Goal: Task Accomplishment & Management: Manage account settings

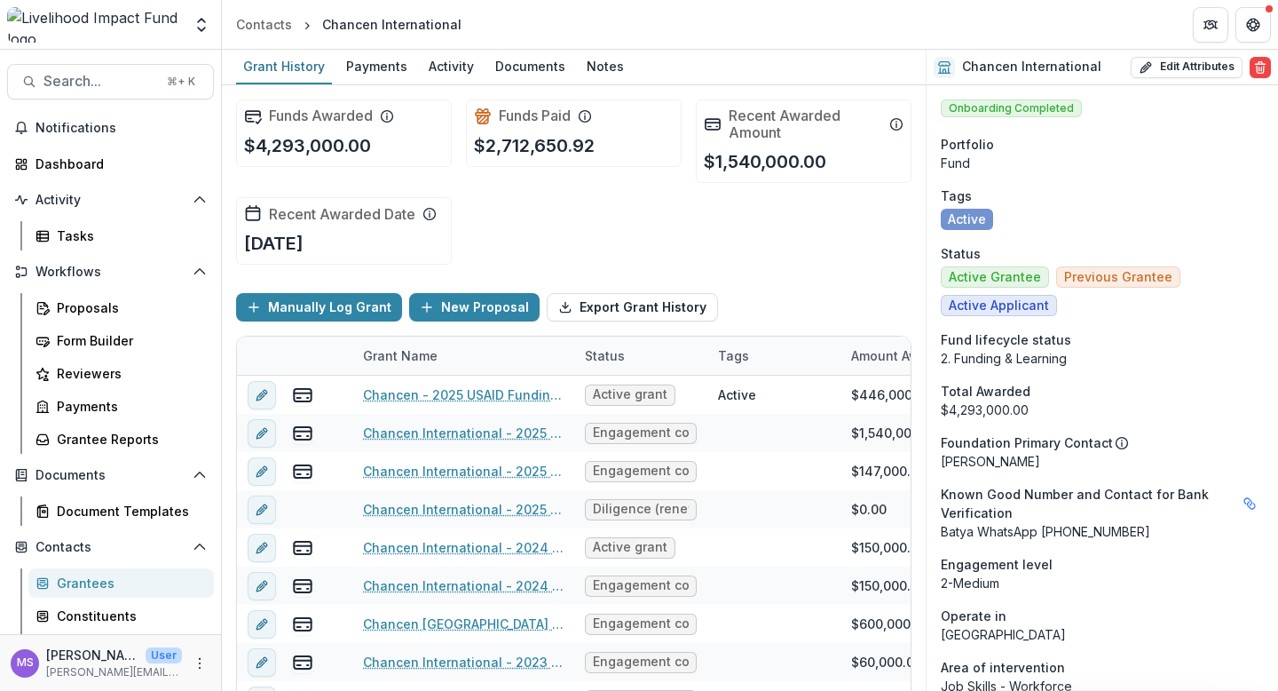
click at [129, 576] on div "Grantees" at bounding box center [128, 582] width 143 height 19
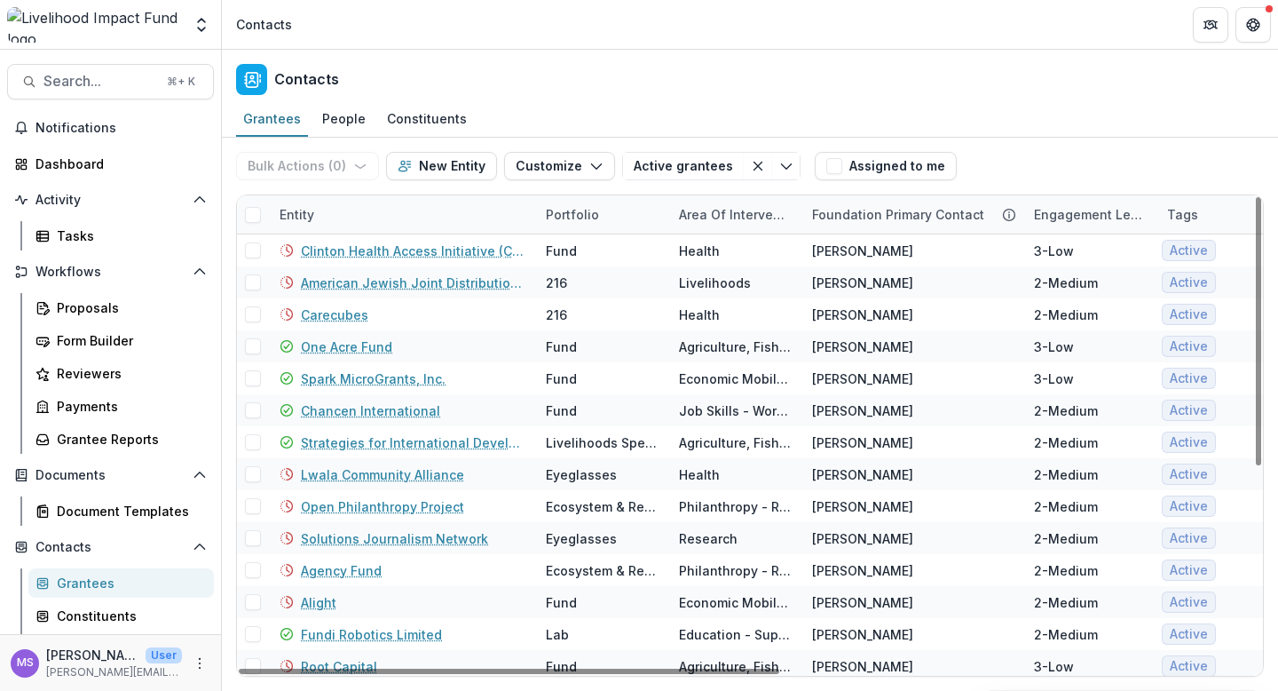
click at [465, 212] on div "Entity" at bounding box center [402, 214] width 266 height 38
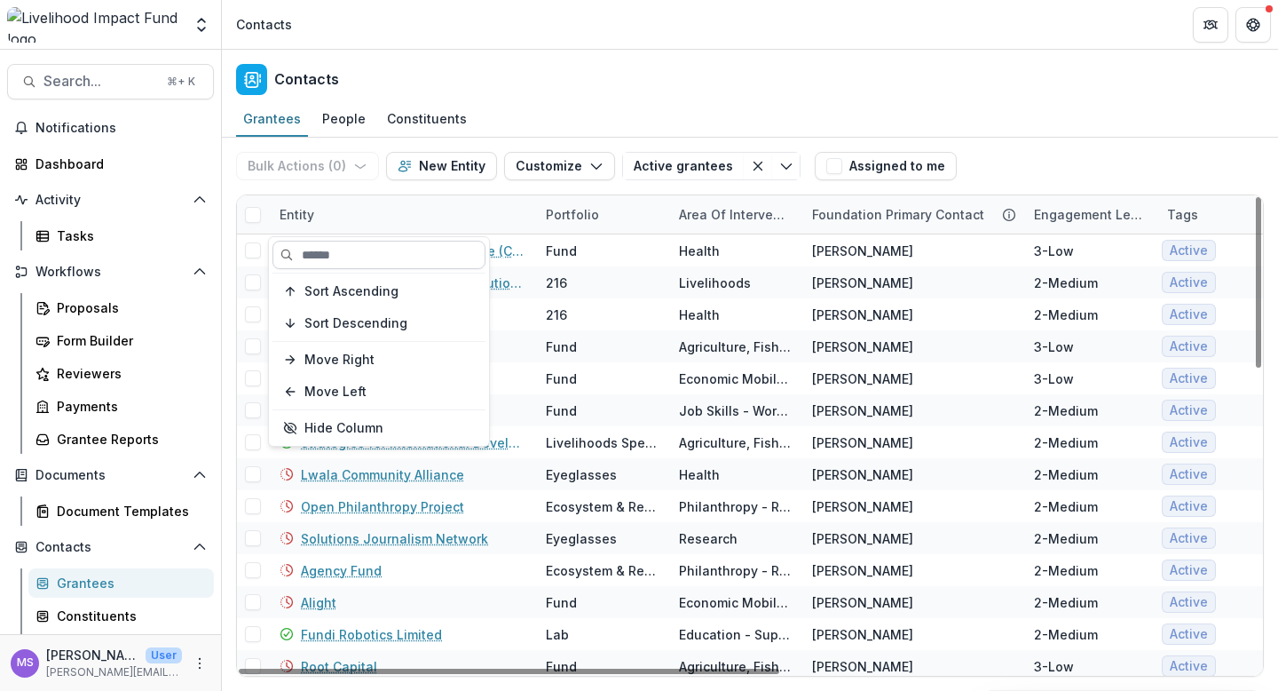
click at [410, 252] on input at bounding box center [379, 255] width 213 height 28
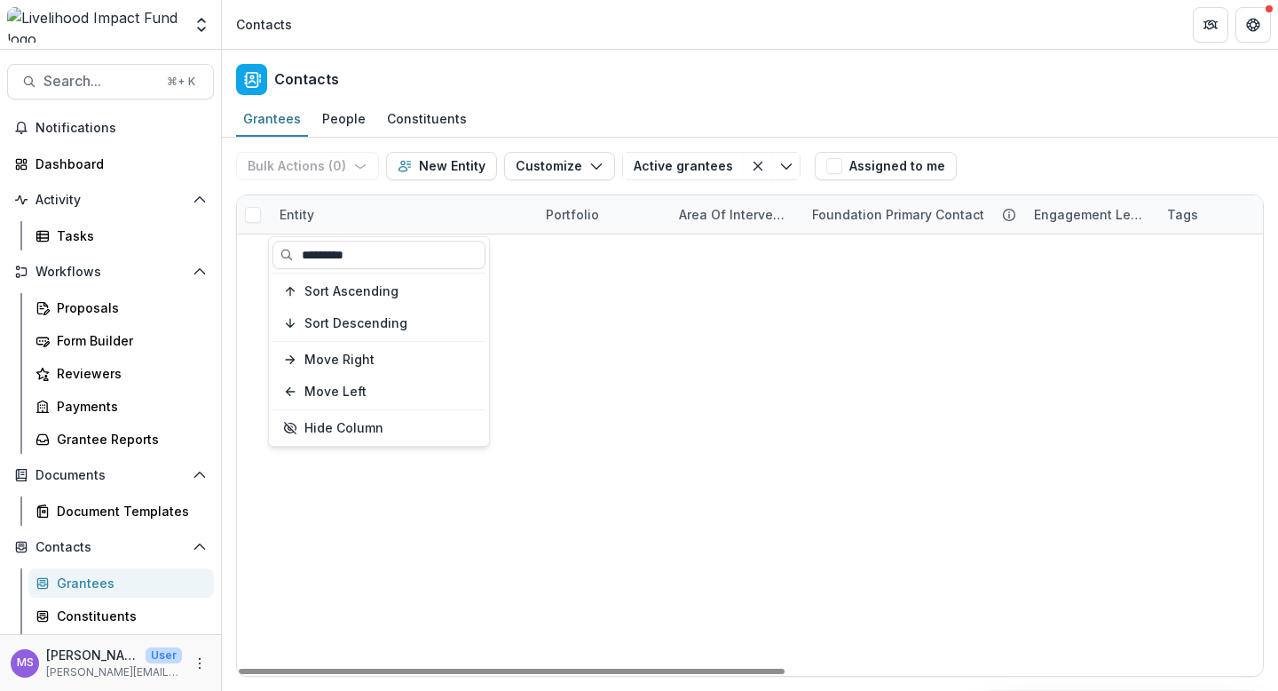
type input "*********"
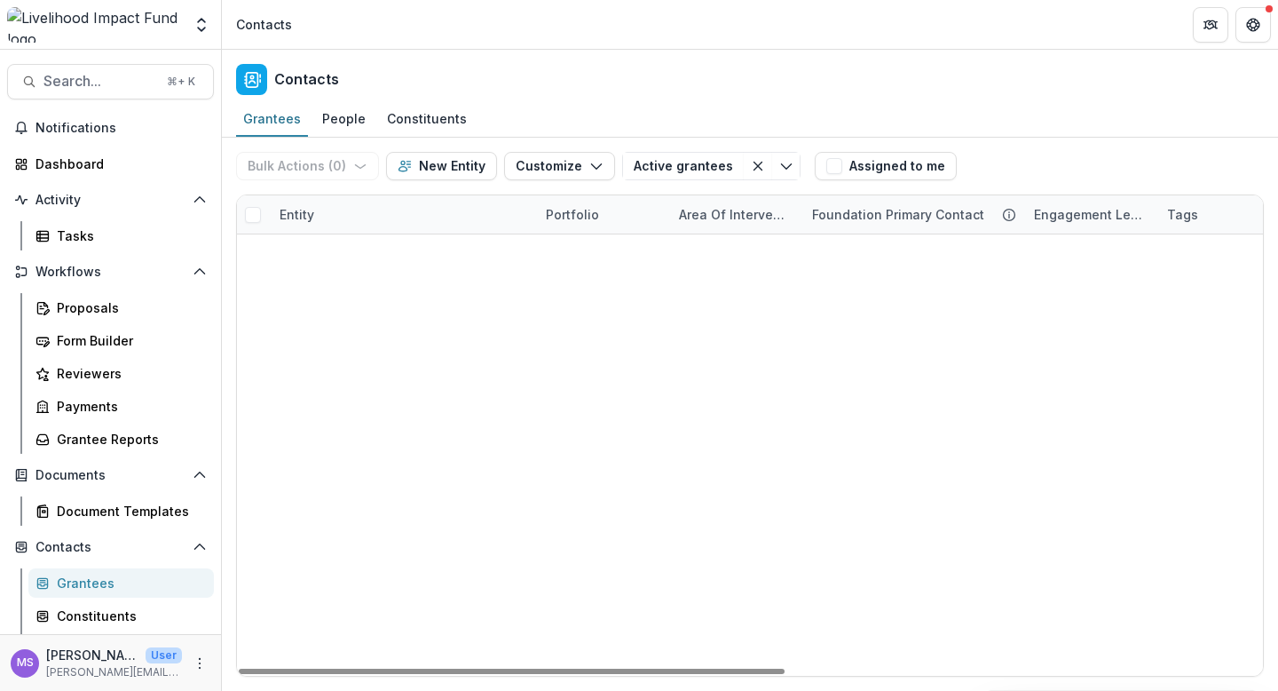
click at [586, 234] on div "Migration Policy Institute Global Mobility Economic Mobility Jane L 3-Low Activ…" at bounding box center [750, 234] width 1026 height 0
click at [357, 221] on div "Entity" at bounding box center [402, 214] width 266 height 38
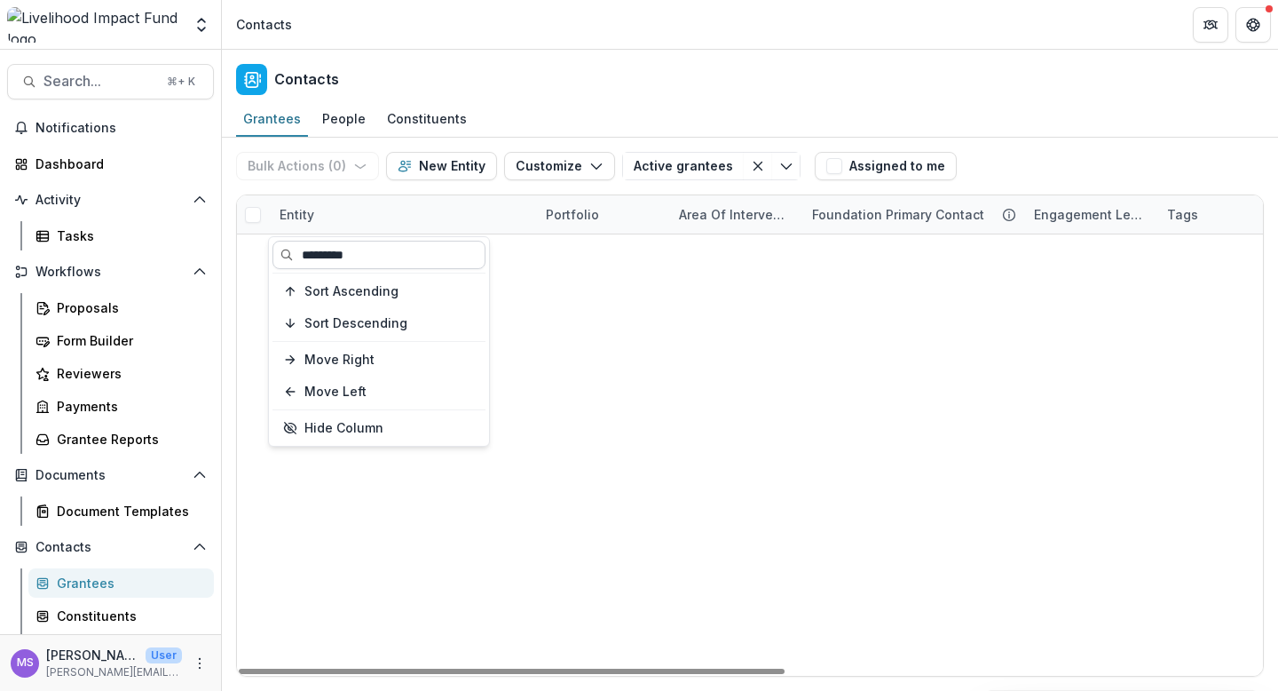
click at [364, 247] on input "*********" at bounding box center [379, 255] width 213 height 28
click at [371, 256] on input "*********" at bounding box center [379, 255] width 213 height 28
type input "*****"
click at [579, 234] on div "Global Migrant Worker Network (GMWN) Global Mobility Livelihoods Jane L 3-Low A…" at bounding box center [750, 234] width 1026 height 0
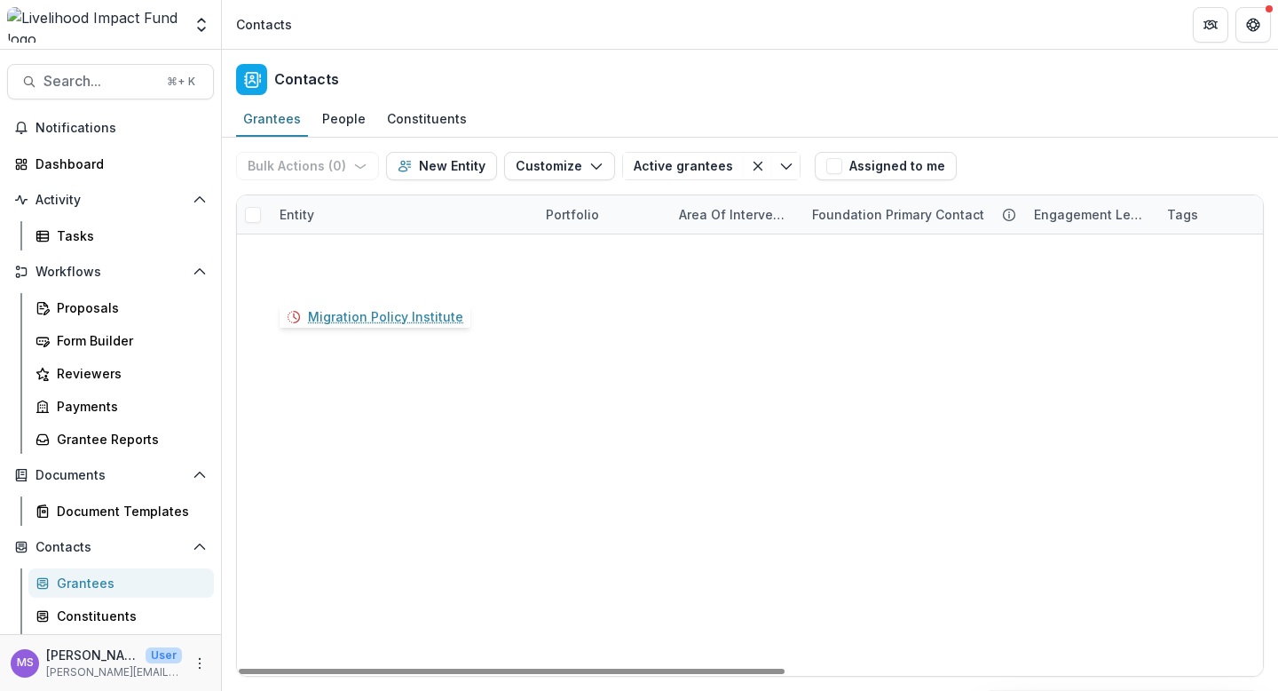
click at [406, 280] on link "Migration Policy Institute" at bounding box center [378, 282] width 155 height 19
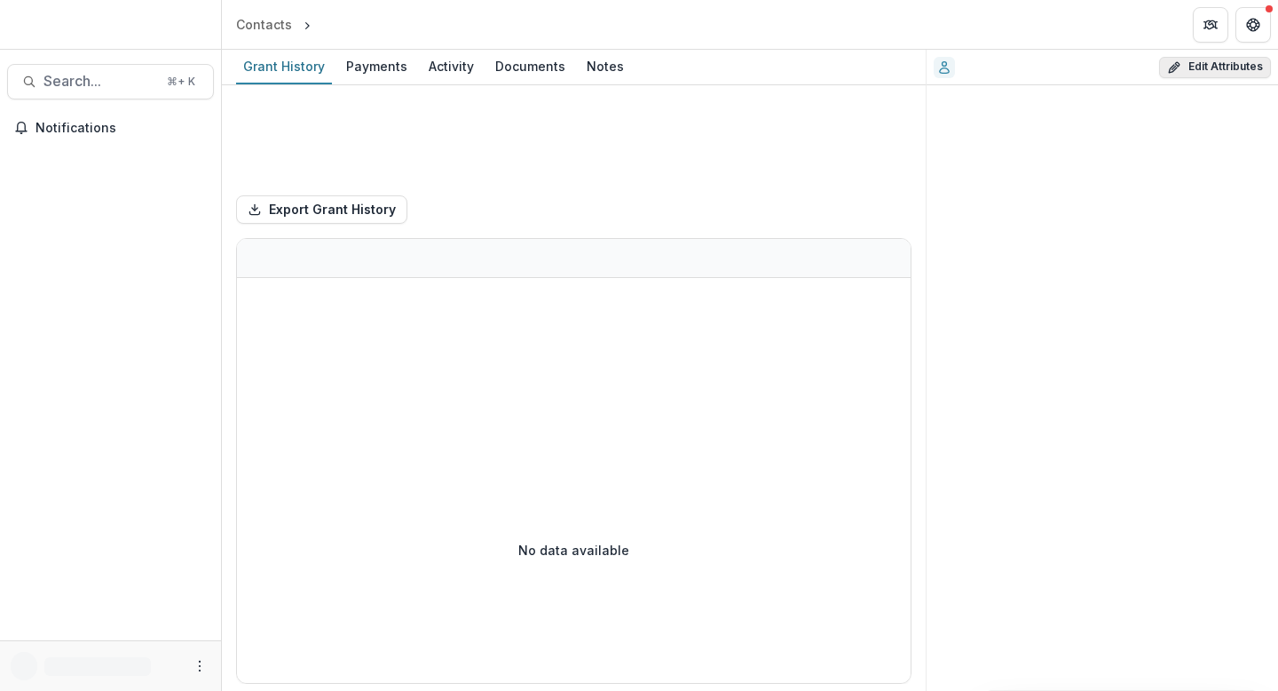
click at [1223, 72] on button "Edit Attributes" at bounding box center [1215, 67] width 112 height 21
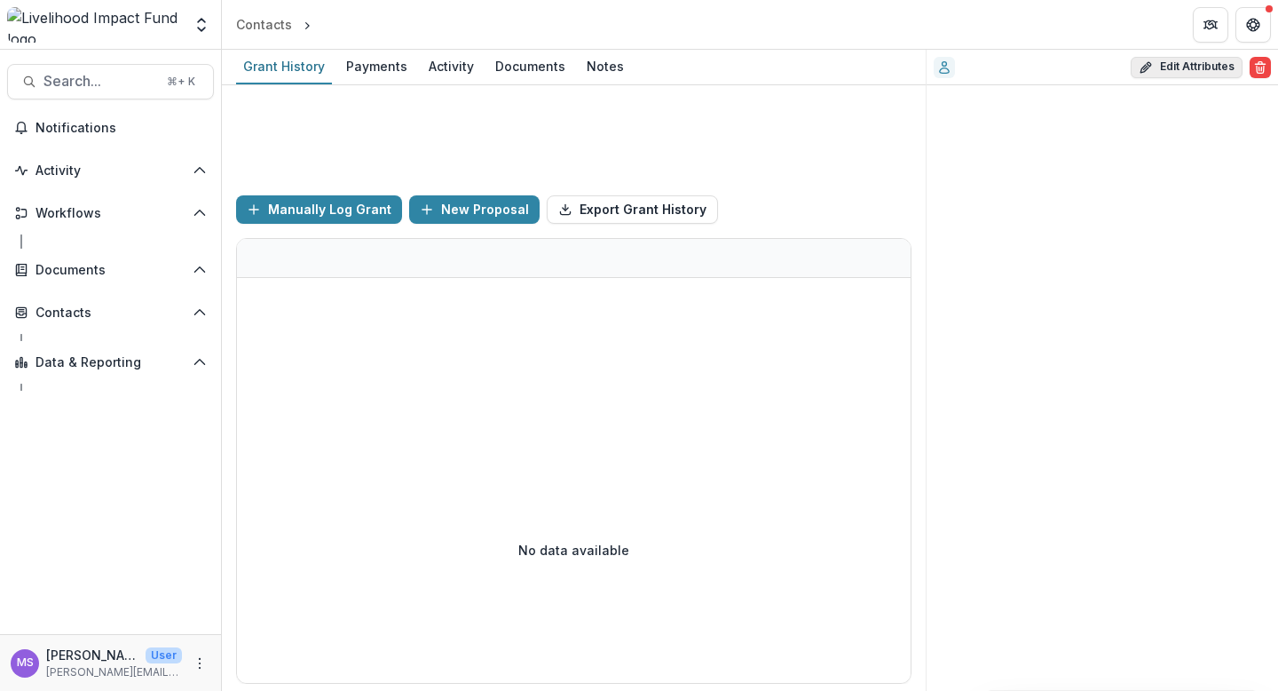
select select
select select "**********"
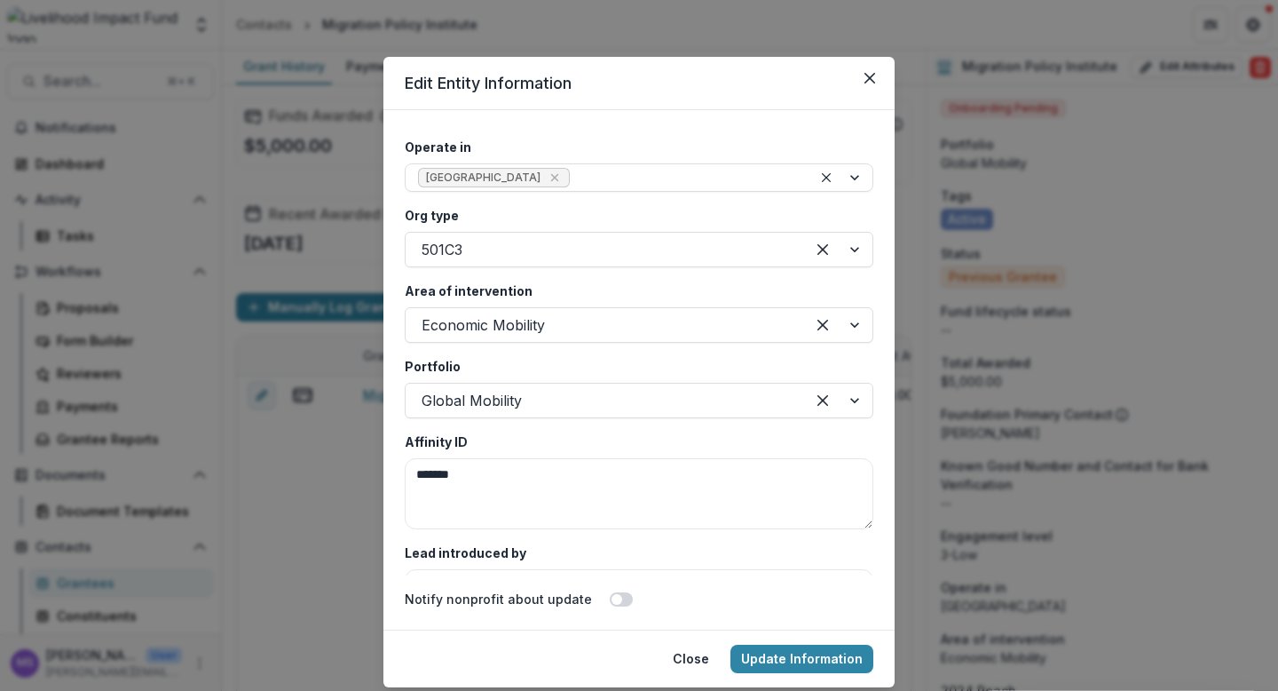
scroll to position [3240, 0]
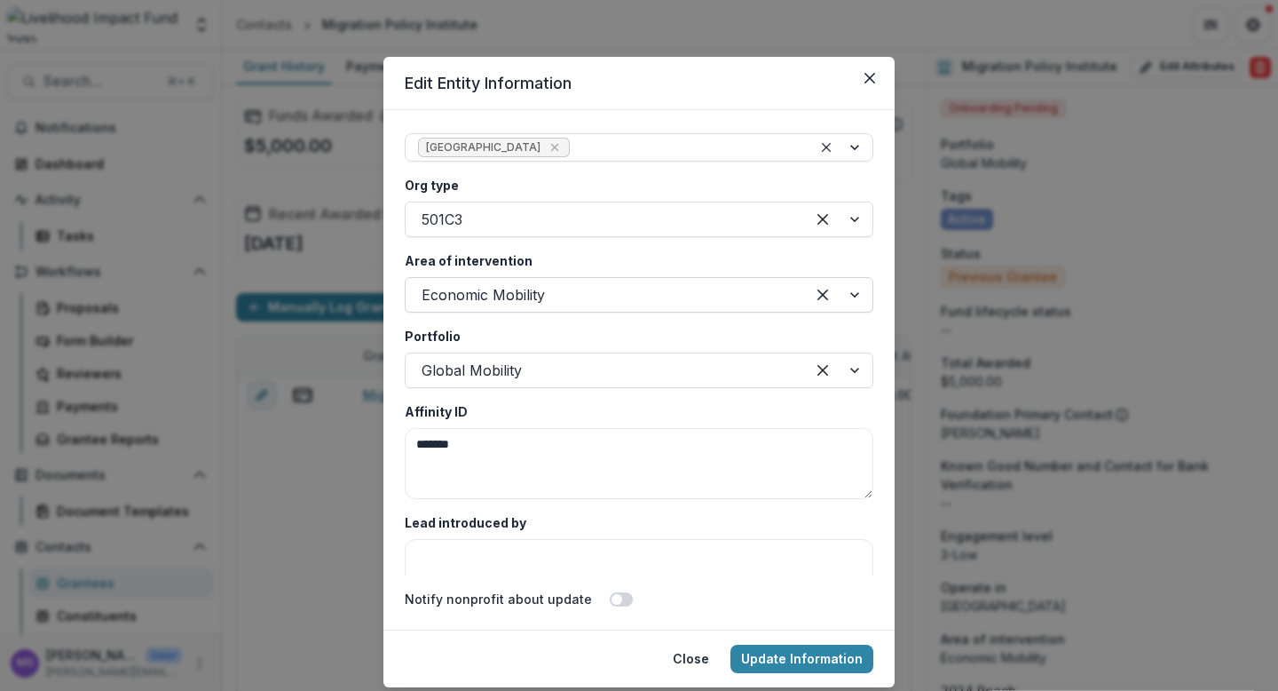
click at [848, 289] on div at bounding box center [838, 295] width 67 height 34
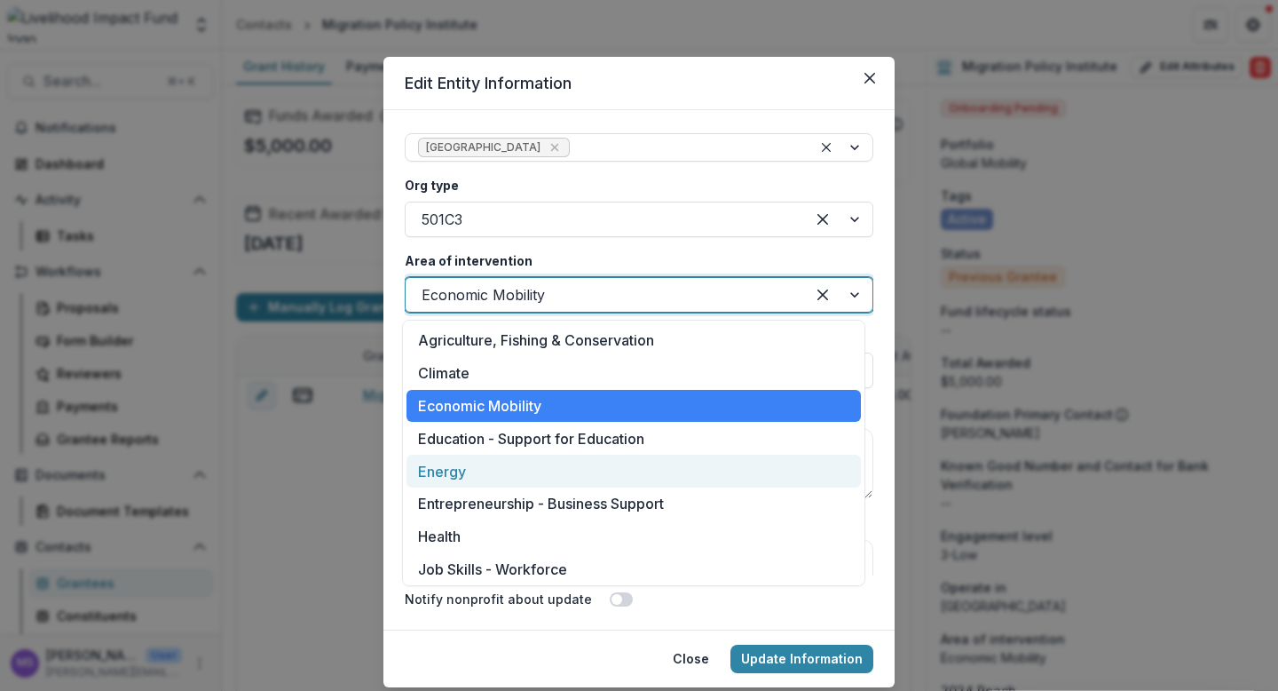
scroll to position [297, 0]
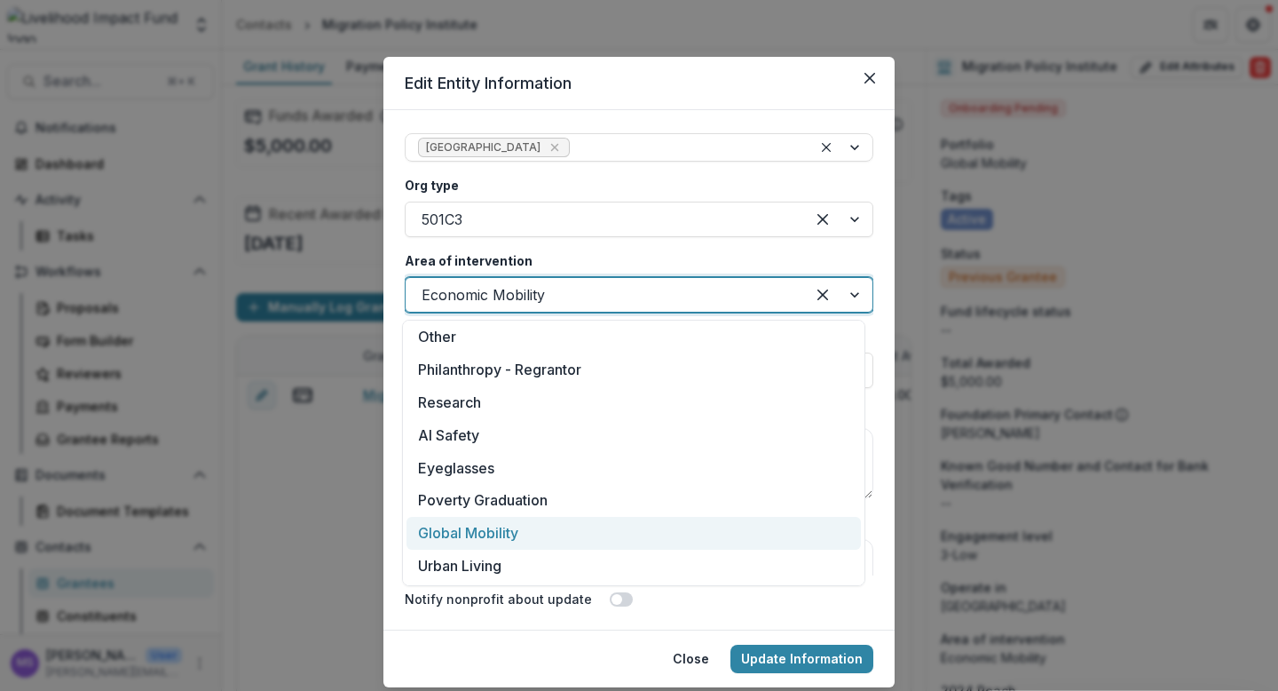
click at [480, 536] on div "Global Mobility" at bounding box center [634, 533] width 455 height 33
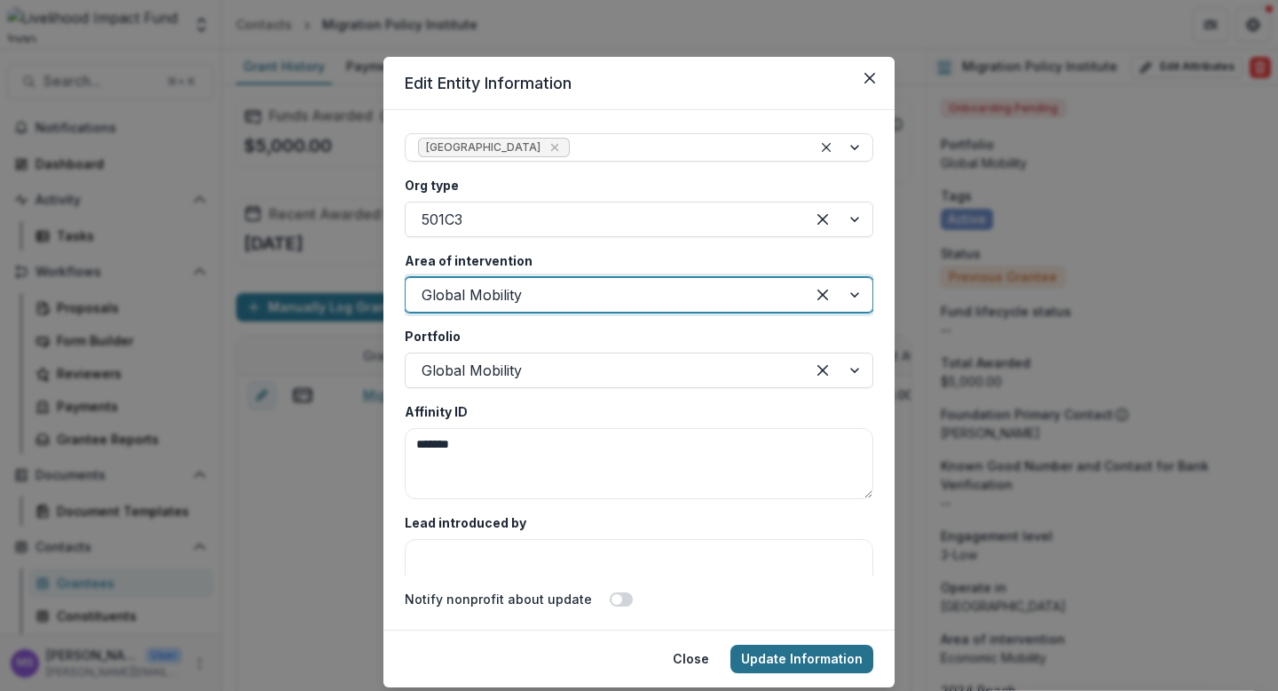
click at [794, 660] on button "Update Information" at bounding box center [802, 658] width 143 height 28
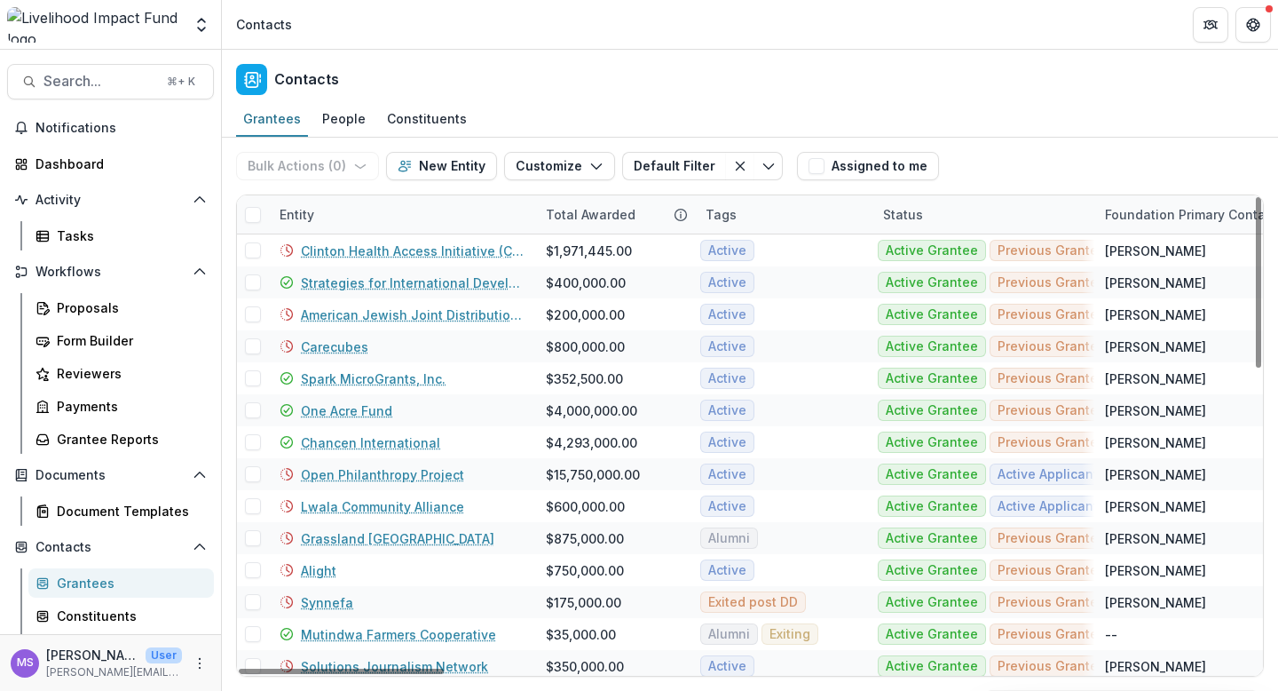
click at [388, 203] on div "Entity" at bounding box center [402, 214] width 266 height 38
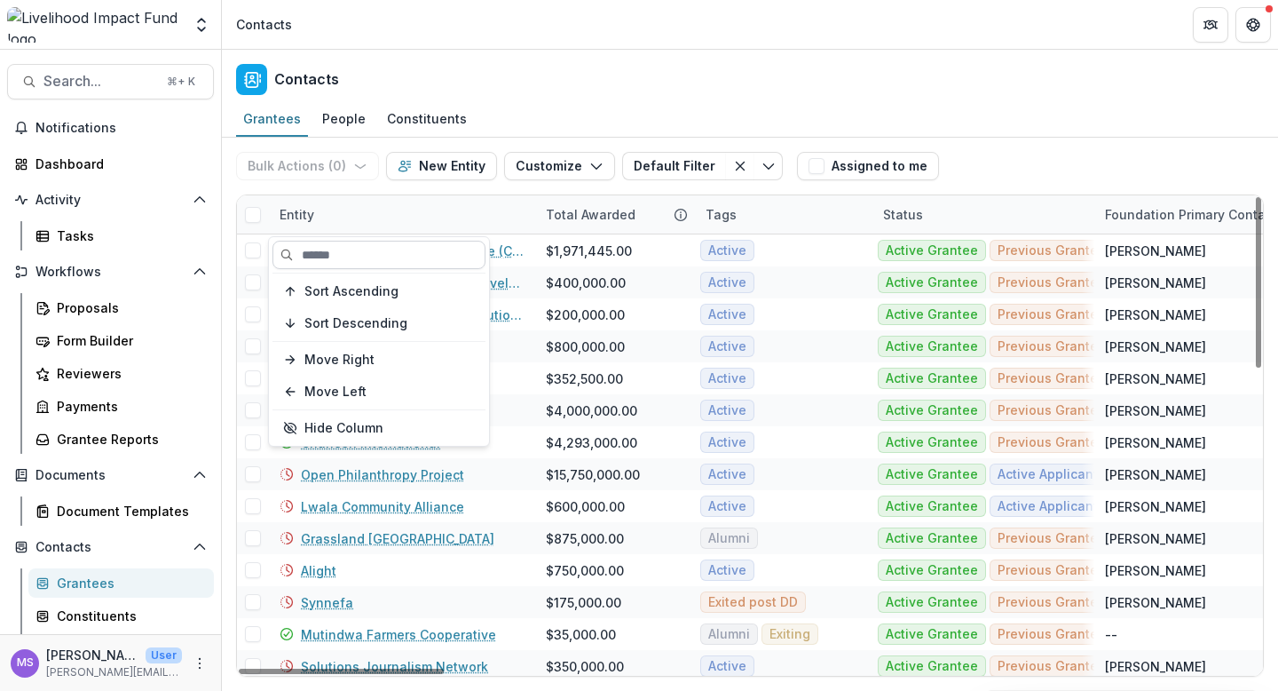
click at [387, 249] on input at bounding box center [379, 255] width 213 height 28
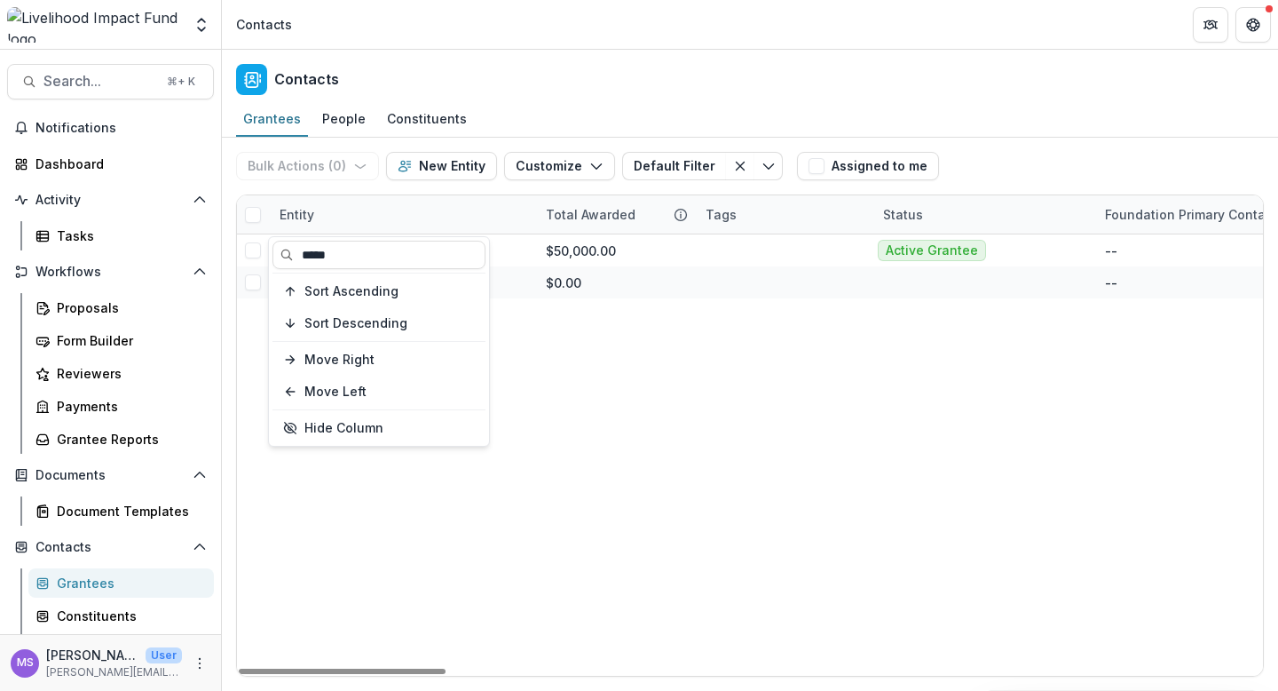
type input "*****"
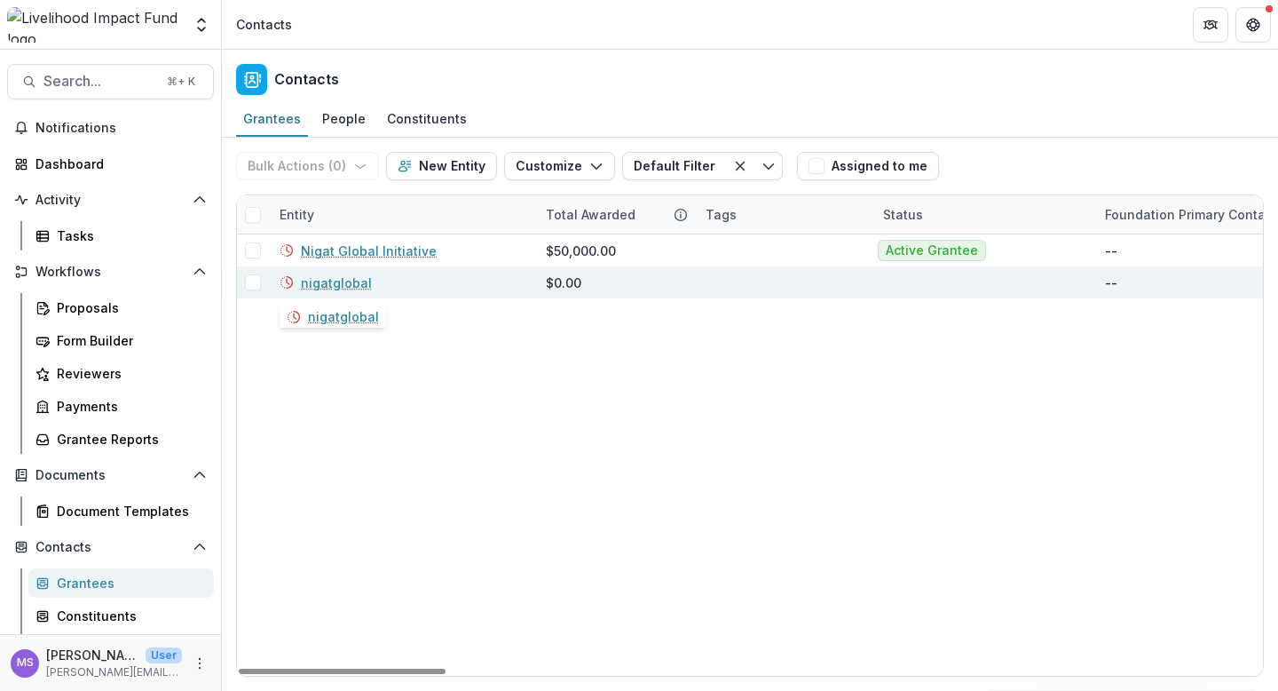
click at [336, 281] on link "nigatglobal" at bounding box center [336, 282] width 71 height 19
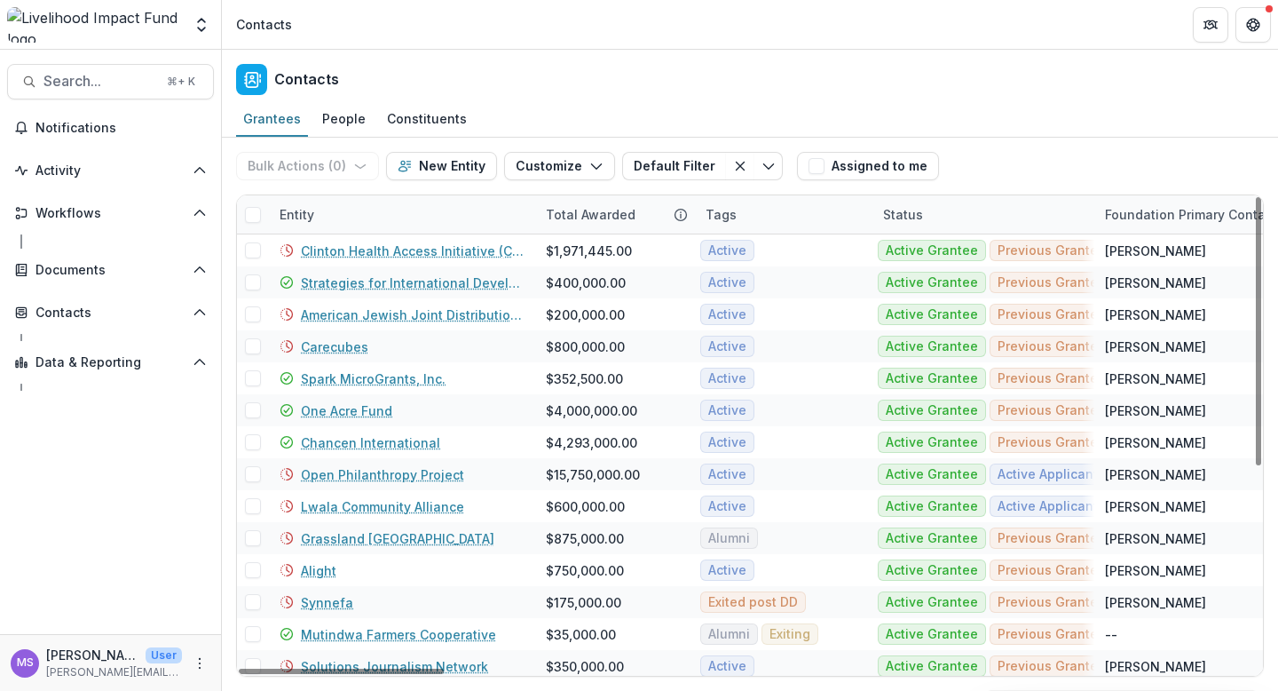
click at [420, 213] on div "Entity" at bounding box center [402, 214] width 266 height 38
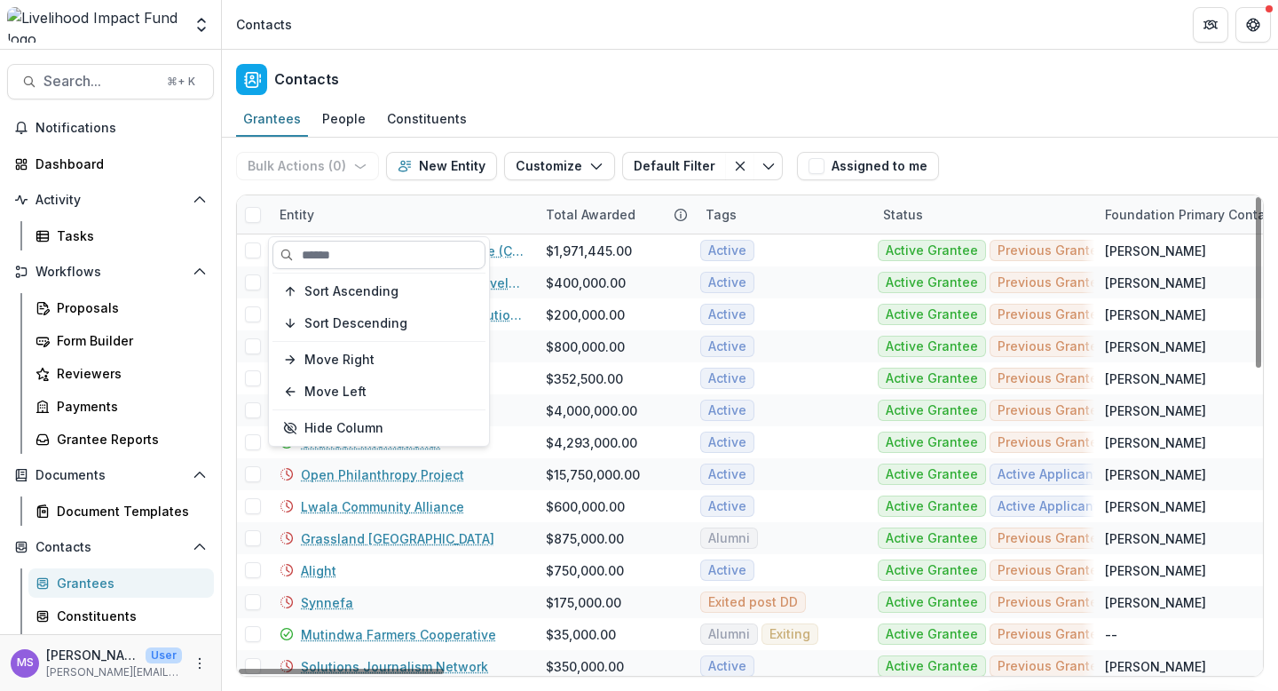
click at [415, 250] on input at bounding box center [379, 255] width 213 height 28
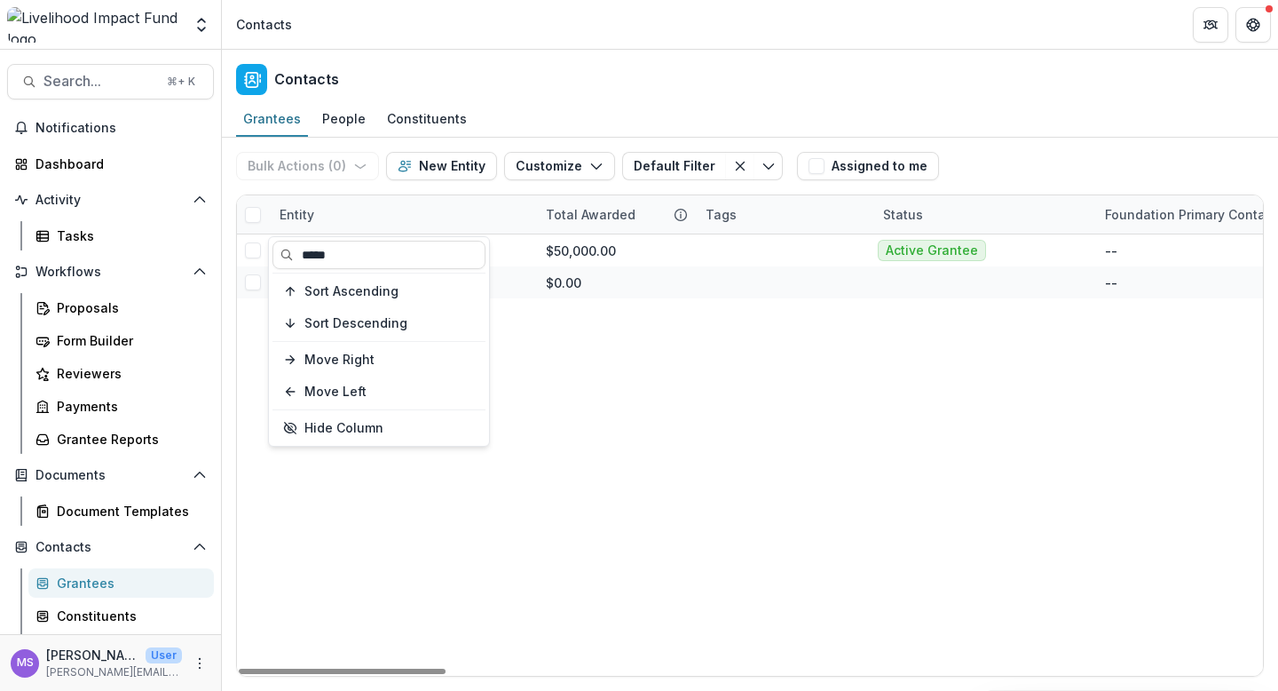
type input "*****"
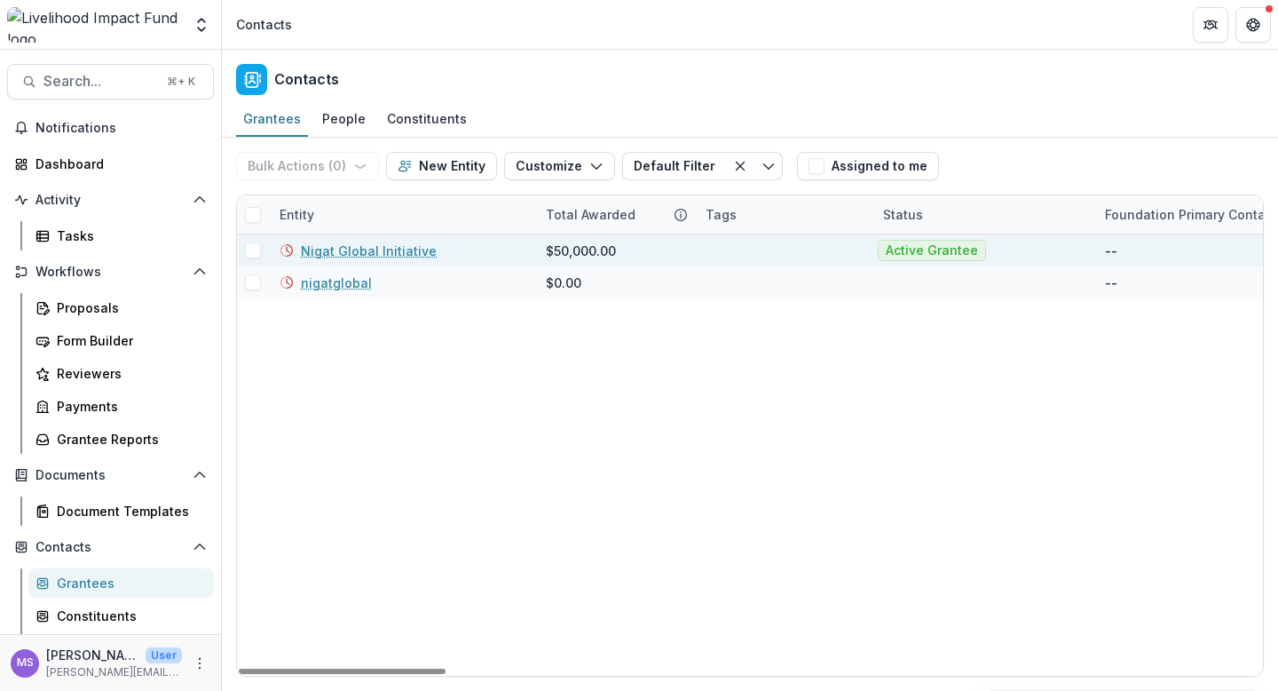
click at [384, 249] on link "Nigat Global Initiative" at bounding box center [369, 250] width 136 height 19
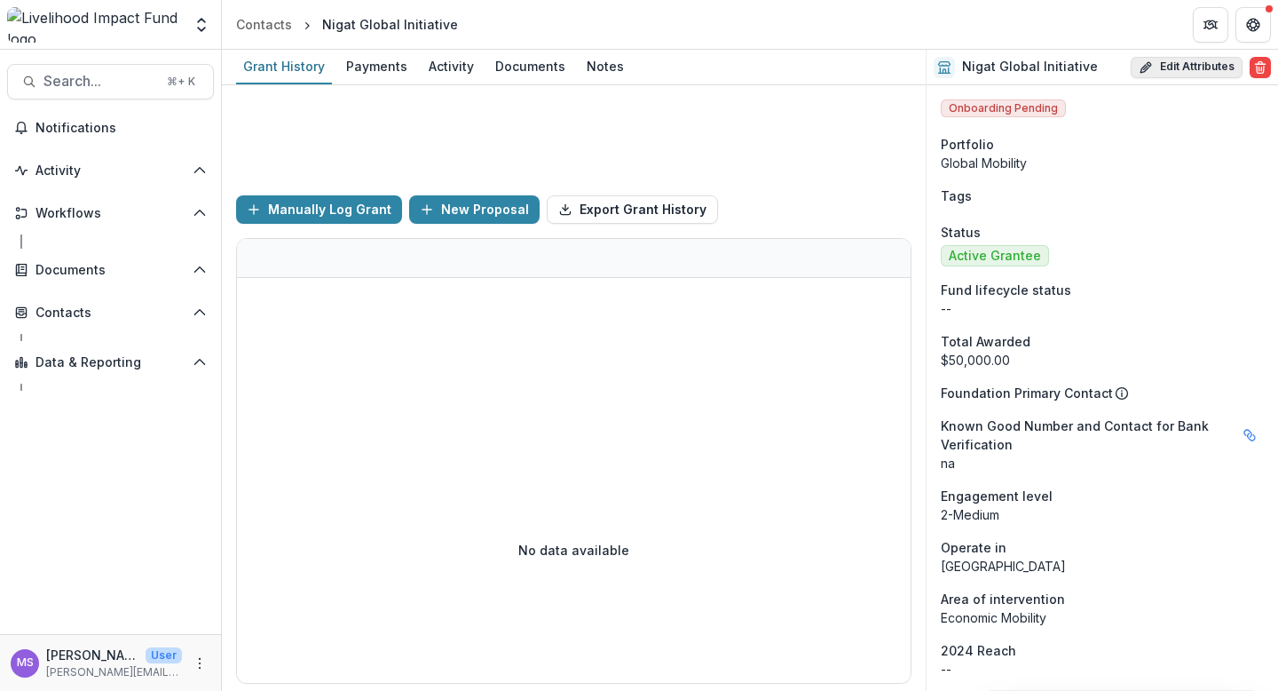
click at [1217, 62] on button "Edit Attributes" at bounding box center [1187, 67] width 112 height 21
select select
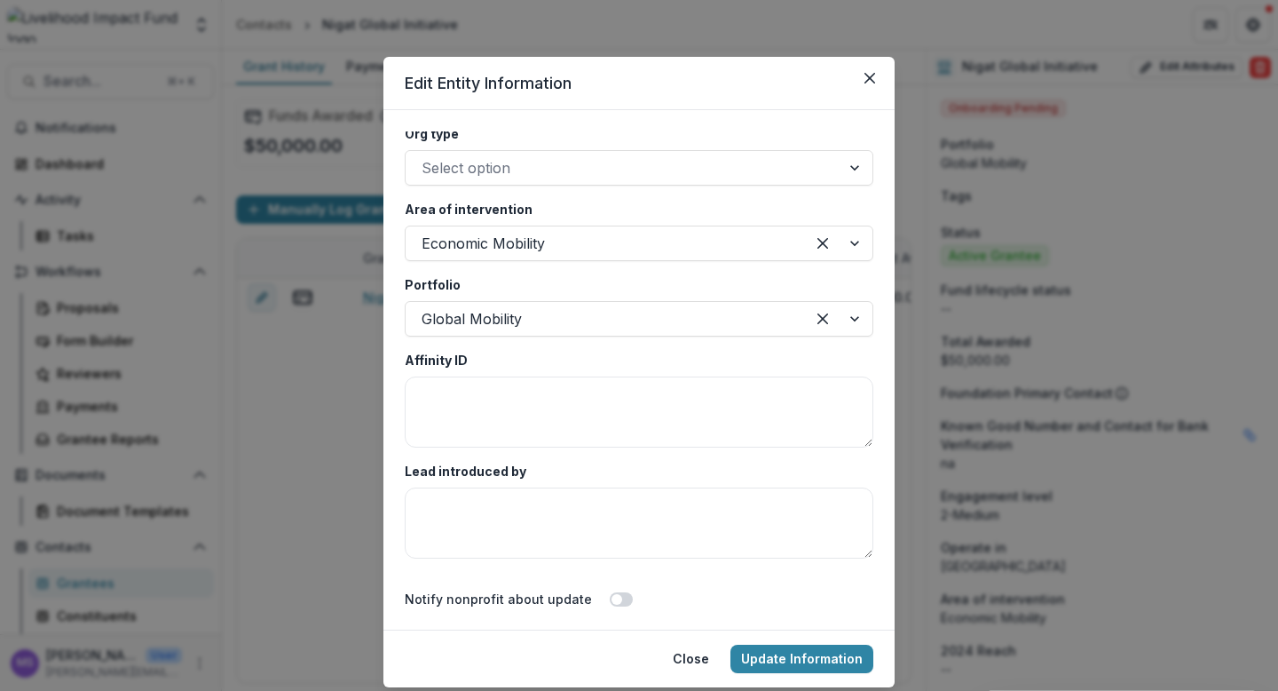
scroll to position [3313, 0]
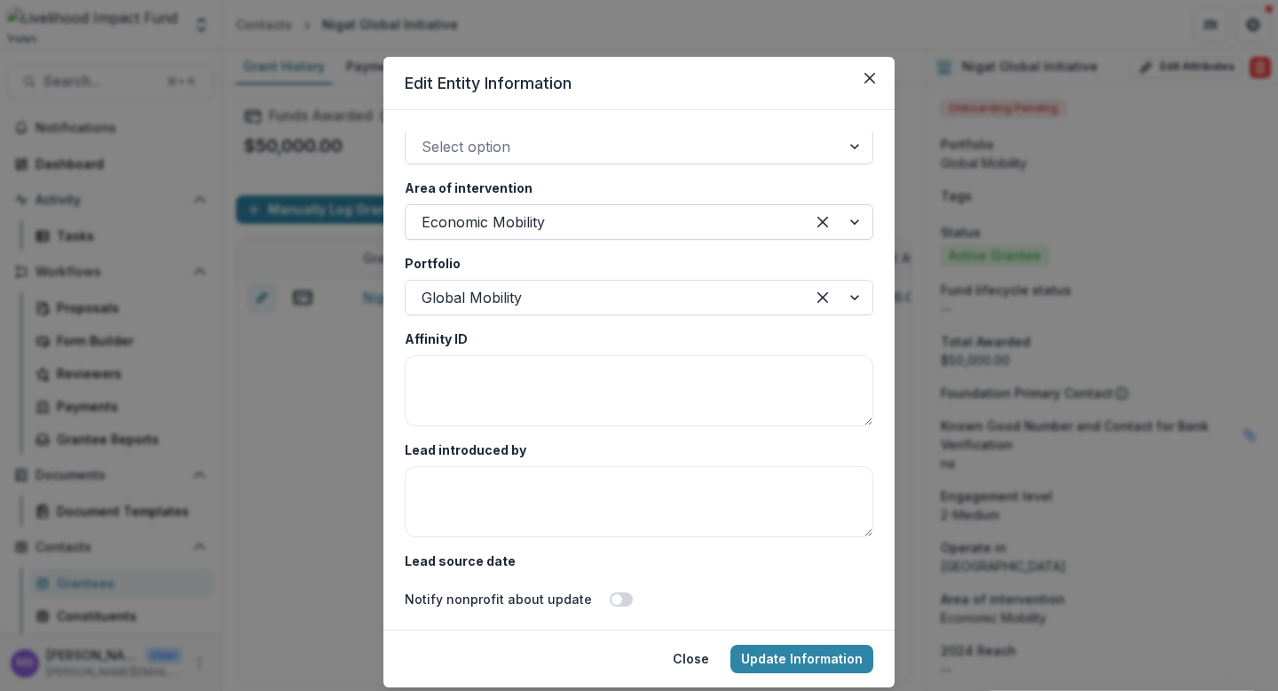
click at [849, 218] on div at bounding box center [838, 222] width 67 height 34
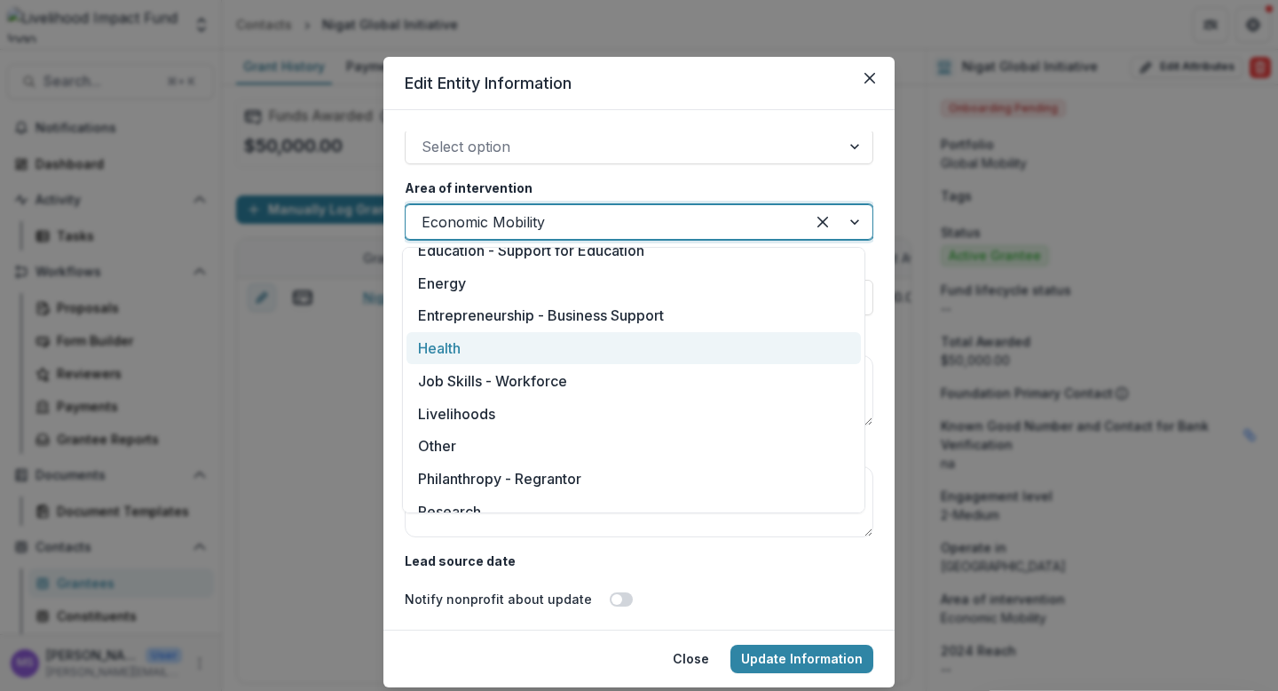
scroll to position [297, 0]
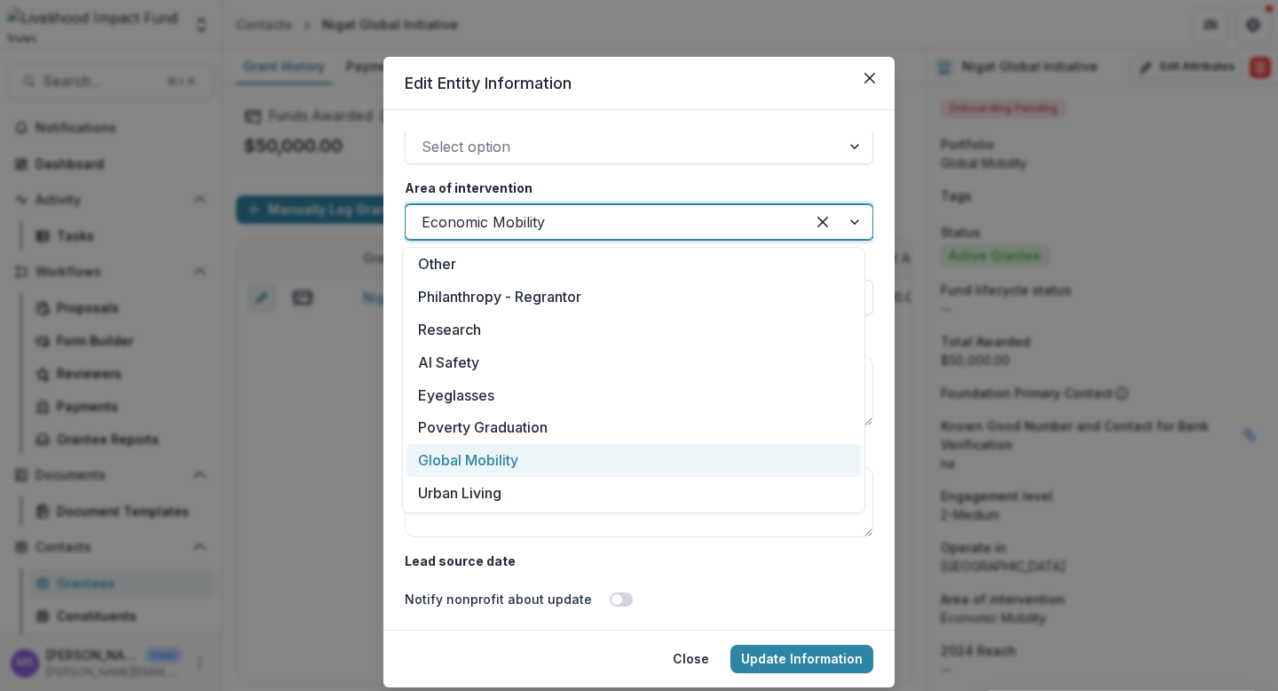
click at [483, 452] on div "Global Mobility" at bounding box center [634, 460] width 455 height 33
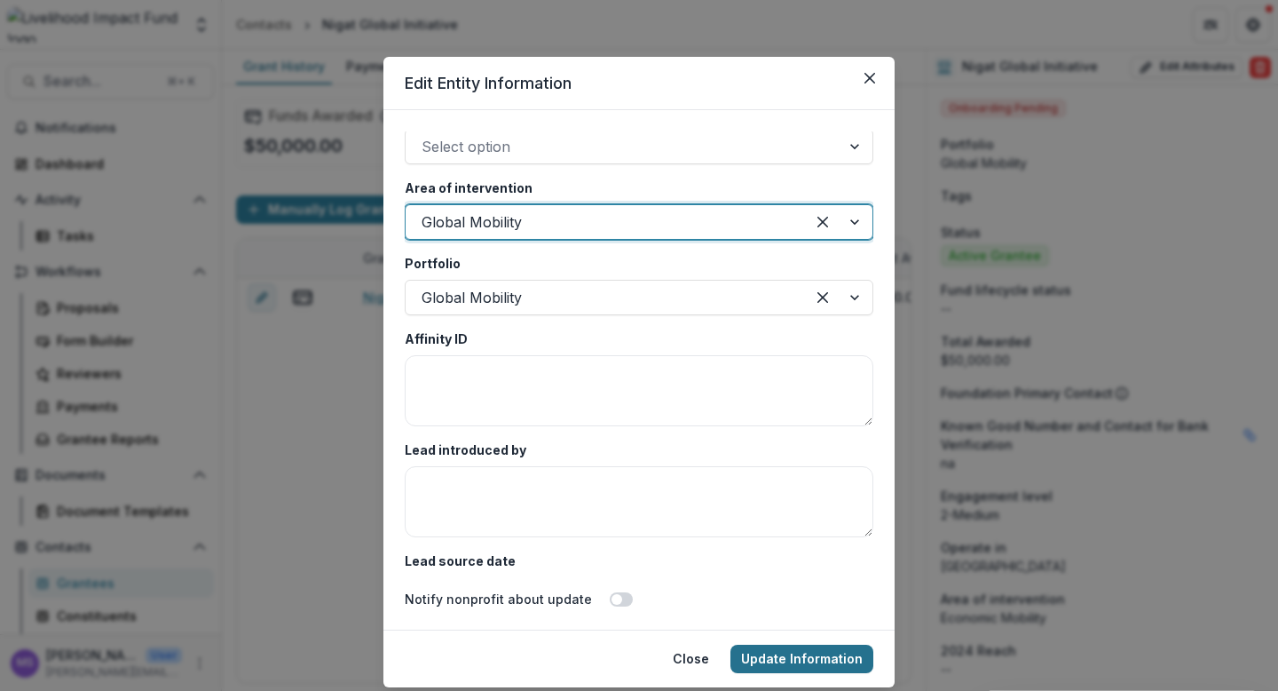
click at [771, 652] on button "Update Information" at bounding box center [802, 658] width 143 height 28
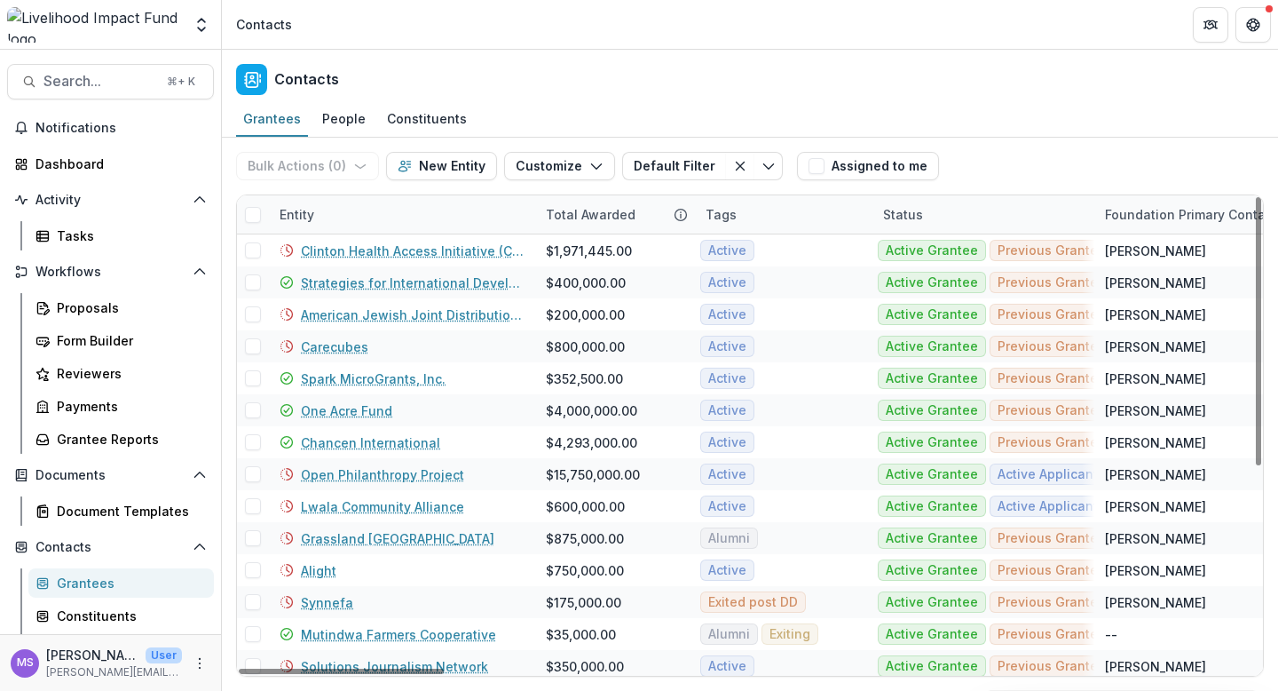
click at [407, 208] on div "Entity" at bounding box center [402, 214] width 266 height 38
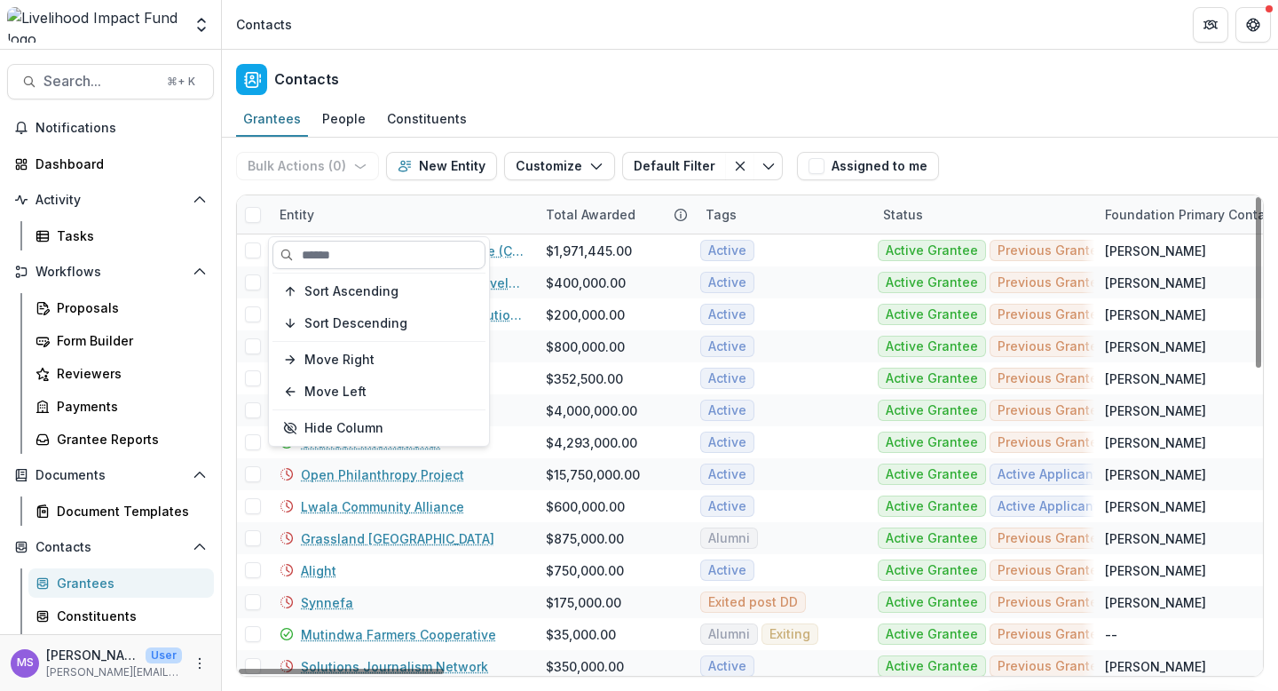
click at [412, 252] on input at bounding box center [379, 255] width 213 height 28
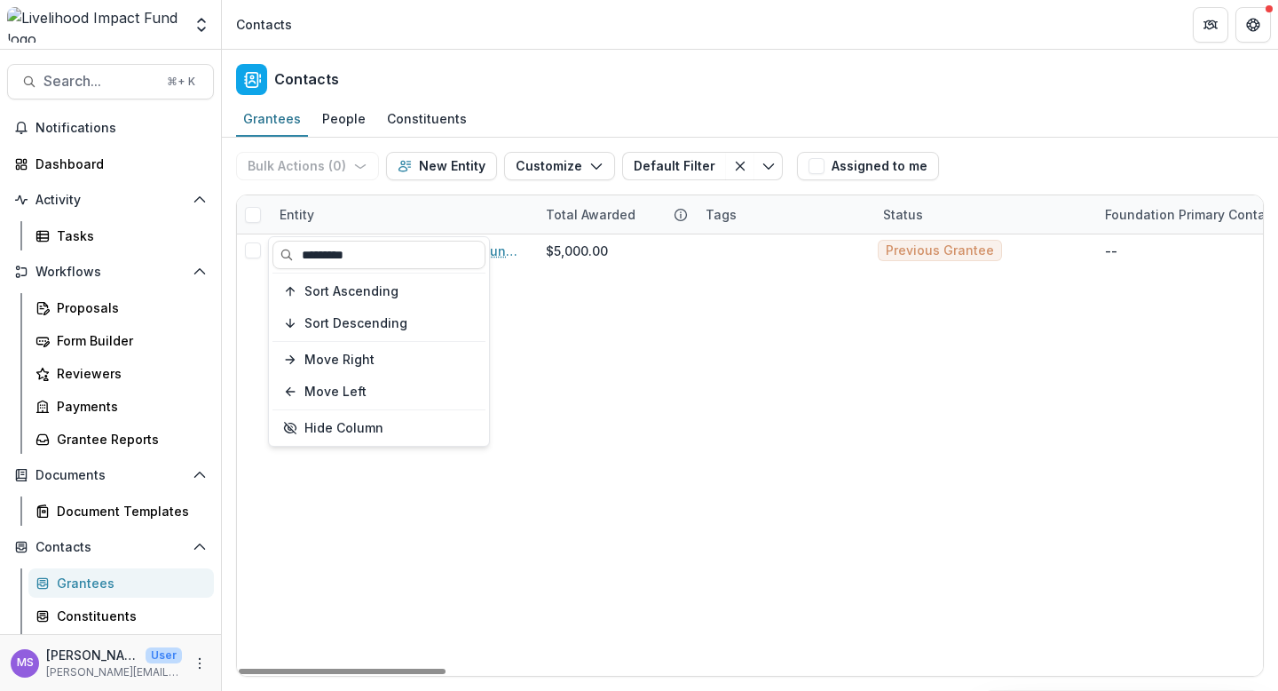
type input "*********"
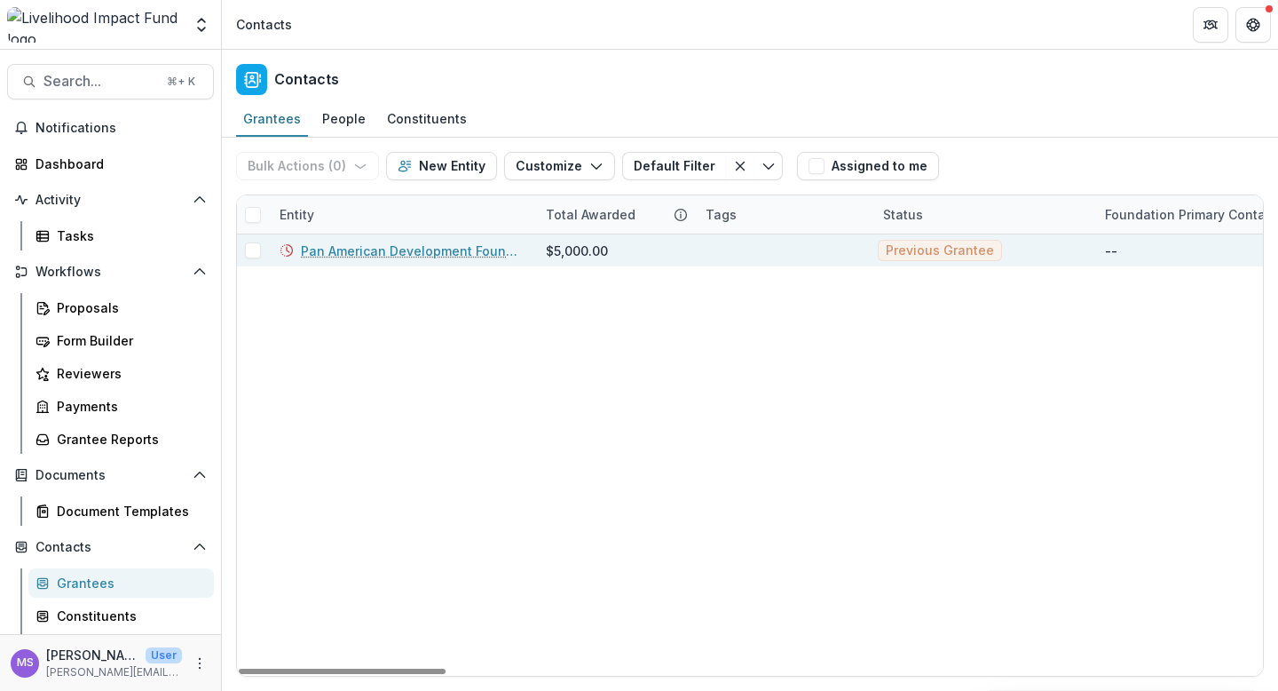
click at [395, 252] on link "Pan American Development Foundation Inc" at bounding box center [413, 250] width 224 height 19
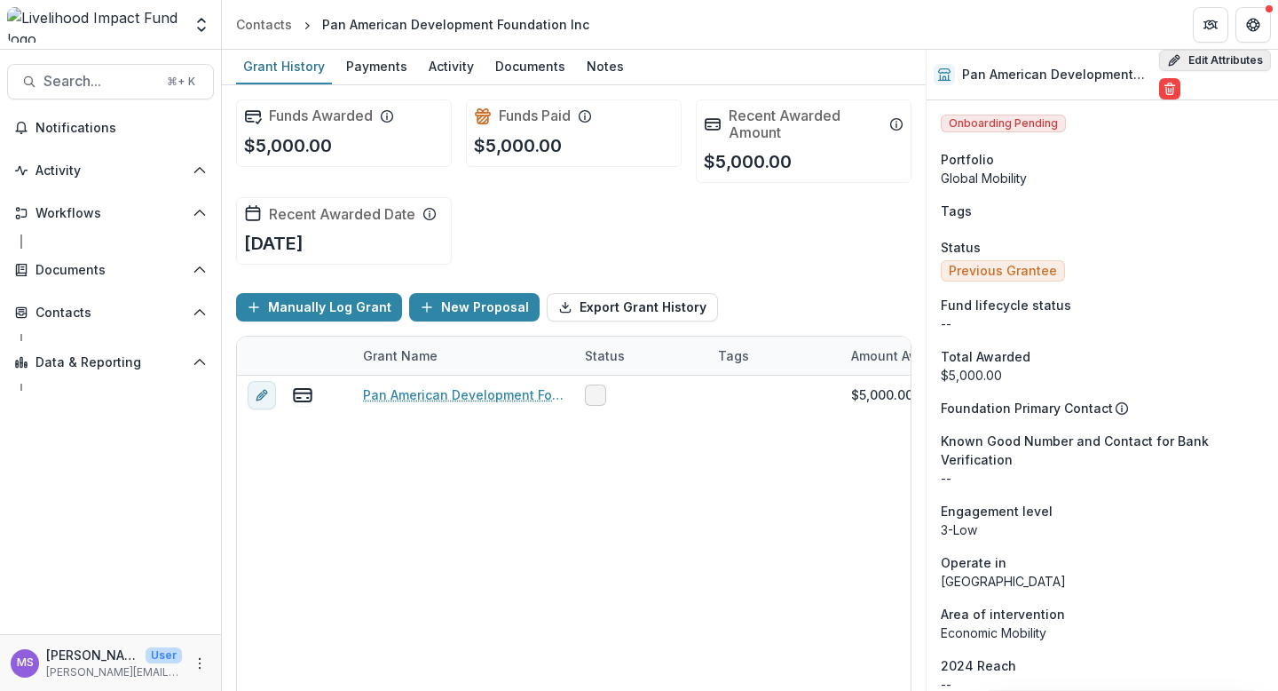
click at [1211, 66] on button "Edit Attributes" at bounding box center [1215, 60] width 112 height 21
select select
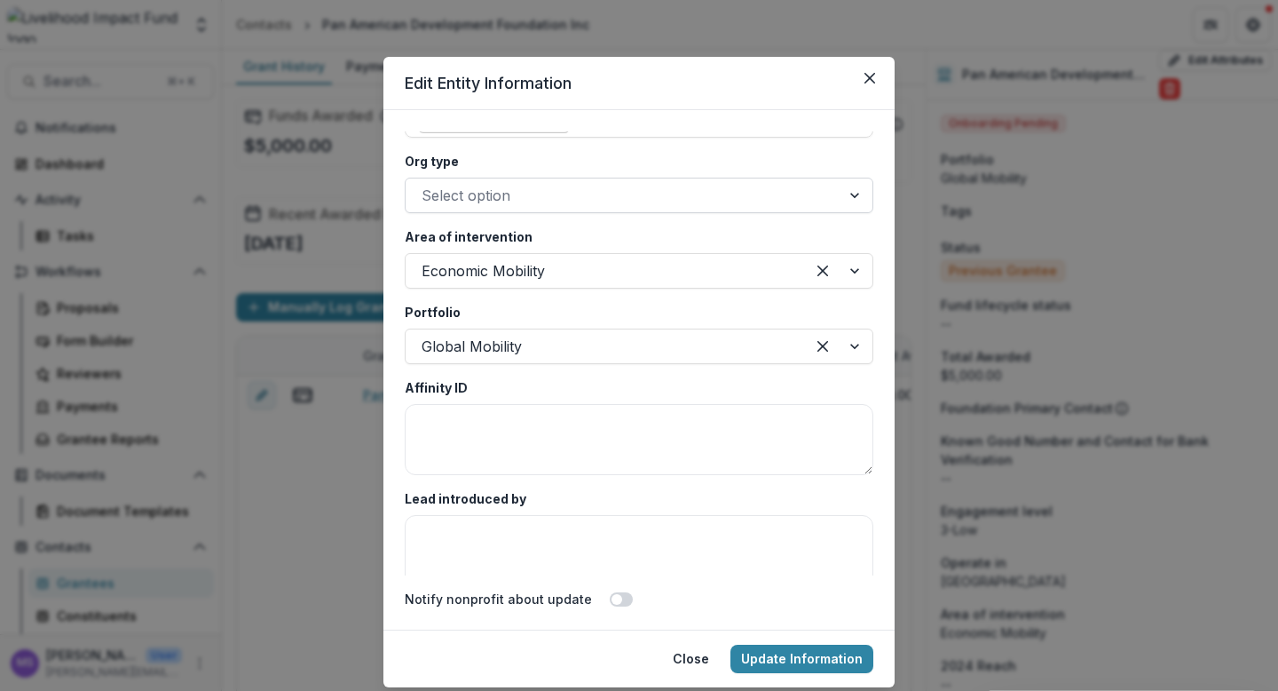
scroll to position [3273, 0]
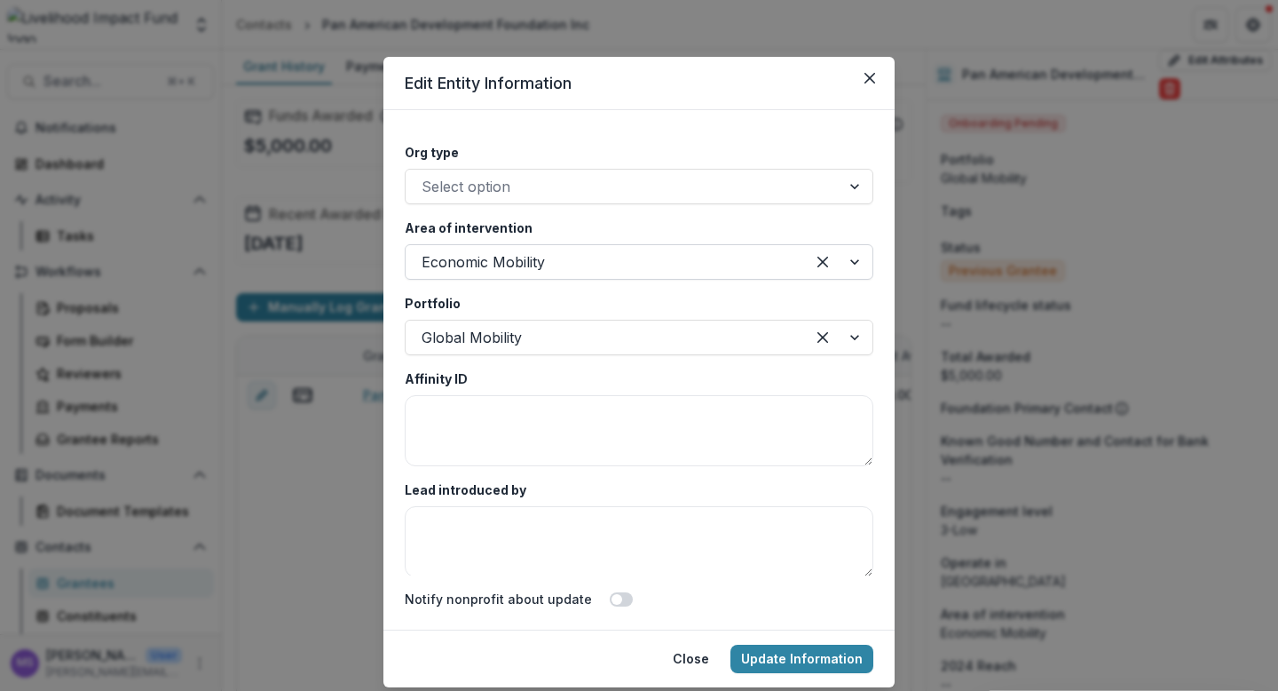
click at [851, 265] on div at bounding box center [838, 262] width 67 height 34
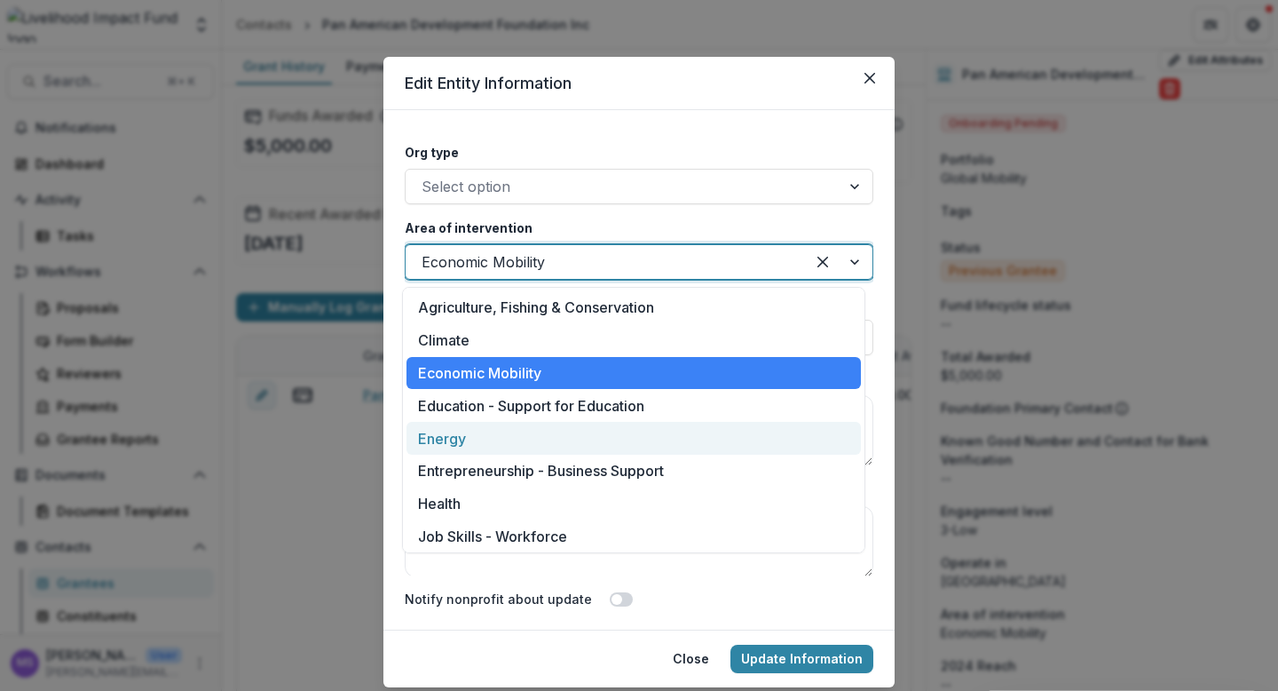
scroll to position [297, 0]
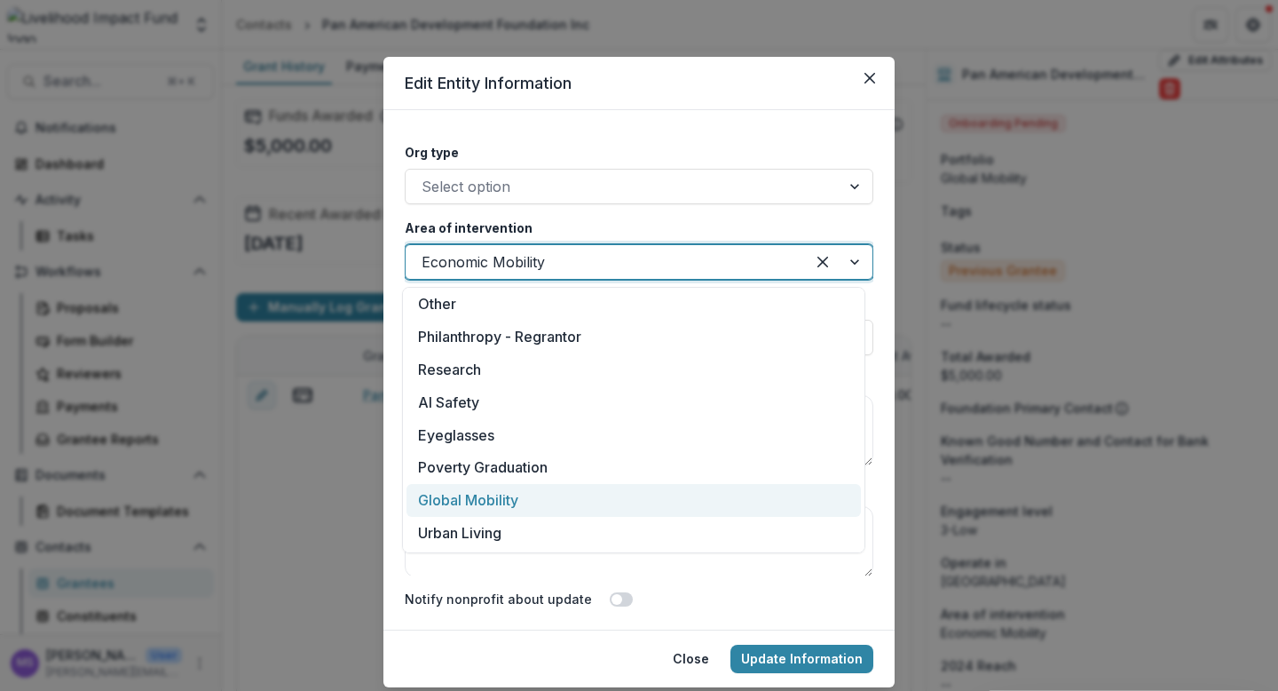
click at [509, 498] on div "Global Mobility" at bounding box center [634, 500] width 455 height 33
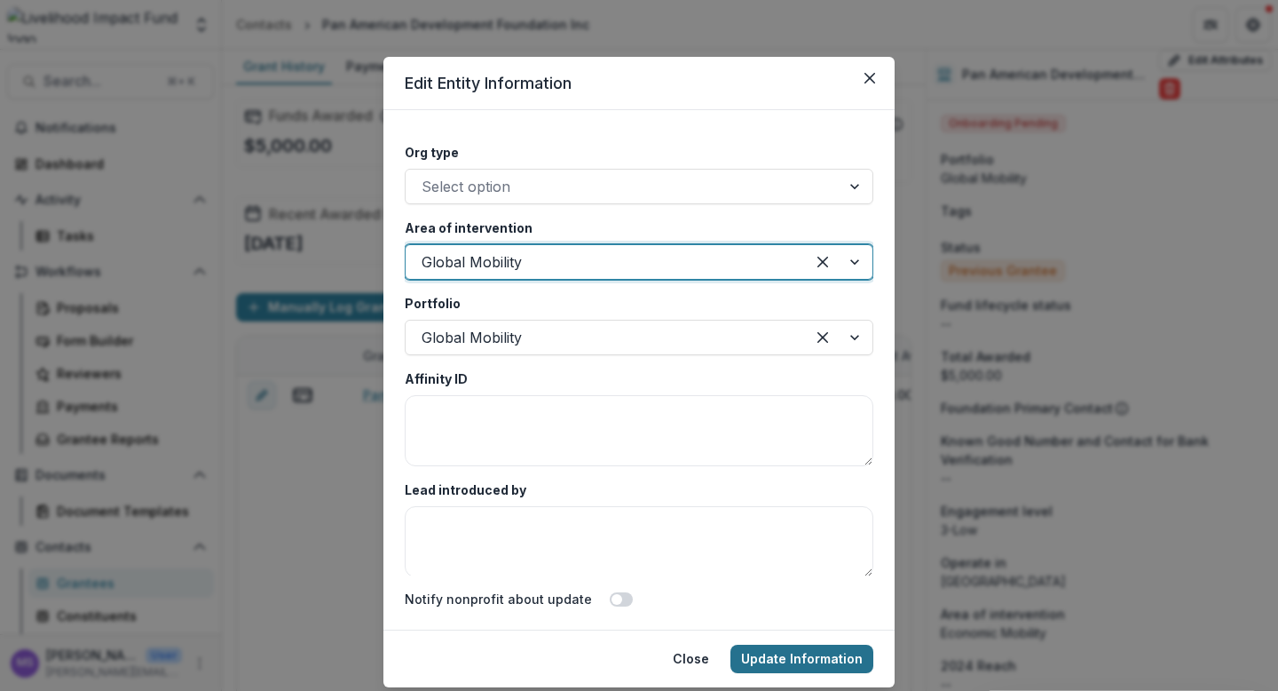
click at [790, 660] on button "Update Information" at bounding box center [802, 658] width 143 height 28
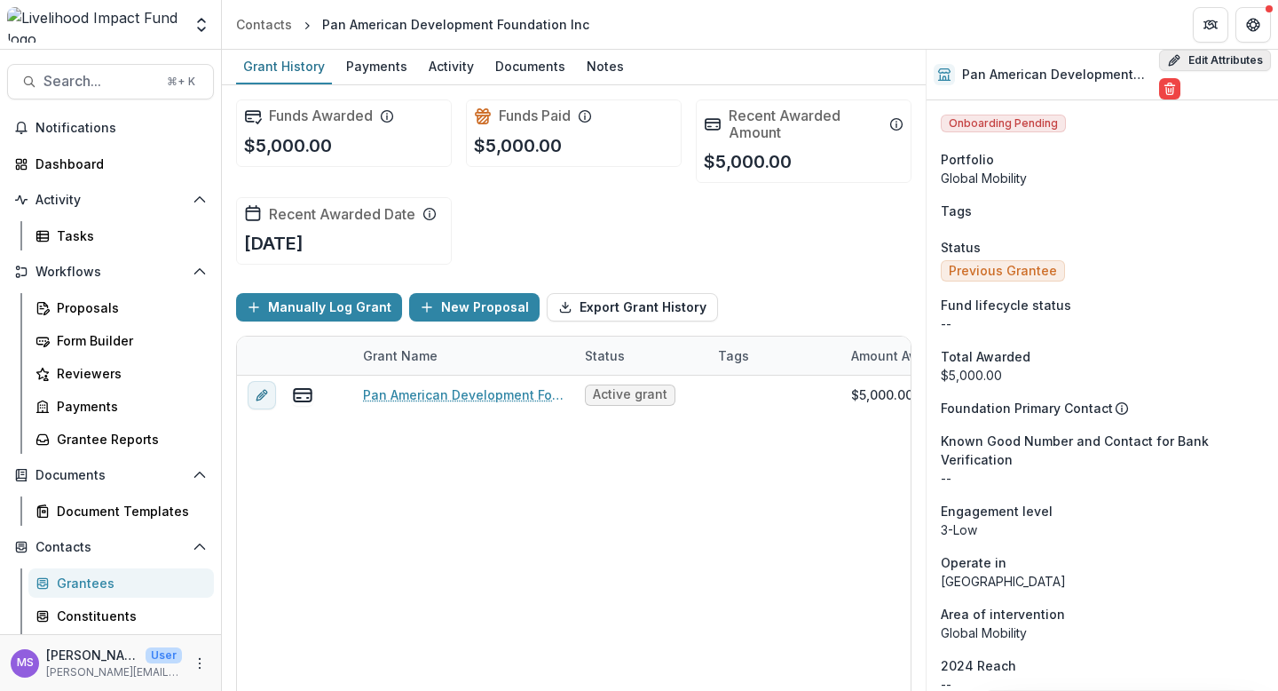
click at [1213, 61] on button "Edit Attributes" at bounding box center [1215, 60] width 112 height 21
select select
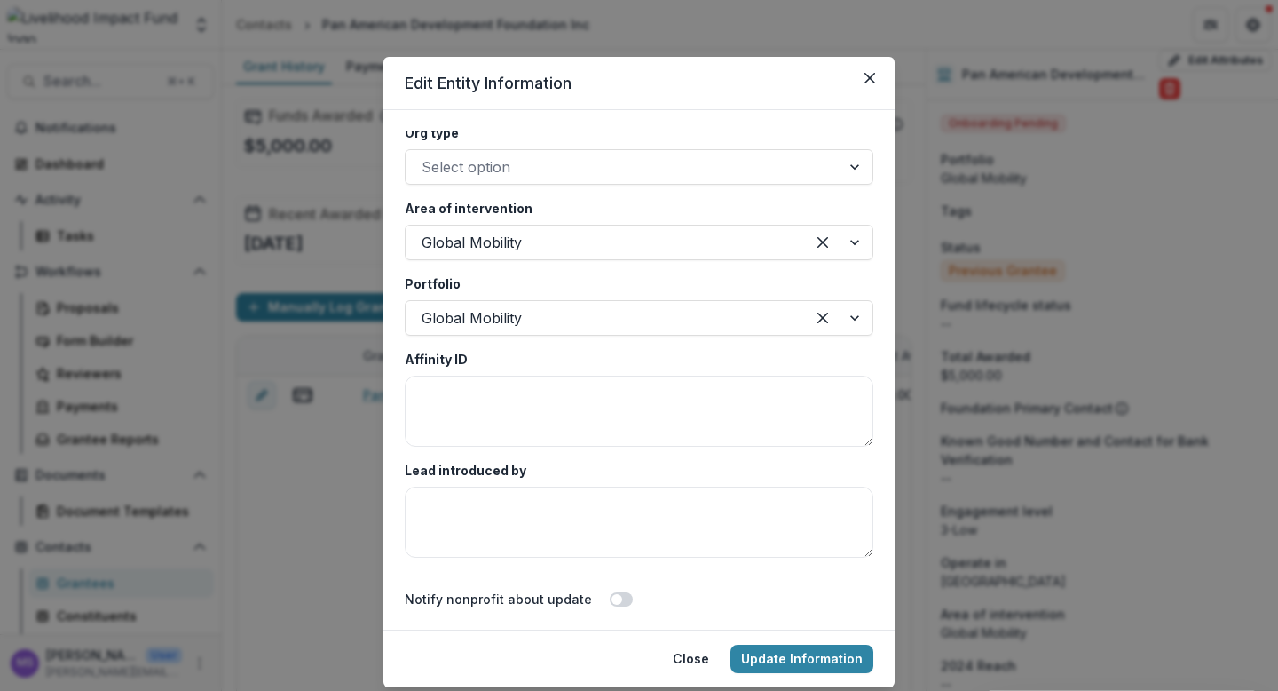
scroll to position [3290, 0]
click at [844, 241] on div at bounding box center [838, 245] width 67 height 34
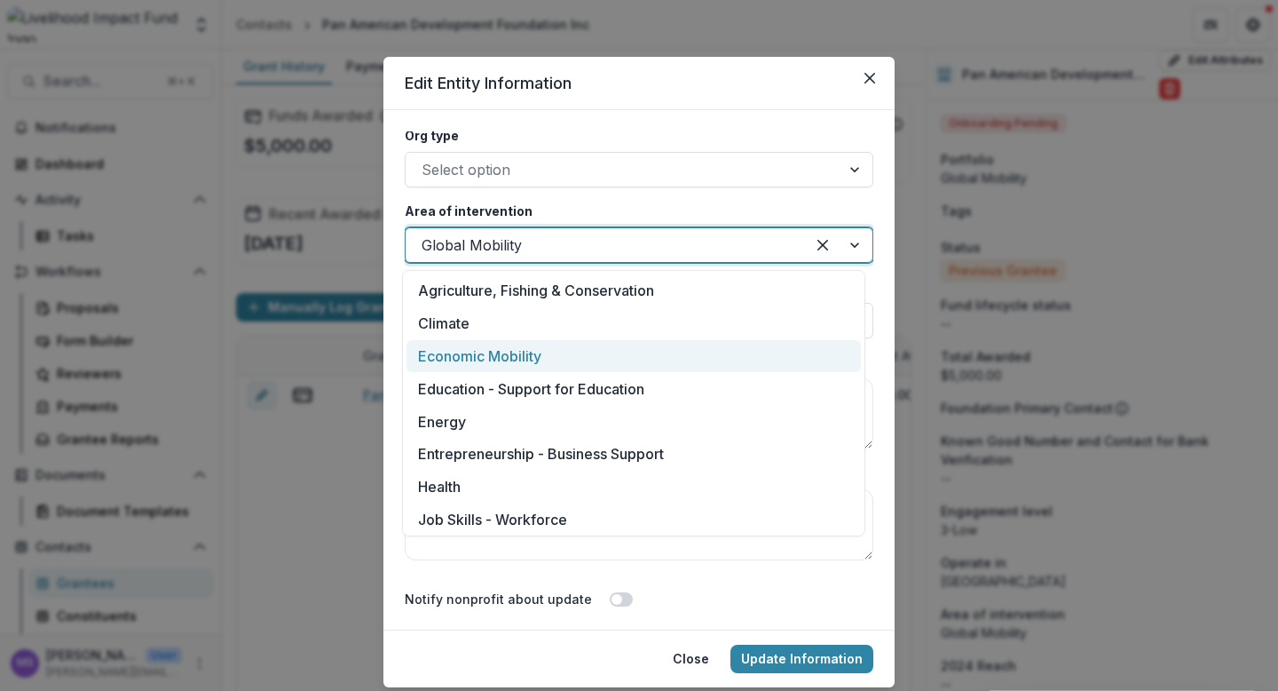
click at [637, 355] on div "Economic Mobility" at bounding box center [634, 356] width 455 height 33
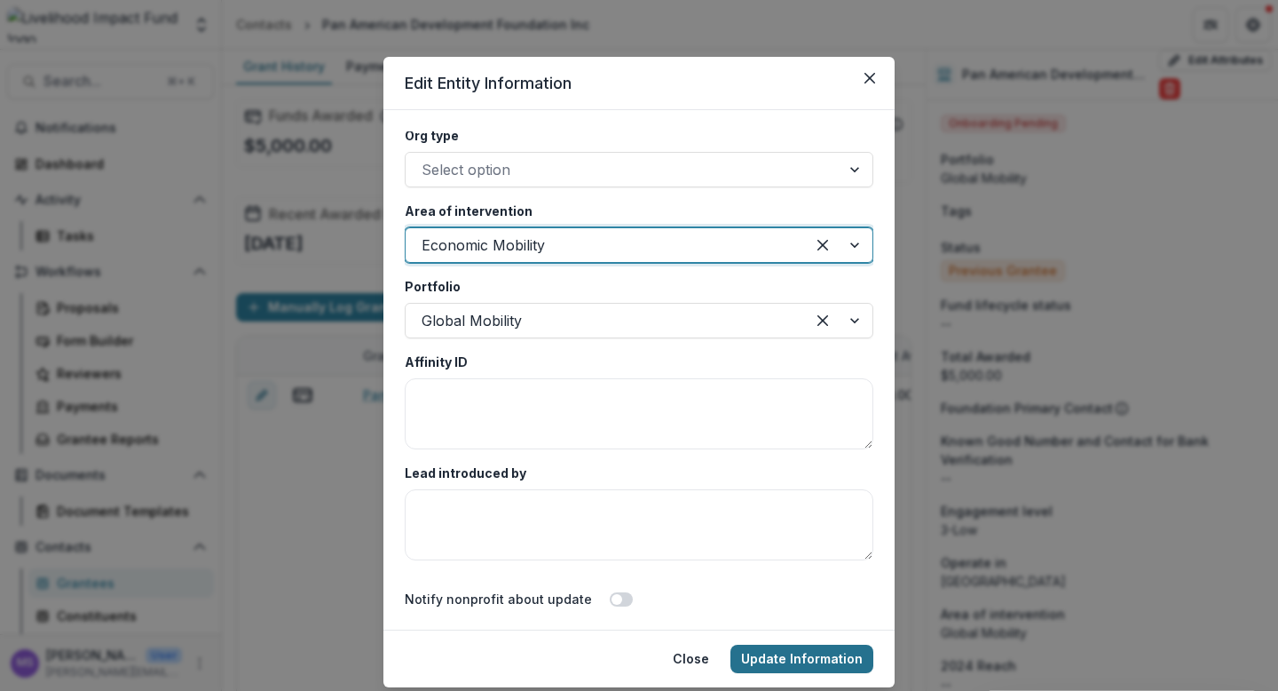
click at [771, 660] on button "Update Information" at bounding box center [802, 658] width 143 height 28
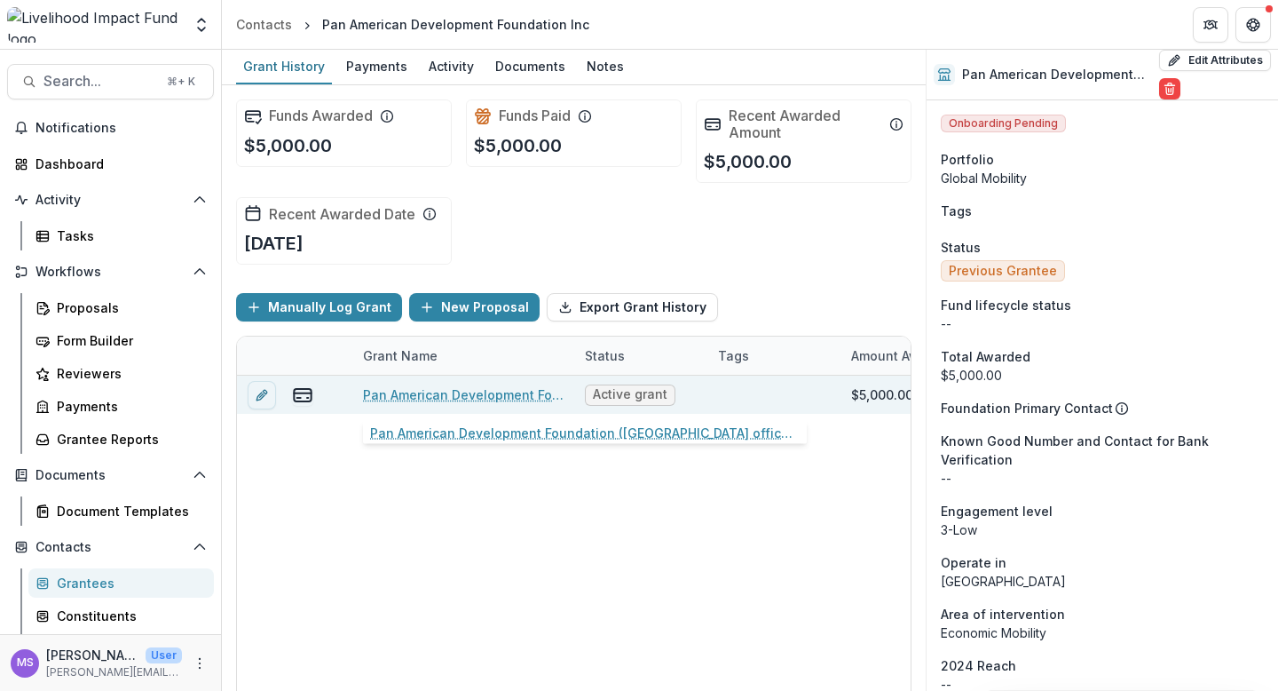
click at [460, 390] on link "Pan American Development Foundation ([GEOGRAPHIC_DATA] office) - 2025 Thank you…" at bounding box center [463, 394] width 201 height 19
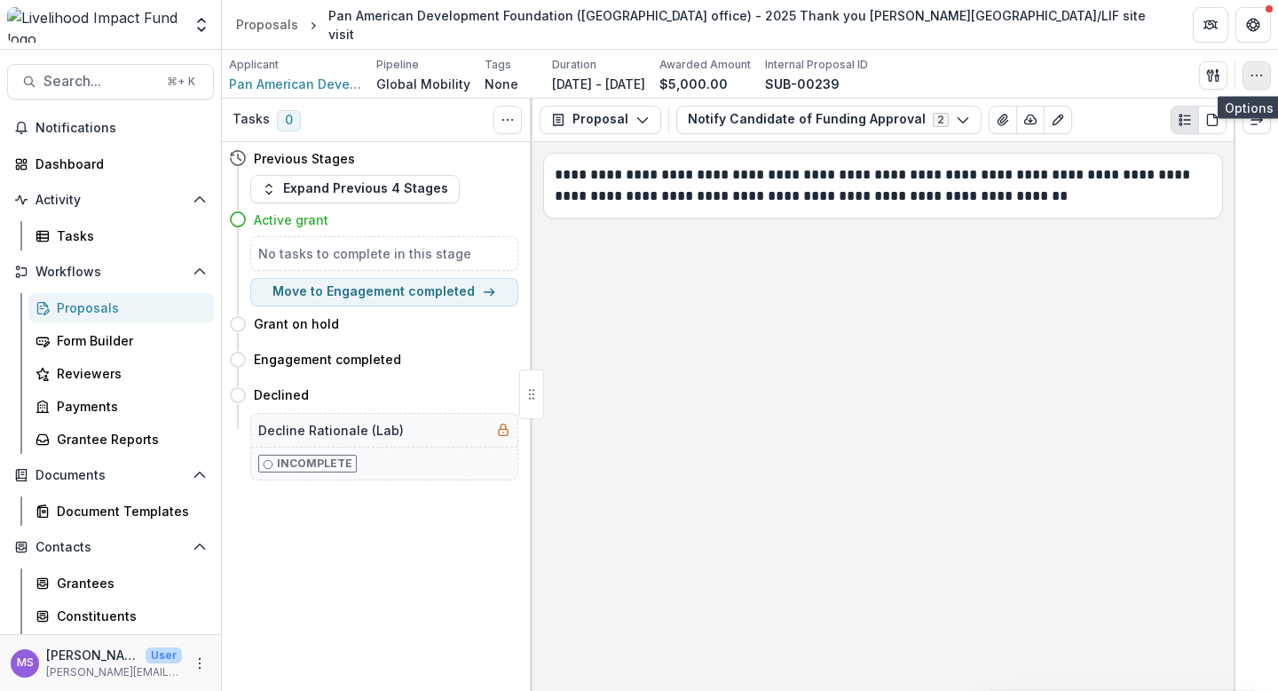
click at [1254, 76] on icon "button" at bounding box center [1257, 75] width 14 height 14
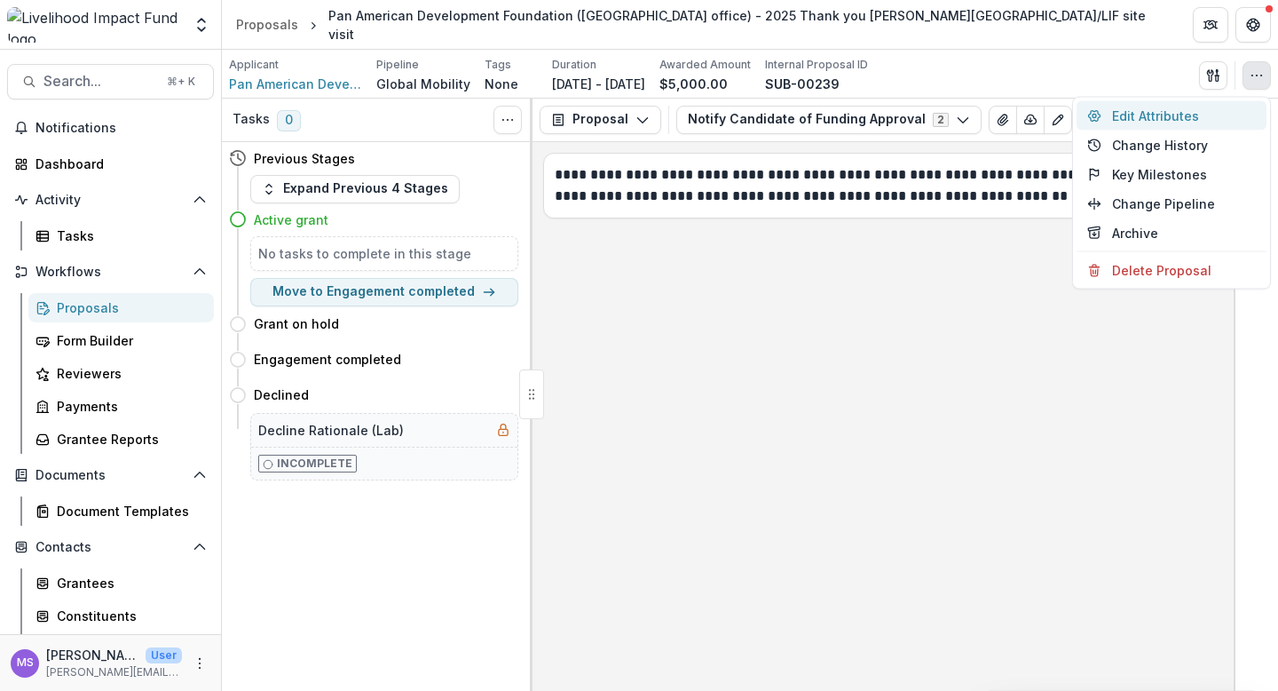
click at [1158, 115] on button "Edit Attributes" at bounding box center [1172, 115] width 190 height 29
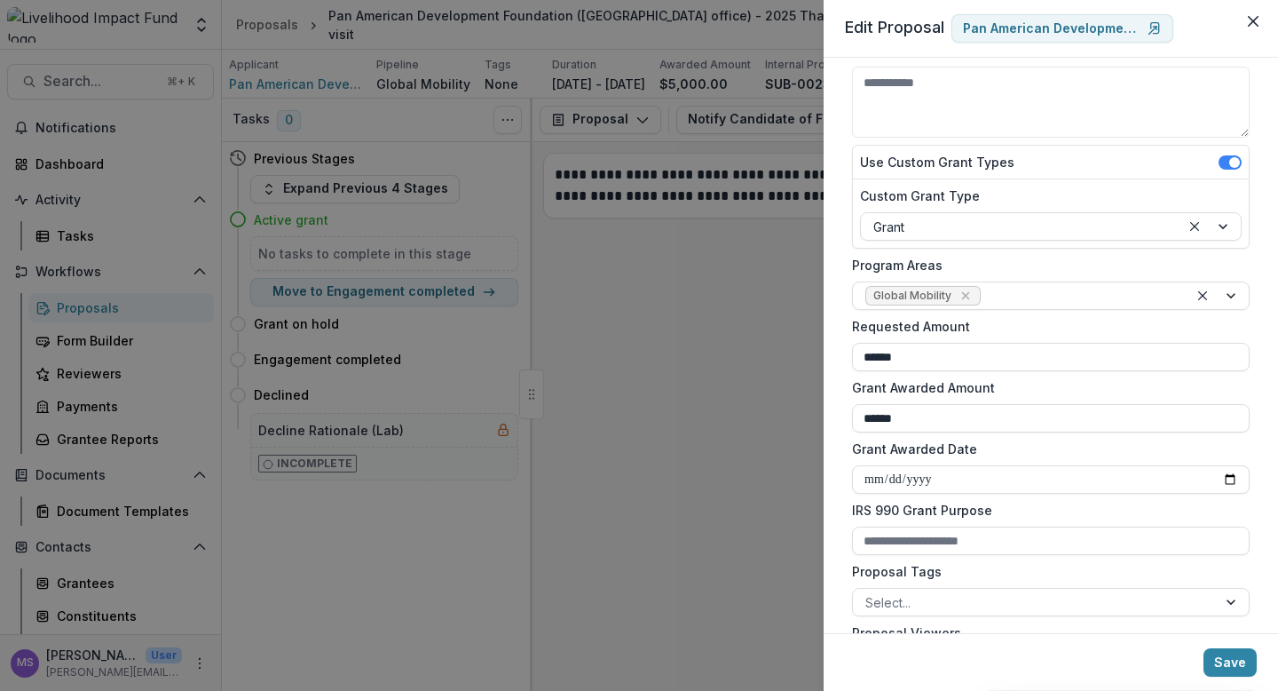
scroll to position [164, 0]
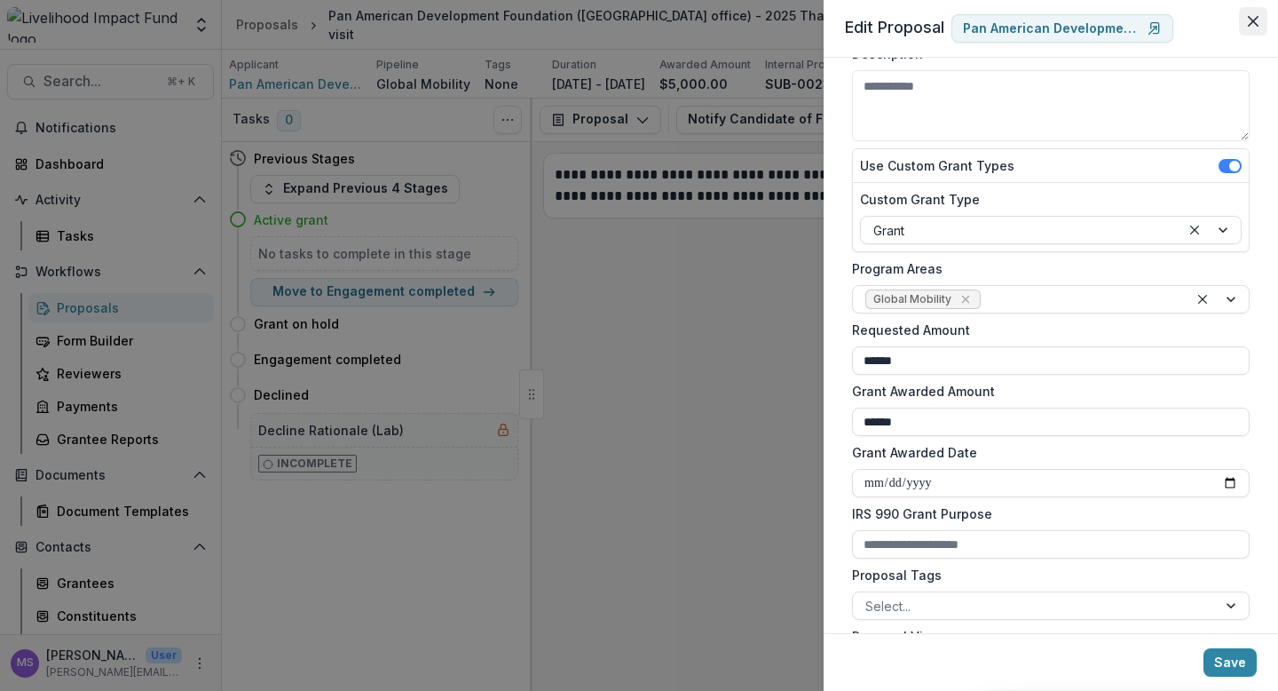
click at [1254, 14] on button "Close" at bounding box center [1253, 21] width 28 height 28
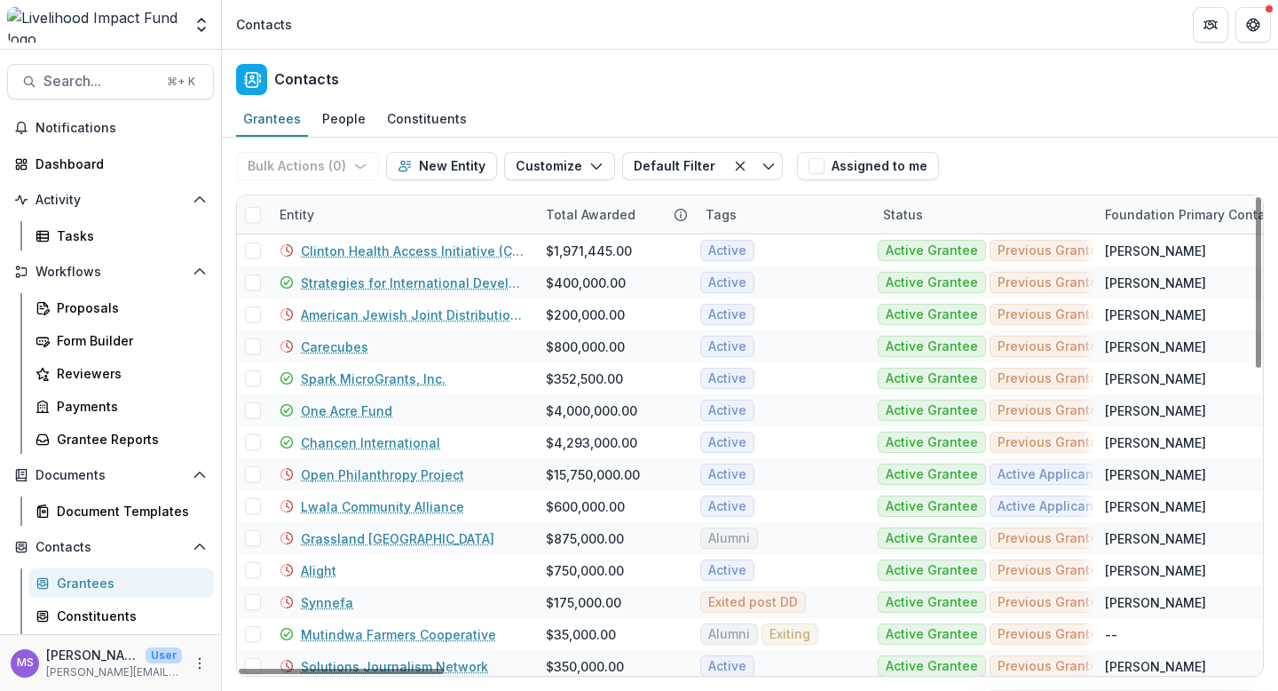
click at [425, 211] on div "Entity" at bounding box center [402, 214] width 266 height 38
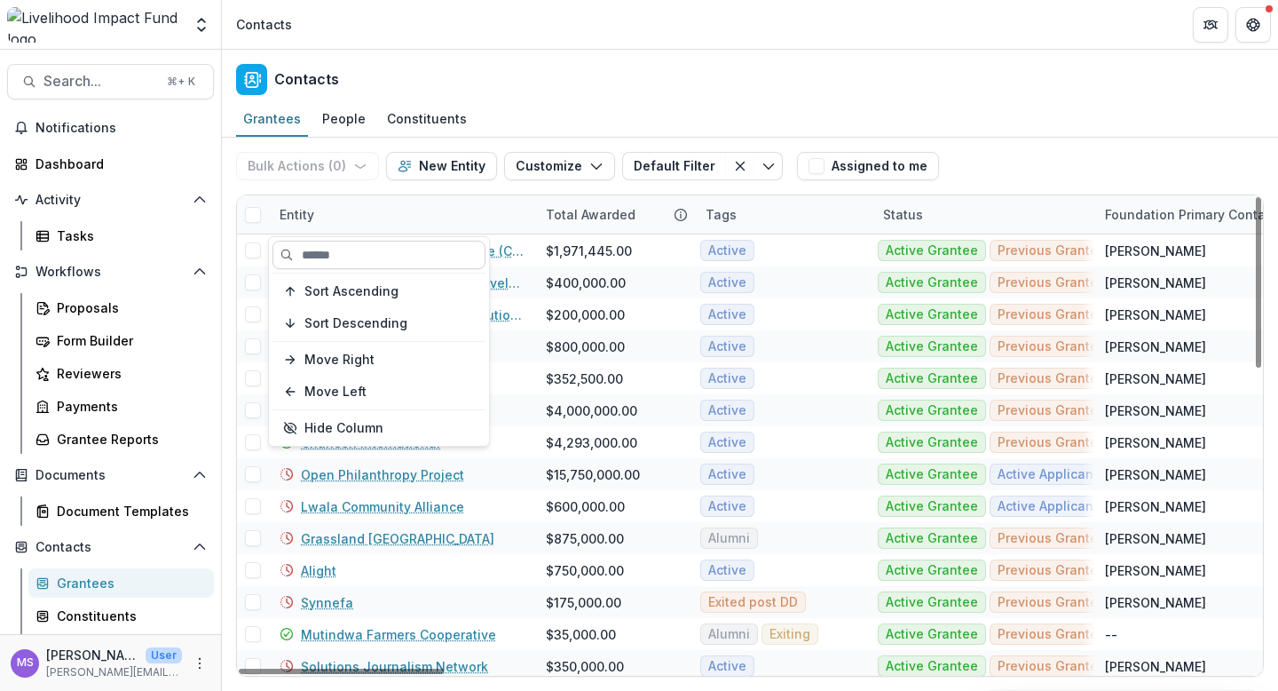
click at [405, 255] on input at bounding box center [379, 255] width 213 height 28
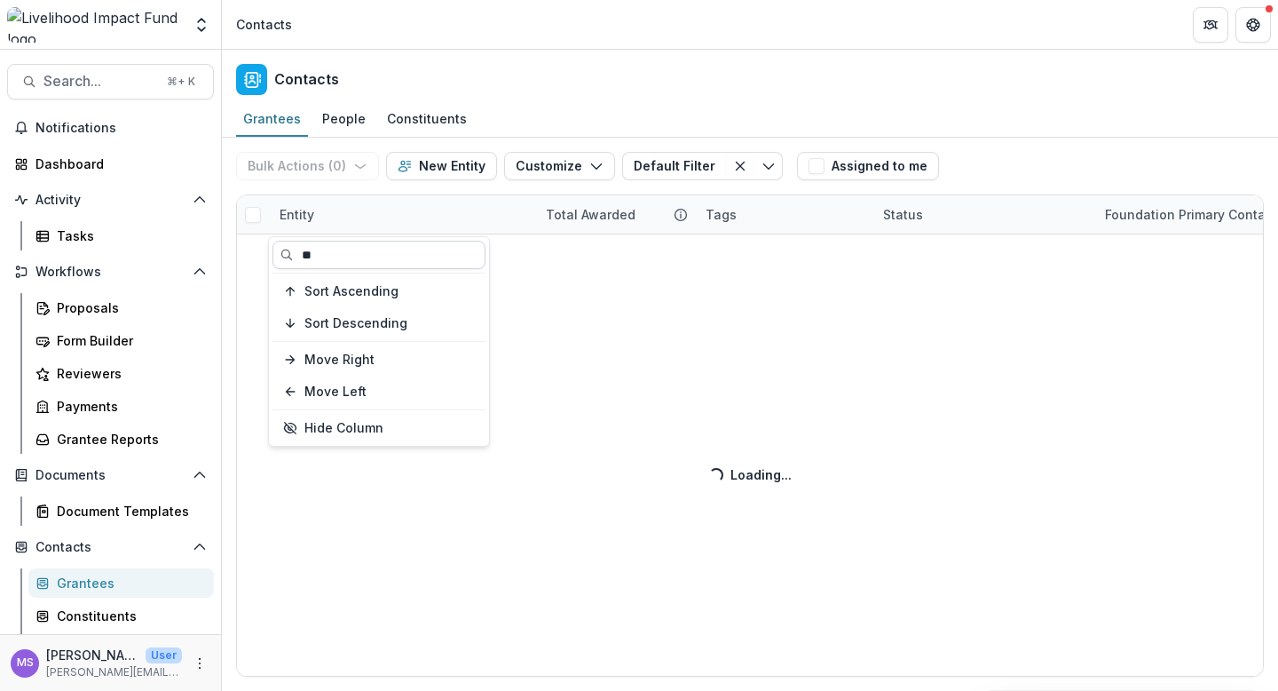
type input "*"
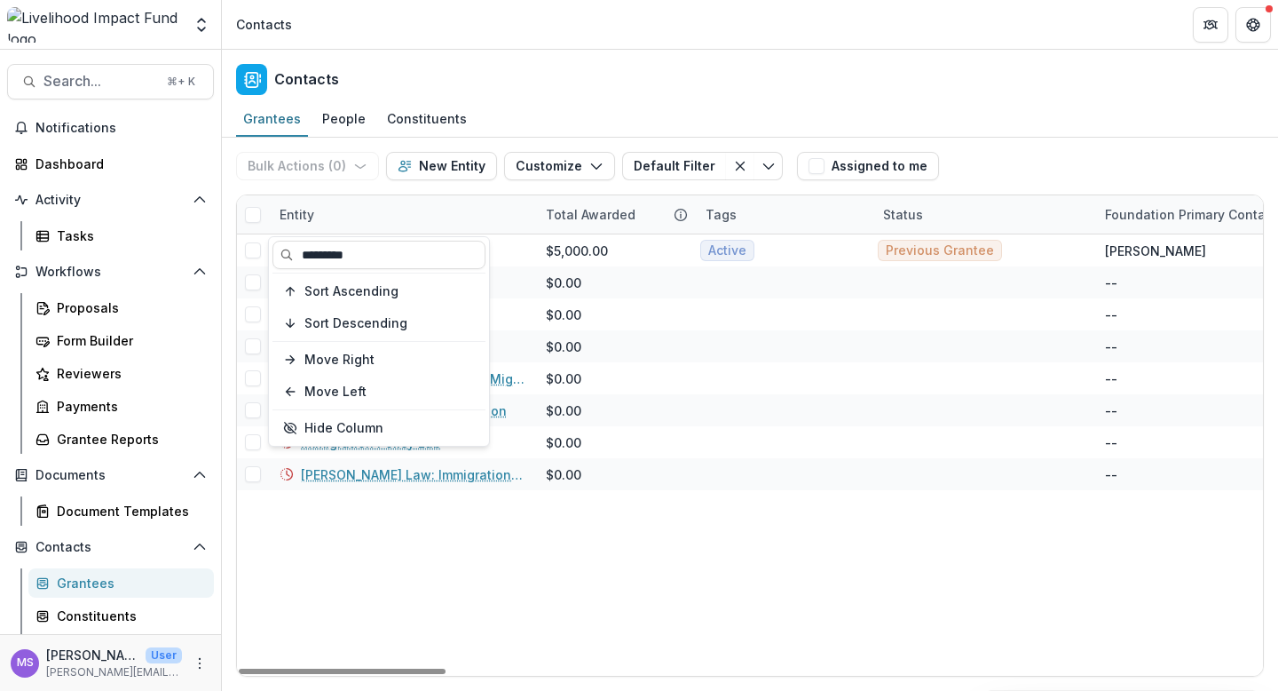
type input "*********"
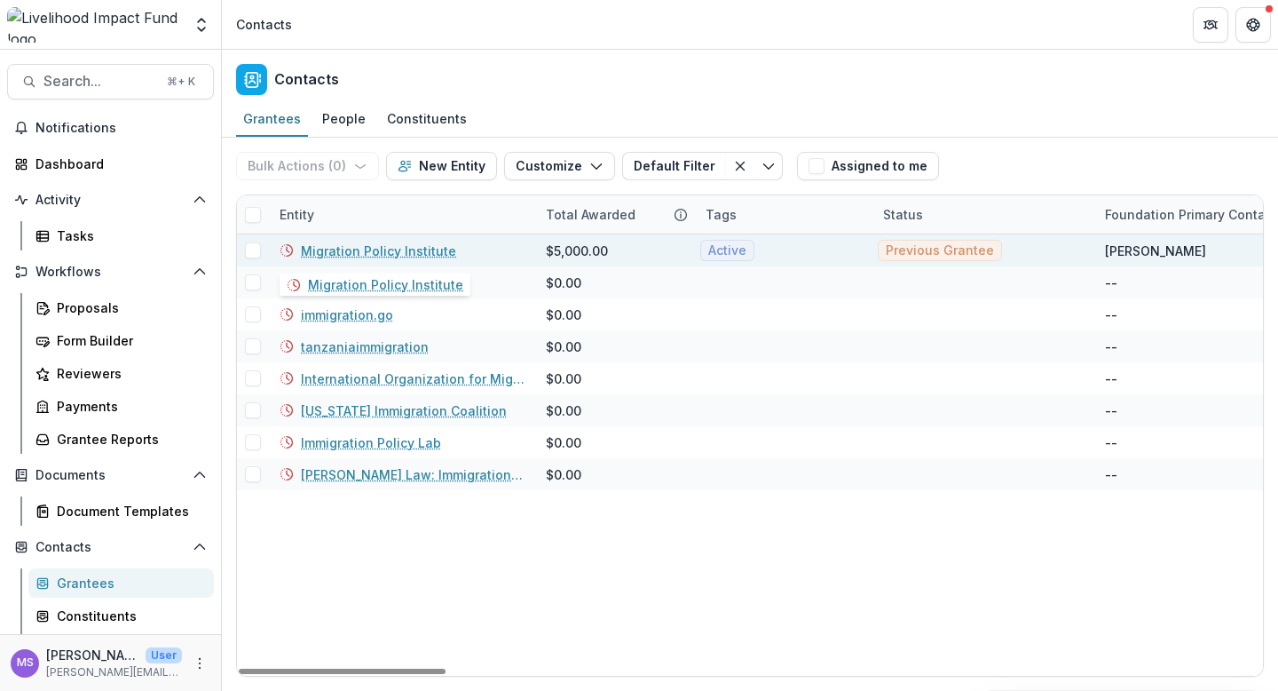
click at [412, 253] on link "Migration Policy Institute" at bounding box center [378, 250] width 155 height 19
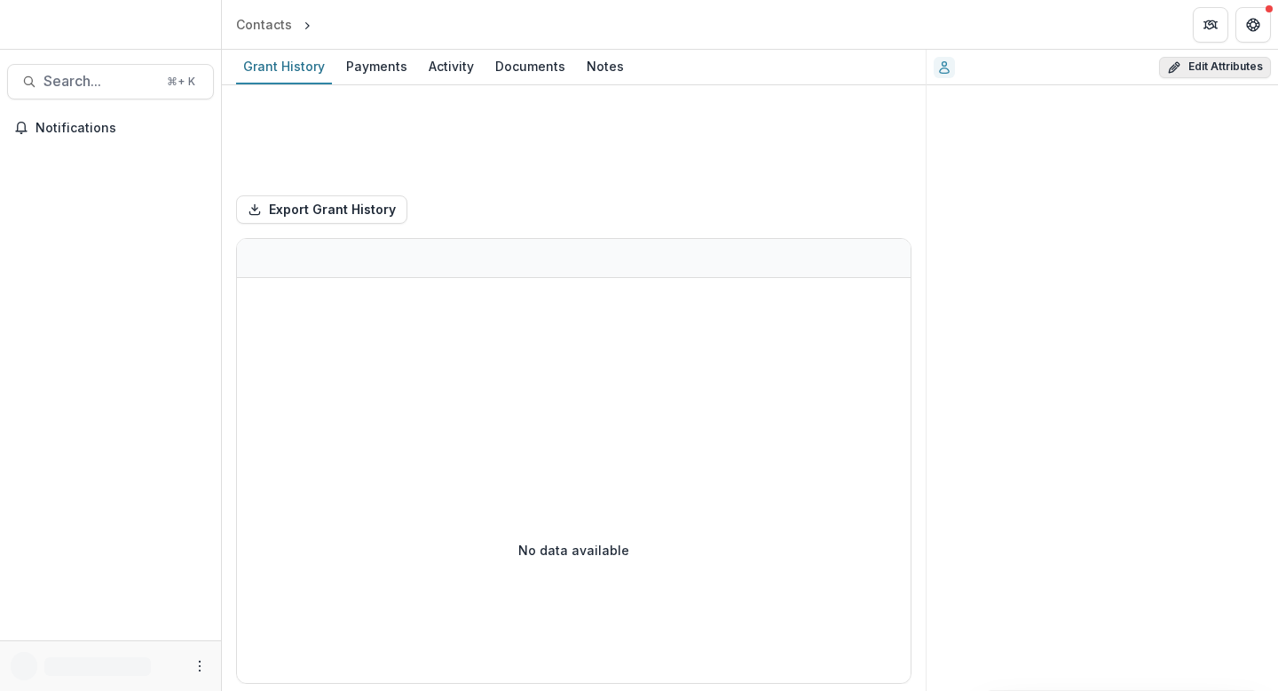
click at [1222, 67] on button "Edit Attributes" at bounding box center [1215, 67] width 112 height 21
select select
select select "**********"
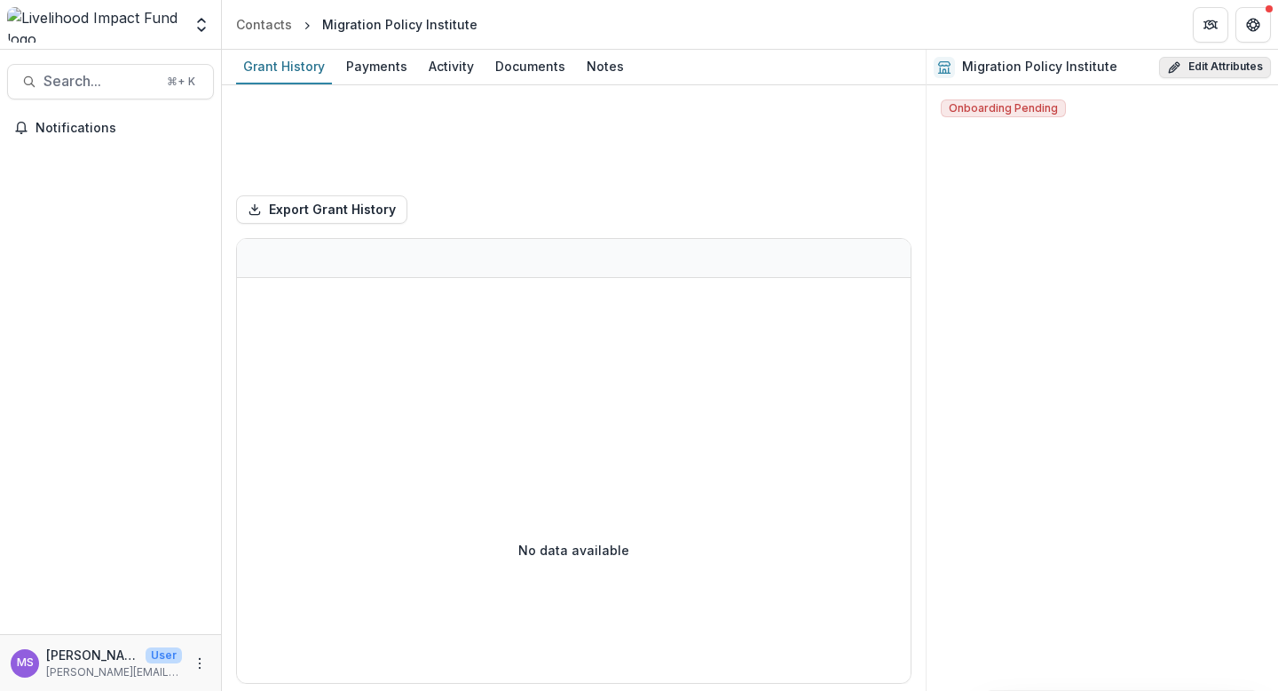
select select
select select "**********"
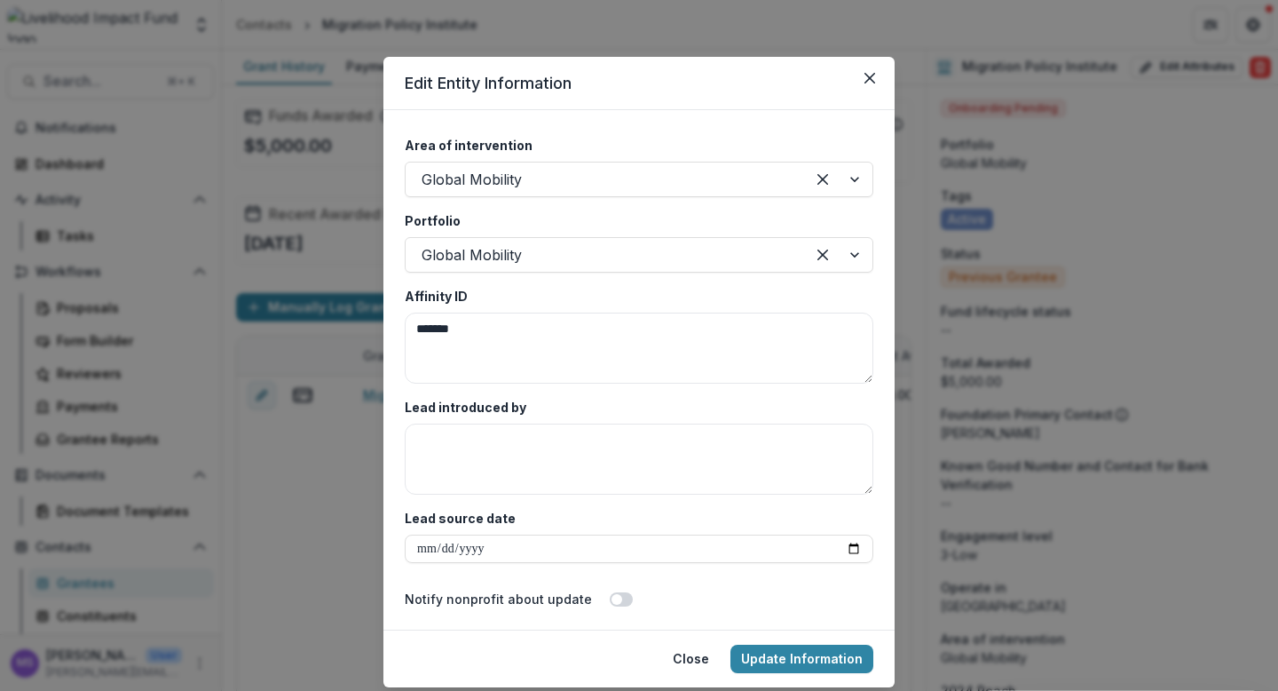
scroll to position [3343, 0]
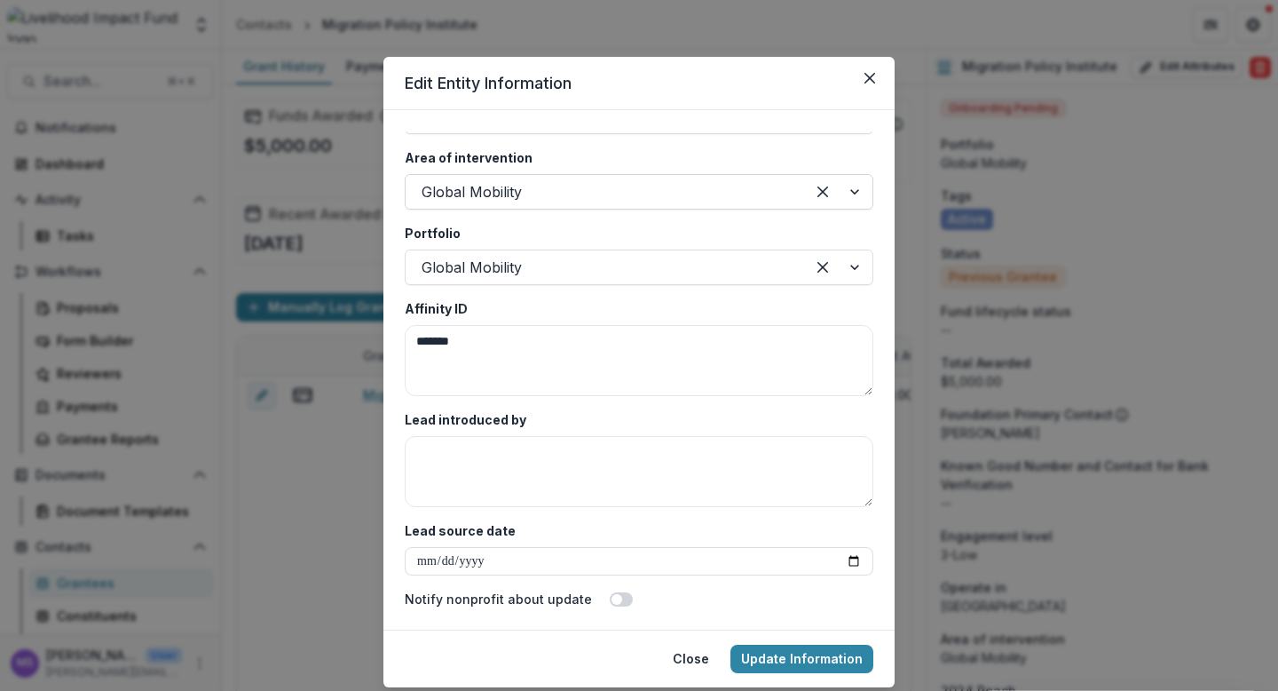
click at [847, 186] on div at bounding box center [838, 192] width 67 height 34
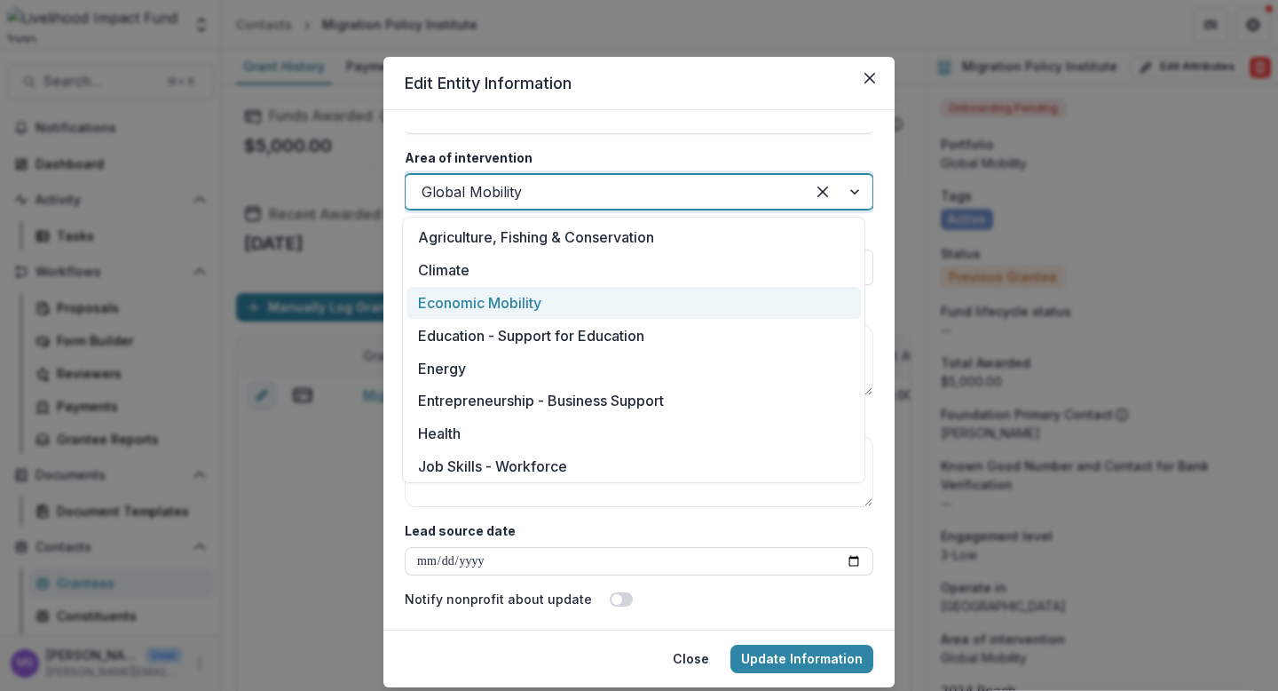
click at [510, 293] on div "Economic Mobility" at bounding box center [634, 303] width 455 height 33
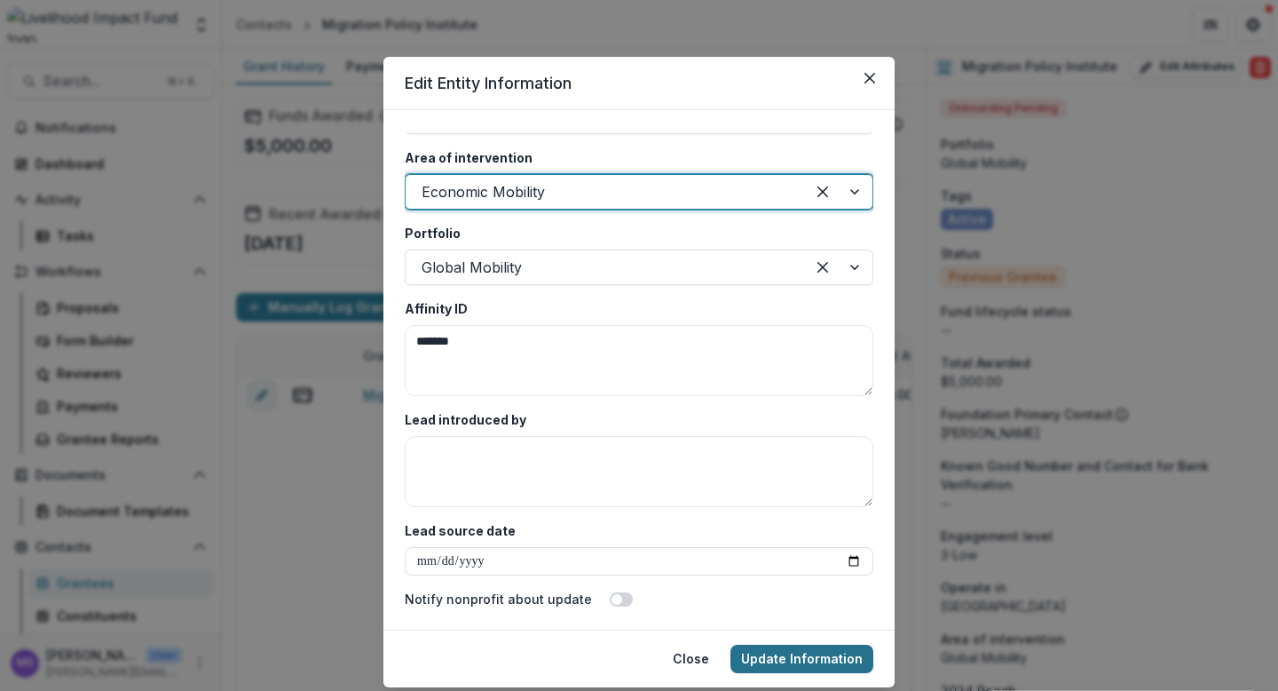
click at [779, 647] on button "Update Information" at bounding box center [802, 658] width 143 height 28
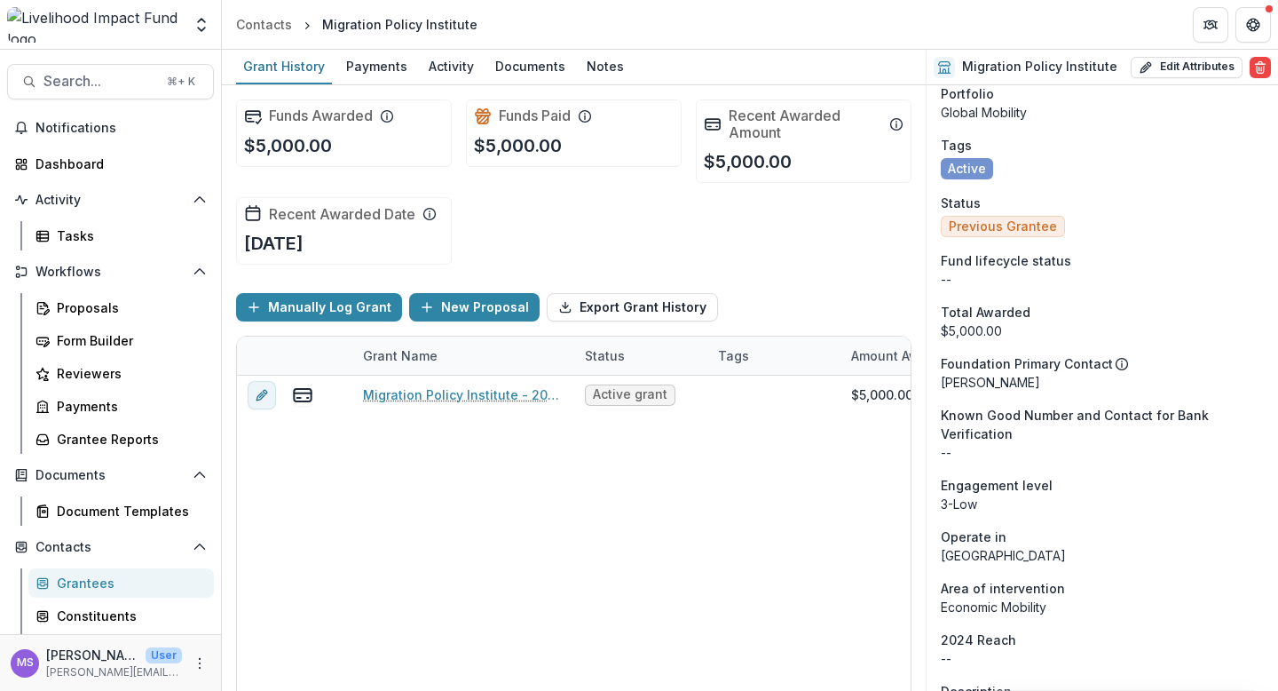
scroll to position [0, 0]
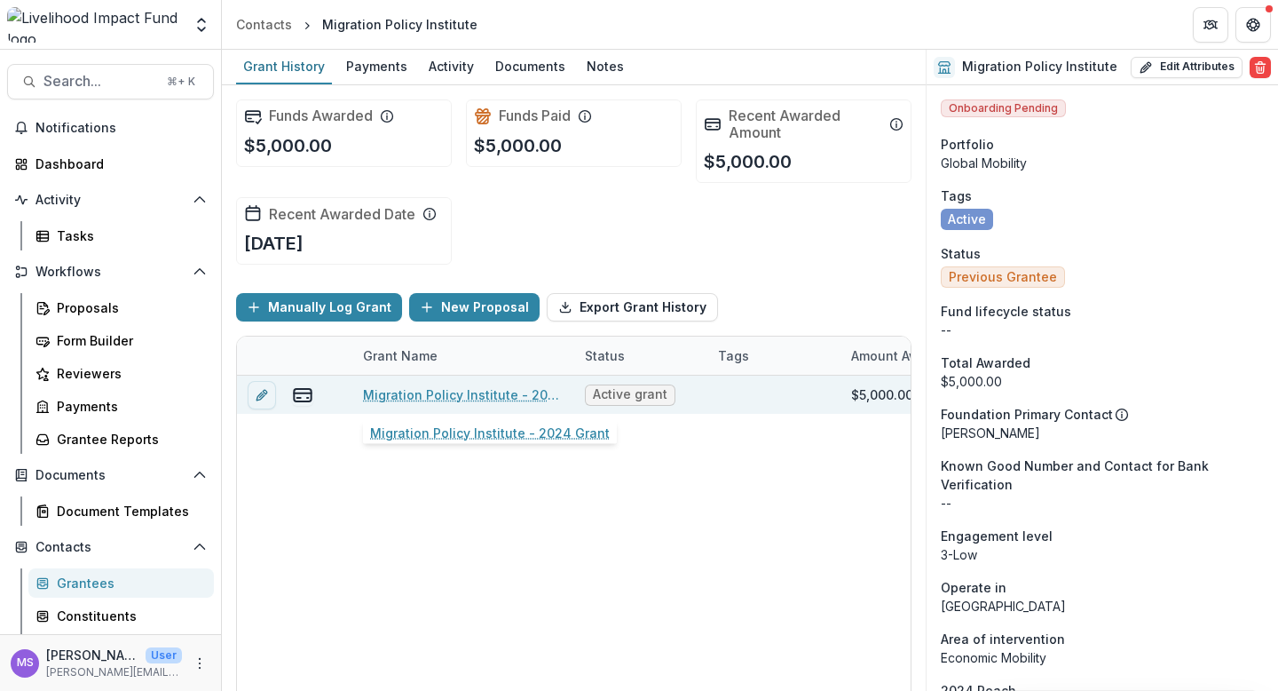
click at [455, 400] on link "Migration Policy Institute - 2024 Grant" at bounding box center [463, 394] width 201 height 19
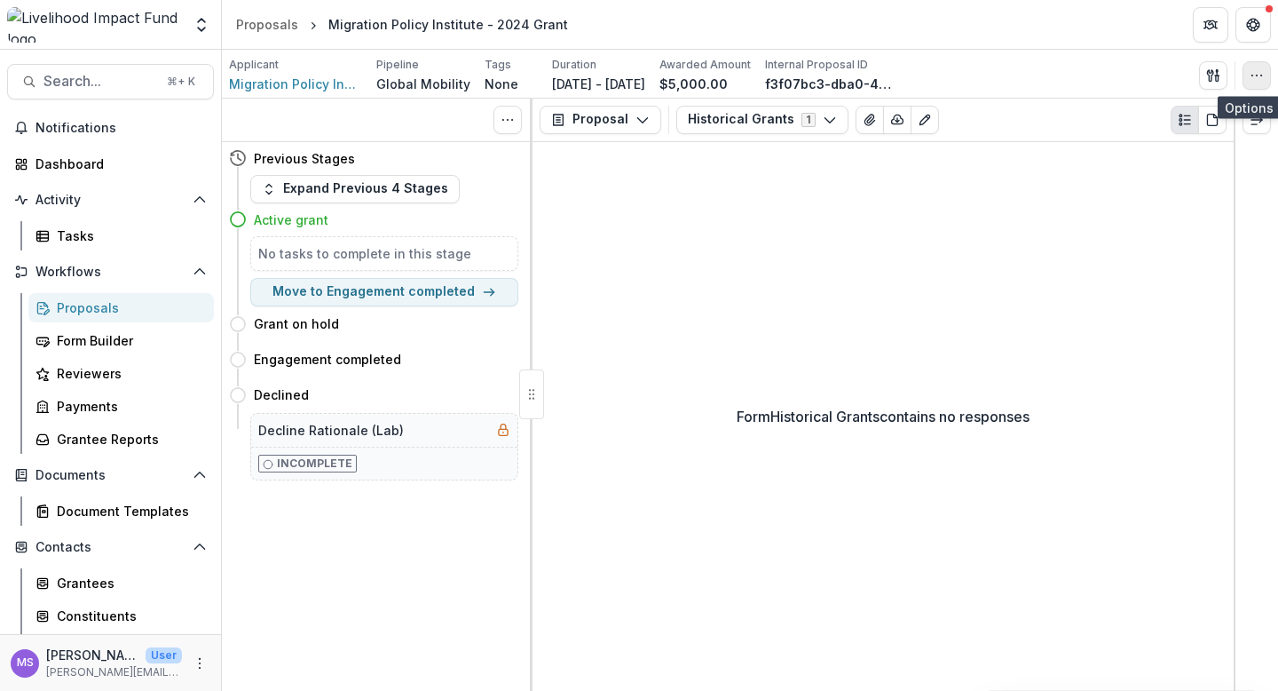
click at [1258, 70] on icon "button" at bounding box center [1257, 75] width 14 height 14
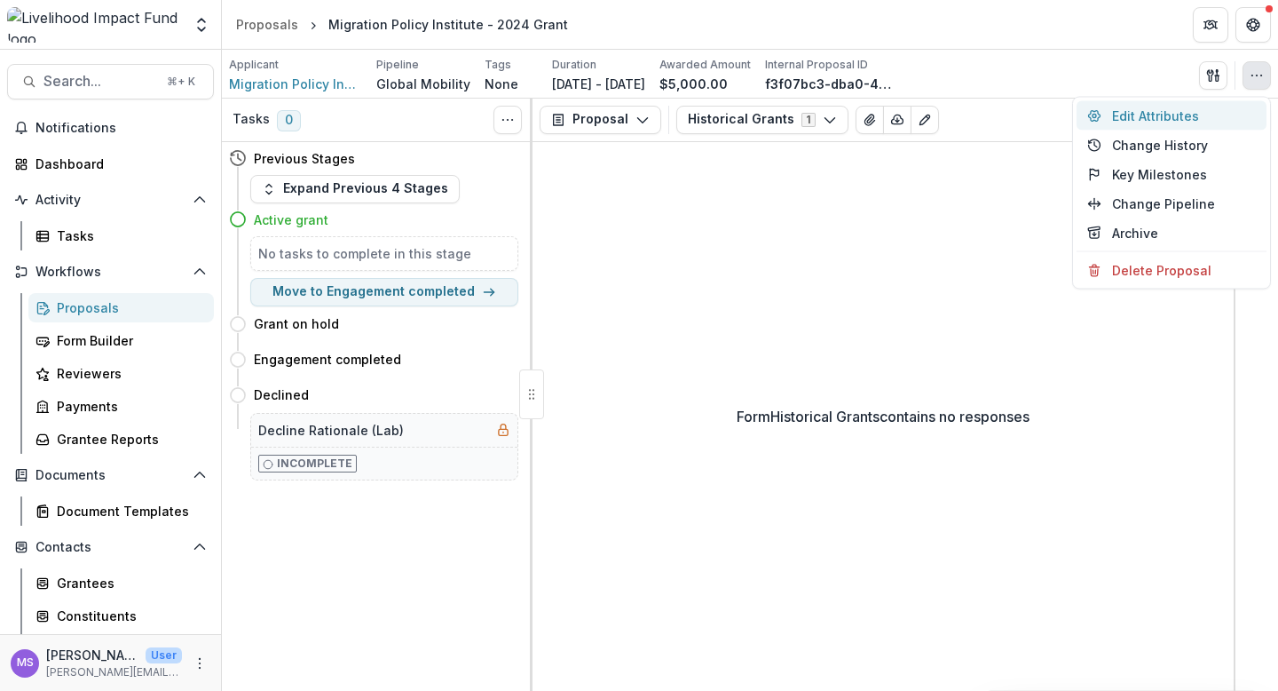
click at [1151, 110] on button "Edit Attributes" at bounding box center [1172, 115] width 190 height 29
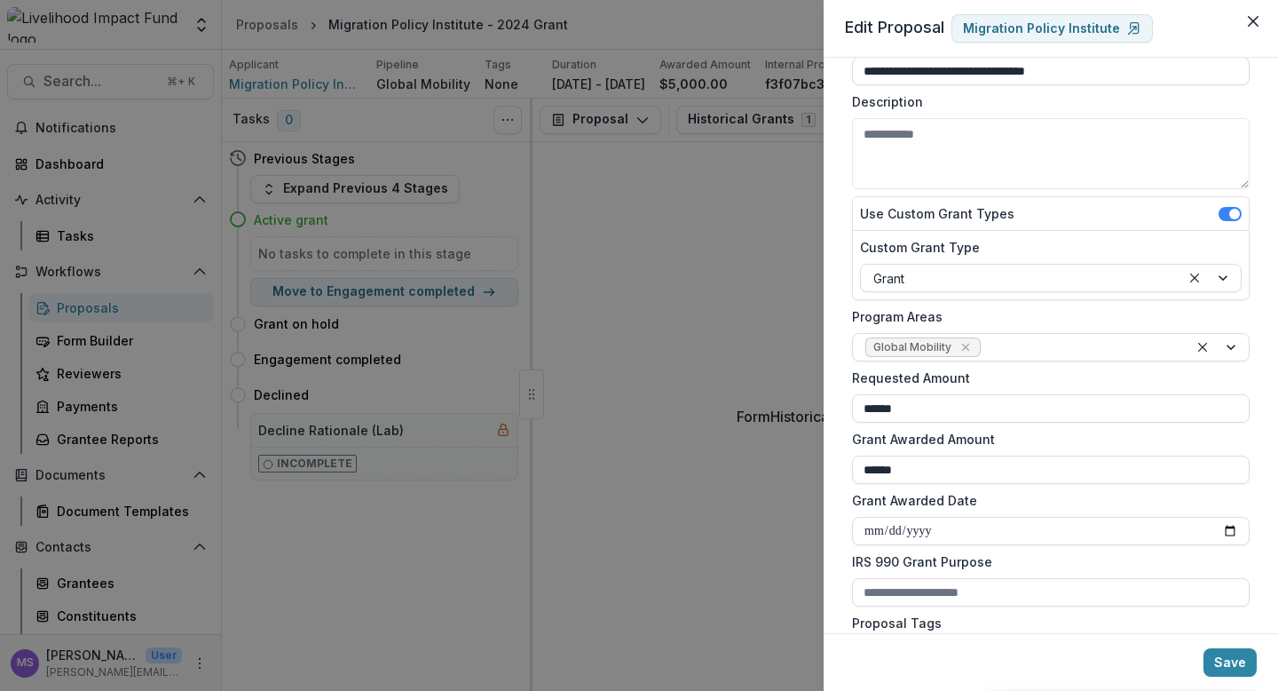
scroll to position [139, 0]
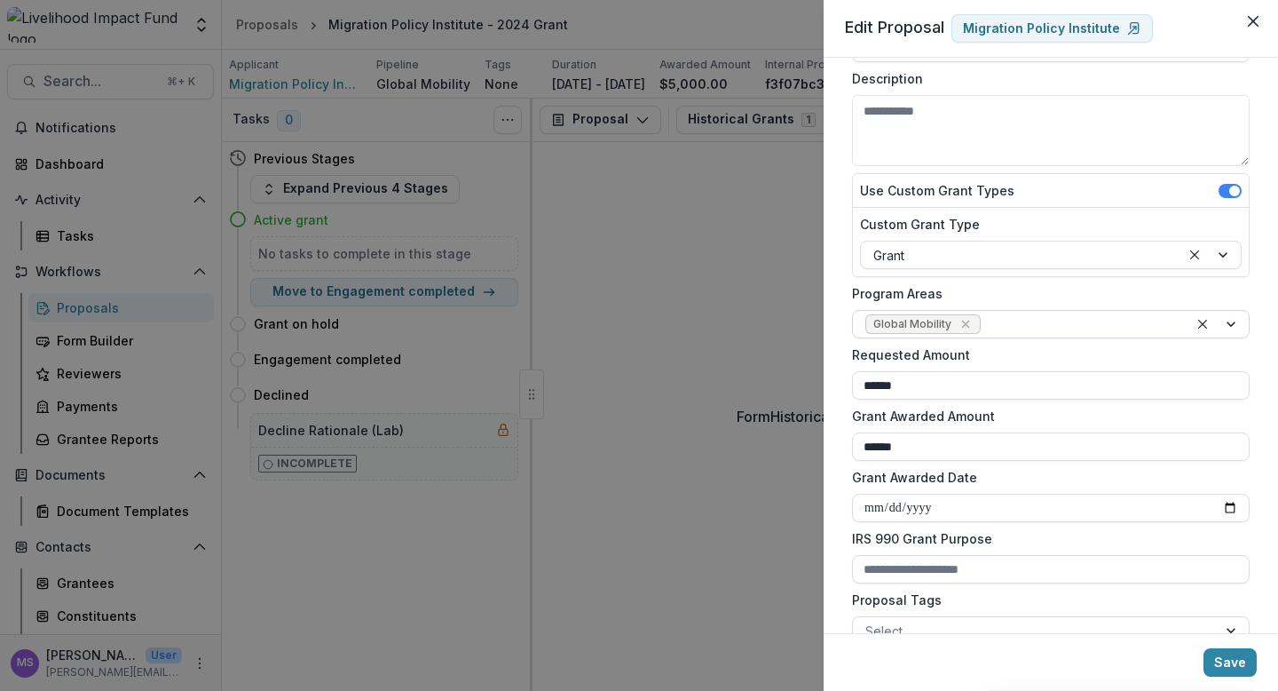
click at [1233, 321] on div at bounding box center [1219, 324] width 60 height 27
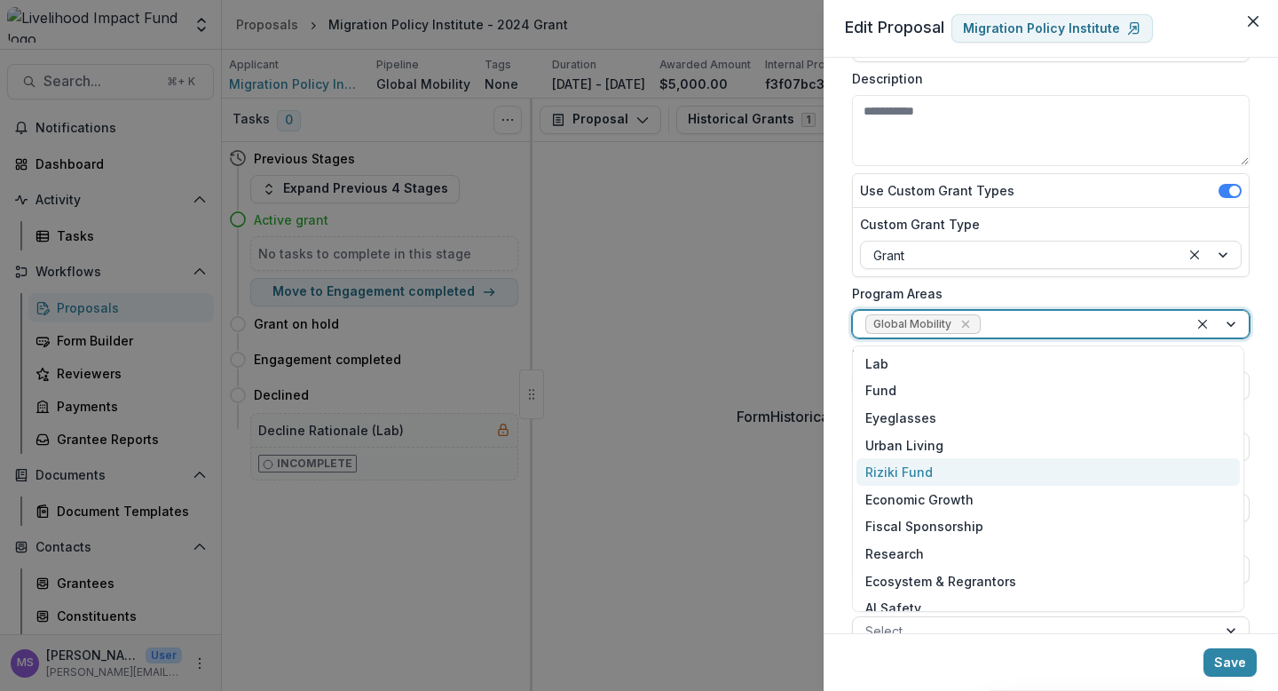
scroll to position [95, 0]
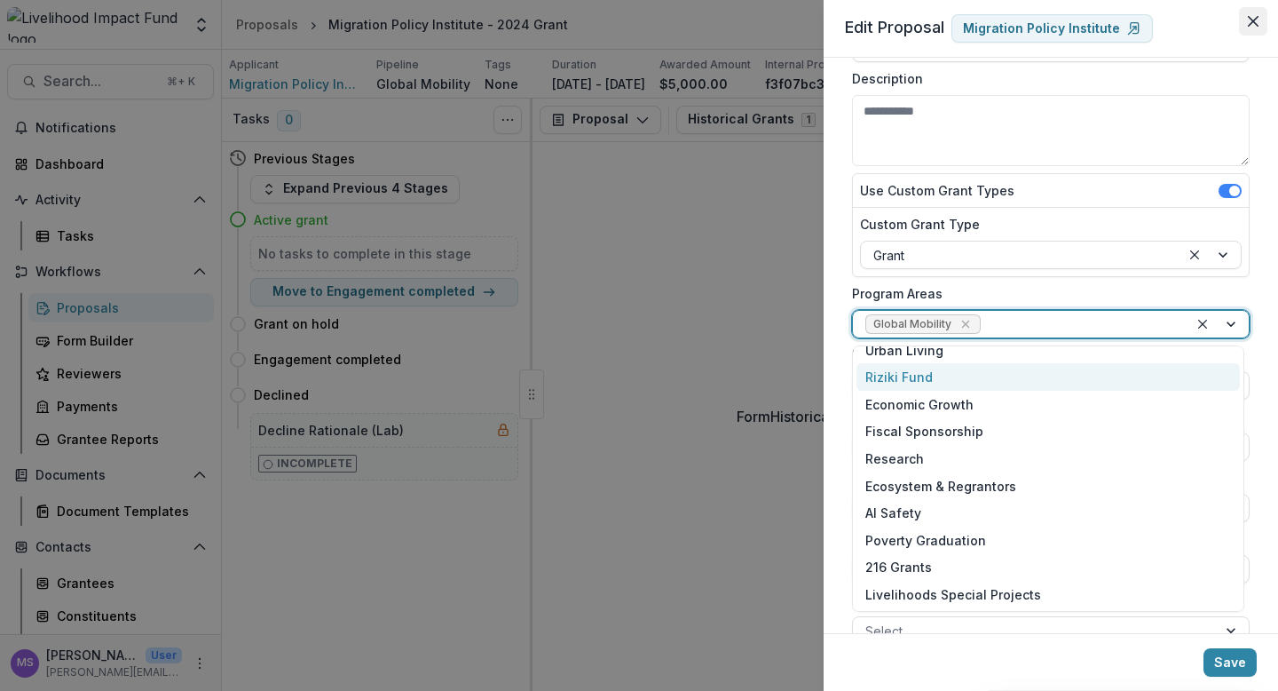
click at [1251, 19] on icon "Close" at bounding box center [1253, 21] width 11 height 11
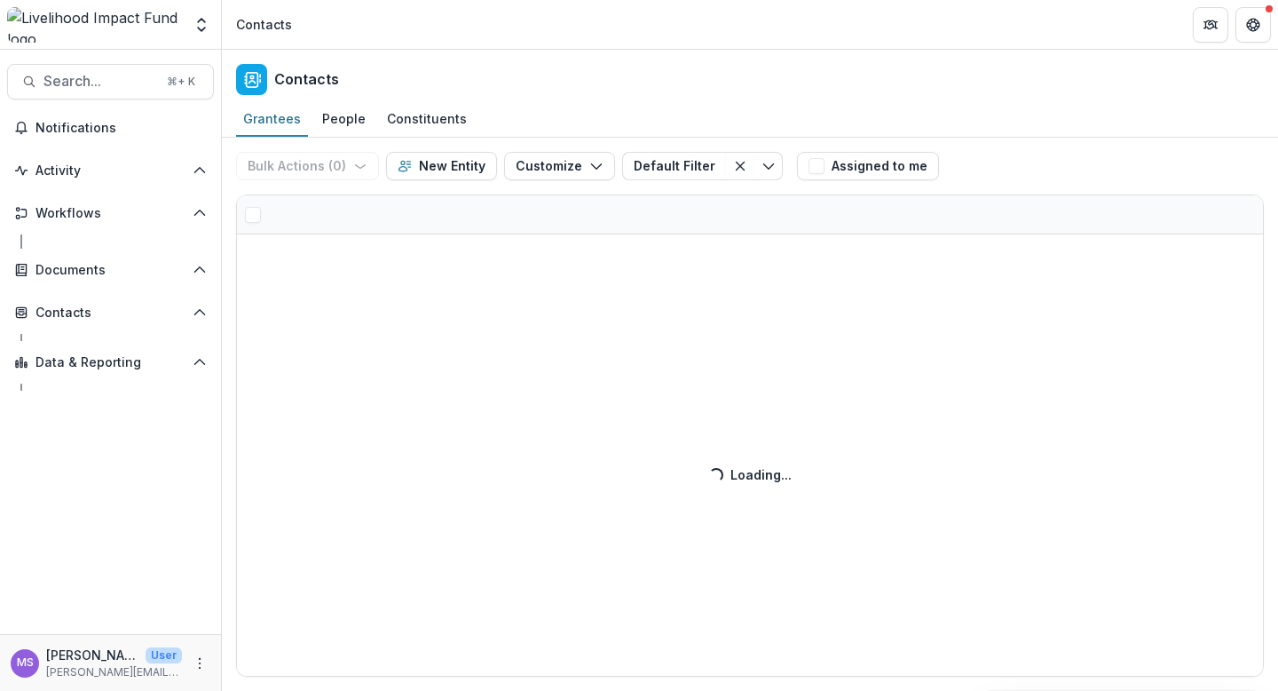
click at [390, 220] on div "Bulk Actions ( 0 ) Send Email Create Proposals Create Tasks New Entity Customiz…" at bounding box center [750, 414] width 1056 height 553
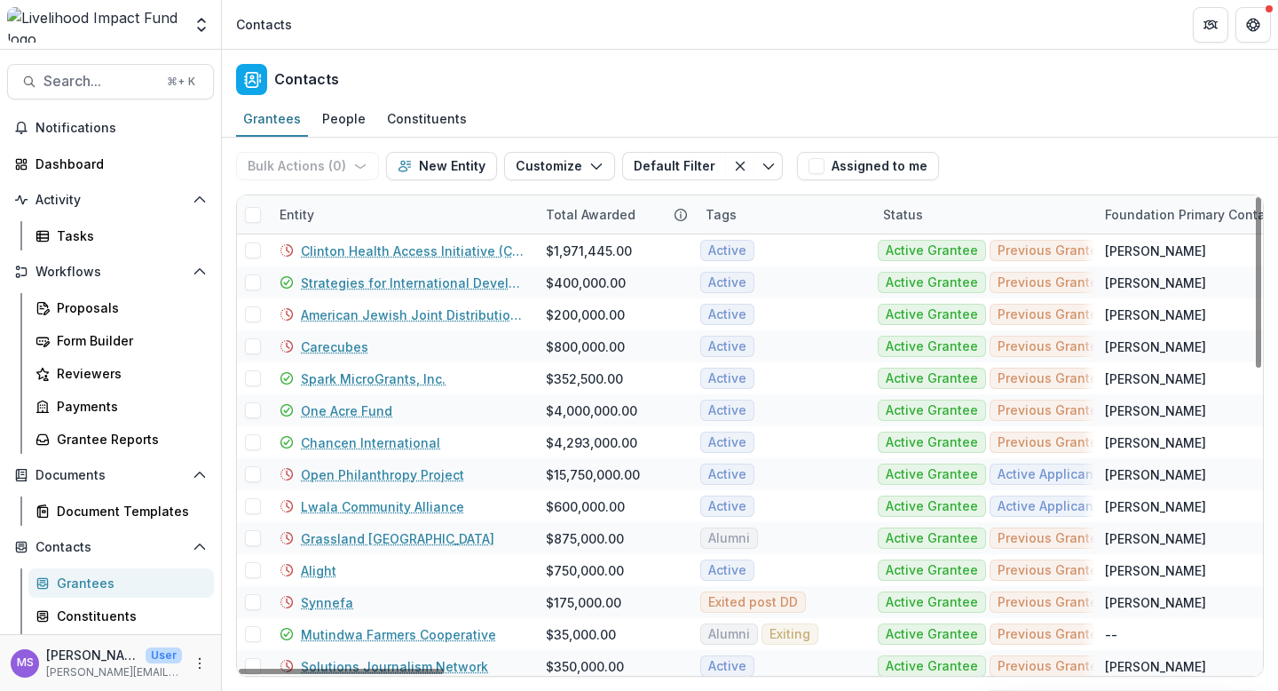
click at [389, 206] on div "Entity" at bounding box center [402, 214] width 266 height 38
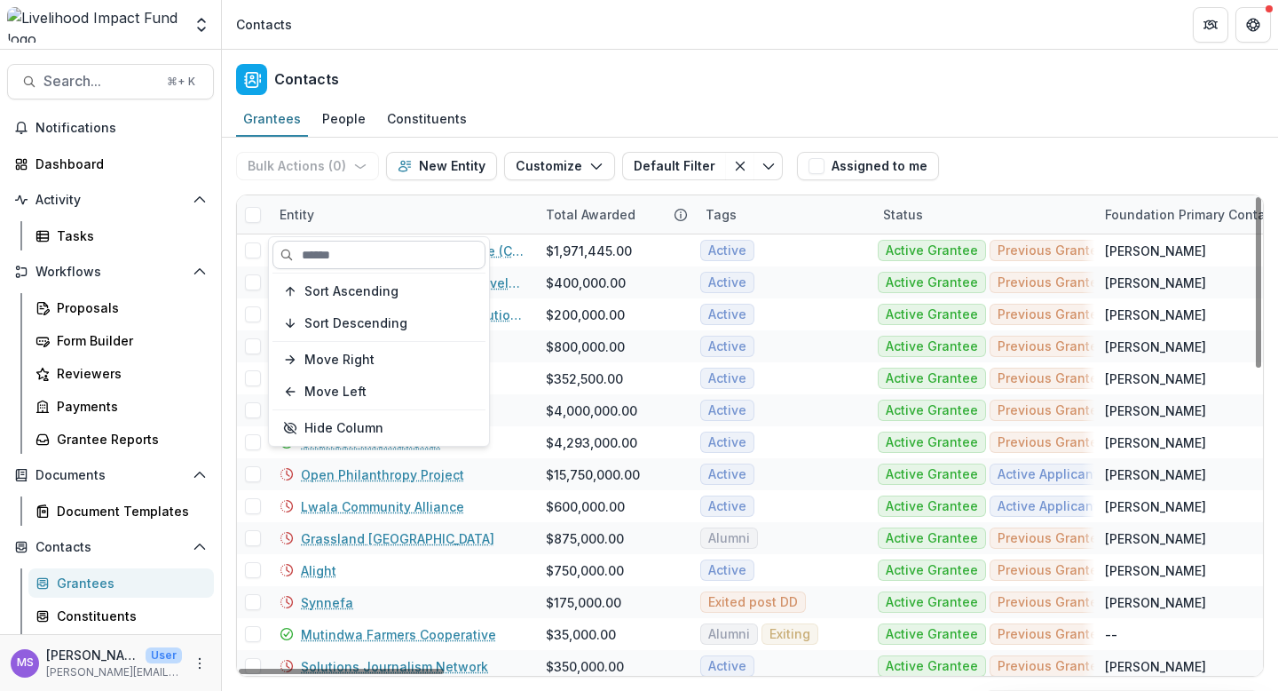
click at [376, 254] on input at bounding box center [379, 255] width 213 height 28
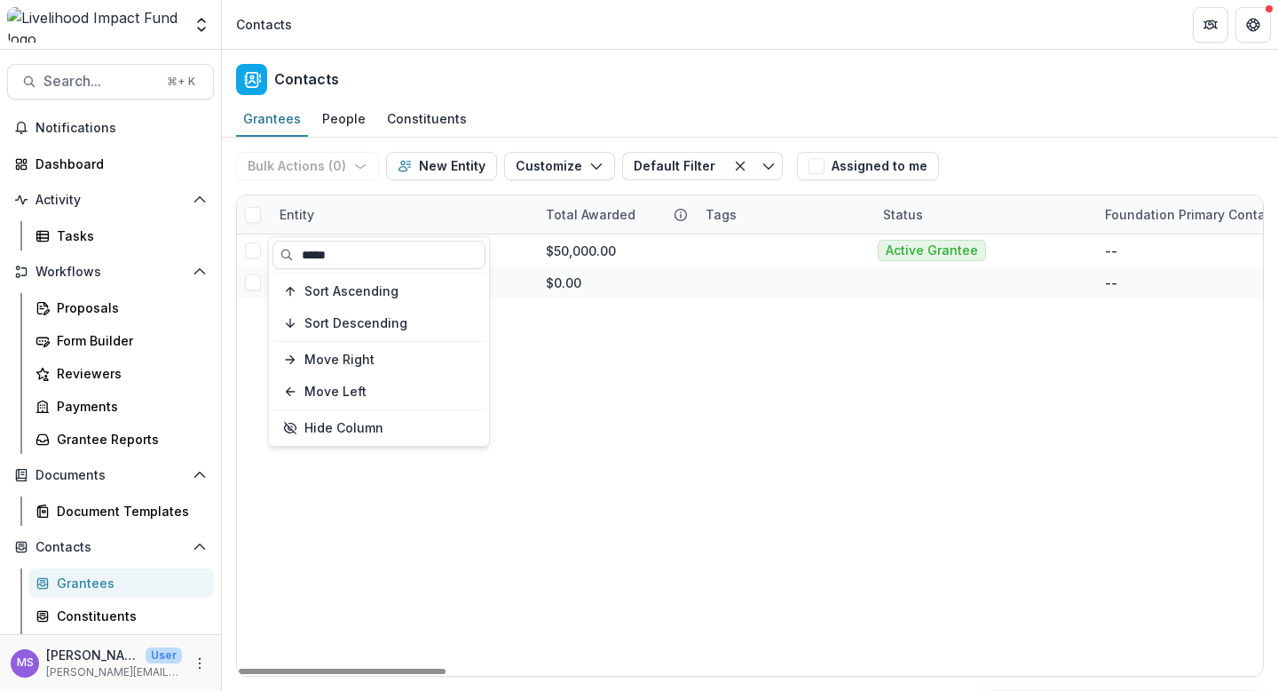
type input "*****"
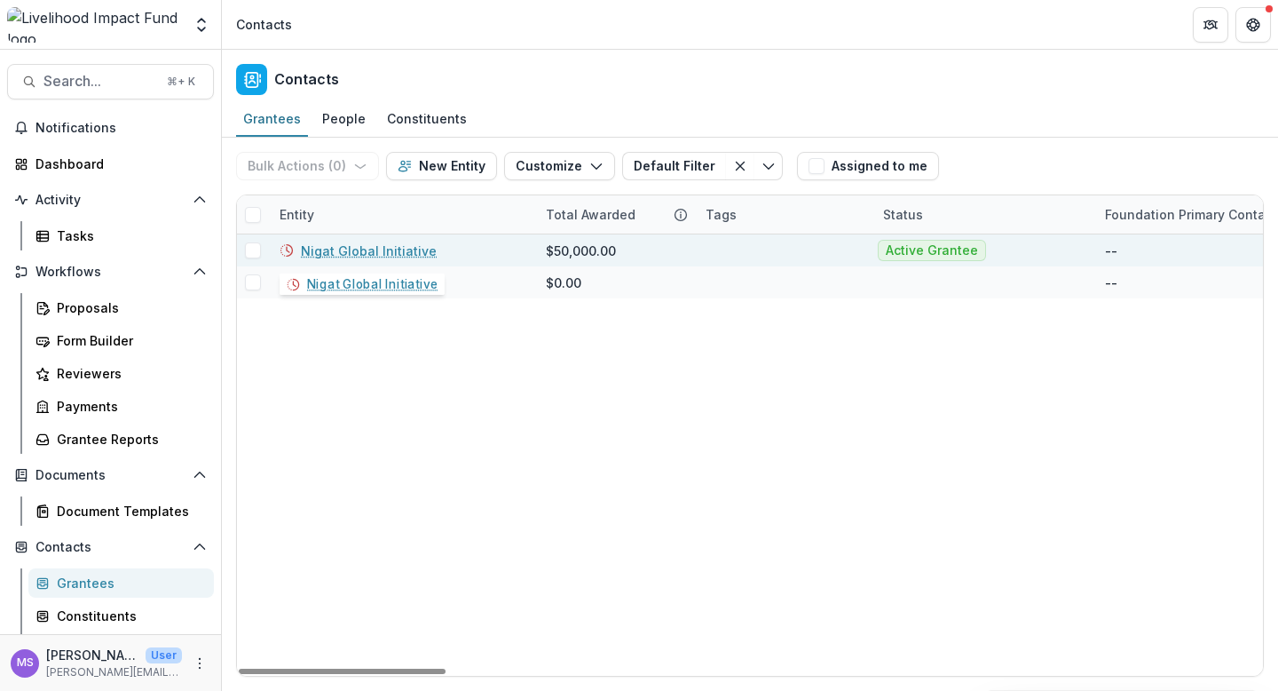
click at [384, 249] on link "Nigat Global Initiative" at bounding box center [369, 250] width 136 height 19
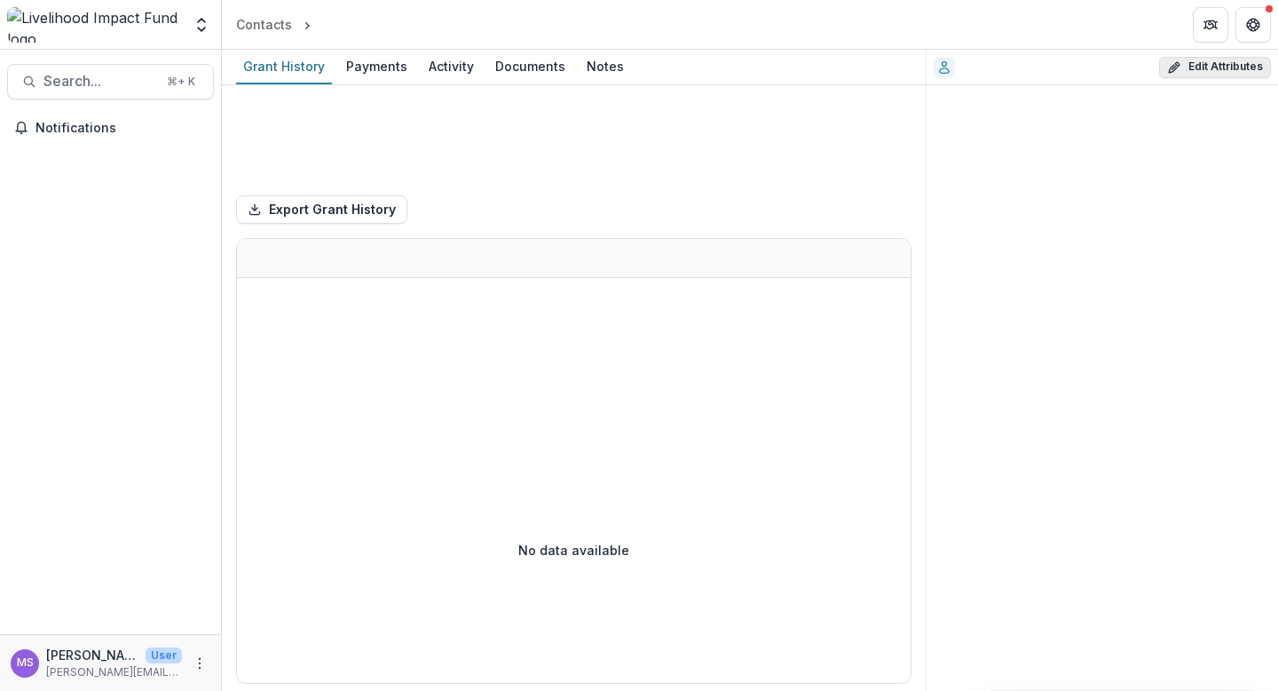
click at [1228, 68] on button "Edit Attributes" at bounding box center [1215, 67] width 112 height 21
select select
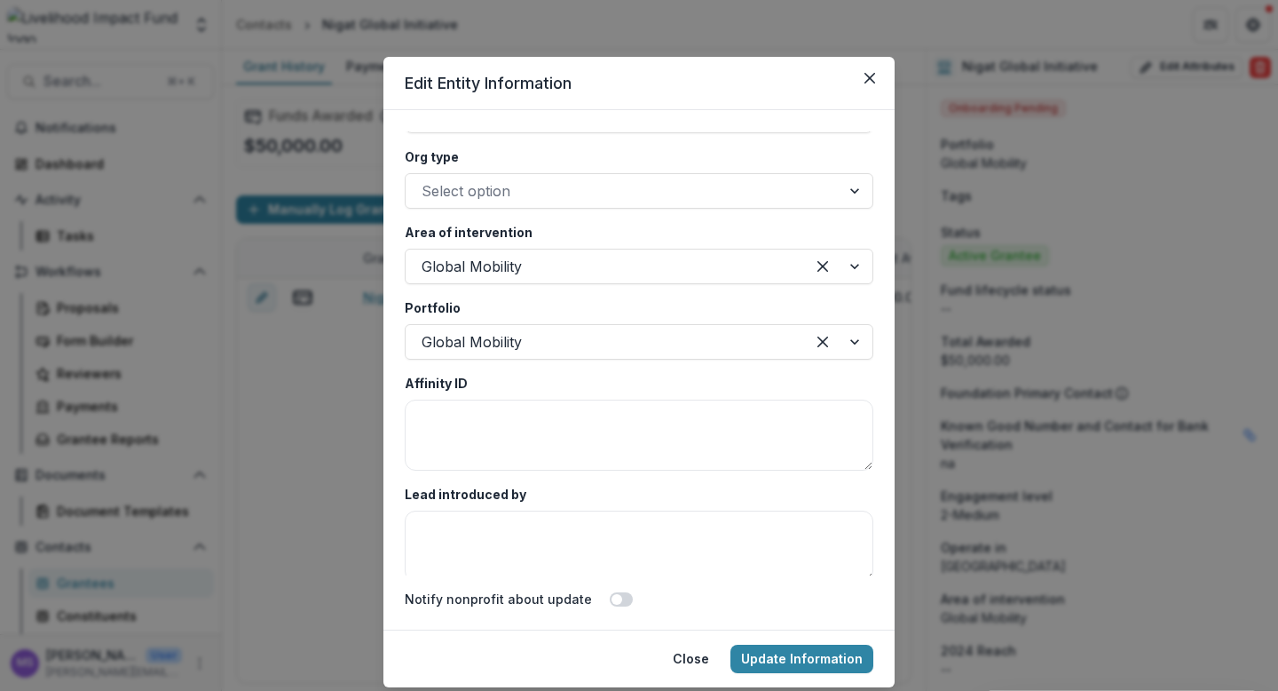
scroll to position [3270, 0]
click at [848, 264] on div at bounding box center [838, 265] width 67 height 34
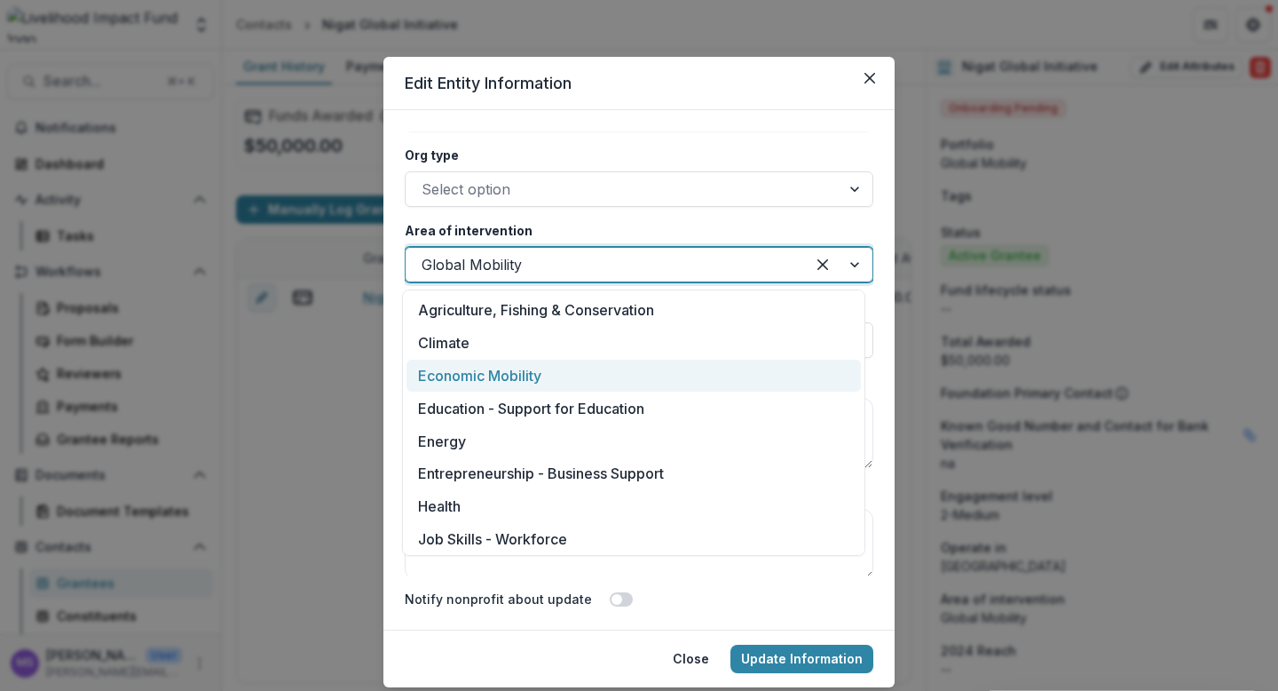
click at [494, 372] on div "Economic Mobility" at bounding box center [634, 376] width 455 height 33
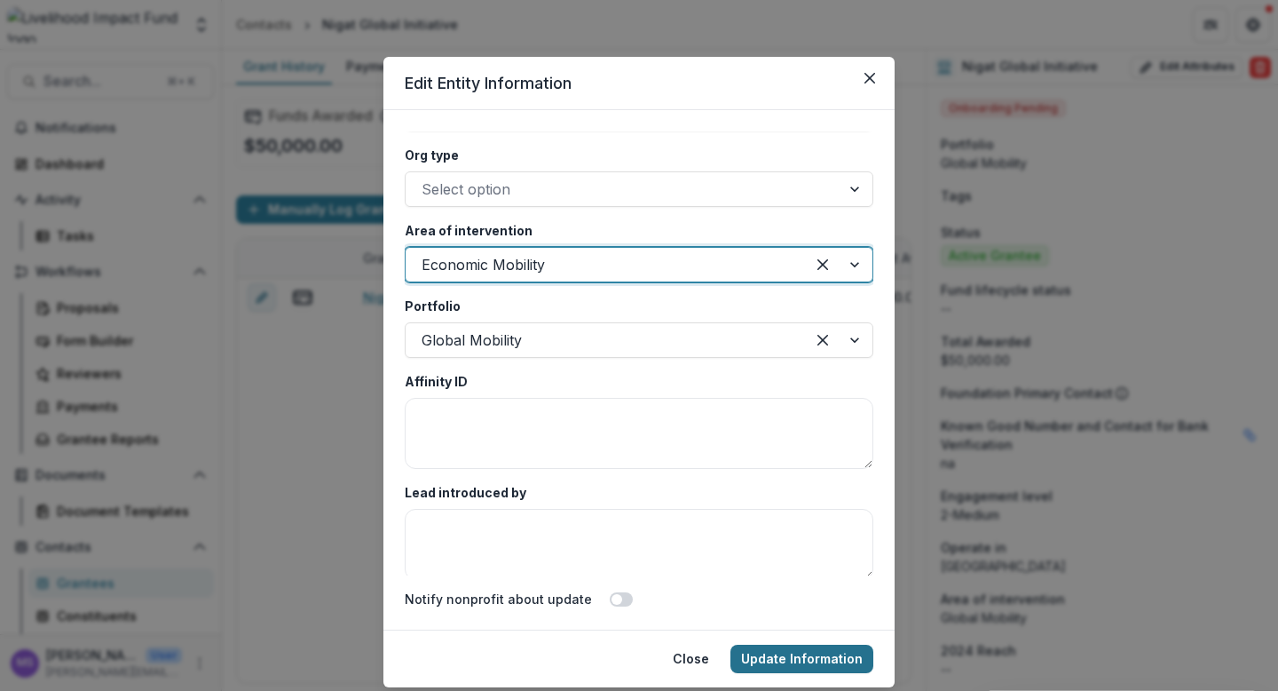
click at [779, 656] on button "Update Information" at bounding box center [802, 658] width 143 height 28
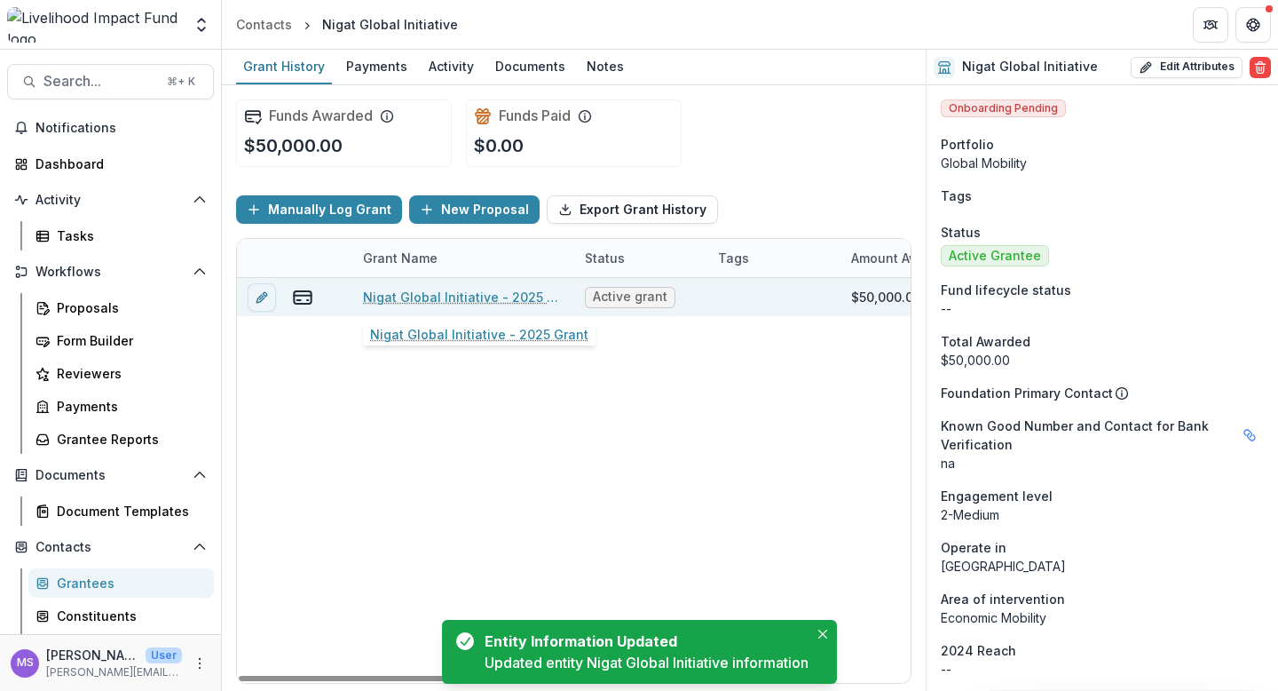
click at [435, 303] on link "Nigat Global Initiative - 2025 Grant" at bounding box center [463, 297] width 201 height 19
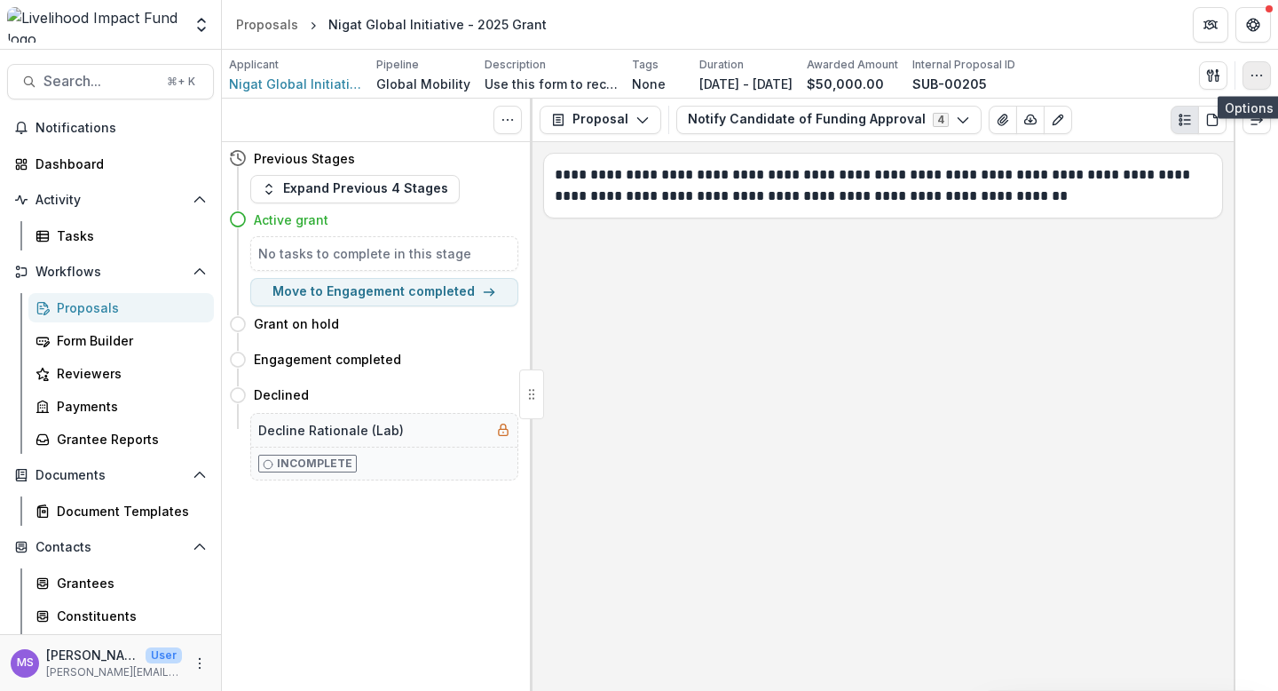
click at [1257, 76] on icon "button" at bounding box center [1257, 75] width 14 height 14
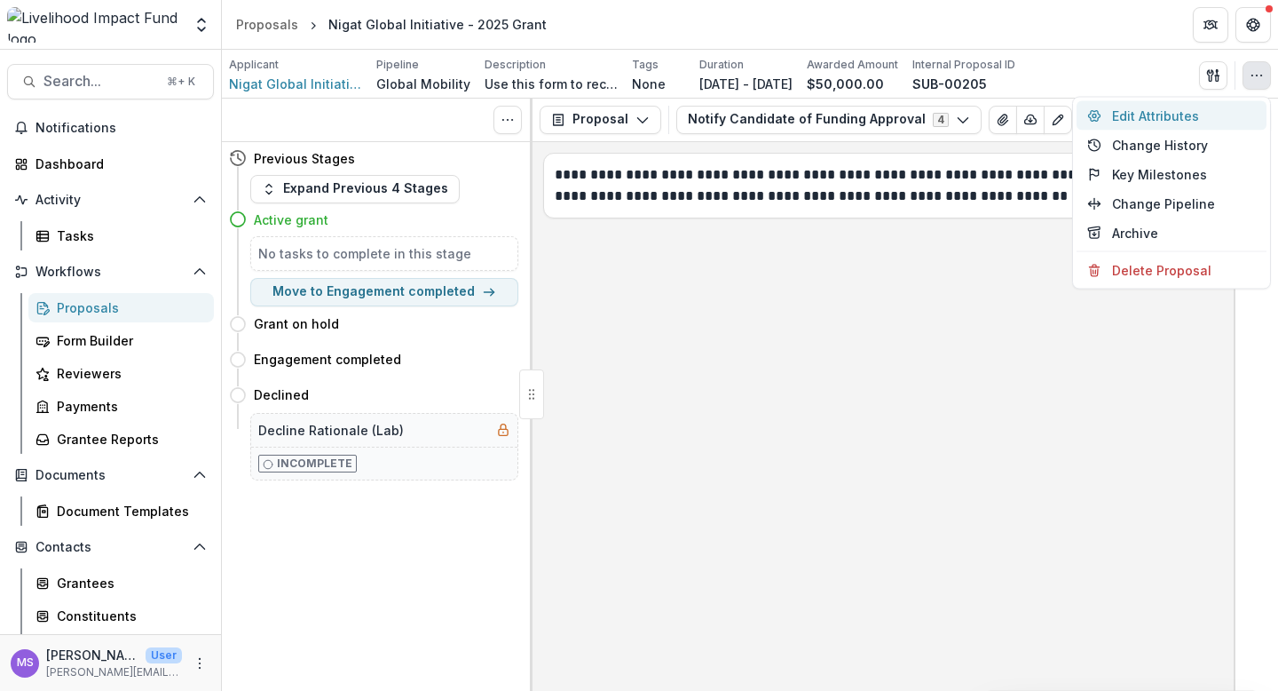
click at [1169, 113] on button "Edit Attributes" at bounding box center [1172, 115] width 190 height 29
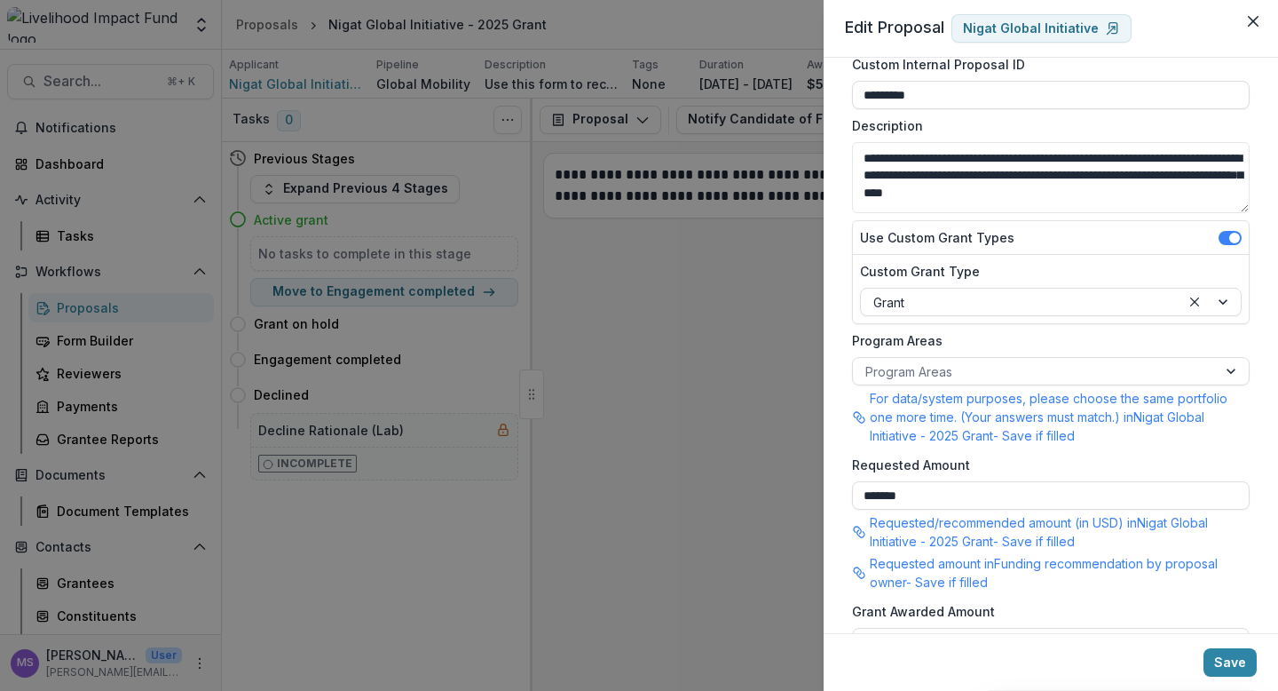
scroll to position [73, 0]
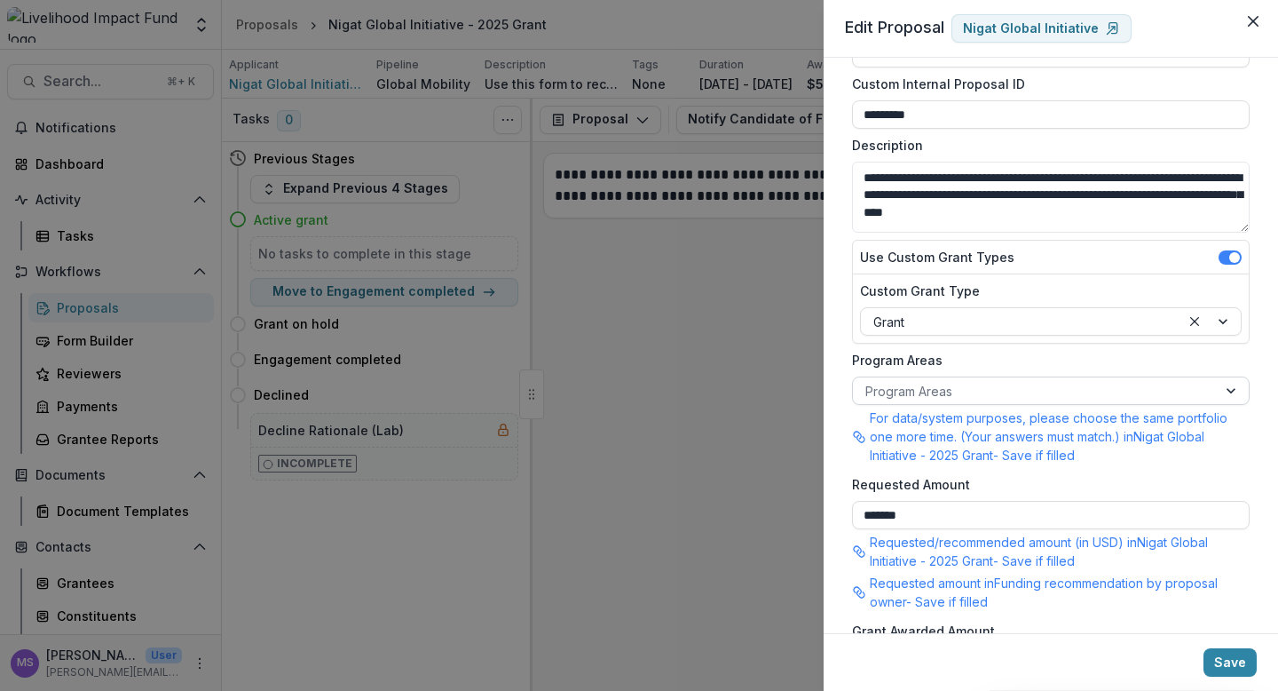
click at [1223, 392] on div at bounding box center [1233, 390] width 32 height 27
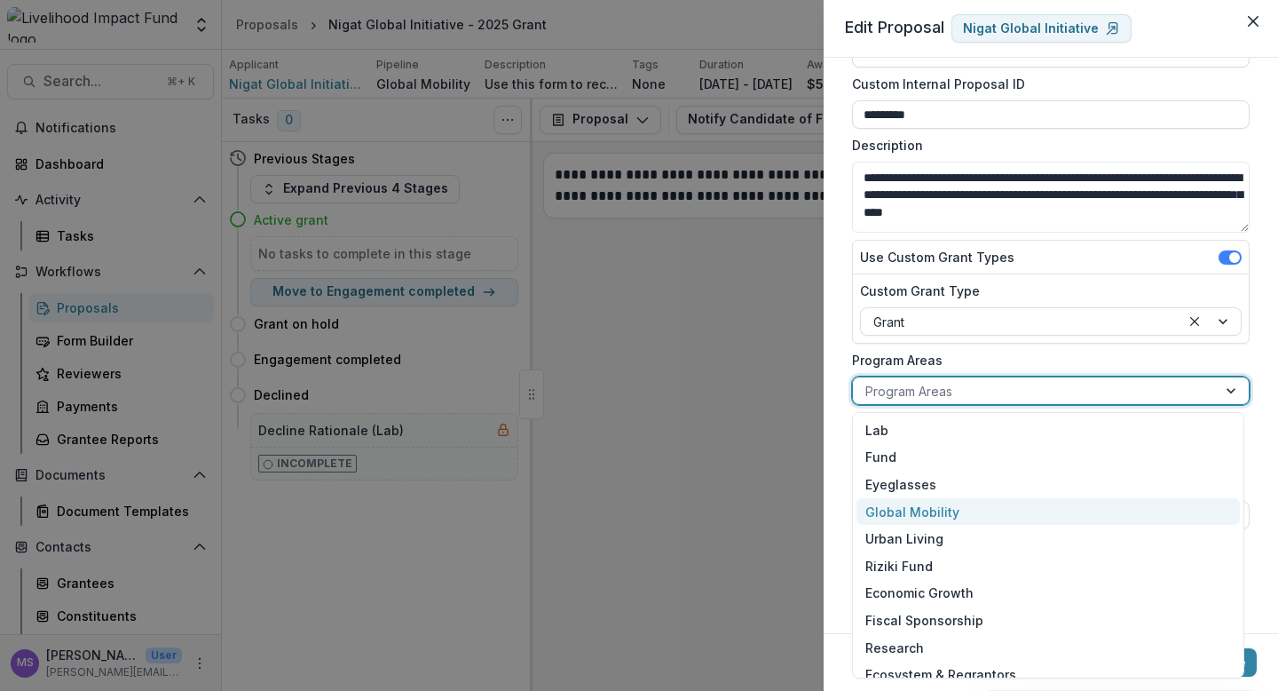
click at [970, 505] on div "Global Mobility" at bounding box center [1049, 512] width 384 height 28
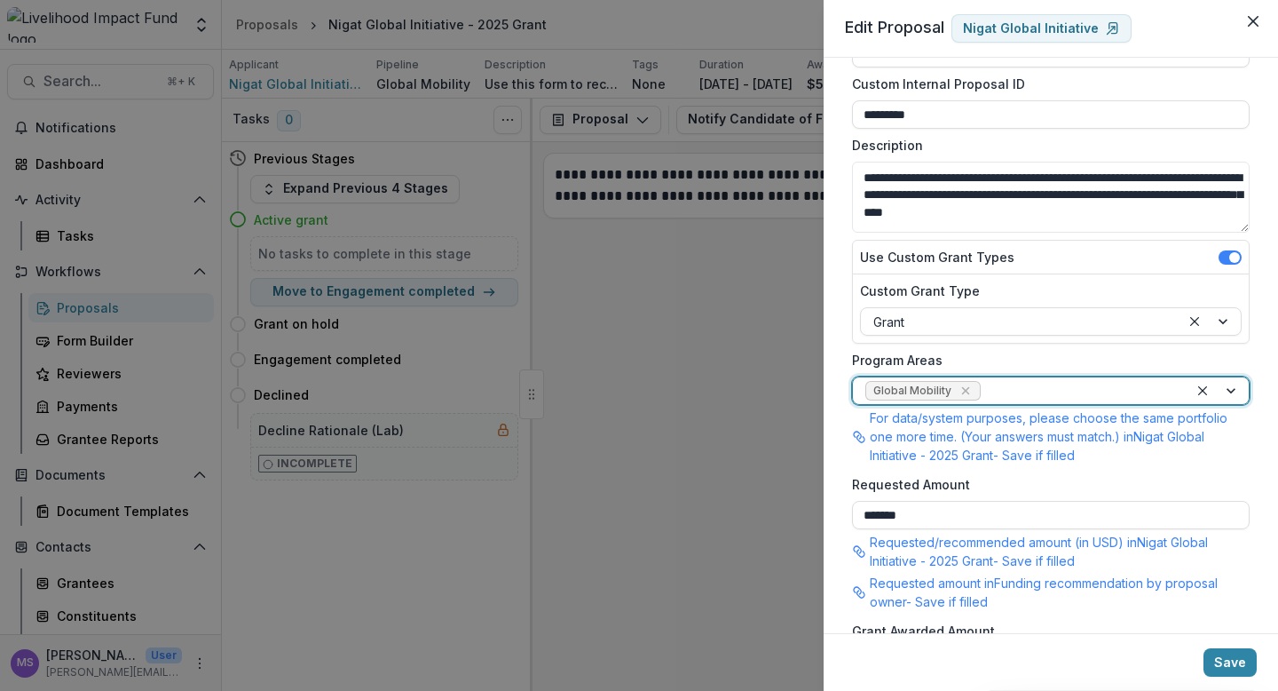
scroll to position [0, 0]
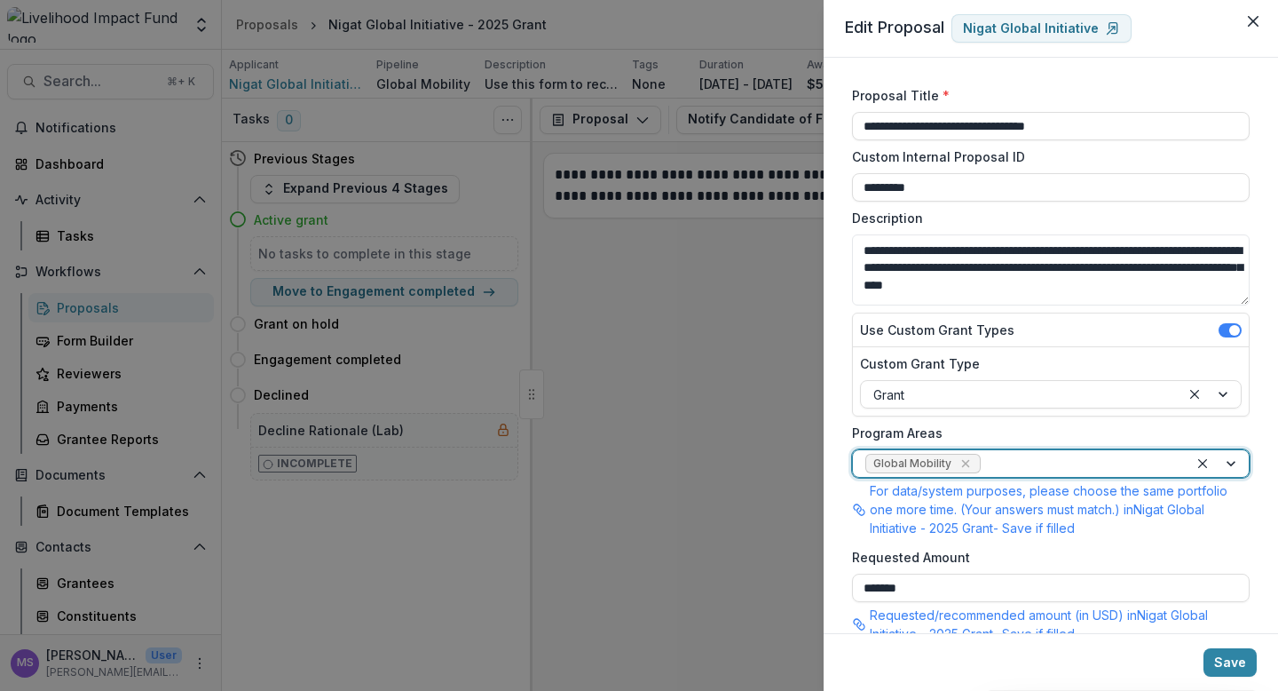
click at [774, 310] on div "**********" at bounding box center [639, 345] width 1278 height 691
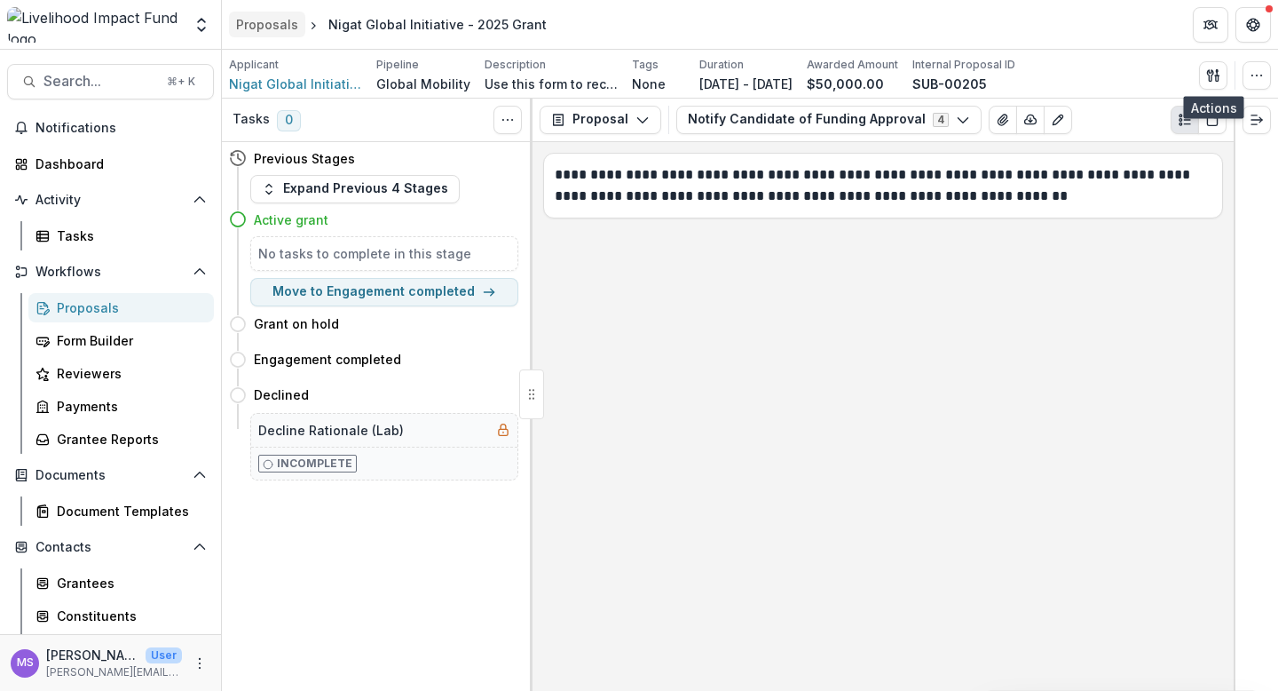
click at [269, 26] on div "Proposals" at bounding box center [267, 24] width 62 height 19
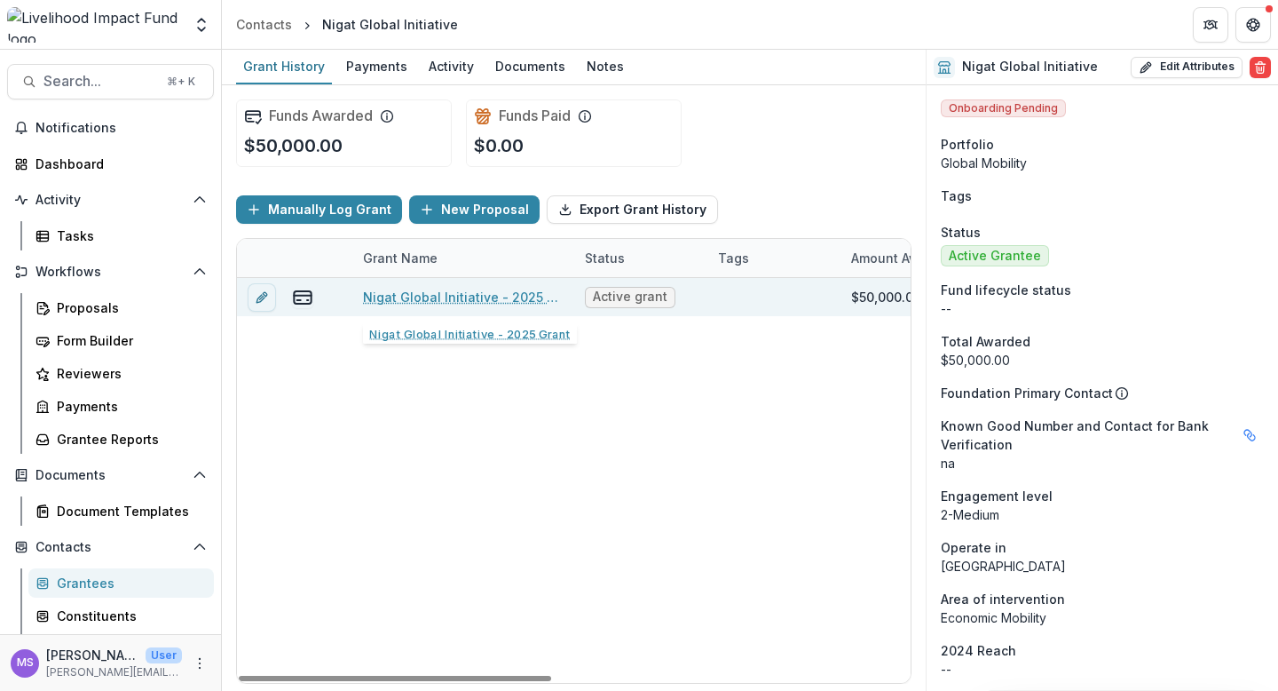
click at [437, 300] on link "Nigat Global Initiative - 2025 Grant" at bounding box center [463, 297] width 201 height 19
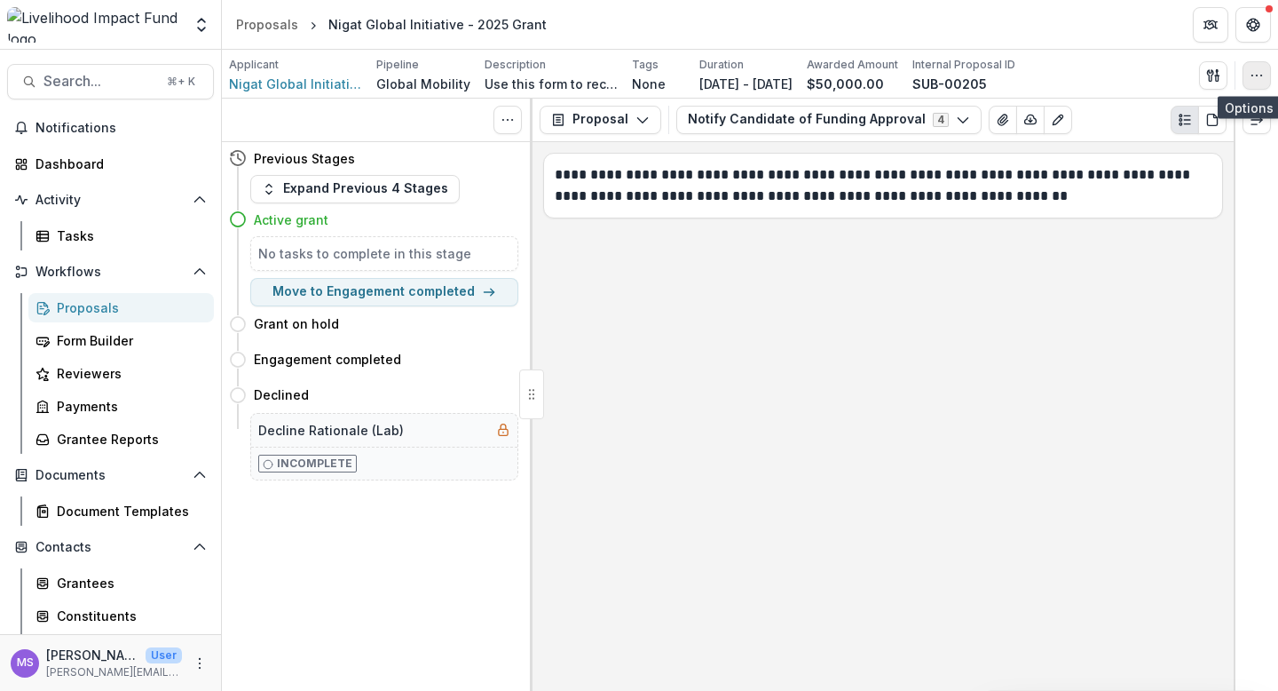
click at [1257, 75] on circle "button" at bounding box center [1257, 75] width 1 height 1
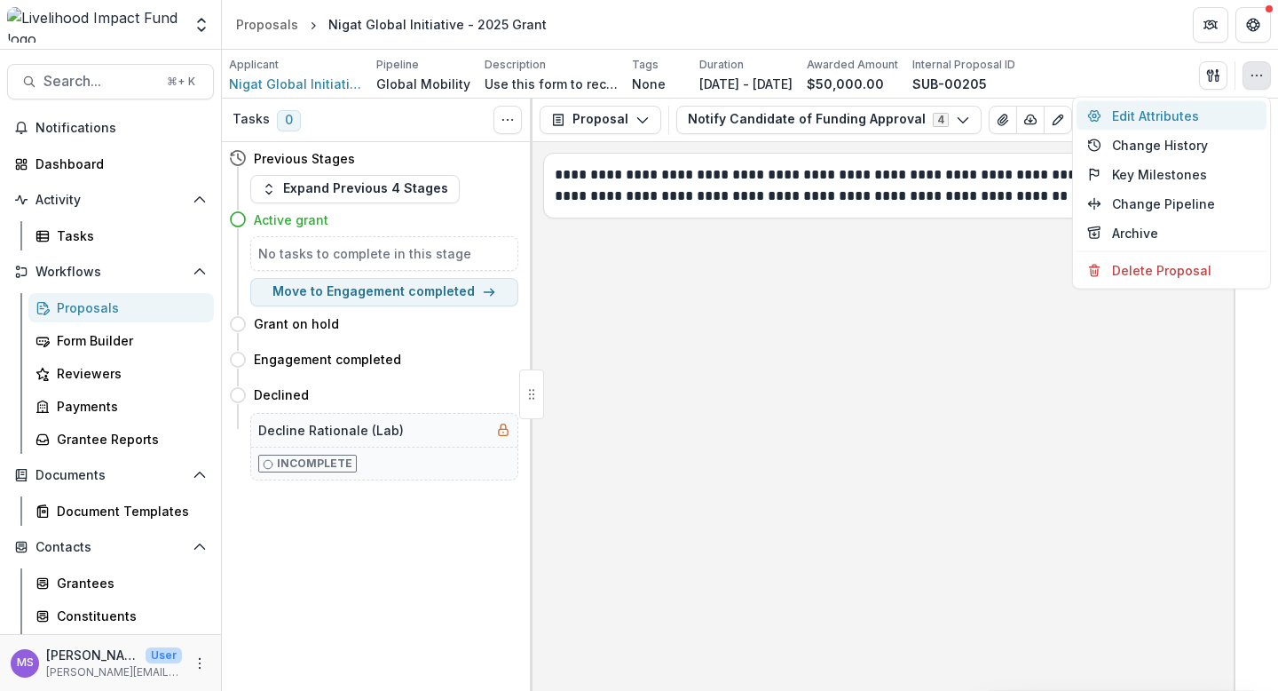
click at [1154, 119] on button "Edit Attributes" at bounding box center [1172, 115] width 190 height 29
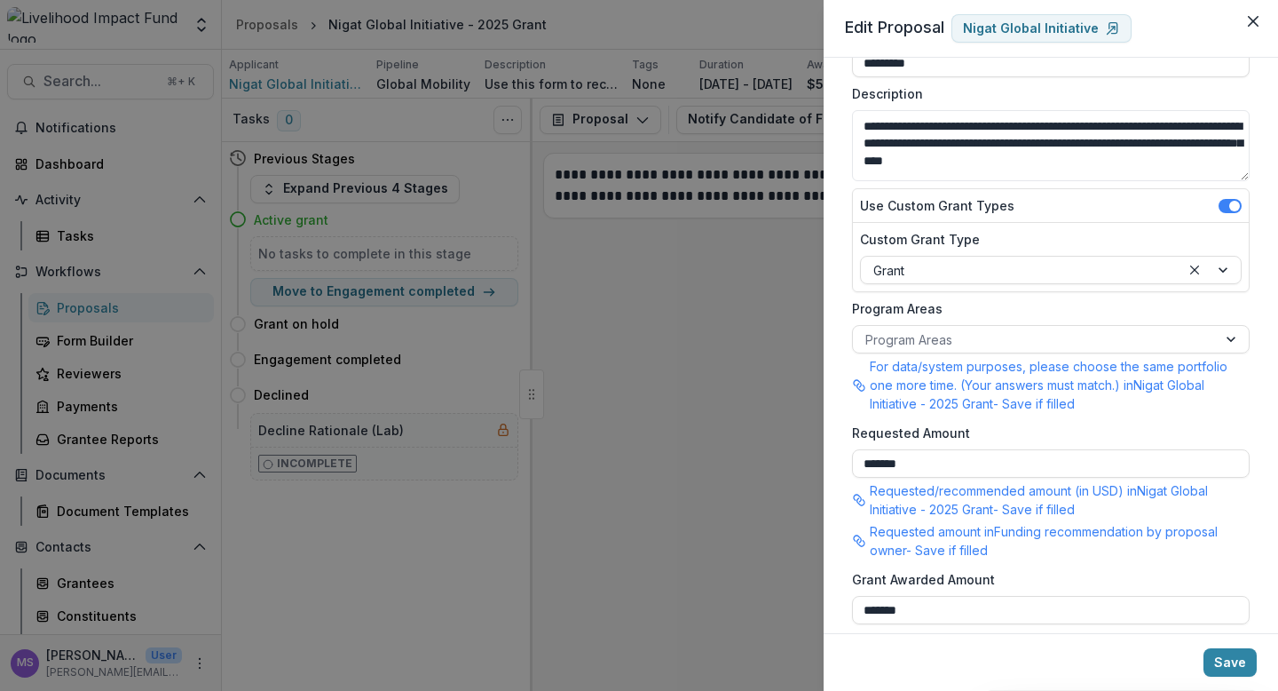
scroll to position [134, 0]
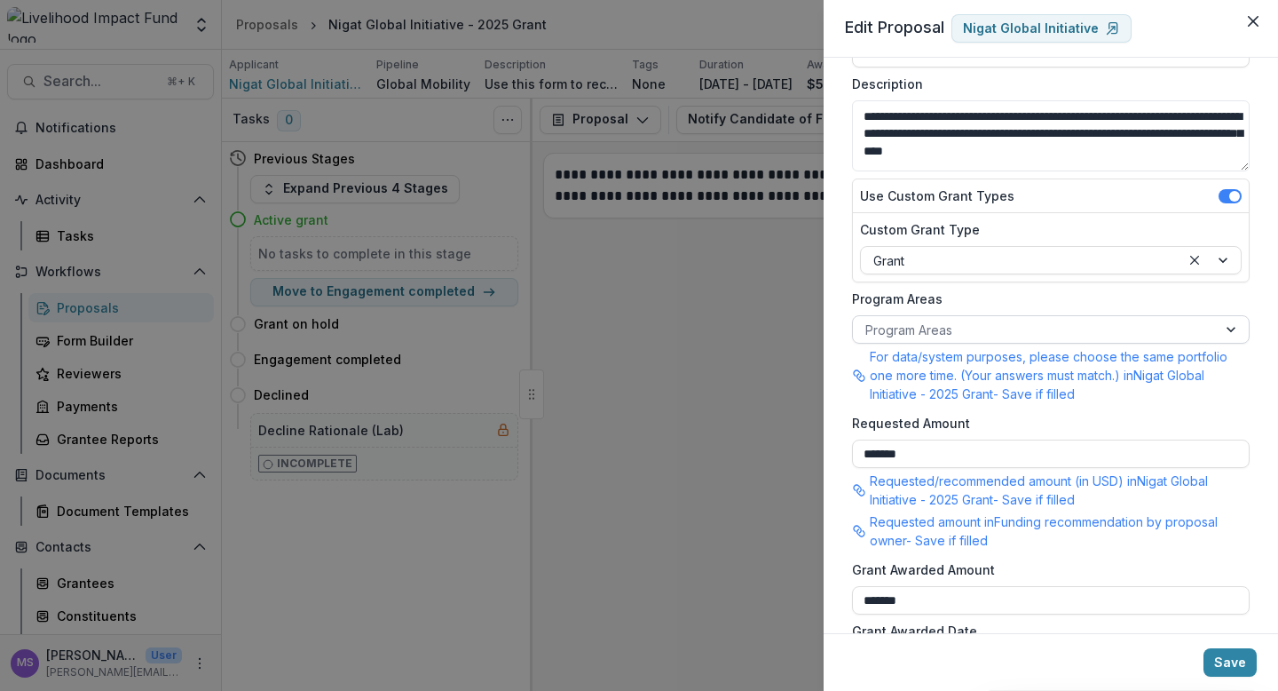
click at [983, 326] on div at bounding box center [1035, 330] width 339 height 22
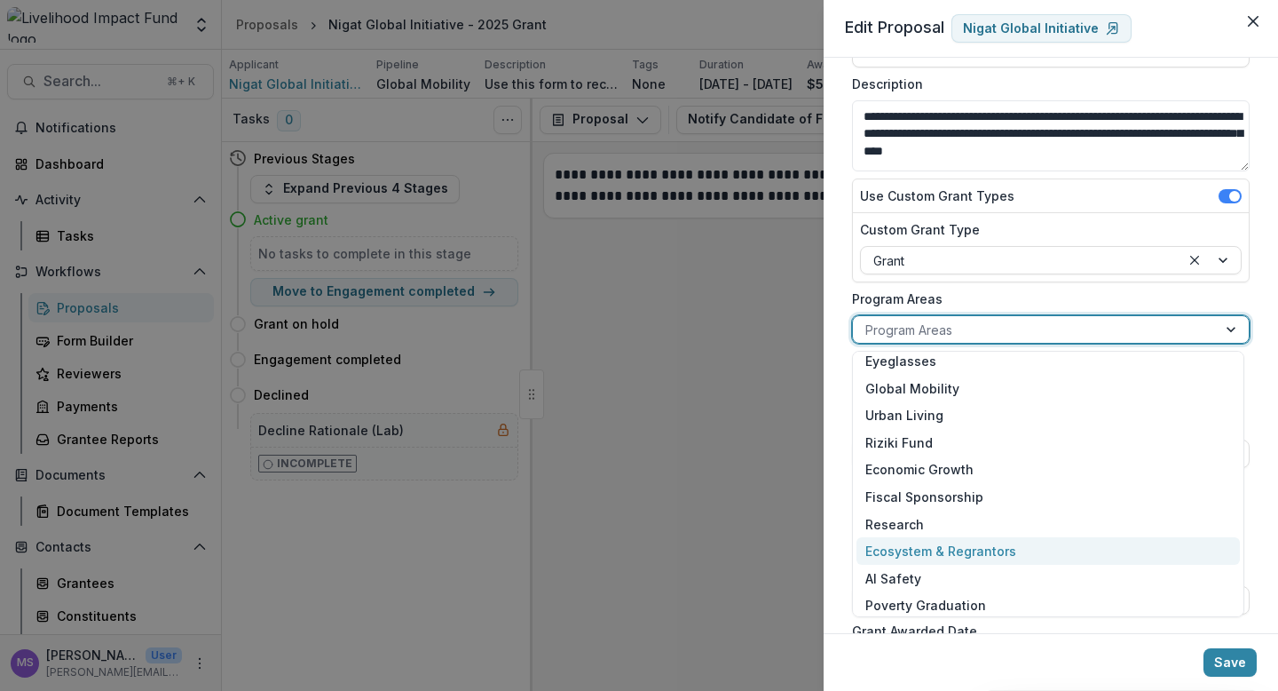
scroll to position [0, 0]
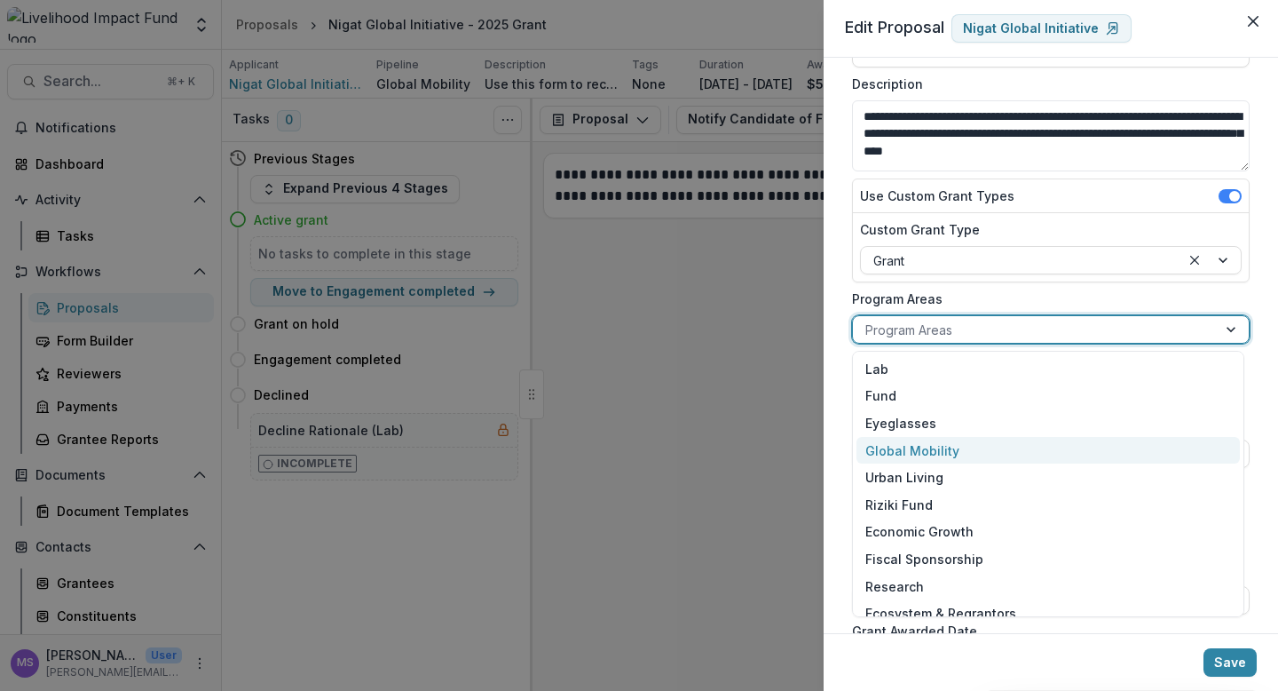
click at [947, 447] on div "Global Mobility" at bounding box center [1049, 451] width 384 height 28
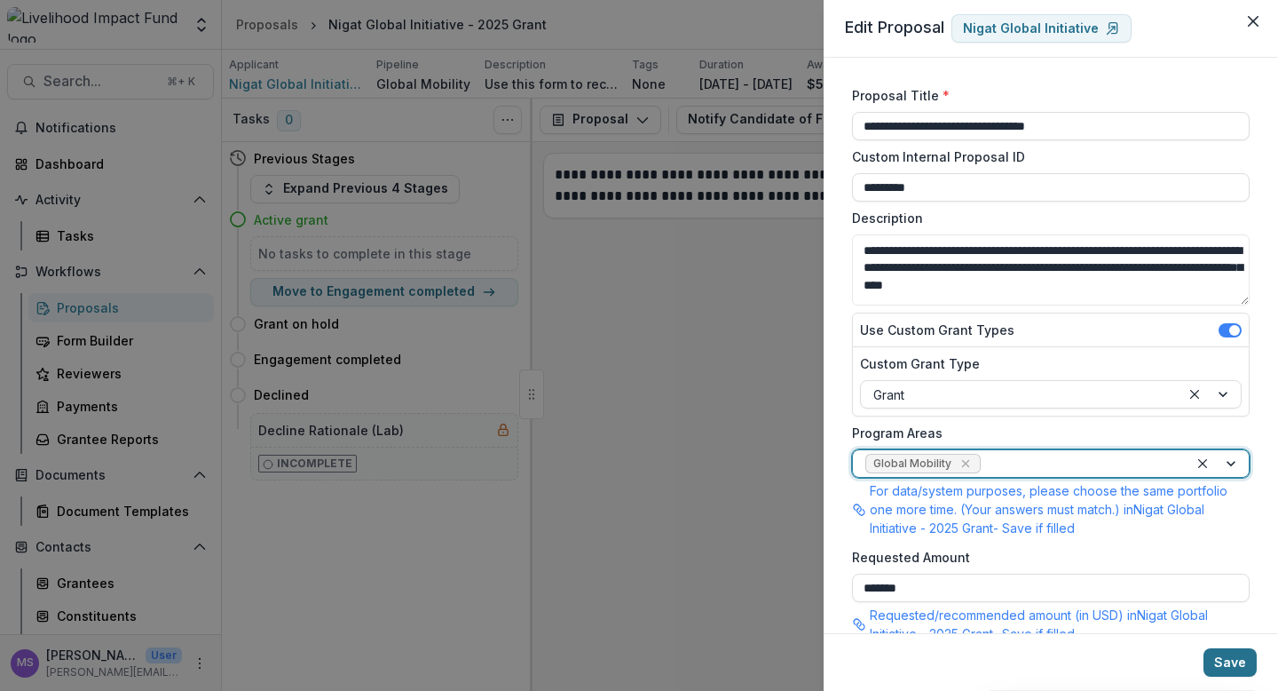
click at [1226, 661] on button "Save" at bounding box center [1230, 662] width 53 height 28
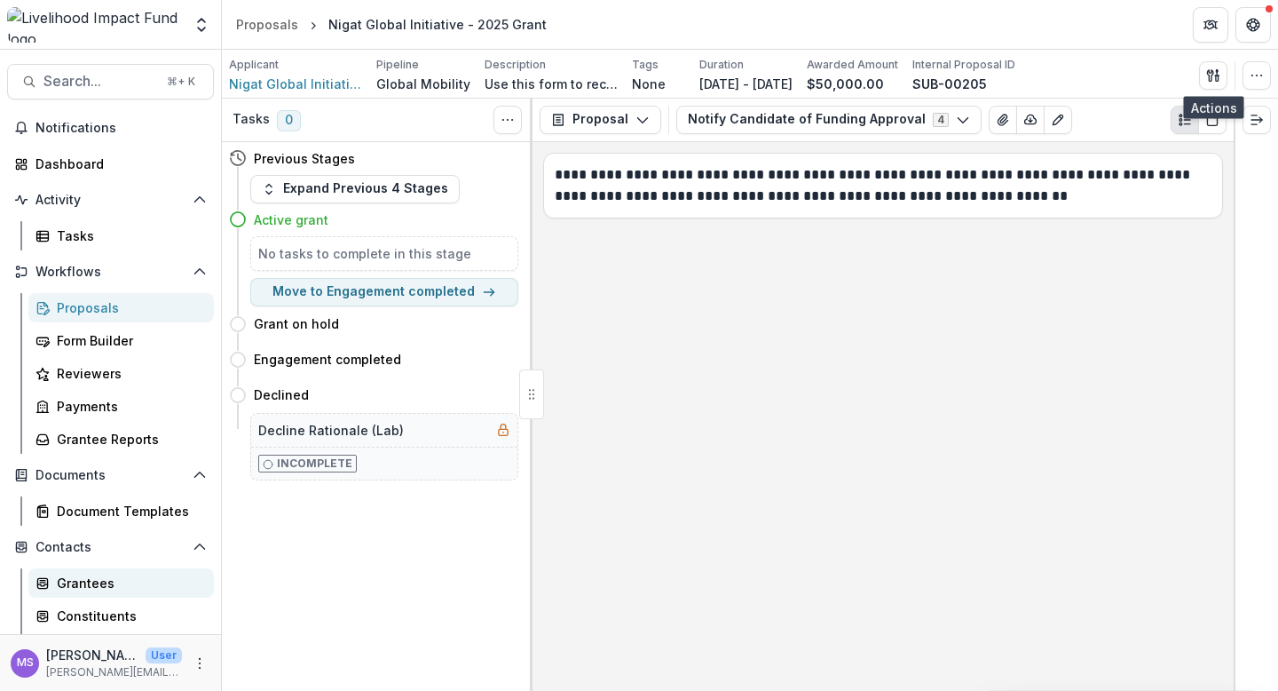
click at [85, 578] on div "Grantees" at bounding box center [128, 582] width 143 height 19
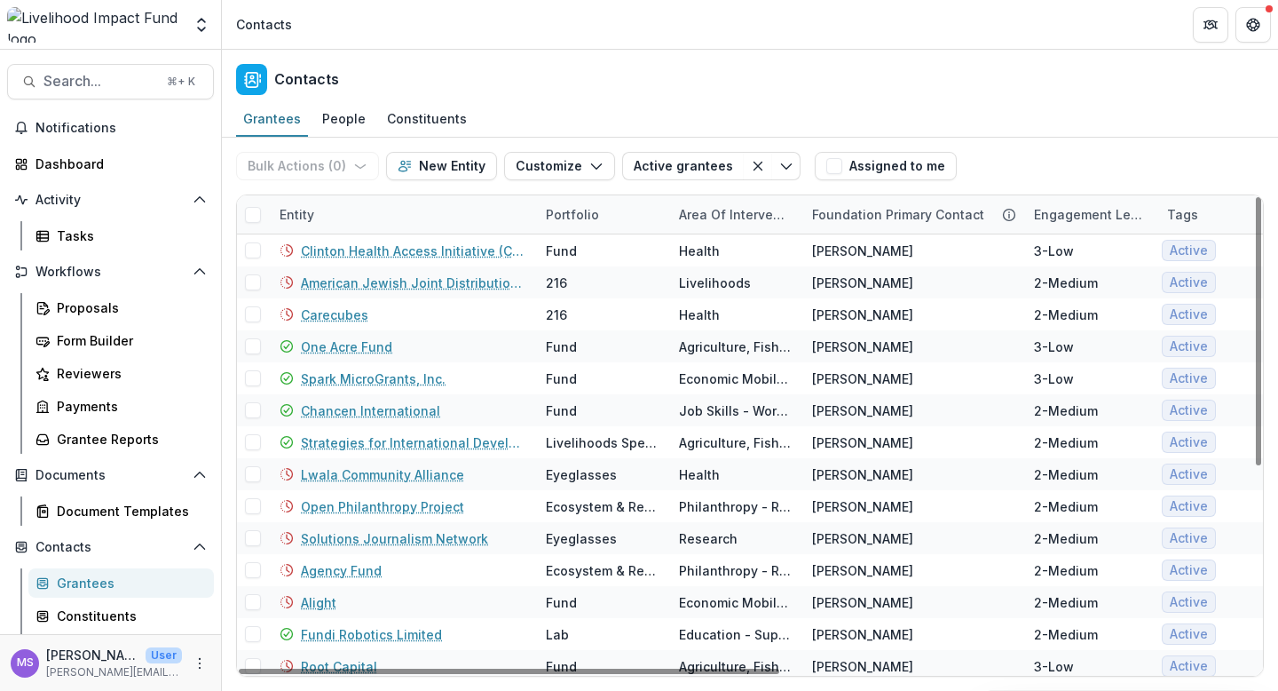
click at [421, 216] on div "Entity" at bounding box center [402, 214] width 266 height 38
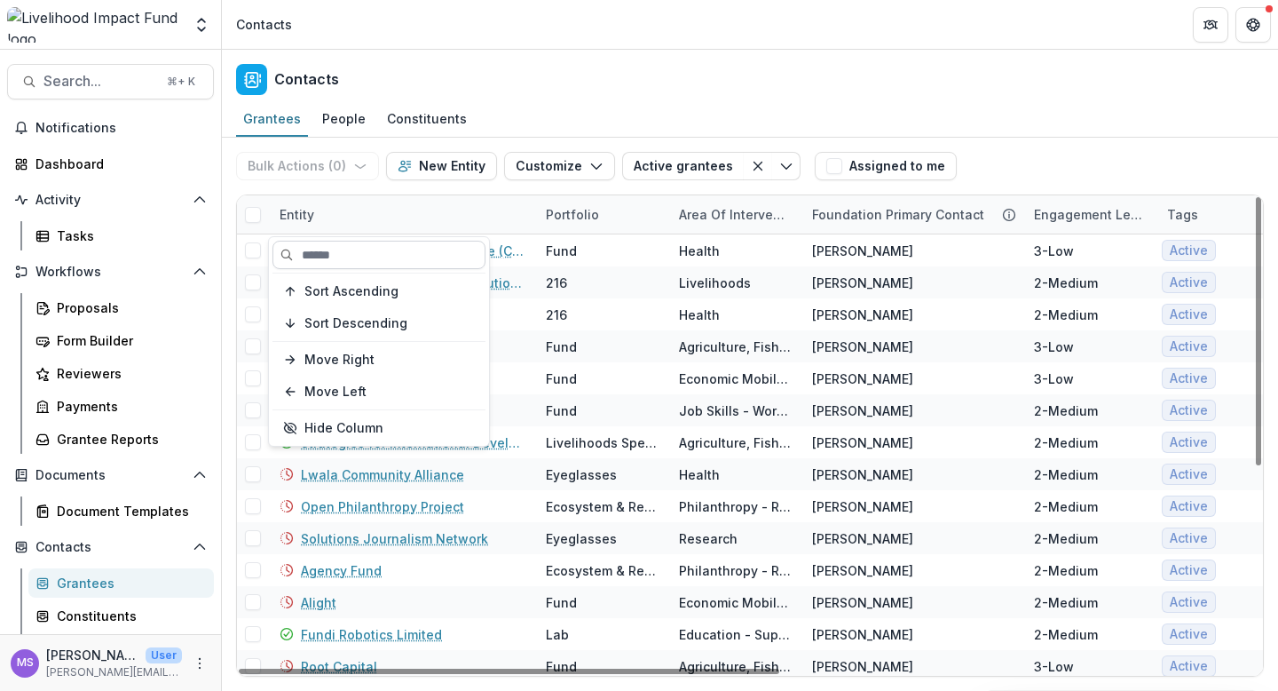
click at [403, 249] on input at bounding box center [379, 255] width 213 height 28
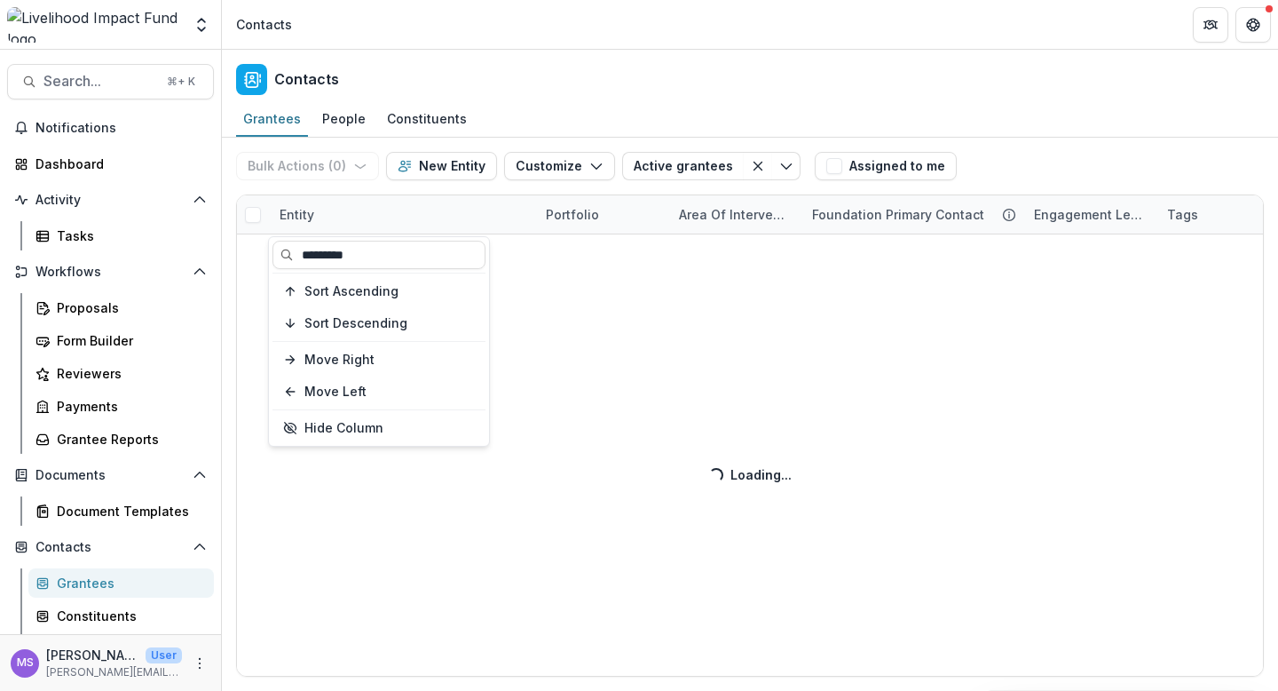
type input "*********"
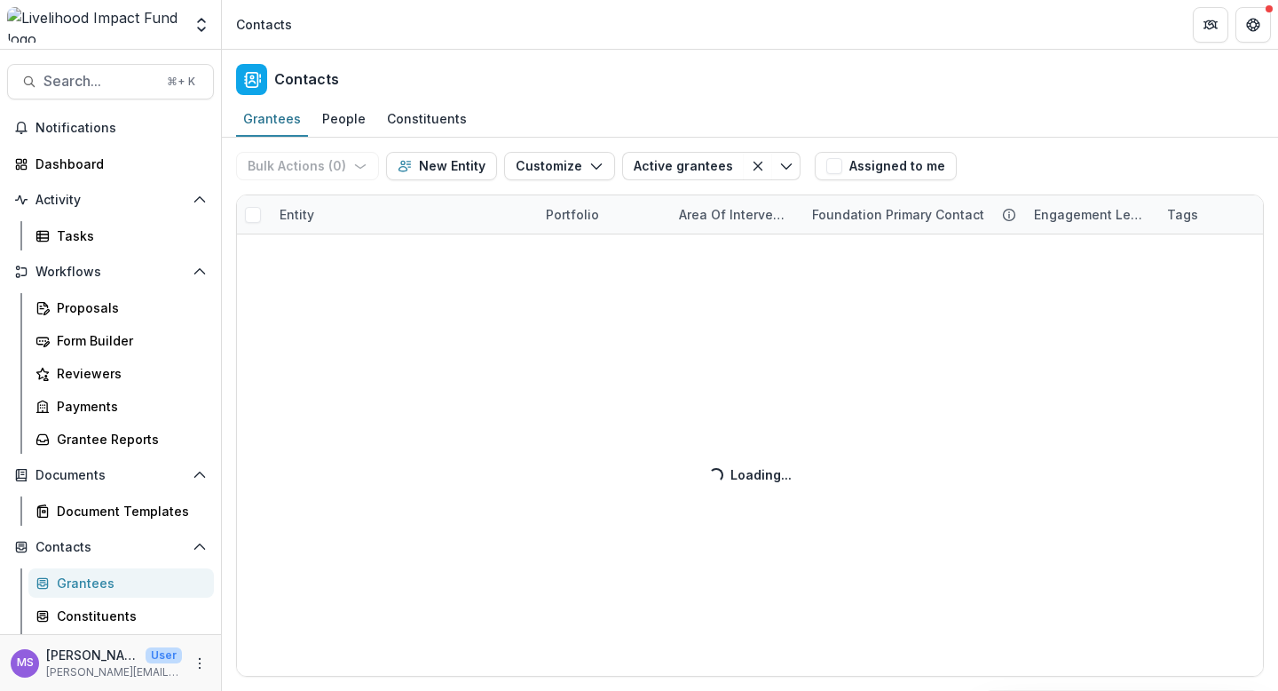
click at [594, 398] on div "Bulk Actions ( 0 ) Send Email Create Proposals Create Tasks New Entity Customiz…" at bounding box center [750, 414] width 1056 height 553
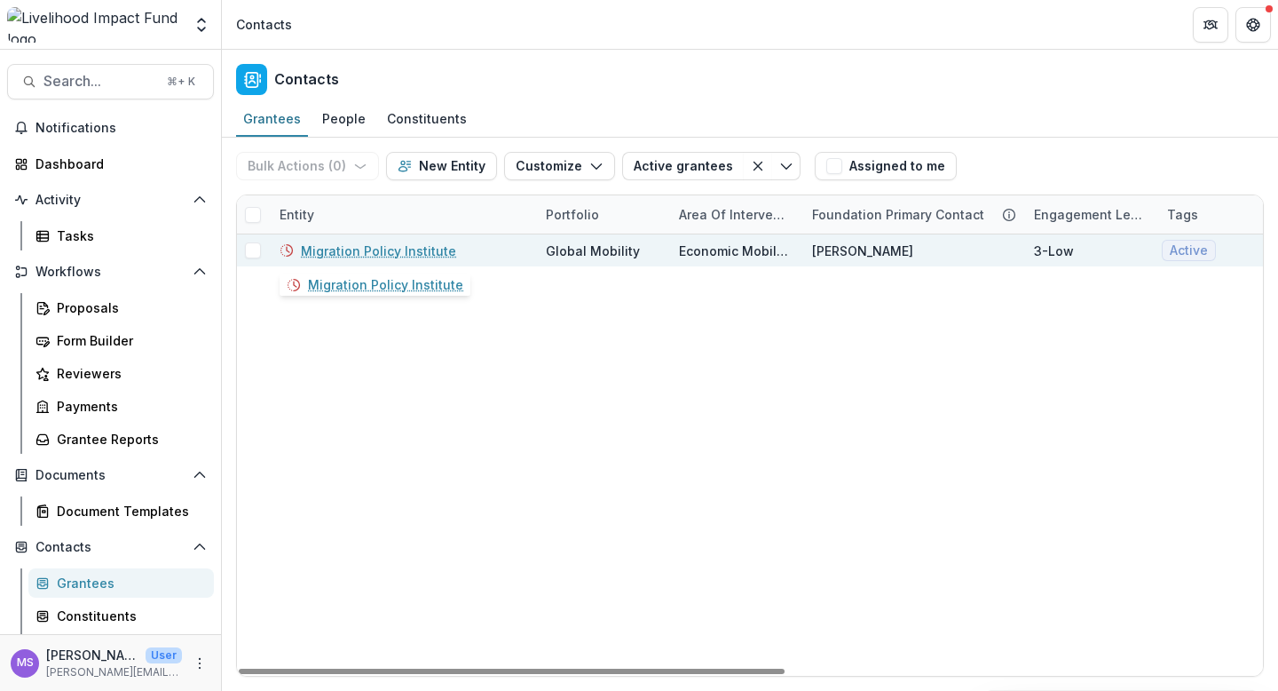
click at [424, 246] on link "Migration Policy Institute" at bounding box center [378, 250] width 155 height 19
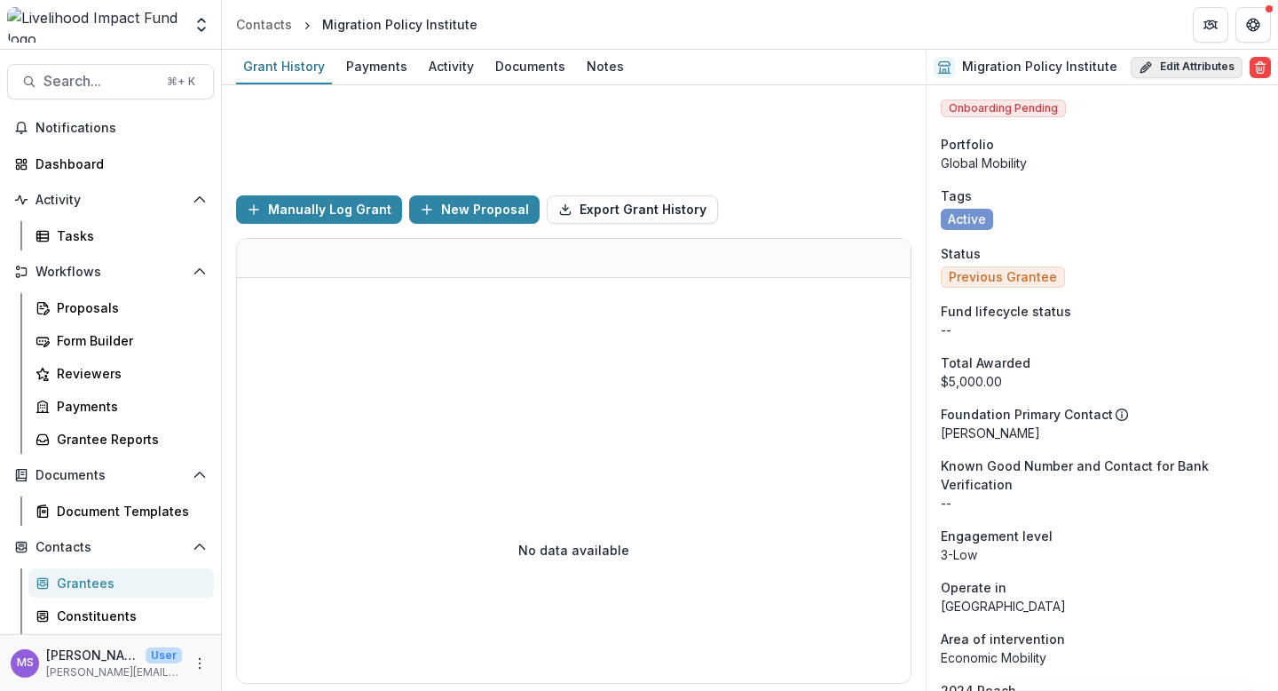
click at [1180, 72] on button "Edit Attributes" at bounding box center [1187, 67] width 112 height 21
select select
select select "**********"
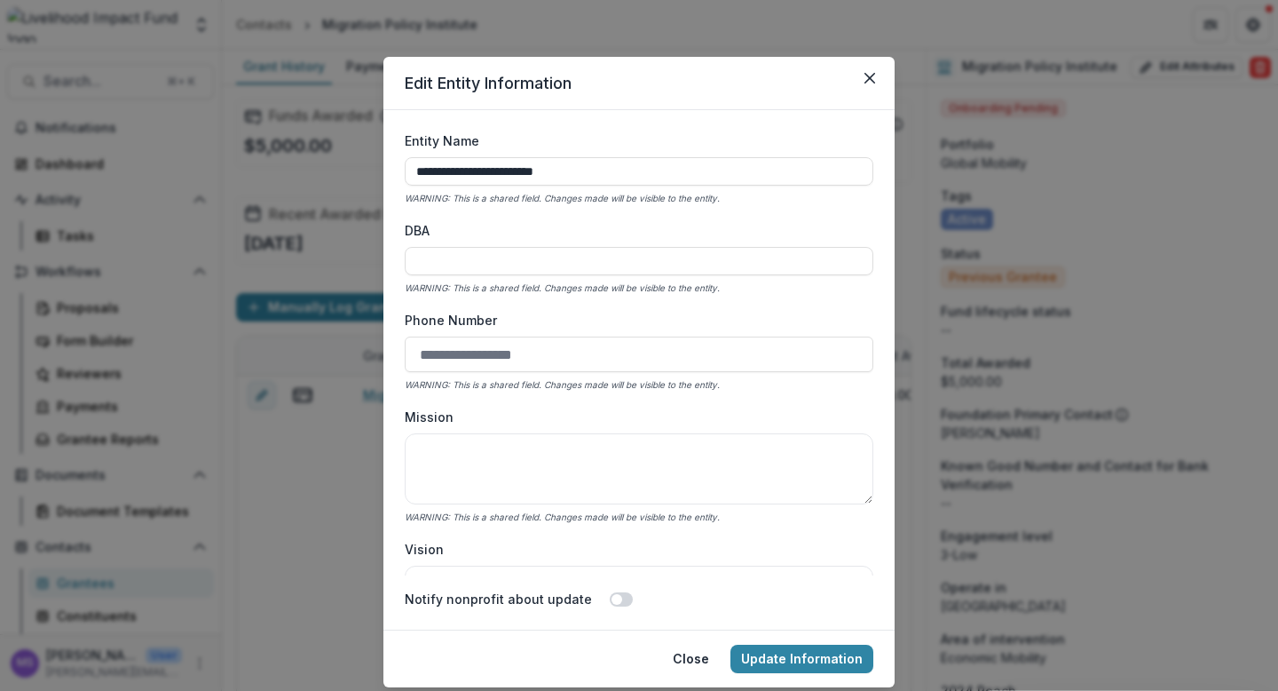
click at [336, 545] on div "**********" at bounding box center [639, 345] width 1278 height 691
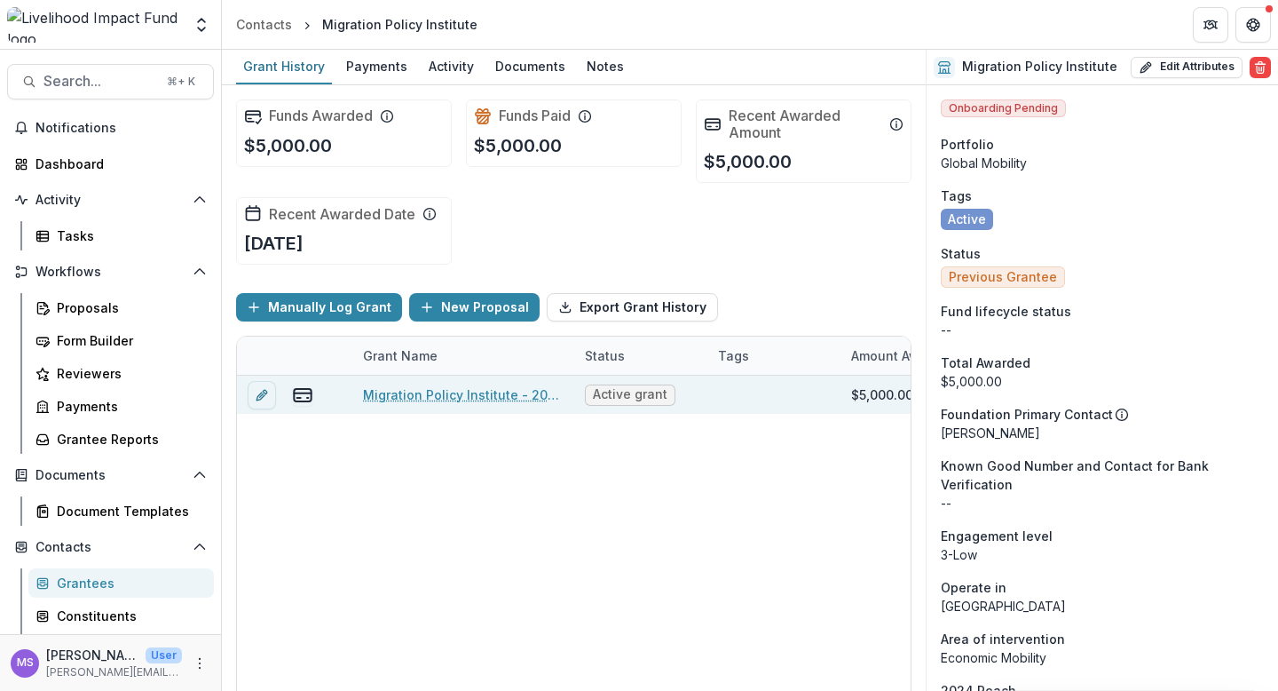
click at [471, 391] on link "Migration Policy Institute - 2024 Grant" at bounding box center [463, 394] width 201 height 19
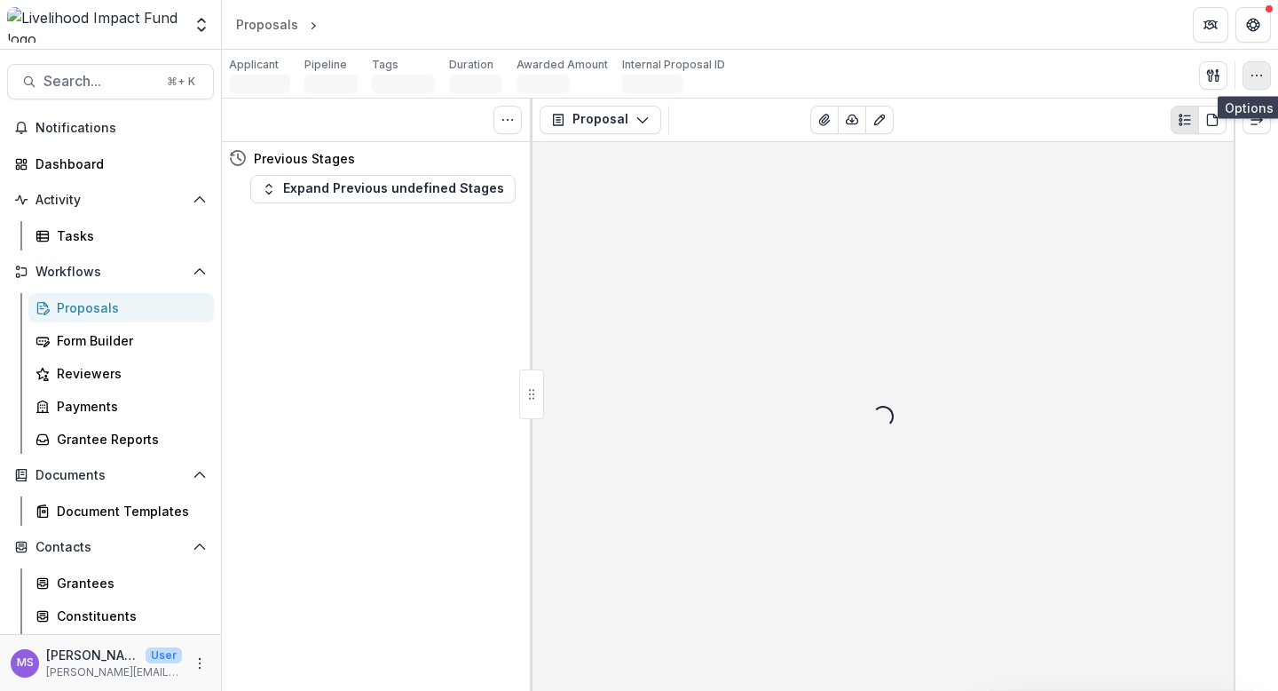
click at [1252, 71] on icon "button" at bounding box center [1257, 75] width 14 height 14
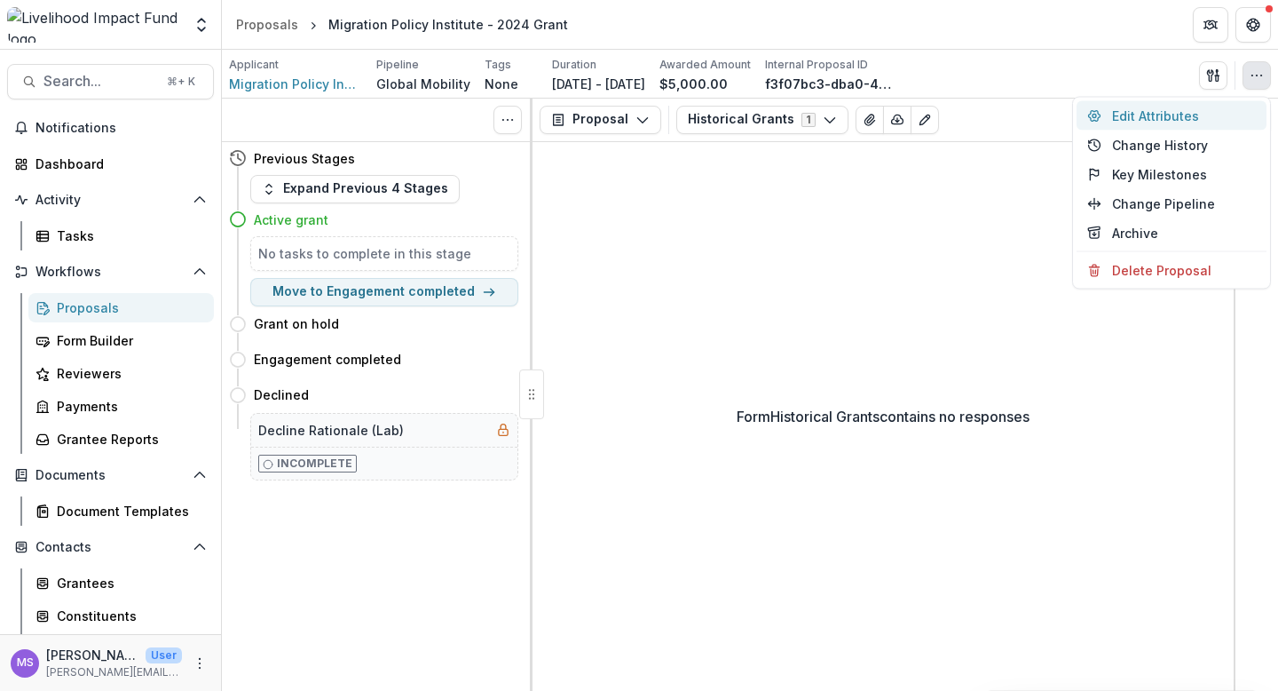
click at [1154, 118] on button "Edit Attributes" at bounding box center [1172, 115] width 190 height 29
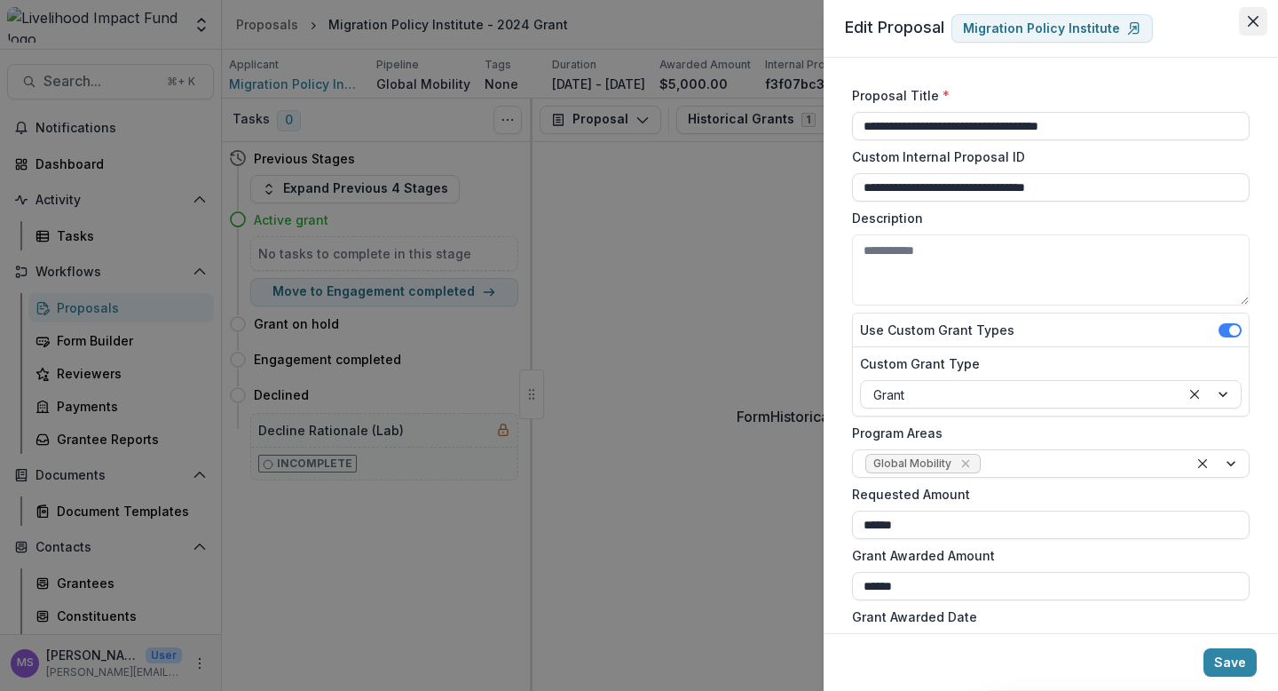
click at [1258, 14] on button "Close" at bounding box center [1253, 21] width 28 height 28
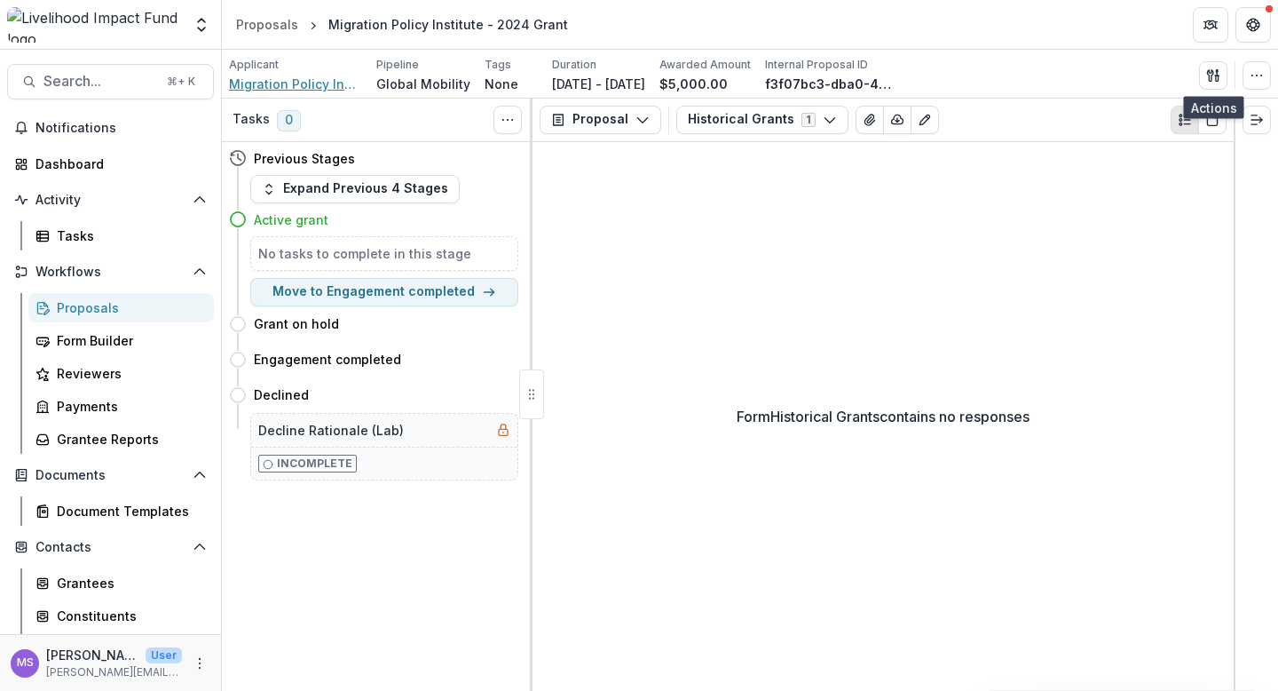
click at [297, 81] on span "Migration Policy Institute" at bounding box center [295, 84] width 133 height 19
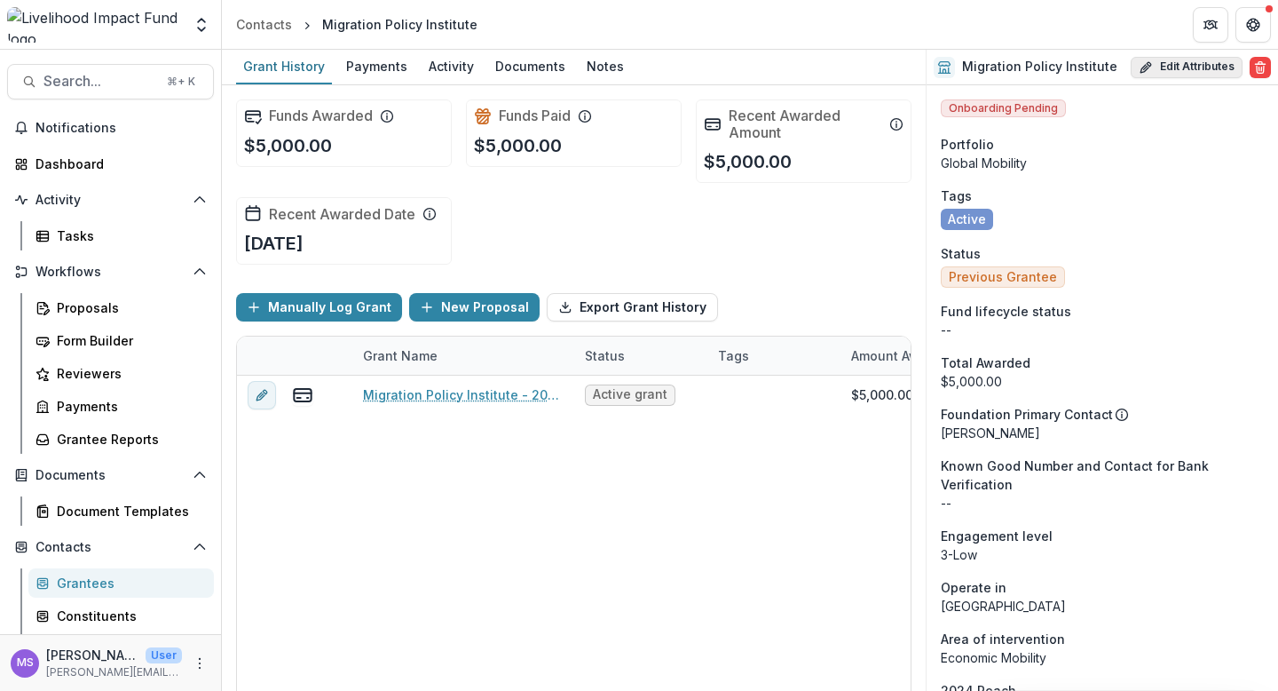
click at [1201, 71] on button "Edit Attributes" at bounding box center [1187, 67] width 112 height 21
select select
select select "**********"
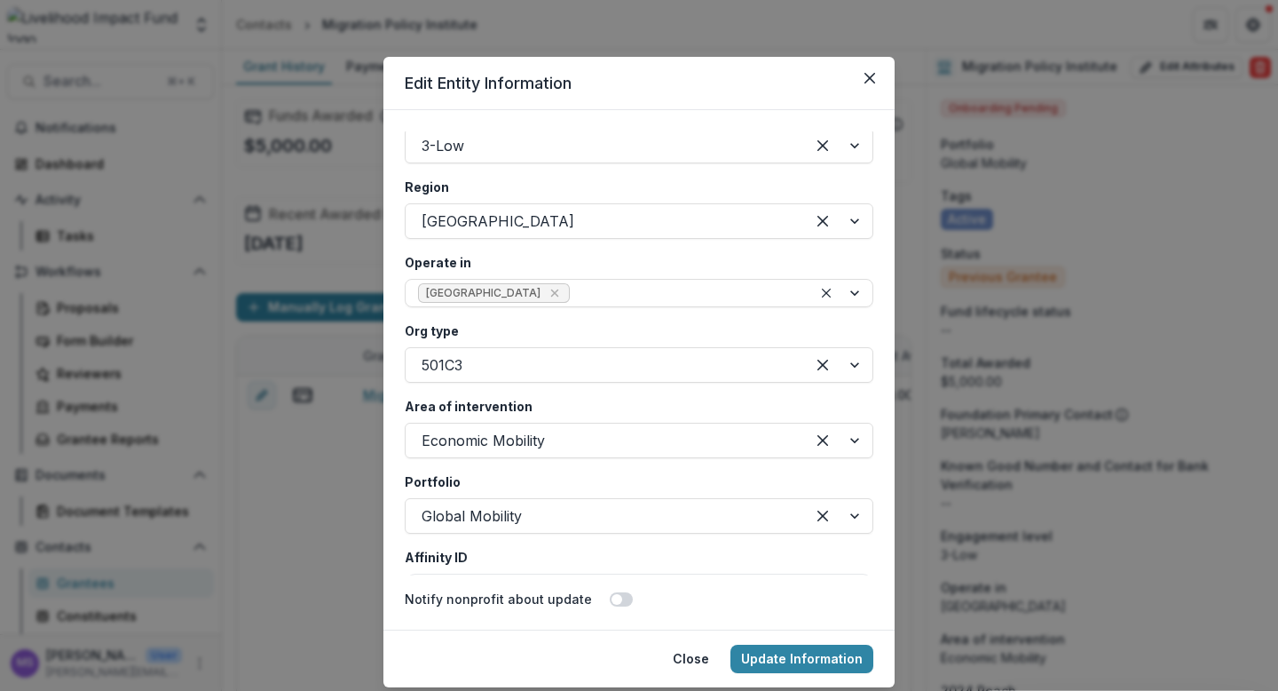
scroll to position [3083, 0]
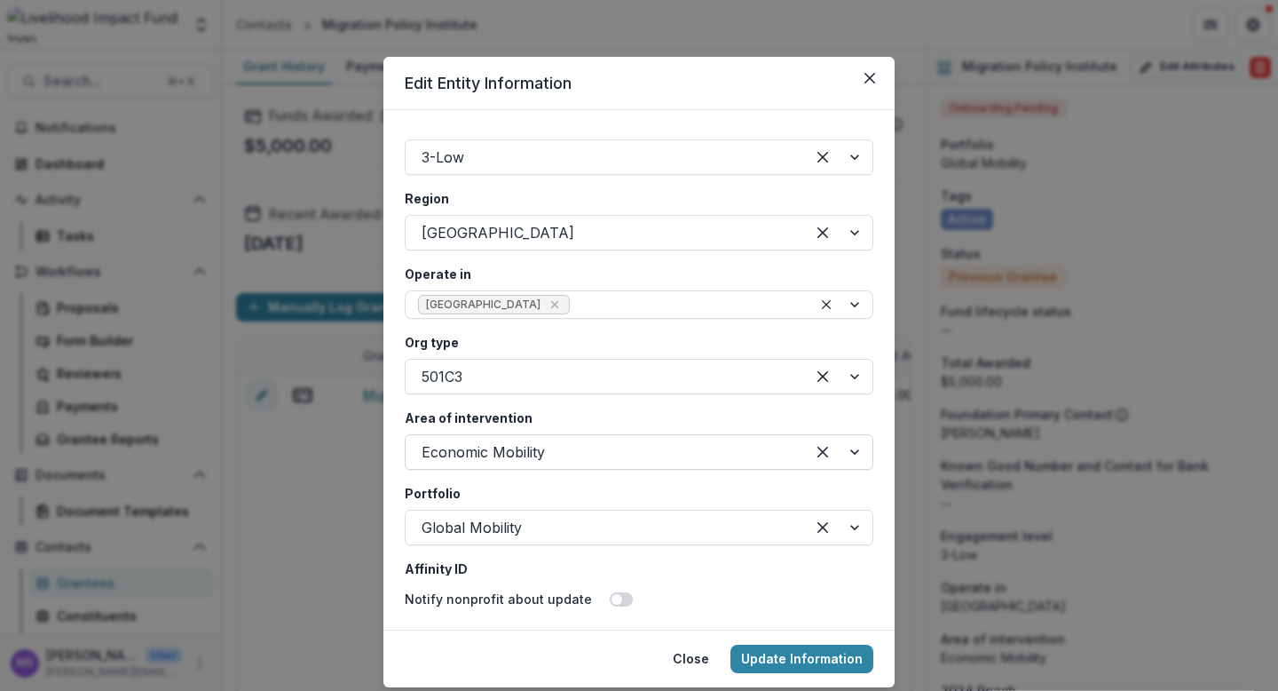
click at [842, 448] on div at bounding box center [838, 452] width 67 height 34
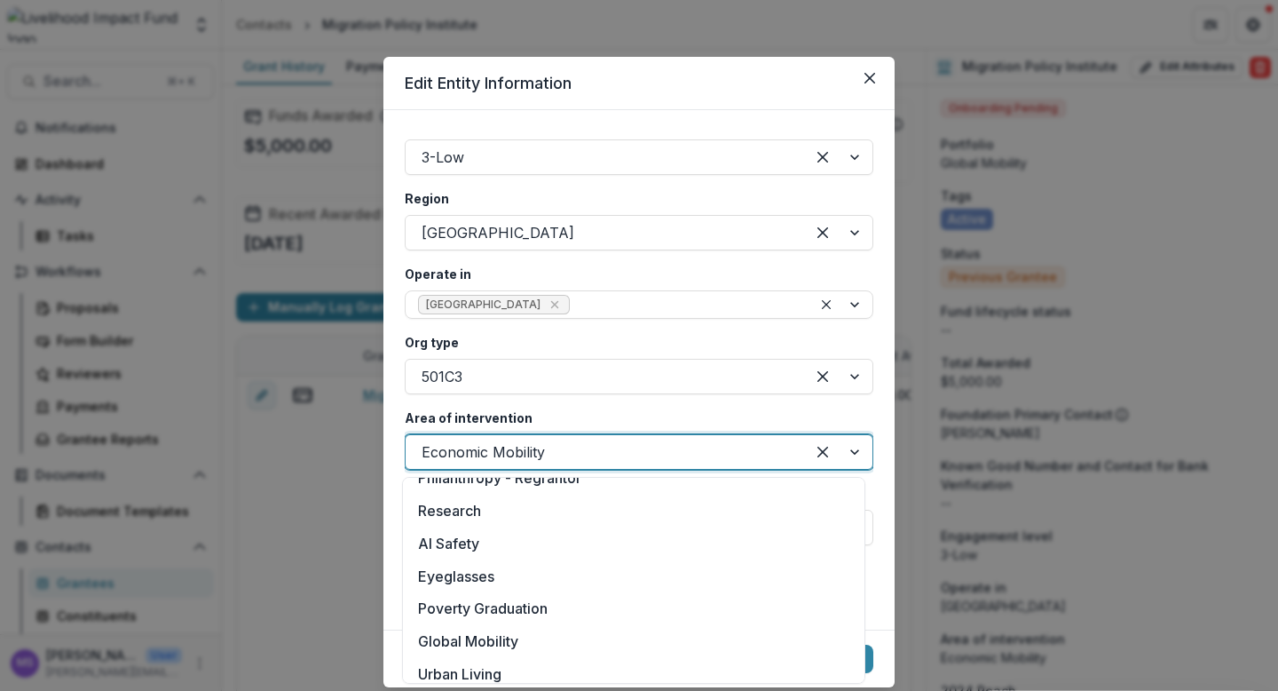
scroll to position [357, 0]
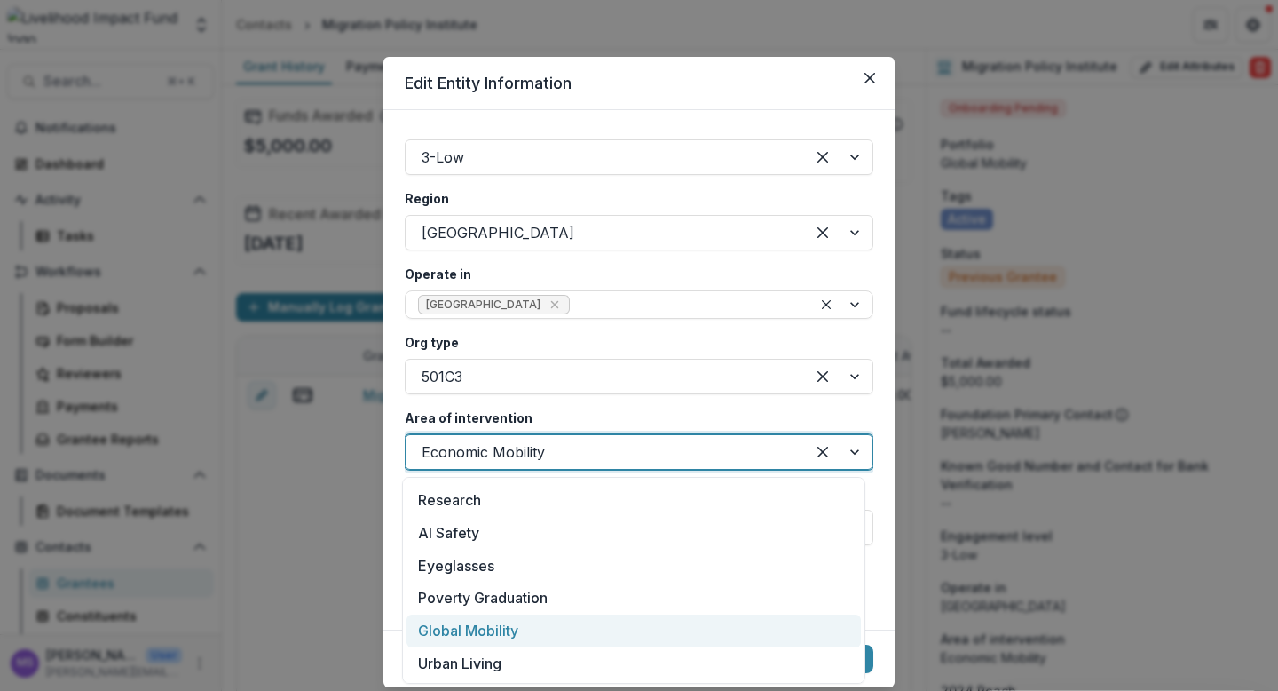
click at [478, 629] on div "Global Mobility" at bounding box center [634, 630] width 455 height 33
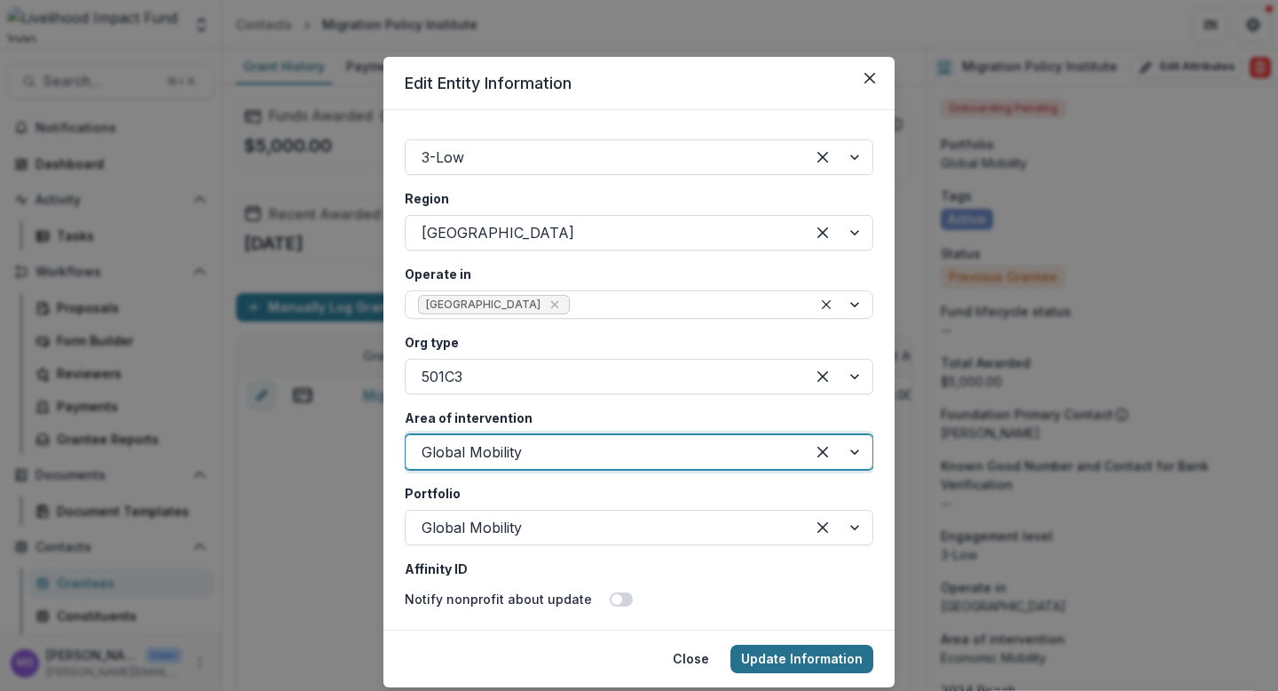
click at [794, 650] on button "Update Information" at bounding box center [802, 658] width 143 height 28
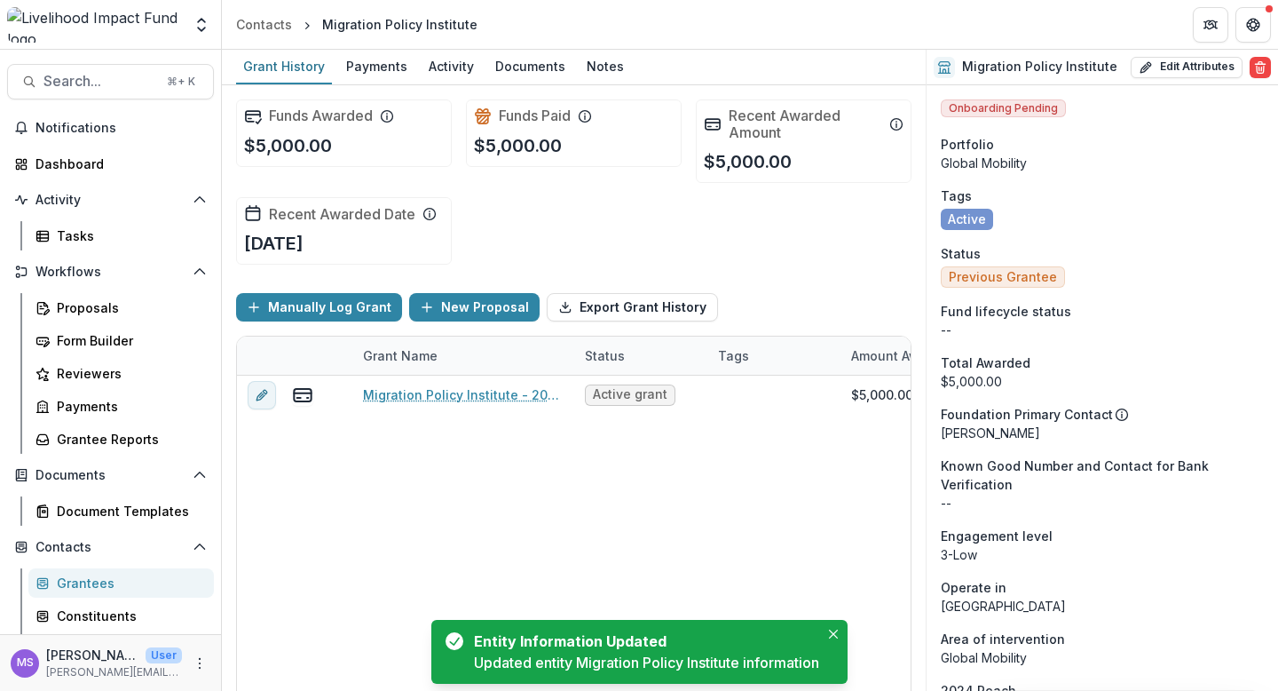
click at [84, 577] on div "Grantees" at bounding box center [128, 582] width 143 height 19
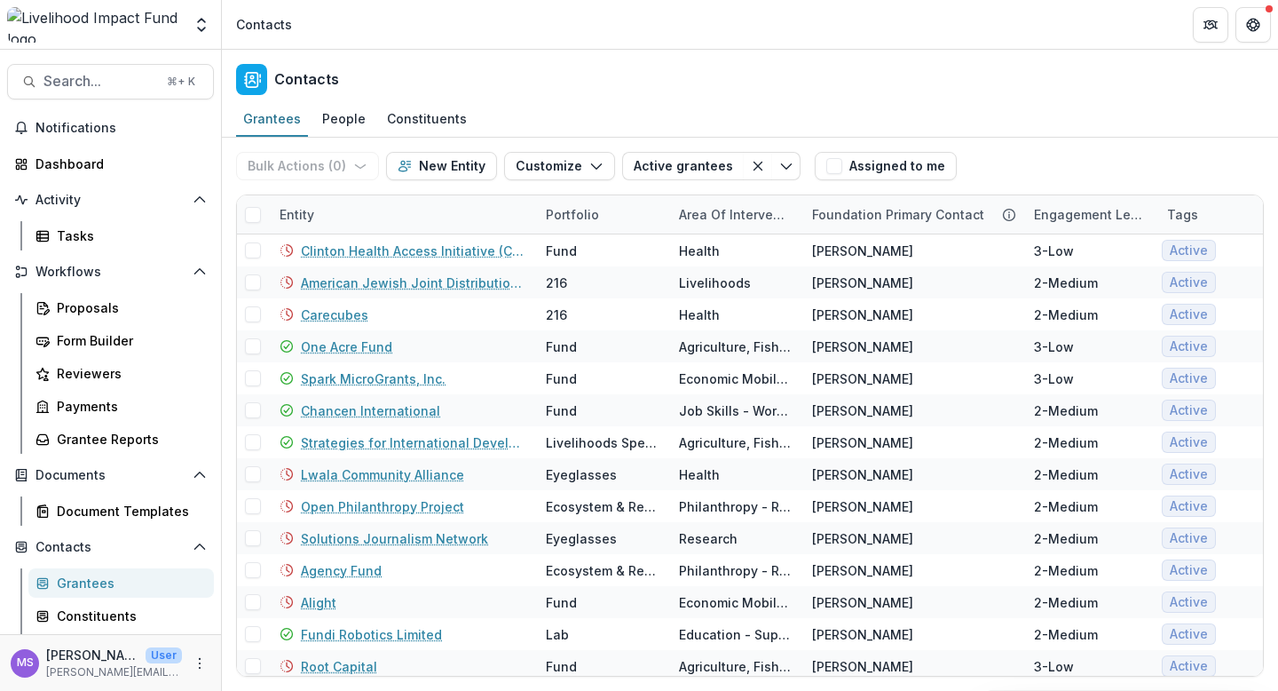
click at [407, 220] on div "Entity" at bounding box center [402, 214] width 266 height 38
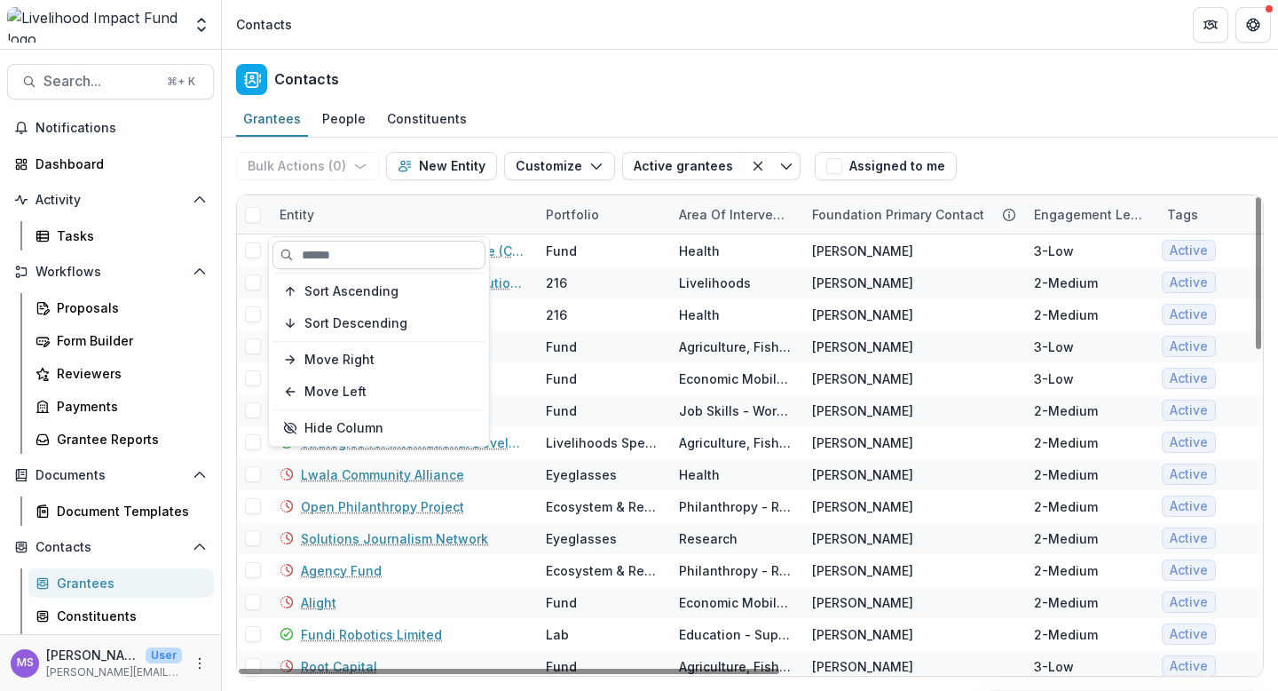
click at [383, 257] on input at bounding box center [379, 255] width 213 height 28
click at [333, 258] on input at bounding box center [379, 255] width 213 height 28
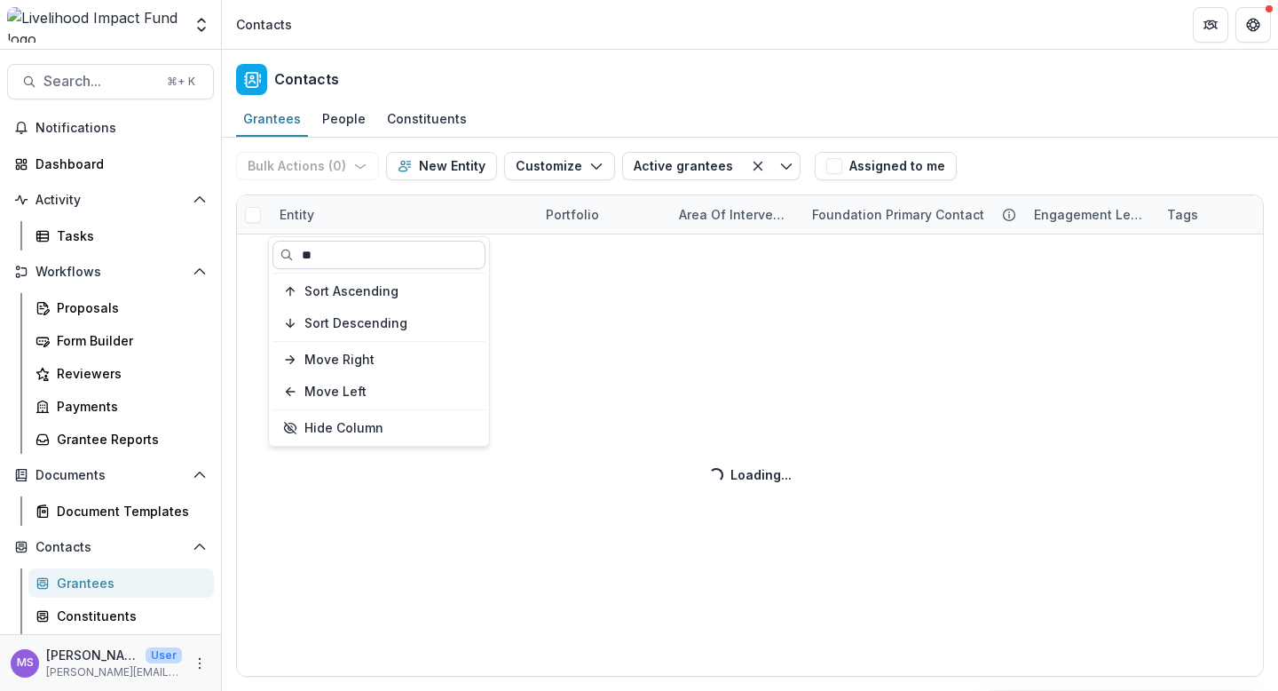
type input "*"
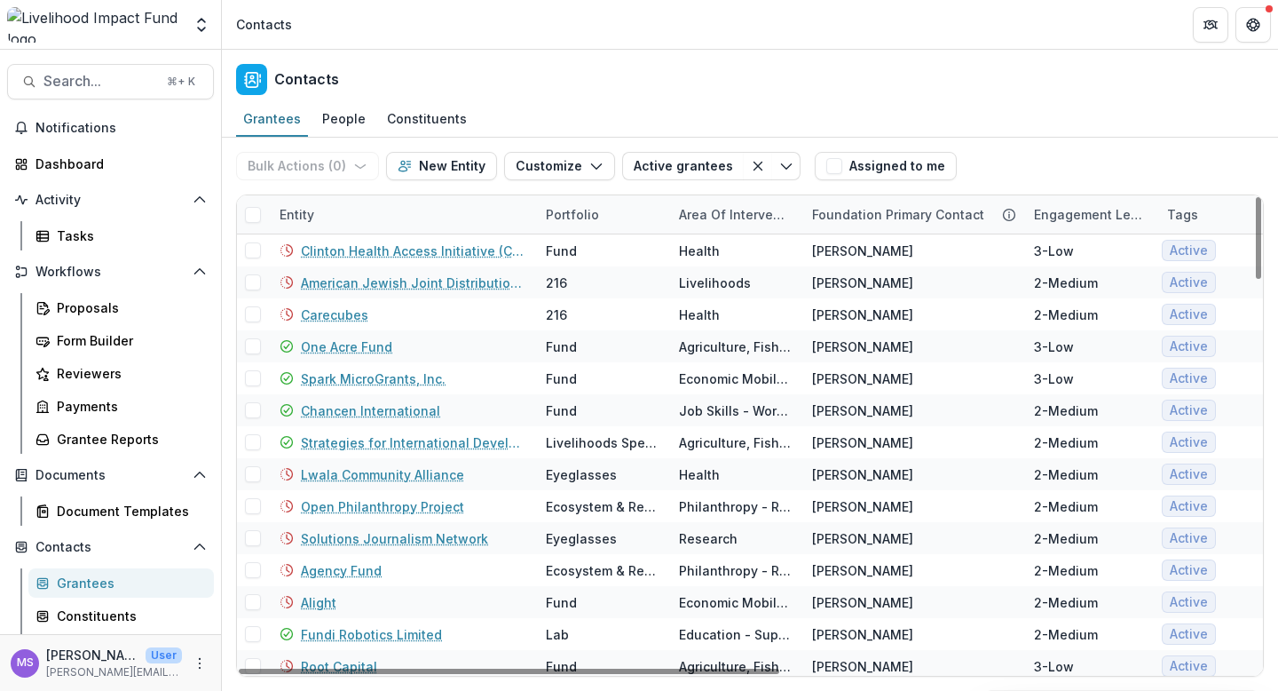
click at [764, 103] on div "Grantees People Constituents" at bounding box center [750, 120] width 1056 height 36
click at [109, 580] on div "Grantees" at bounding box center [128, 582] width 143 height 19
click at [397, 214] on div "Entity" at bounding box center [402, 214] width 266 height 38
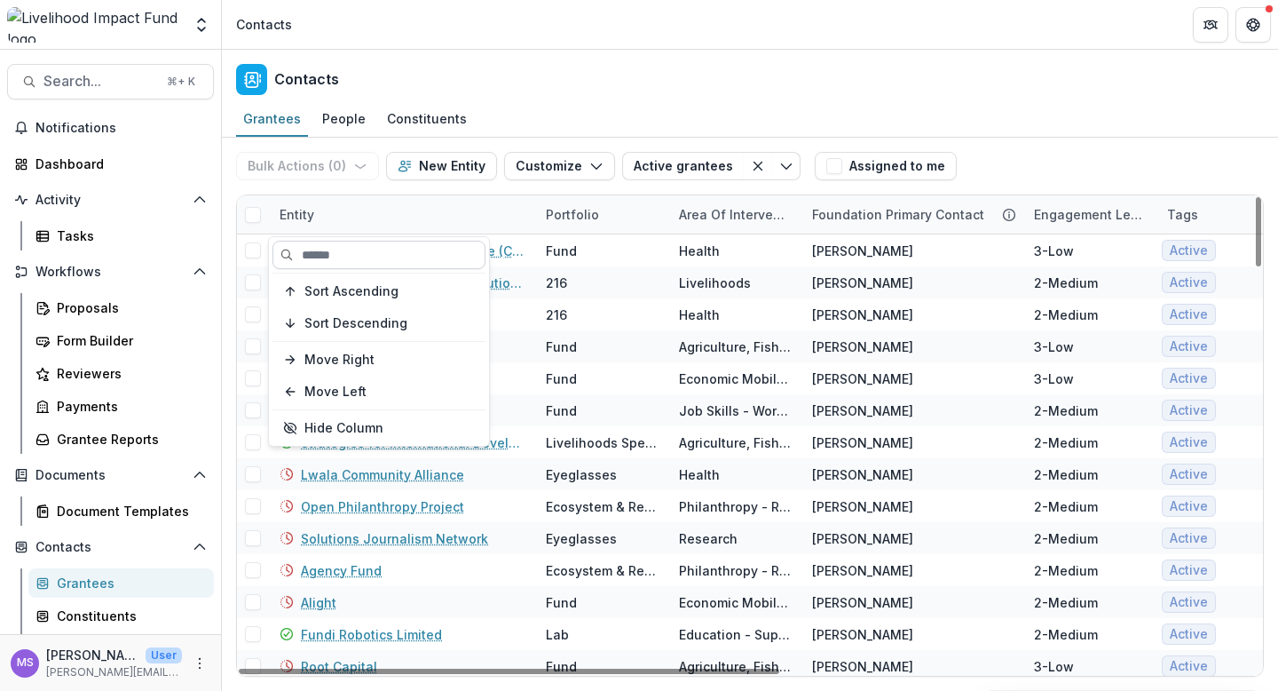
click at [389, 254] on input at bounding box center [379, 255] width 213 height 28
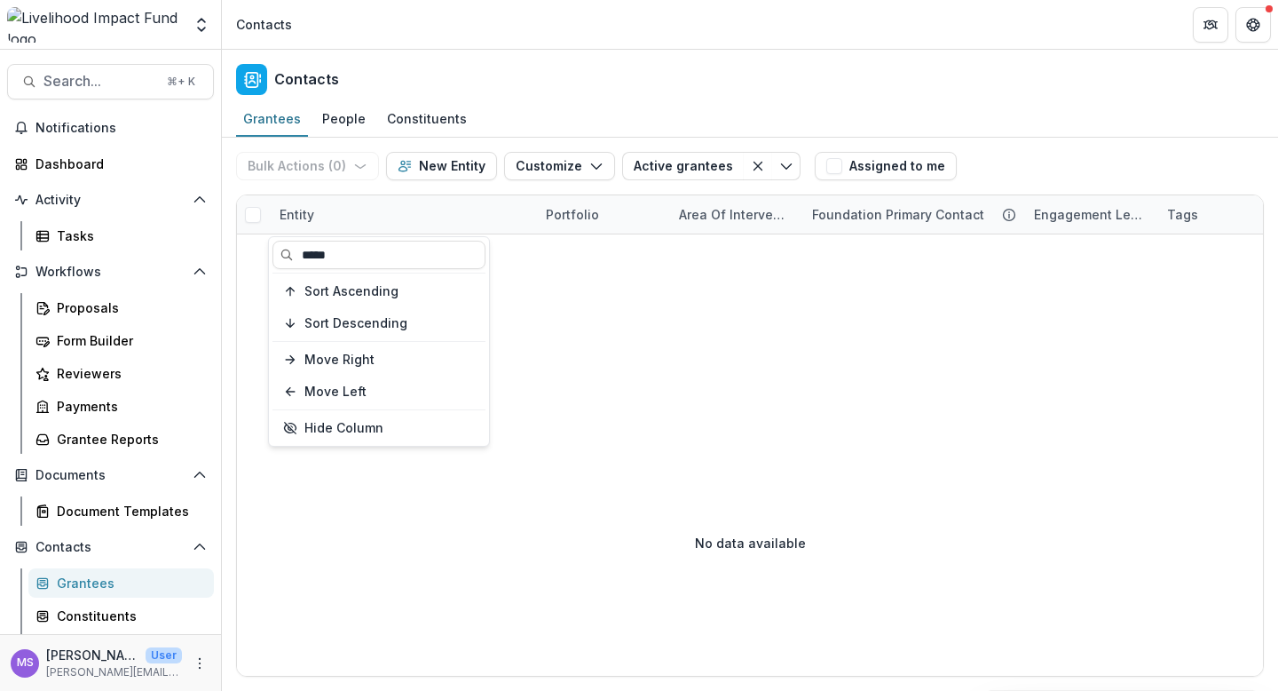
type input "*****"
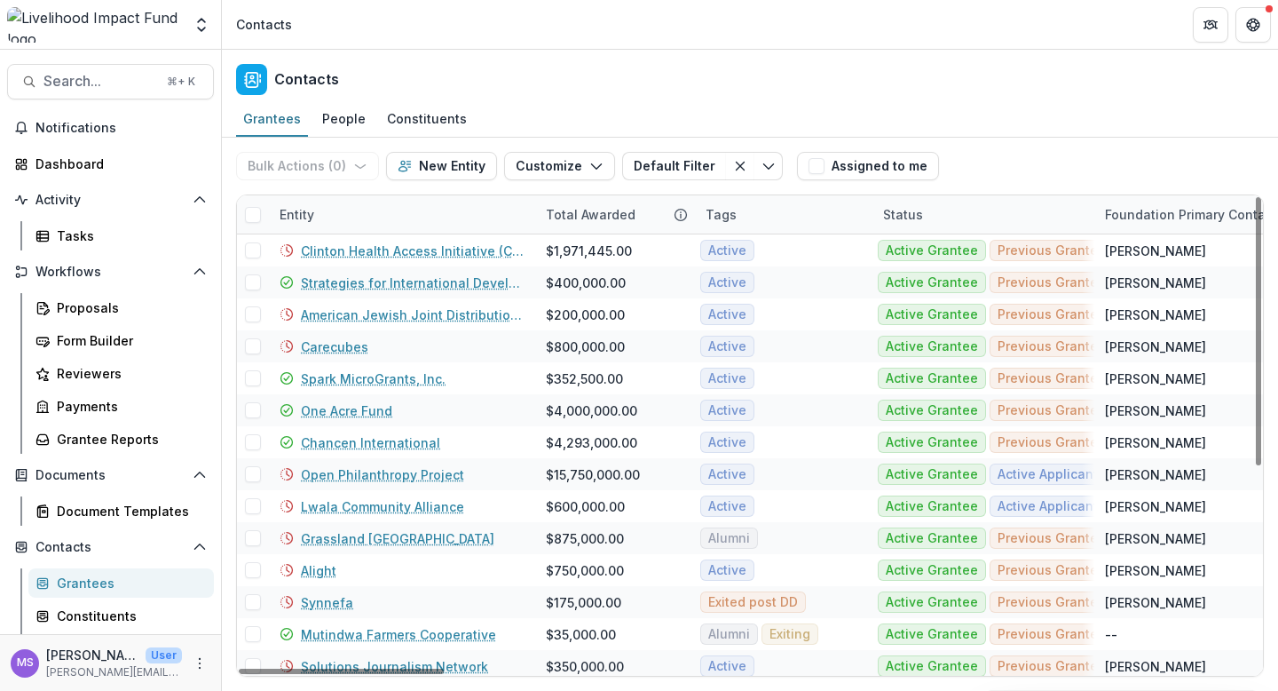
click at [449, 209] on div "Entity" at bounding box center [402, 214] width 266 height 38
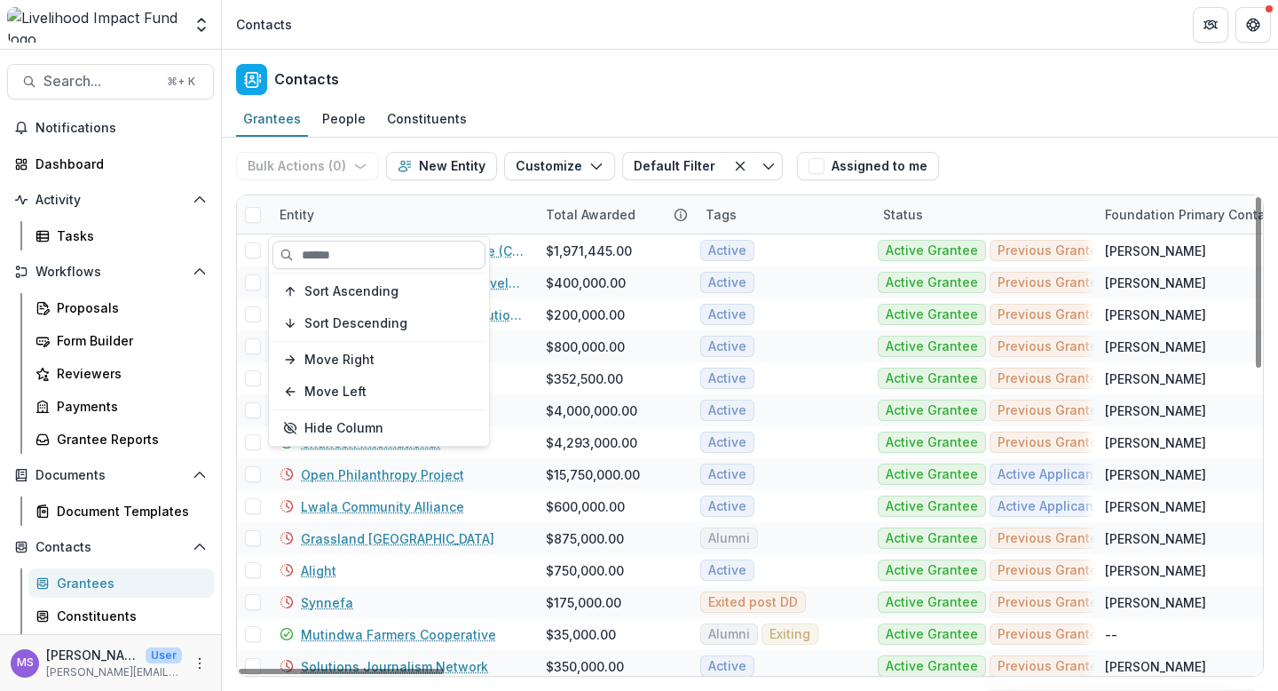
click at [426, 249] on input at bounding box center [379, 255] width 213 height 28
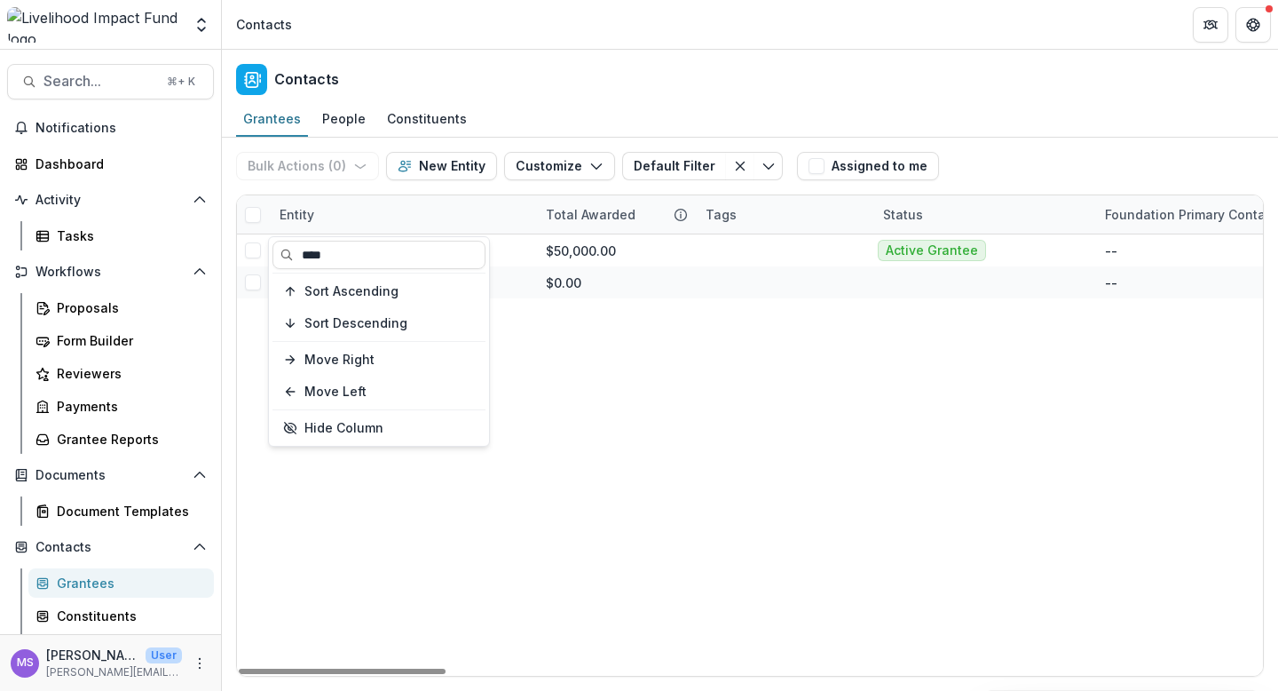
type input "****"
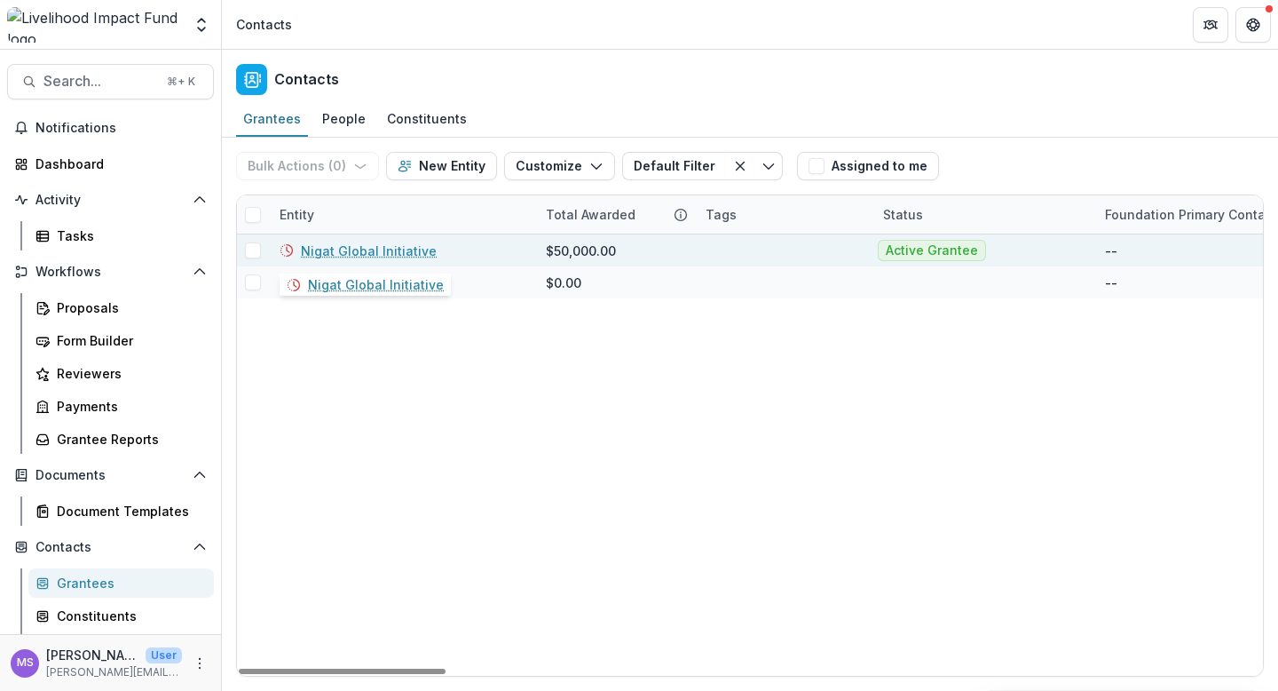
click at [391, 251] on link "Nigat Global Initiative" at bounding box center [369, 250] width 136 height 19
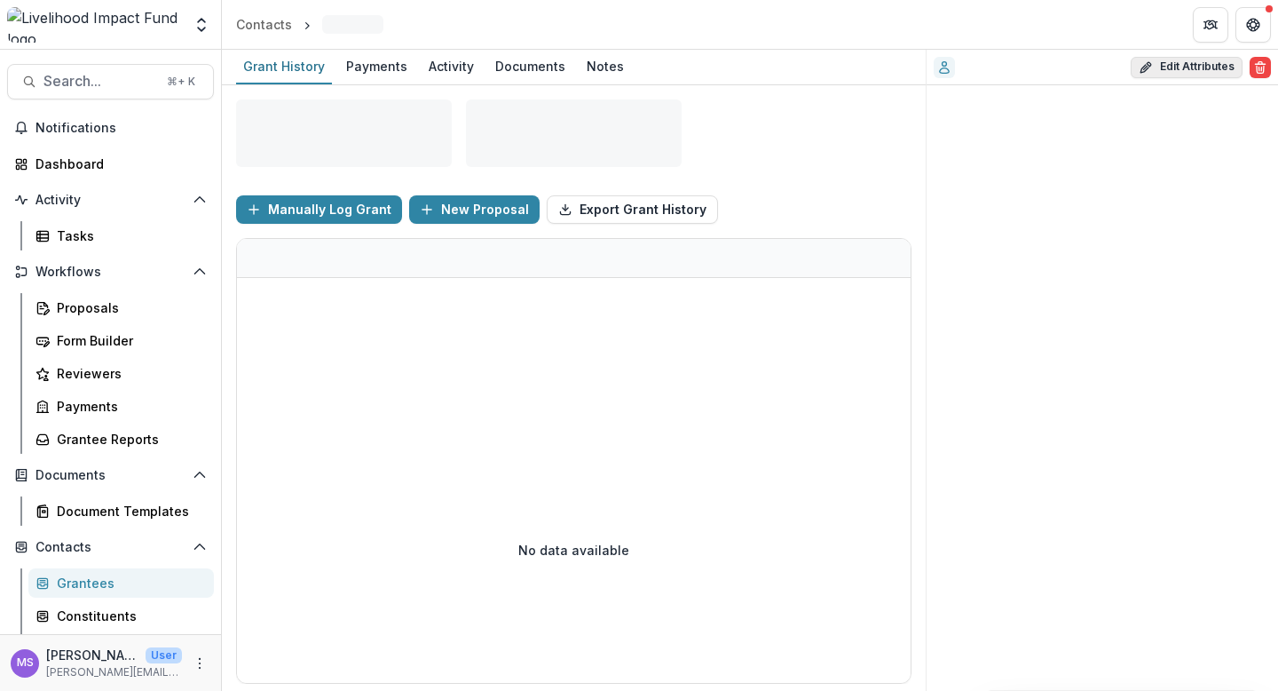
click at [1174, 66] on button "Edit Attributes" at bounding box center [1187, 67] width 112 height 21
select select
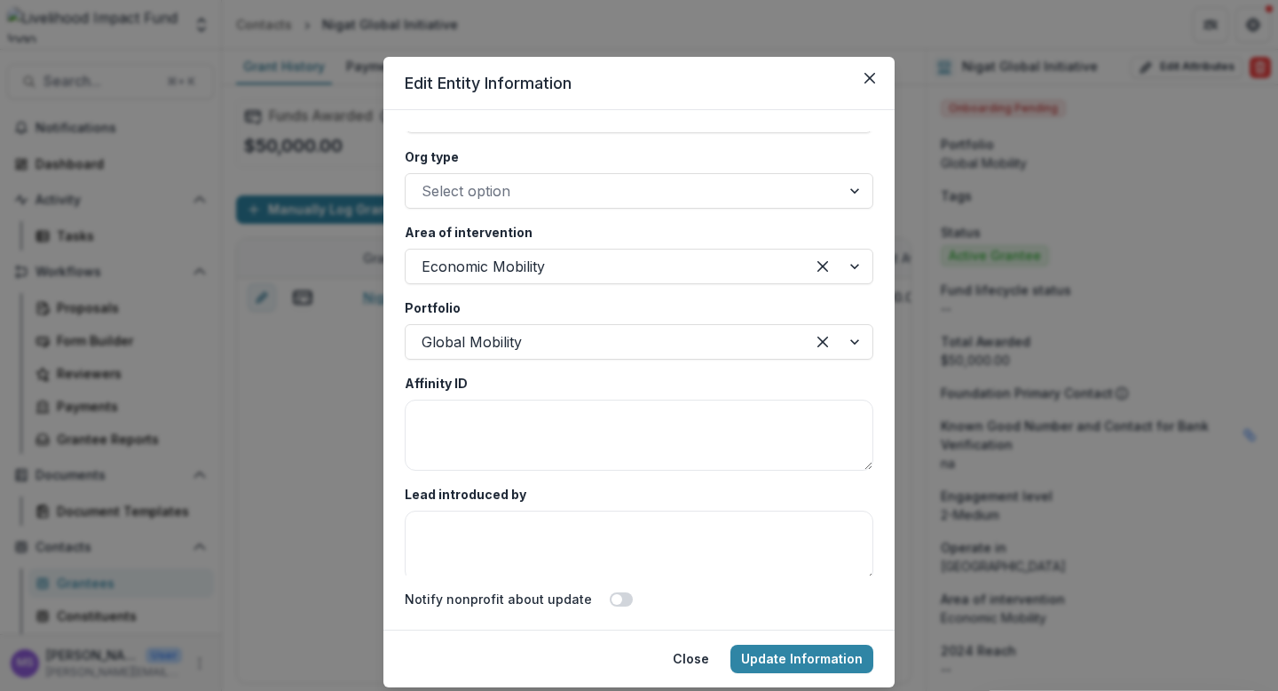
scroll to position [3243, 0]
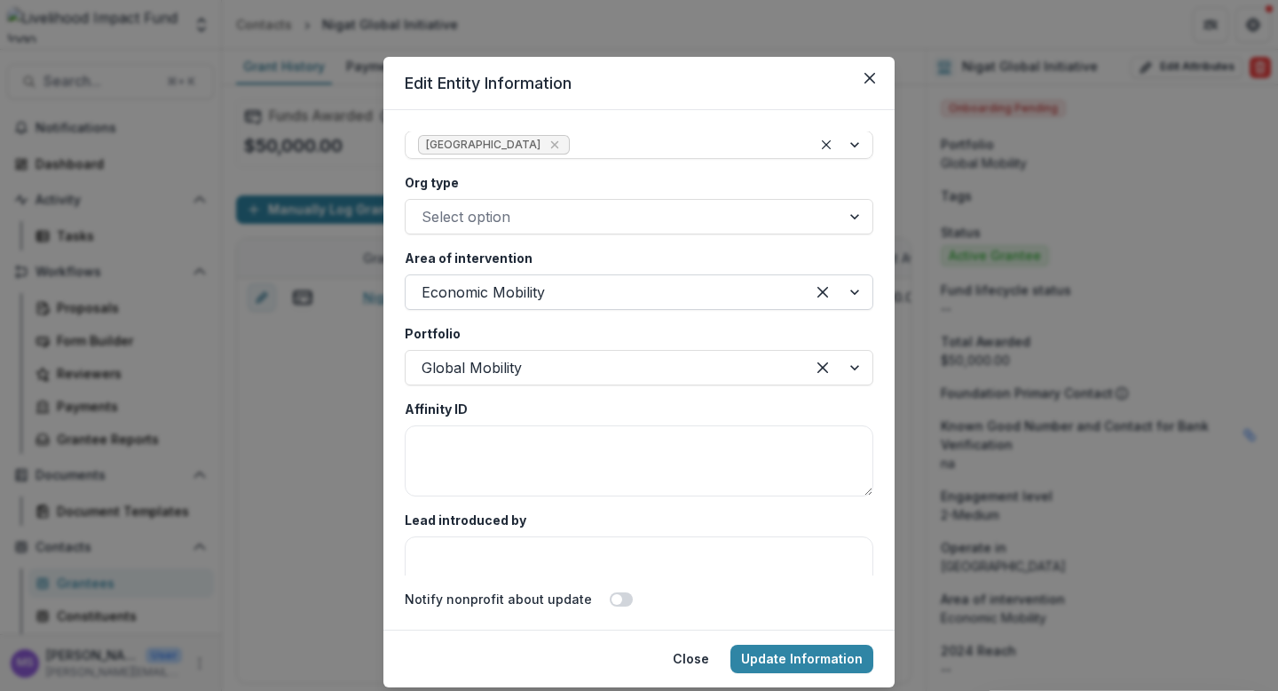
click at [842, 289] on div at bounding box center [838, 292] width 67 height 34
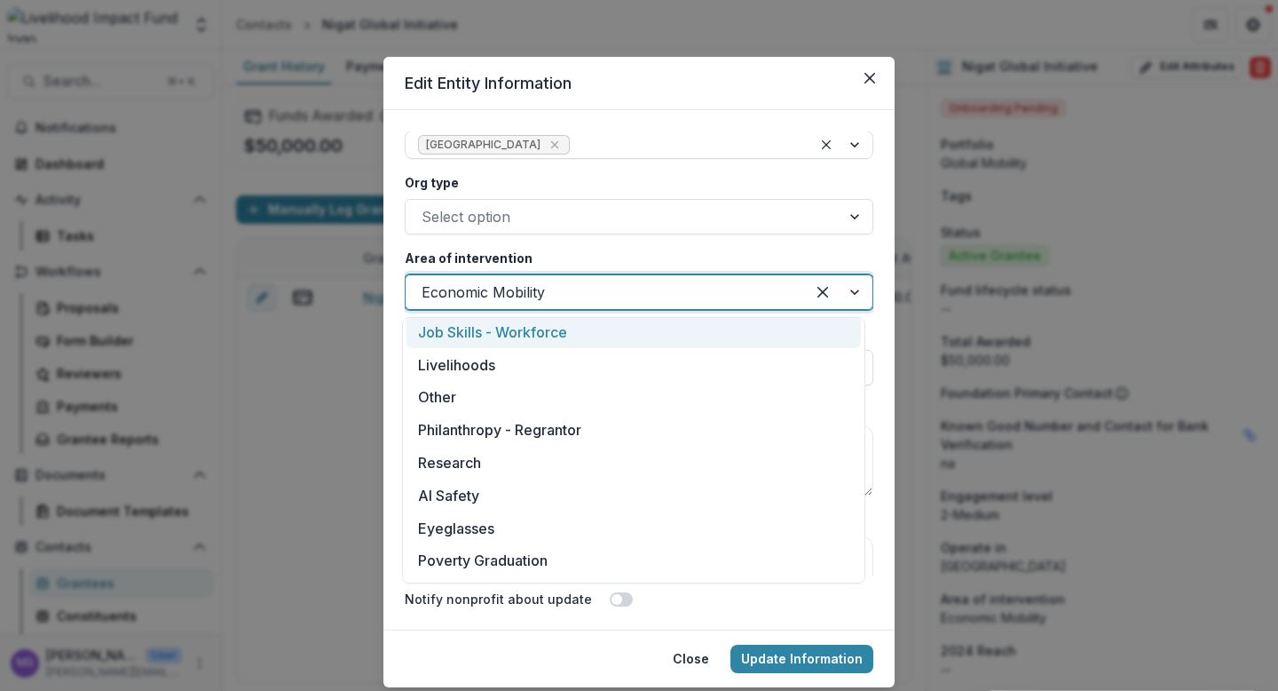
scroll to position [297, 0]
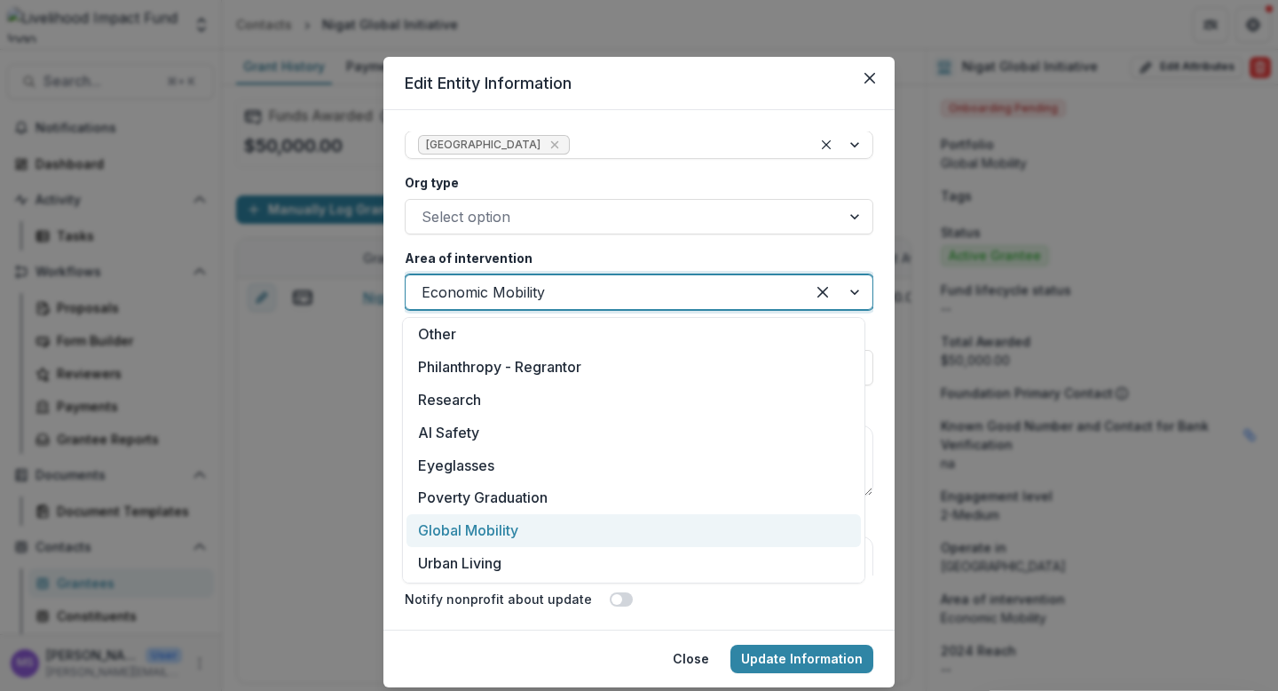
click at [501, 532] on div "Global Mobility" at bounding box center [634, 530] width 455 height 33
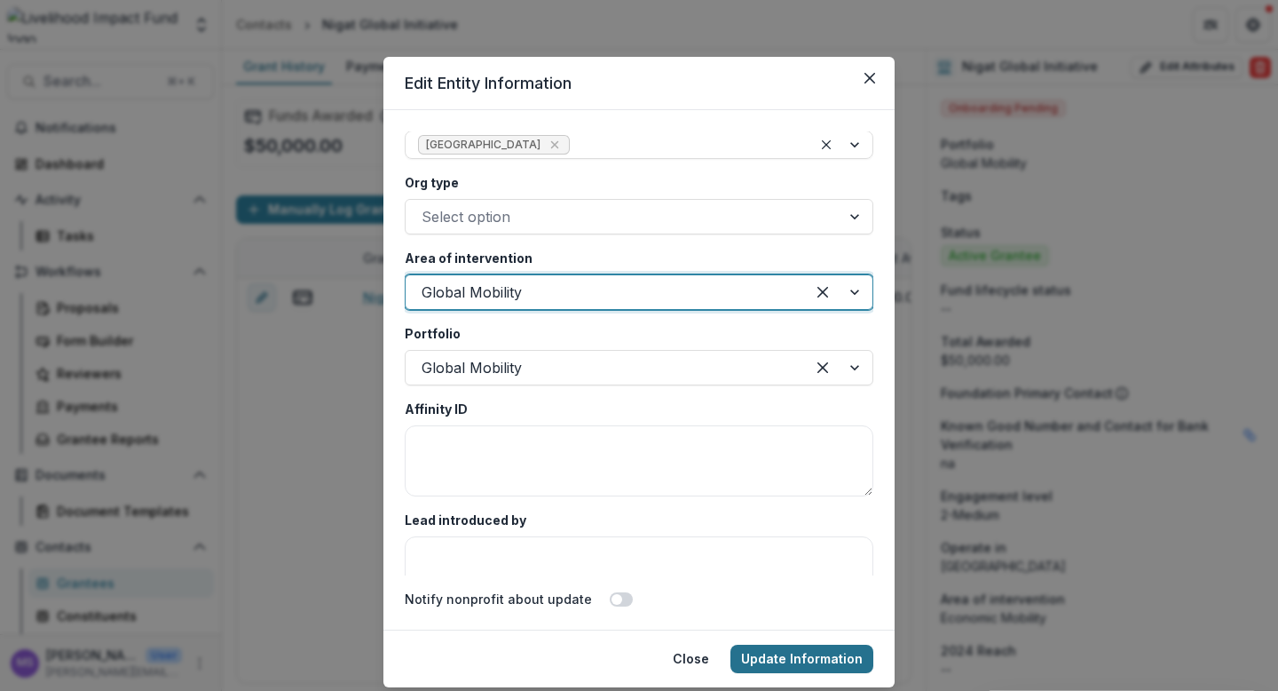
click at [796, 661] on button "Update Information" at bounding box center [802, 658] width 143 height 28
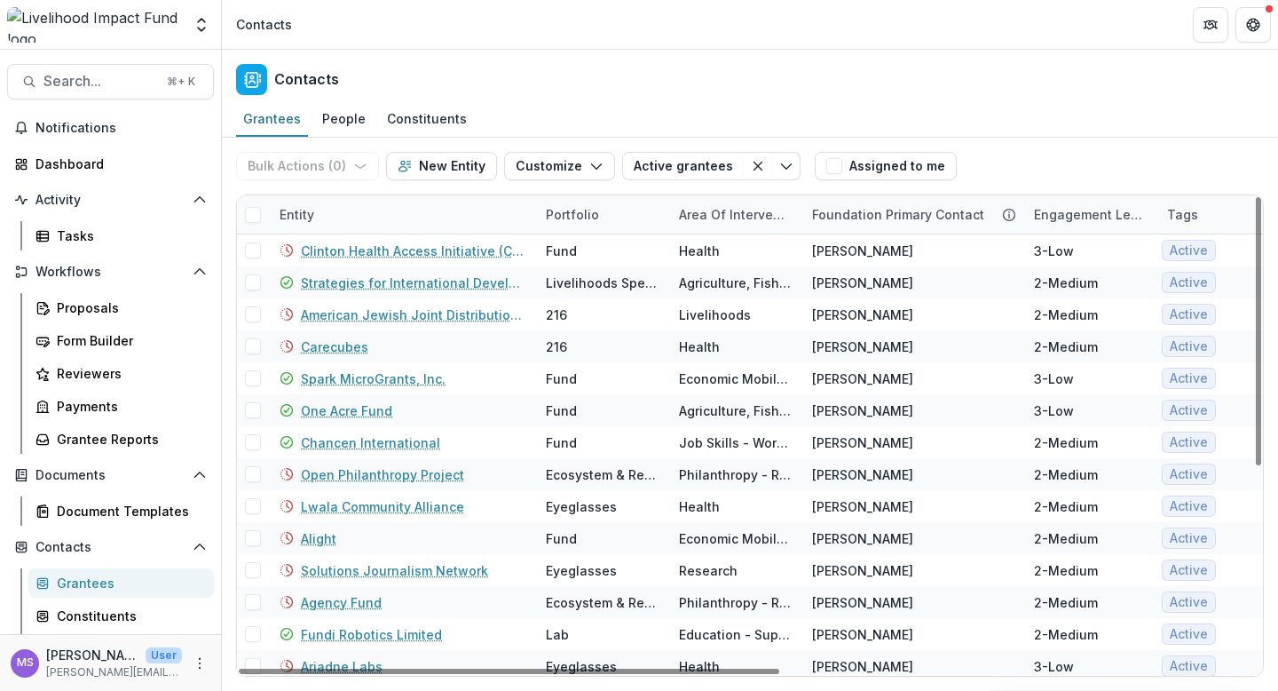
click at [444, 199] on div "Entity" at bounding box center [402, 214] width 266 height 38
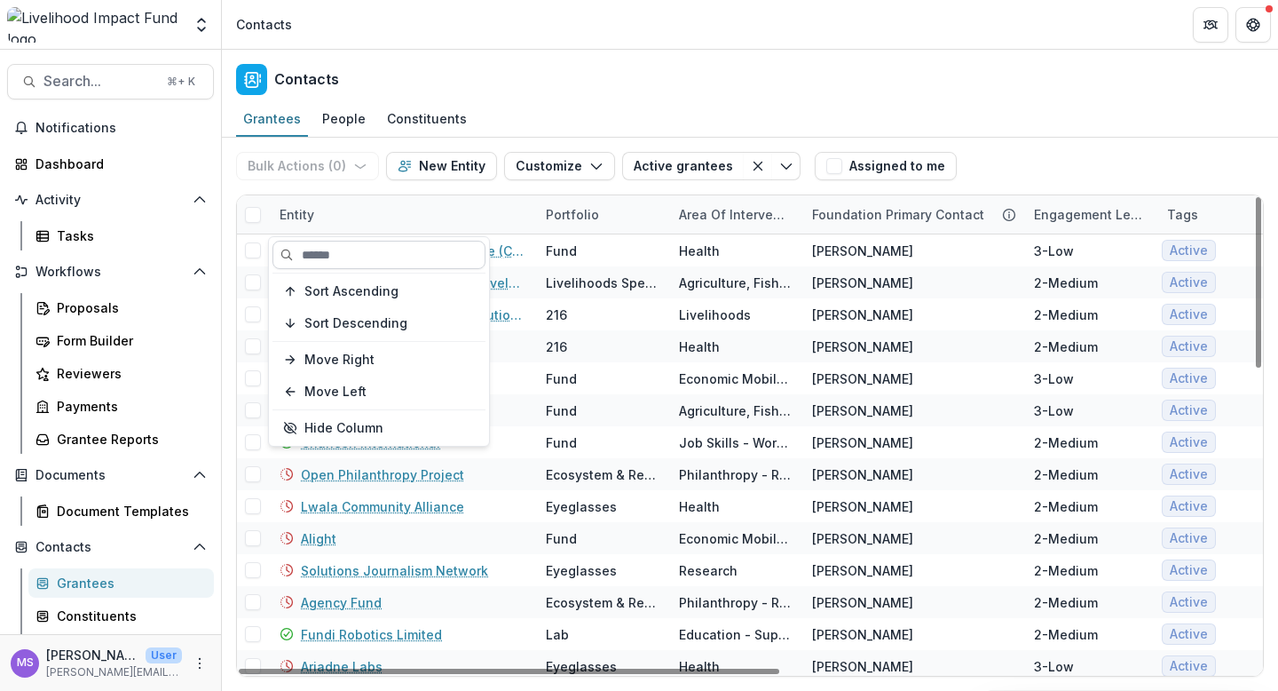
click at [421, 250] on input at bounding box center [379, 255] width 213 height 28
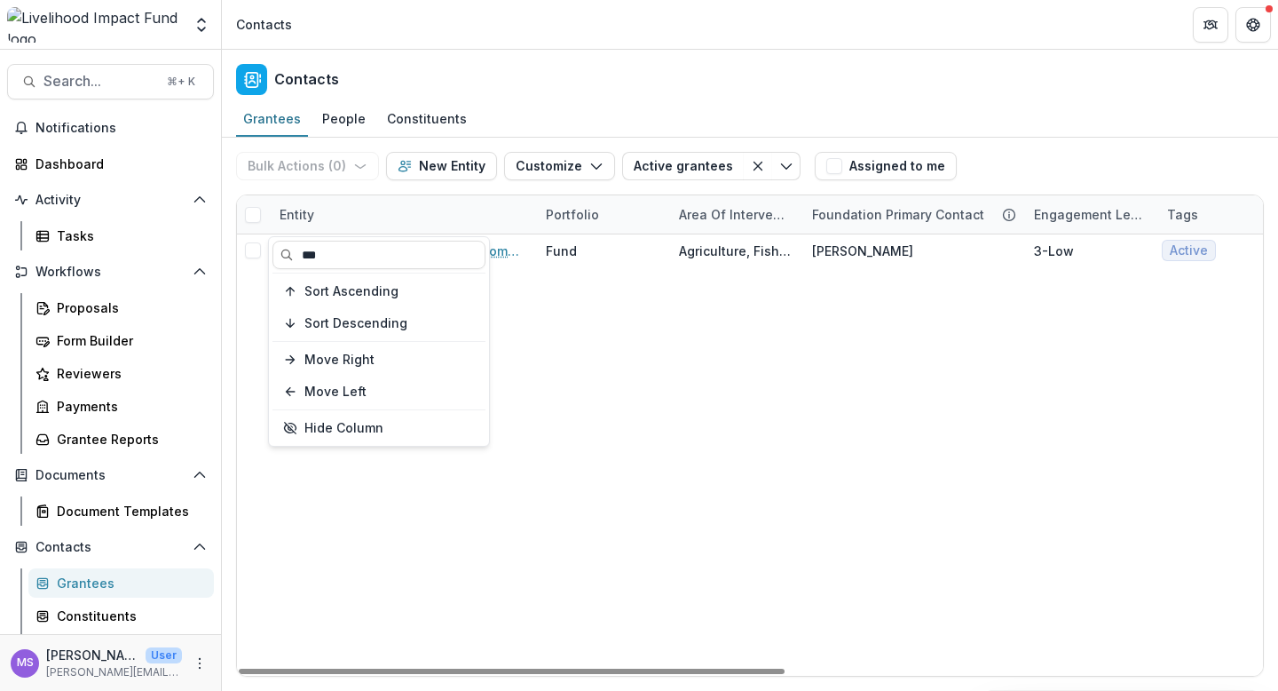
type input "***"
click at [562, 350] on div "Sappimah Cassava Refining Company Fund Agriculture, Fishing & Conservation Jan-…" at bounding box center [1198, 454] width 1923 height 441
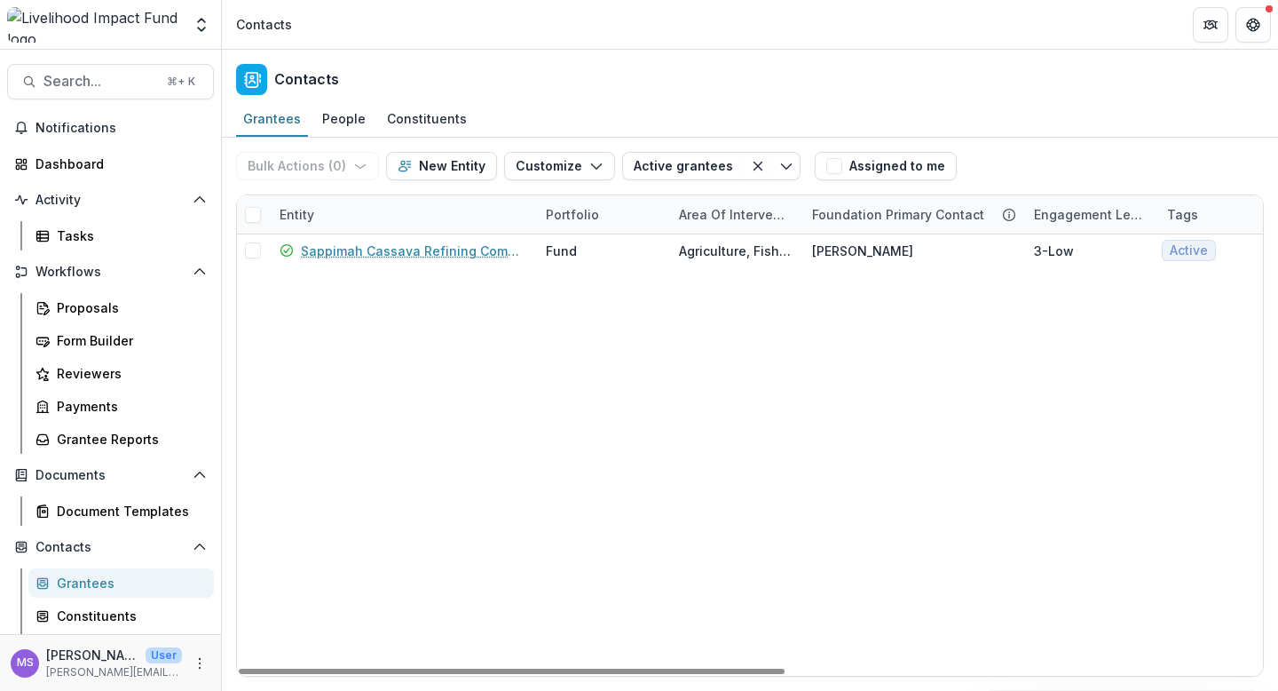
click at [439, 209] on div "Entity" at bounding box center [402, 214] width 266 height 38
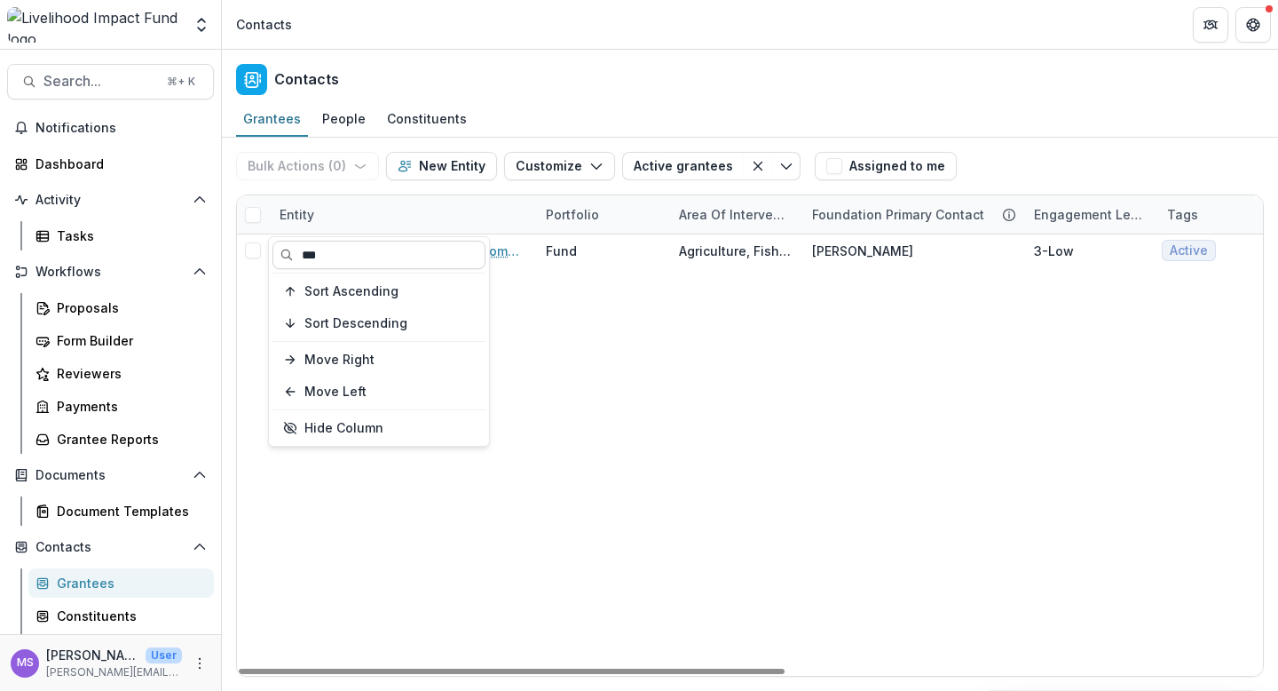
click at [404, 247] on input "***" at bounding box center [379, 255] width 213 height 28
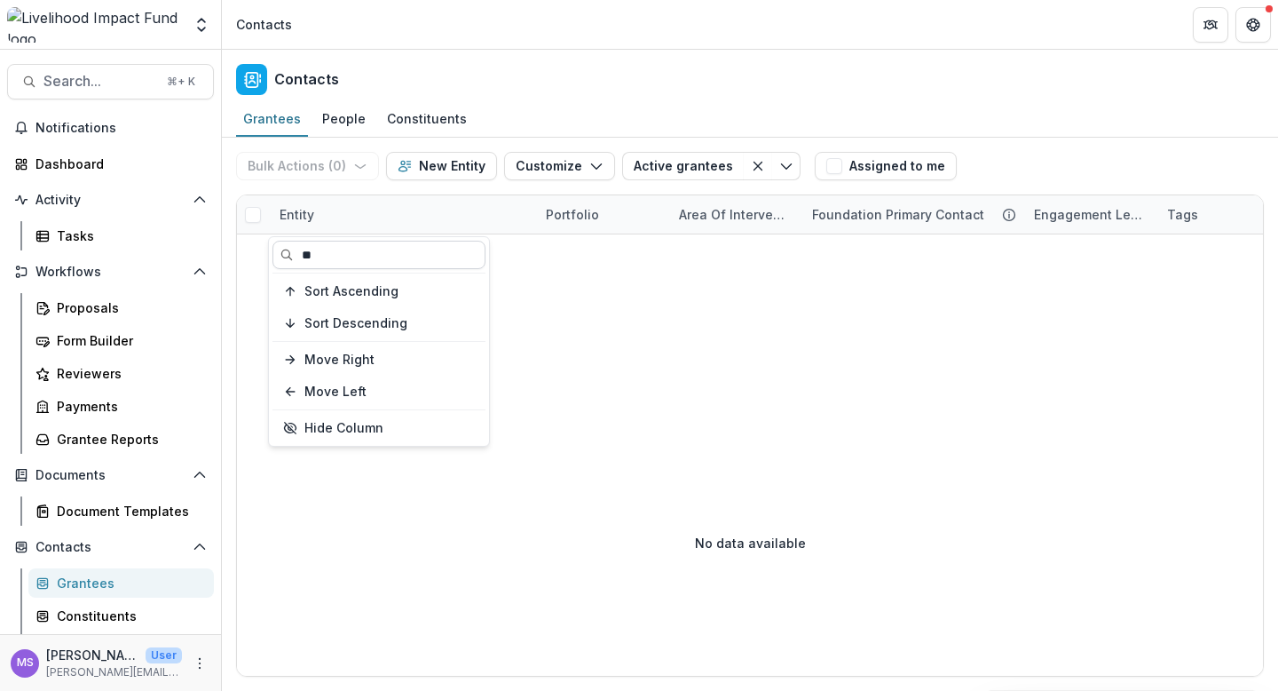
type input "*"
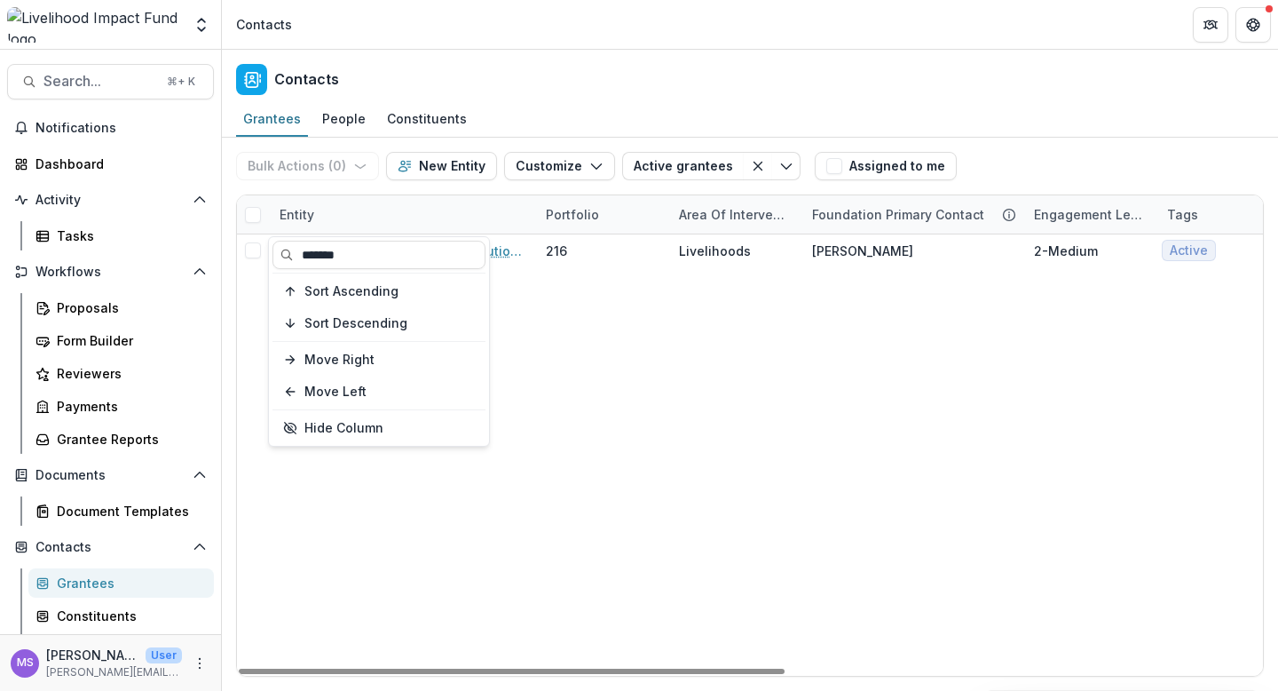
type input "*******"
click at [531, 354] on div "American Jewish Joint Distribution Committee 216 Livelihoods Rachel P 2-Medium …" at bounding box center [1198, 454] width 1923 height 441
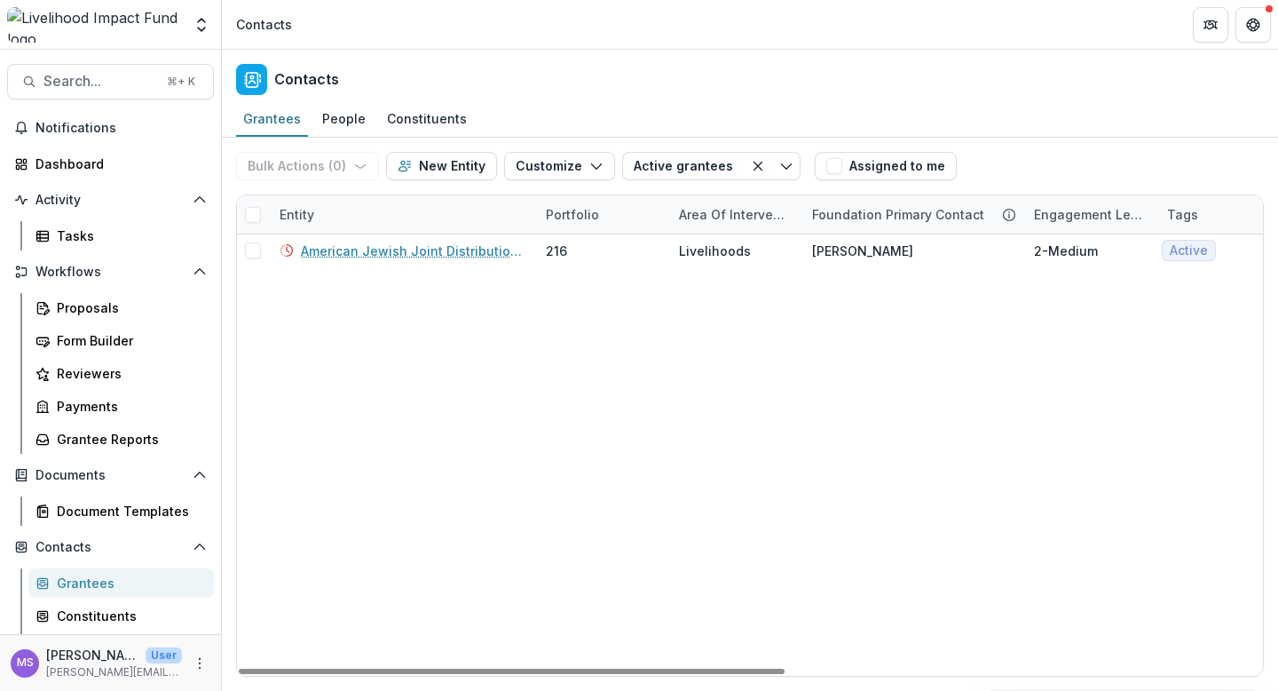
click at [394, 204] on div "Entity" at bounding box center [402, 214] width 266 height 38
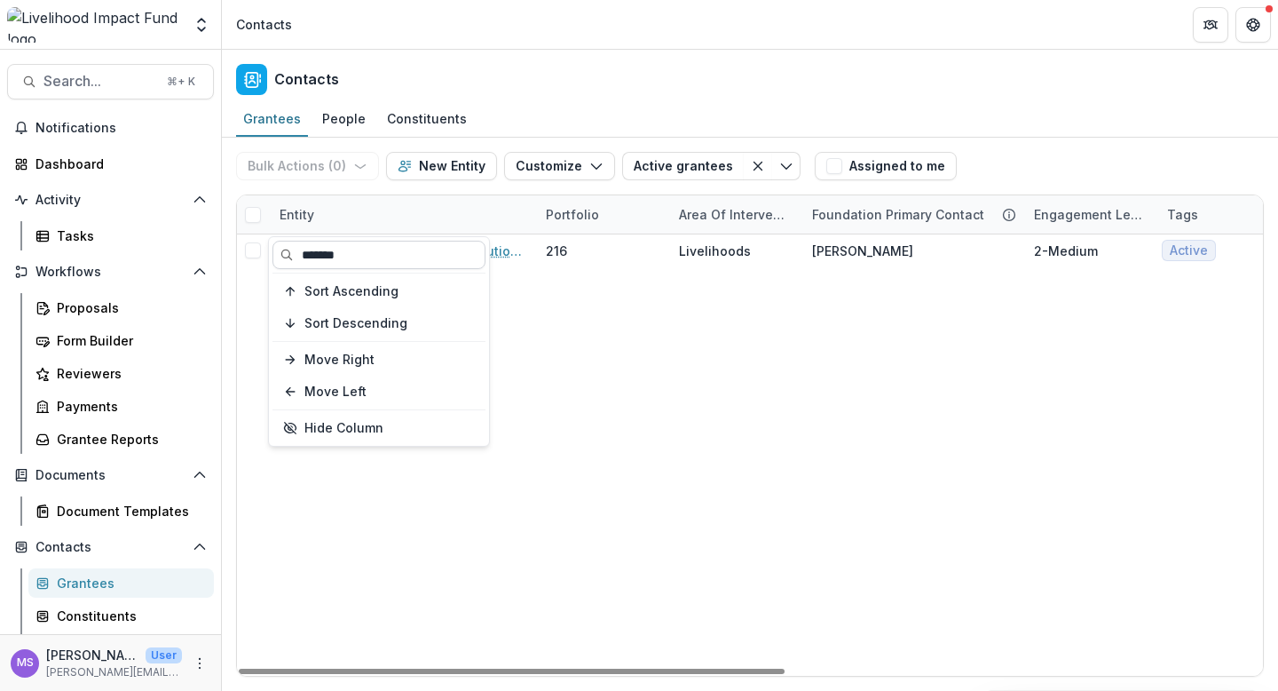
click at [381, 254] on input "*******" at bounding box center [379, 255] width 213 height 28
type input "*"
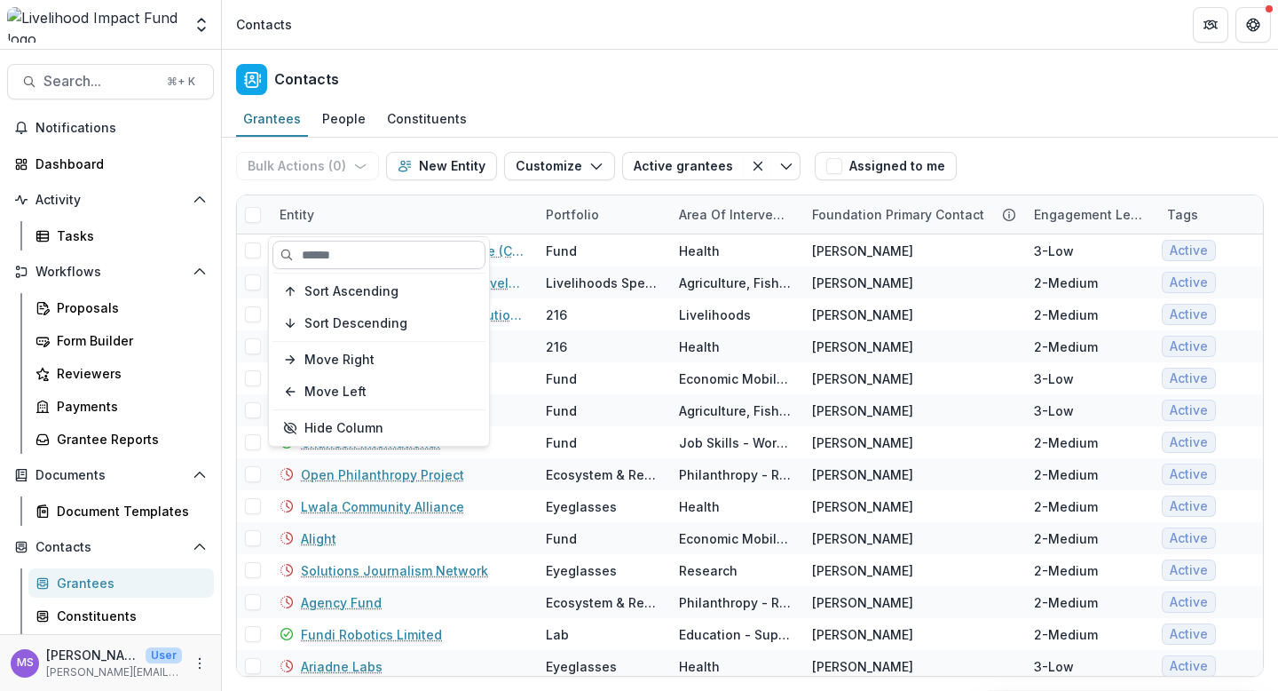
type input "*"
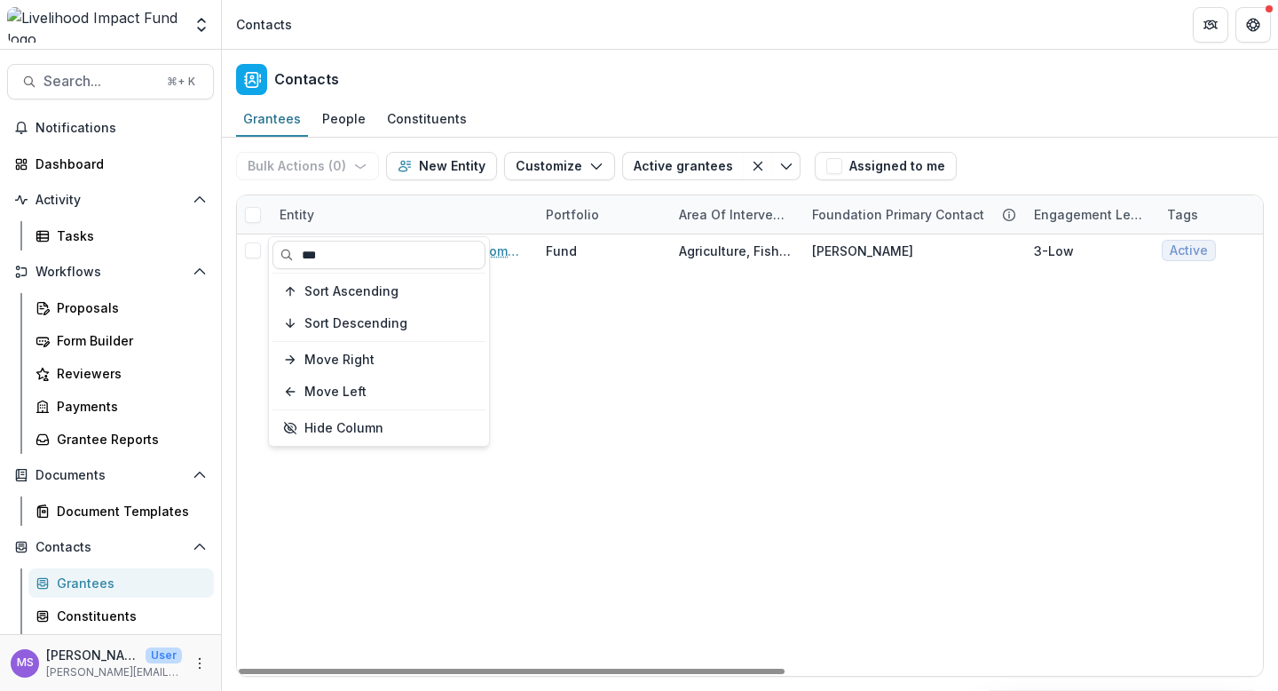
type input "***"
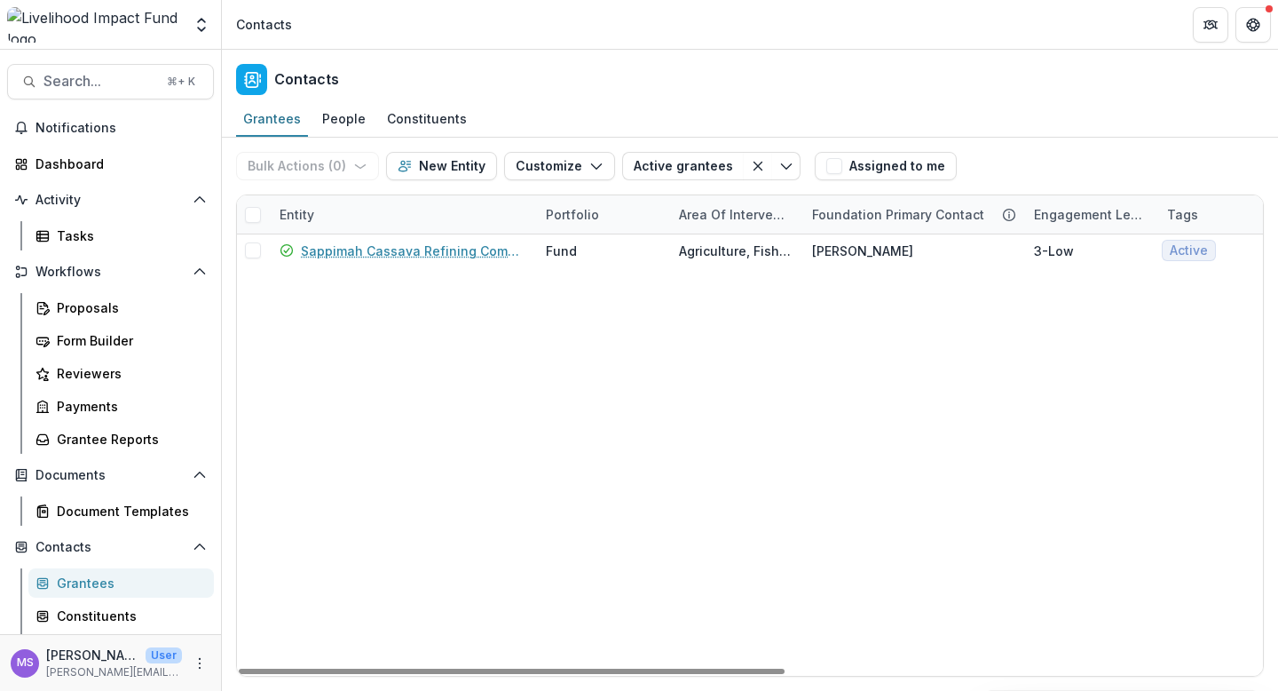
click at [557, 333] on div "Sappimah Cassava Refining Company Fund Agriculture, Fishing & Conservation Jan-…" at bounding box center [1198, 454] width 1923 height 441
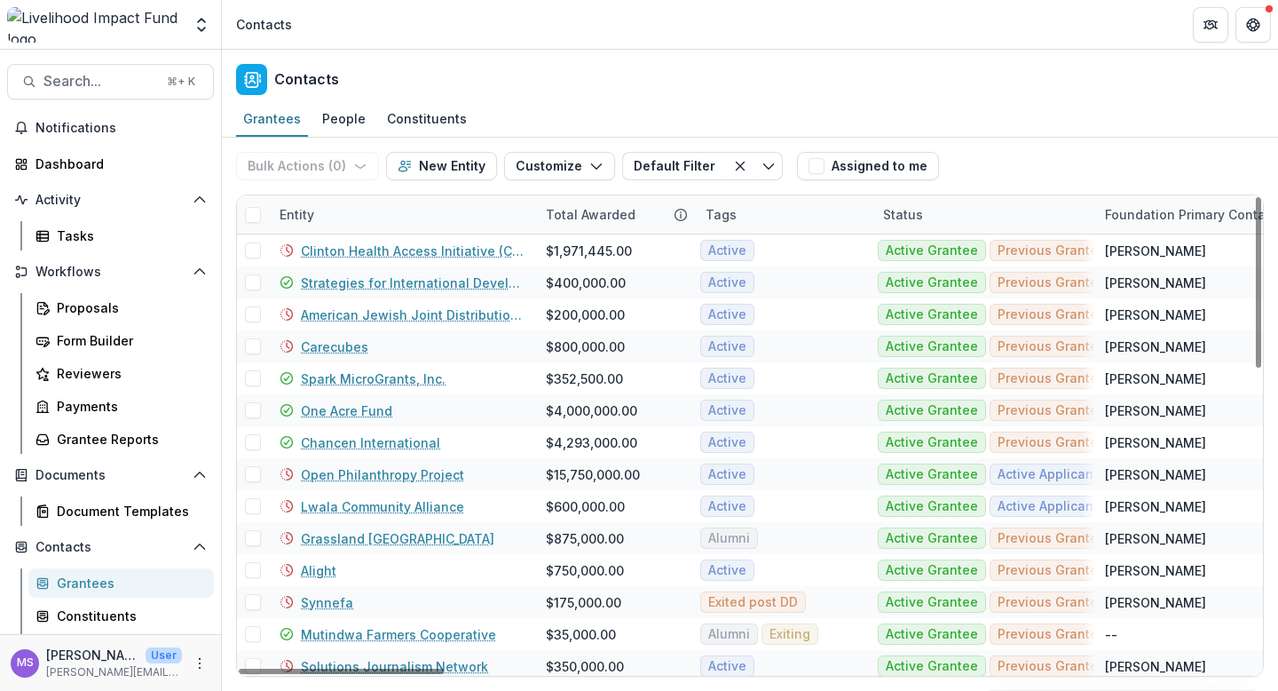
click at [405, 207] on div "Entity" at bounding box center [402, 214] width 266 height 38
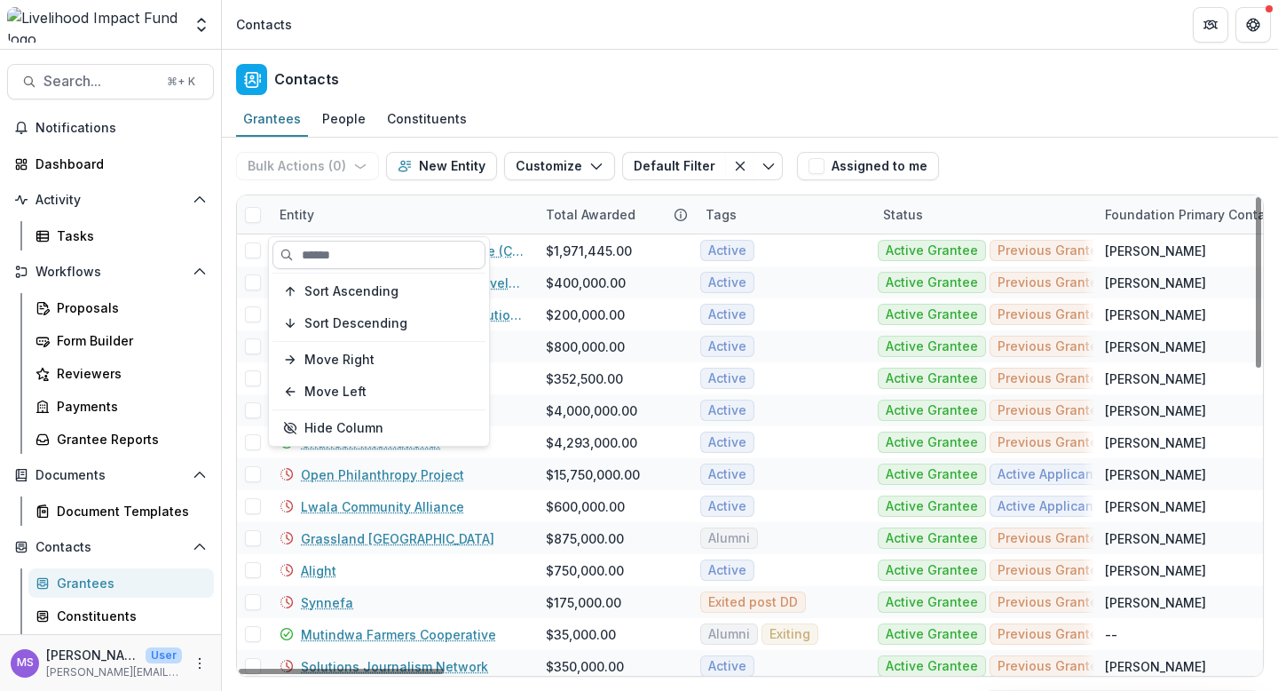
click at [391, 252] on input at bounding box center [379, 255] width 213 height 28
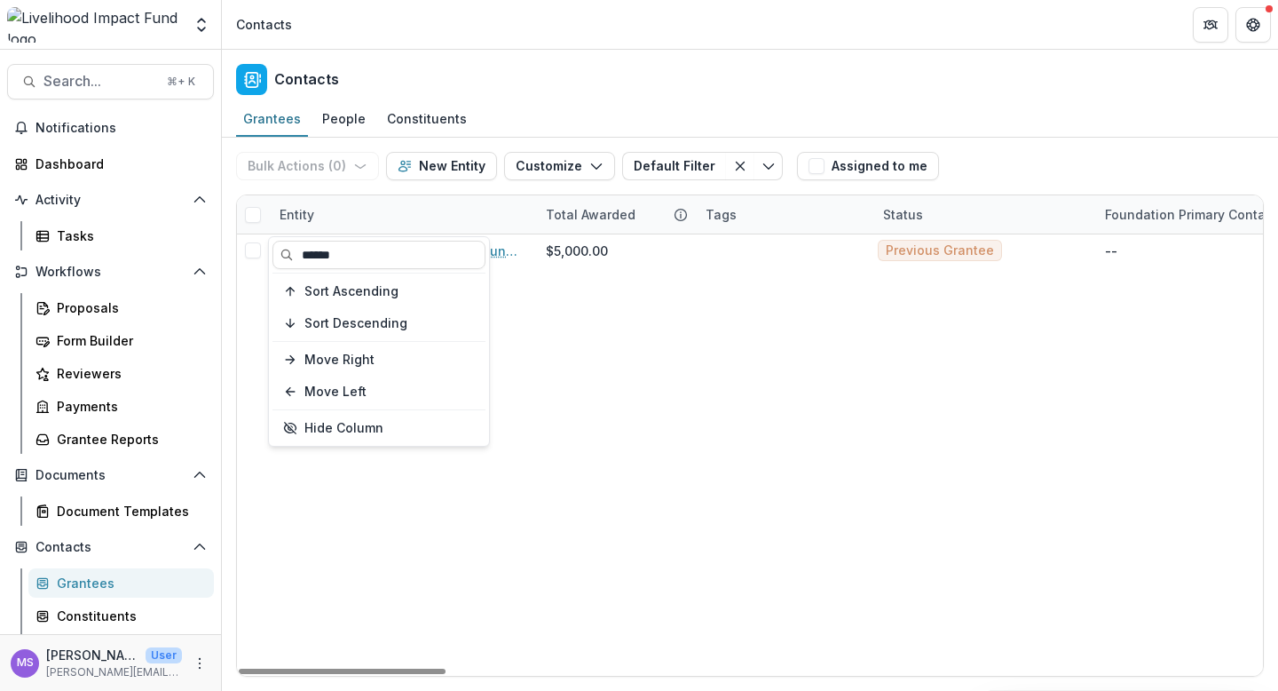
type input "******"
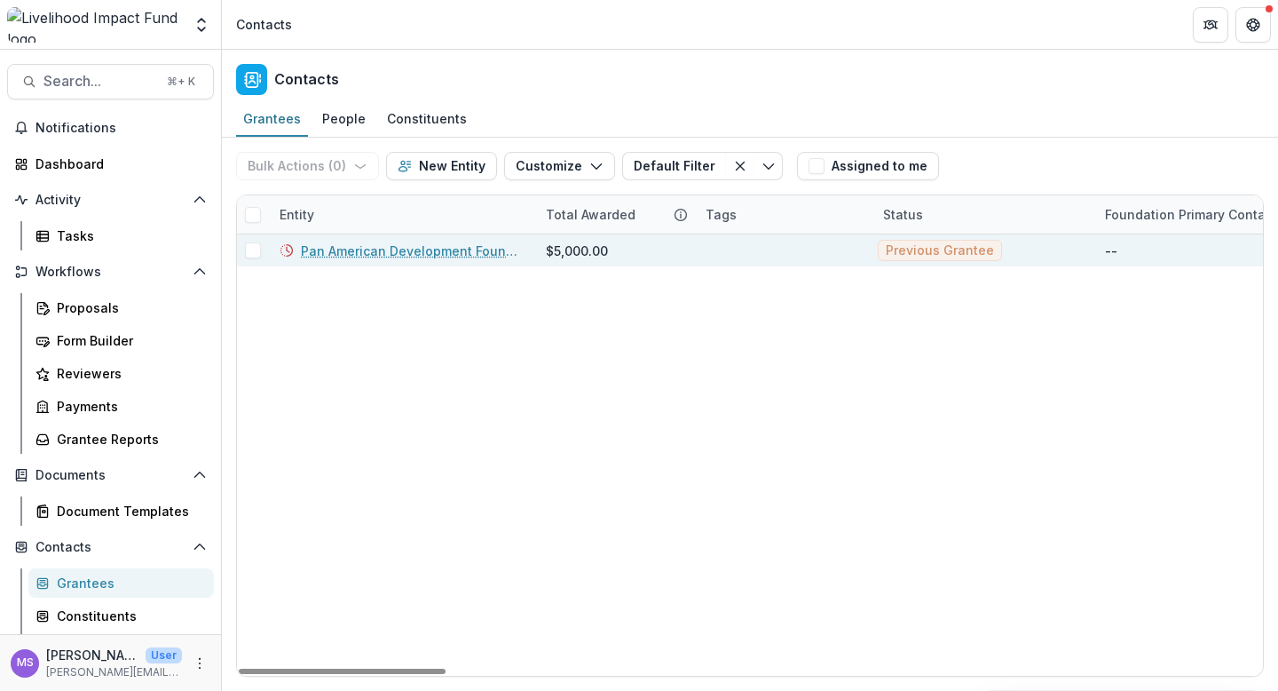
click at [411, 261] on div "Pan American Development Foundation Inc" at bounding box center [402, 250] width 245 height 32
click at [407, 248] on link "Pan American Development Foundation Inc" at bounding box center [413, 250] width 224 height 19
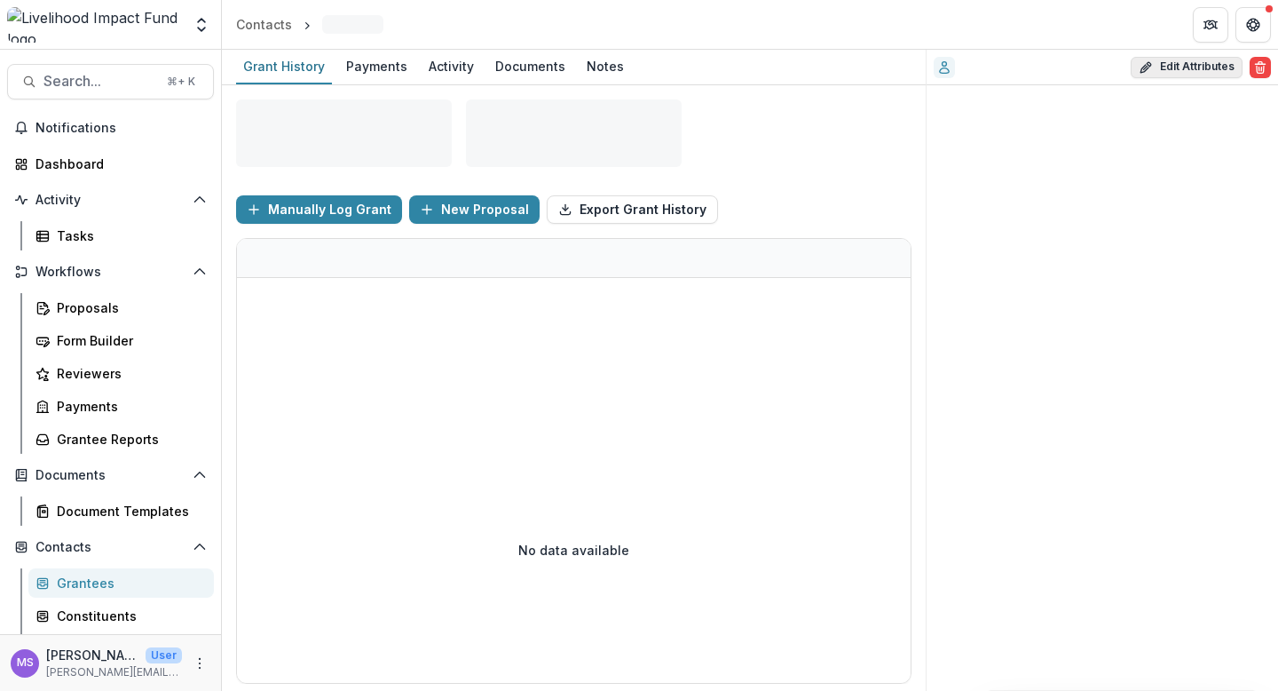
click at [1176, 66] on button "Edit Attributes" at bounding box center [1187, 67] width 112 height 21
select select
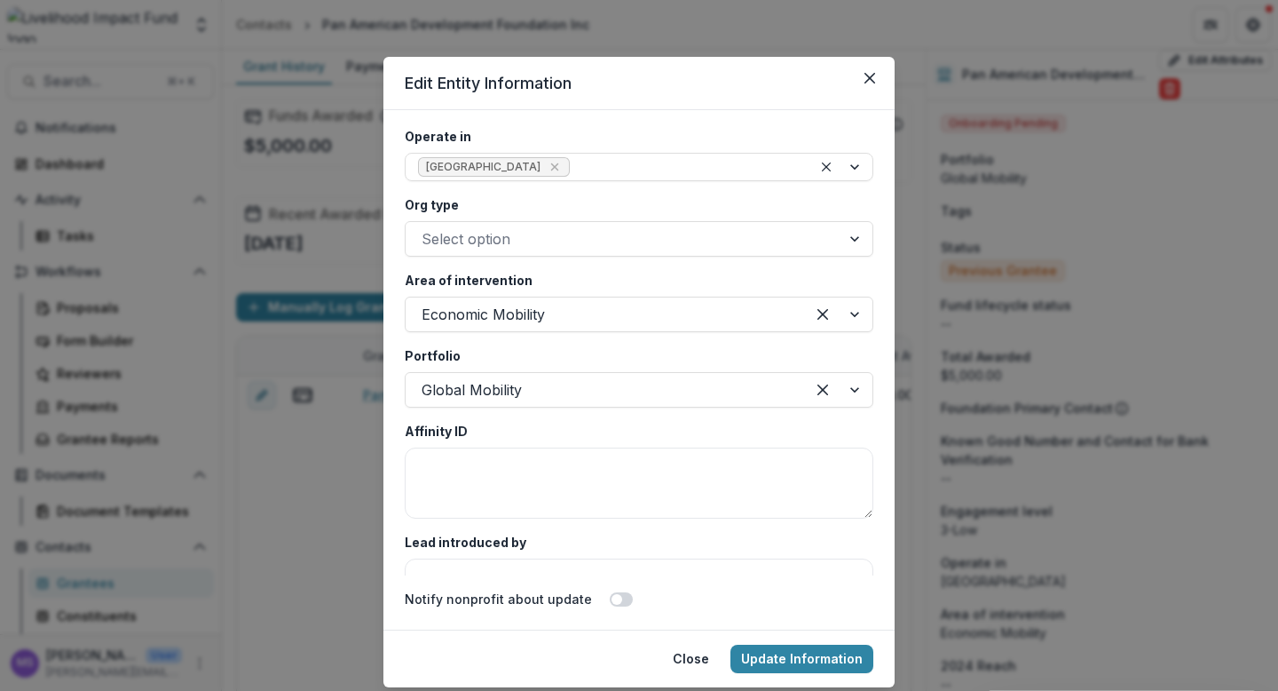
scroll to position [3232, 0]
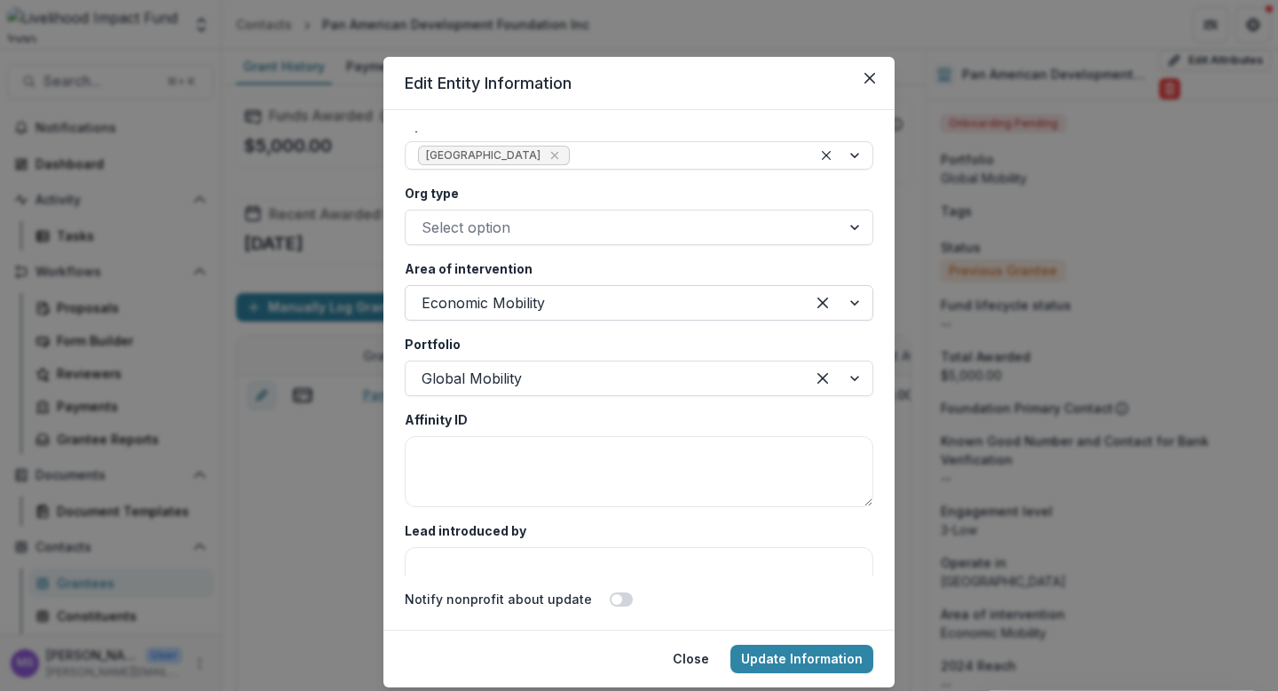
click at [844, 304] on div at bounding box center [838, 303] width 67 height 34
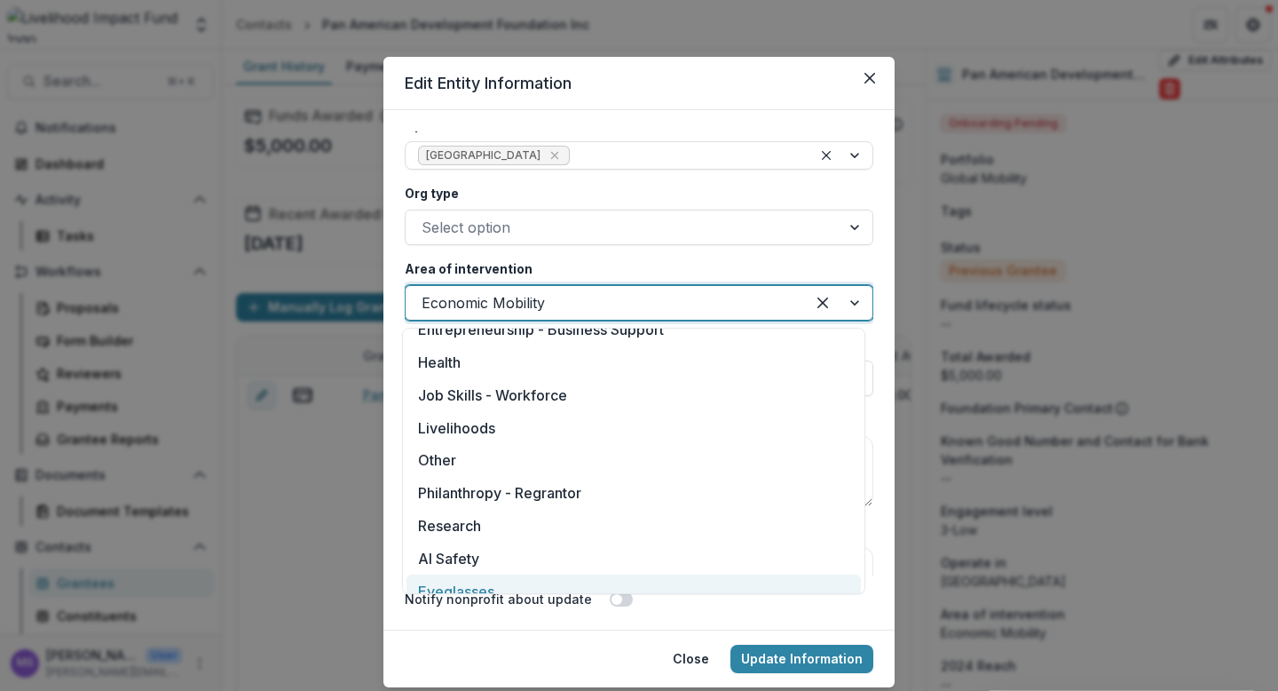
scroll to position [297, 0]
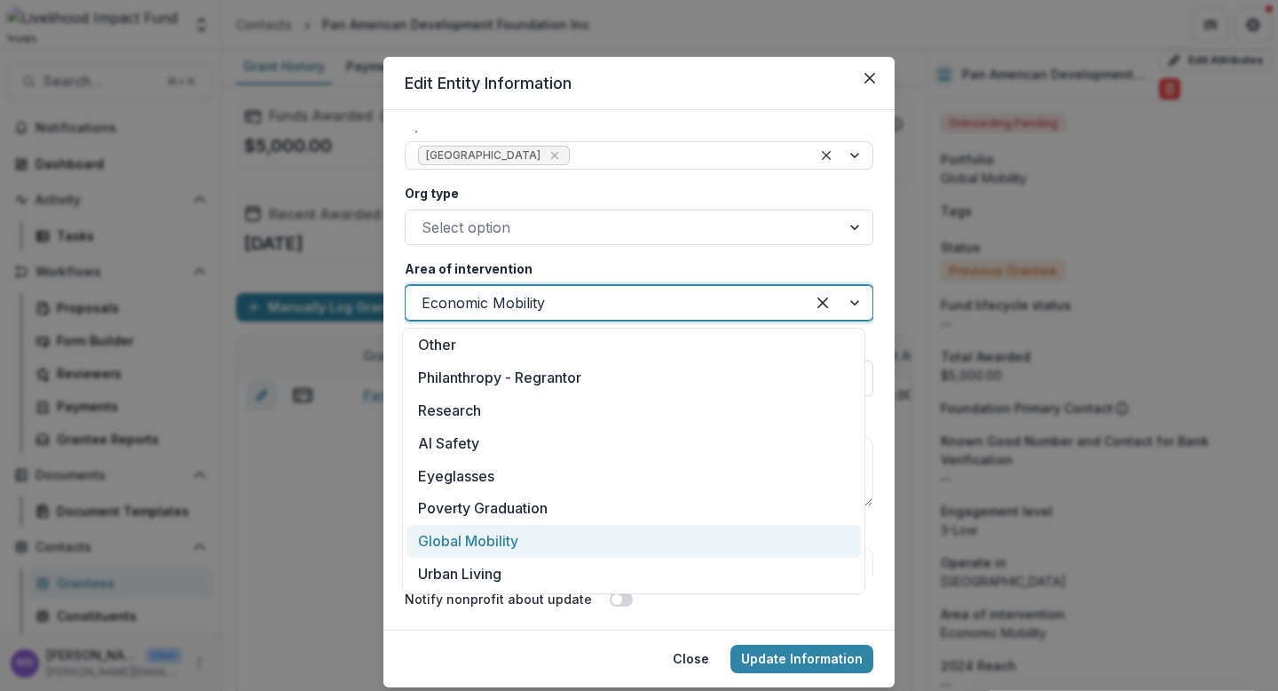
click at [494, 534] on div "Global Mobility" at bounding box center [634, 541] width 455 height 33
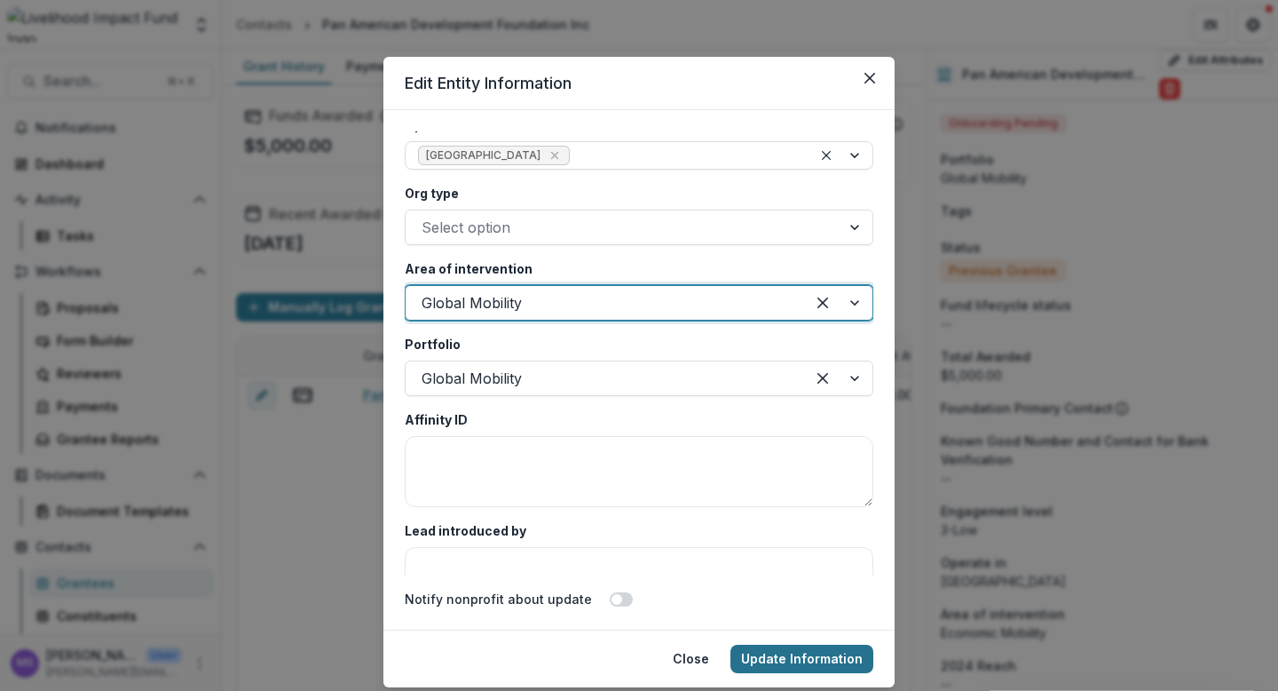
click at [789, 659] on button "Update Information" at bounding box center [802, 658] width 143 height 28
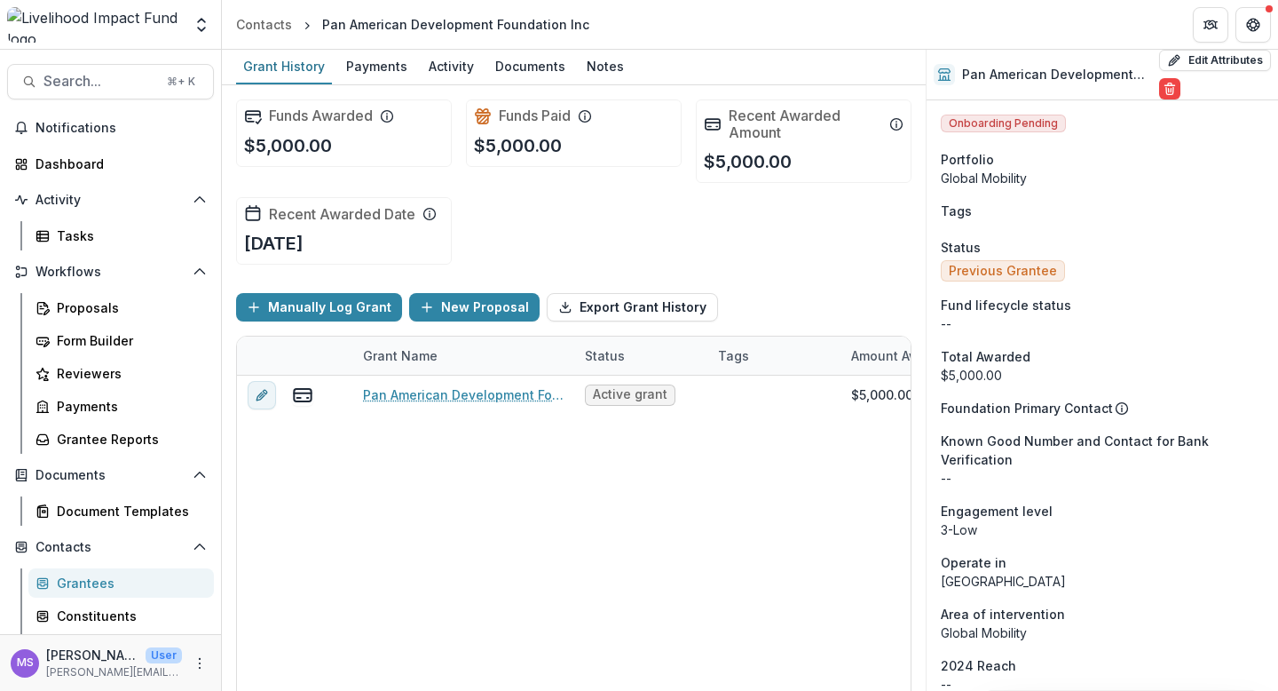
click at [101, 581] on div "Grantees" at bounding box center [128, 582] width 143 height 19
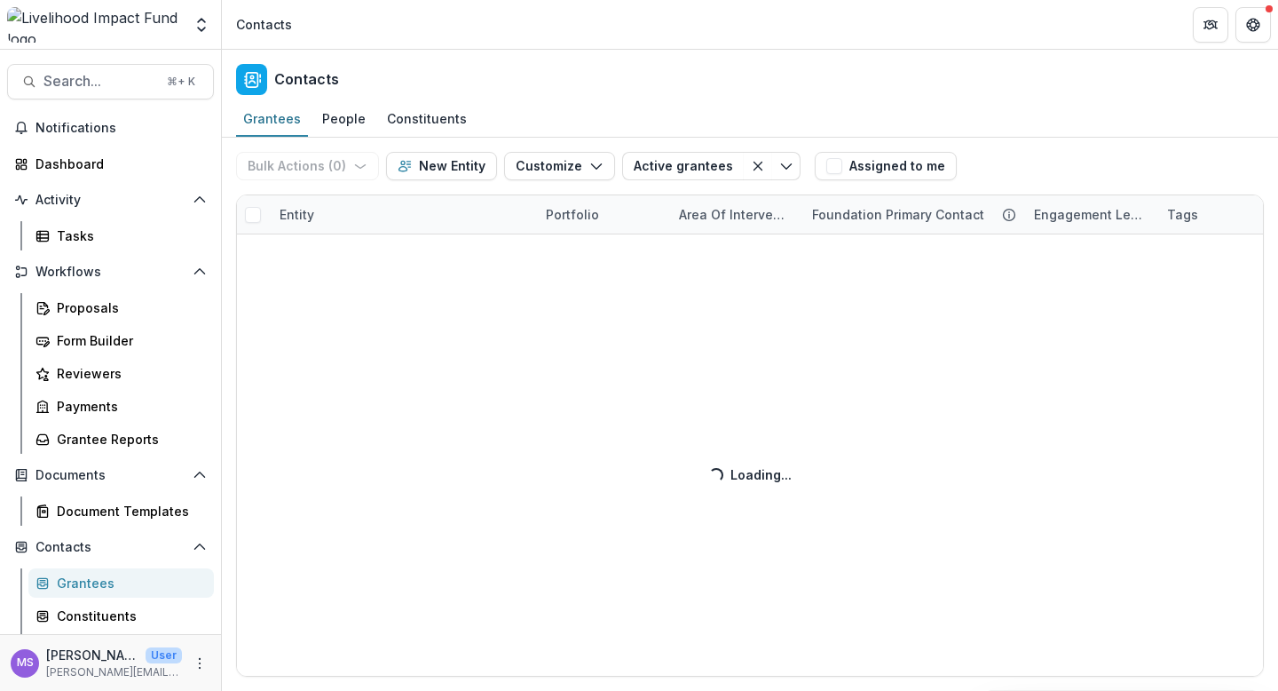
click at [423, 217] on div "Bulk Actions ( 0 ) Send Email Create Proposals Create Tasks New Entity Customiz…" at bounding box center [750, 414] width 1056 height 553
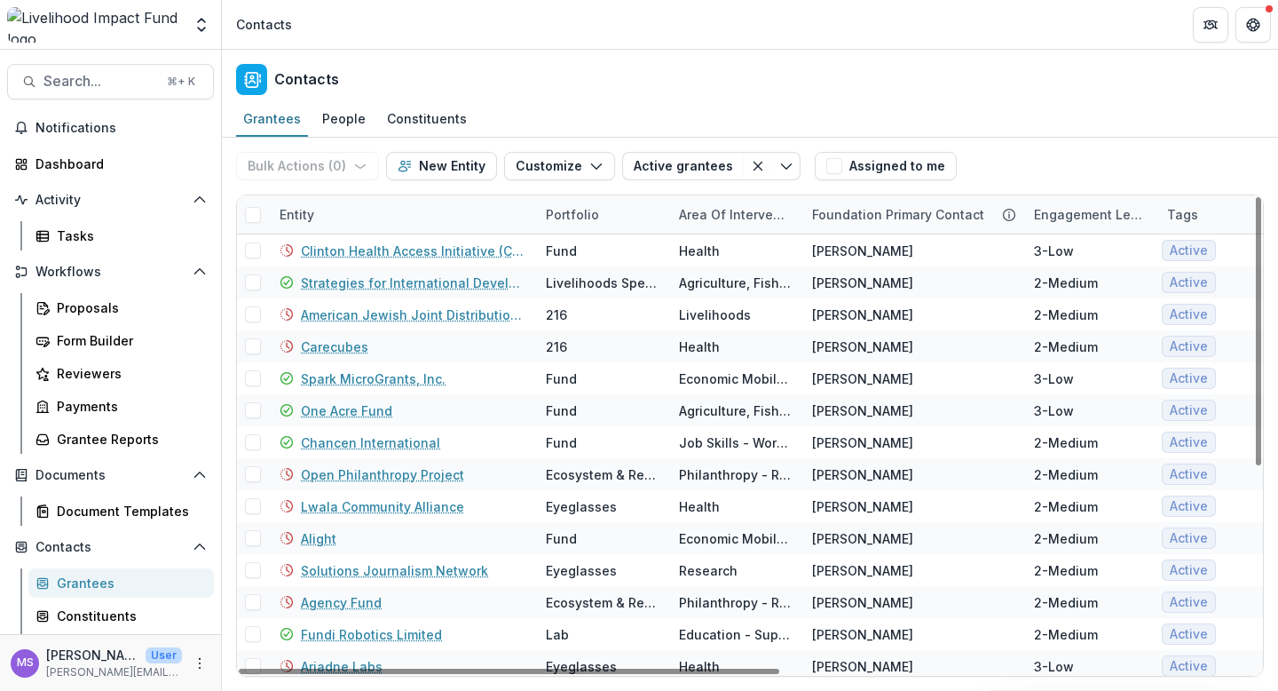
click at [400, 202] on div "Entity" at bounding box center [402, 214] width 266 height 38
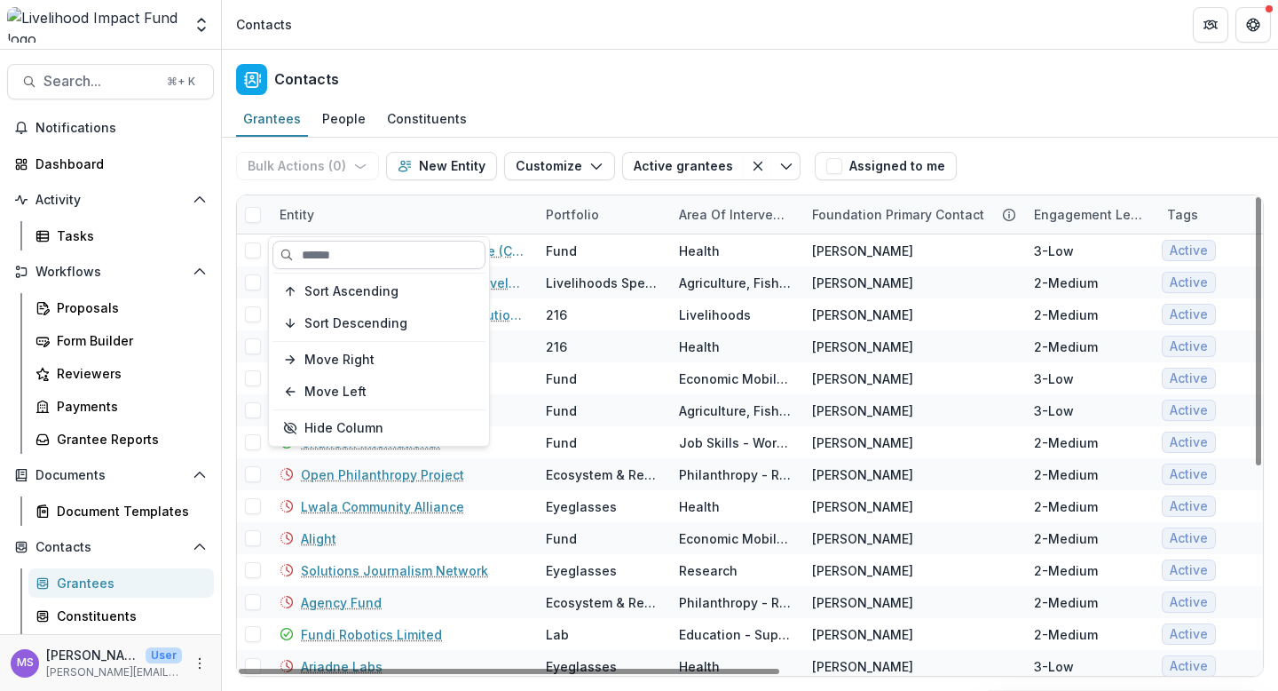
click at [385, 257] on input at bounding box center [379, 255] width 213 height 28
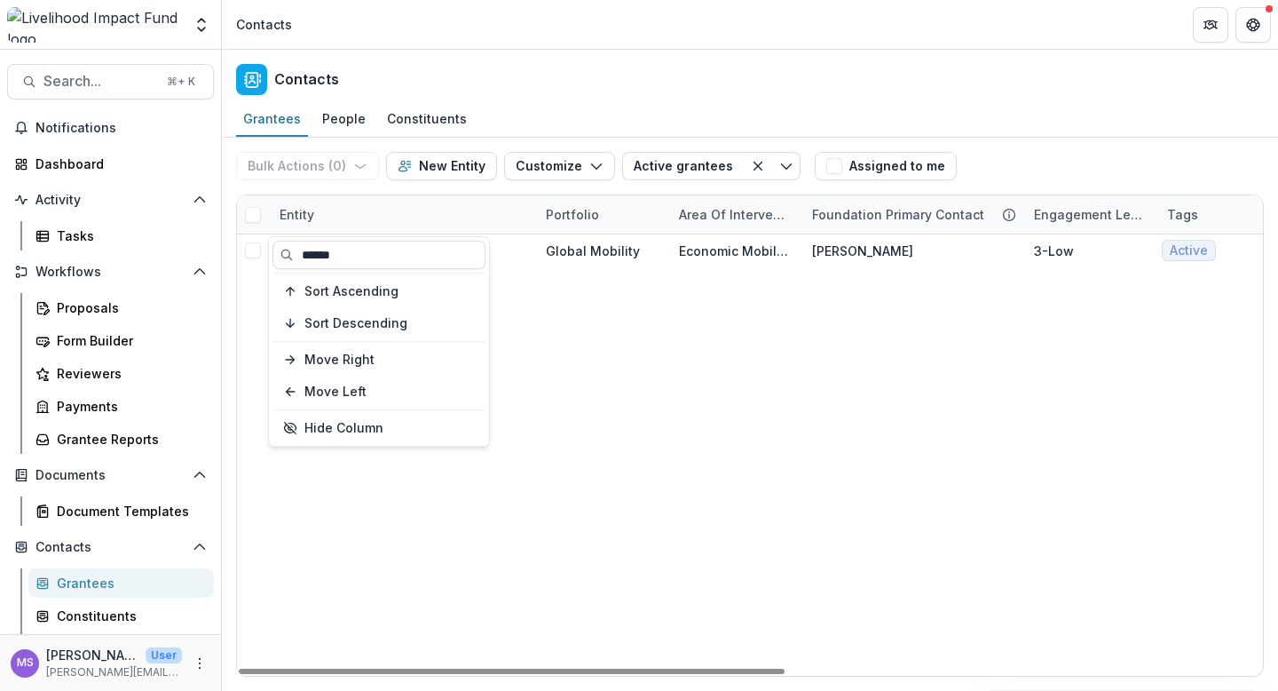
type input "******"
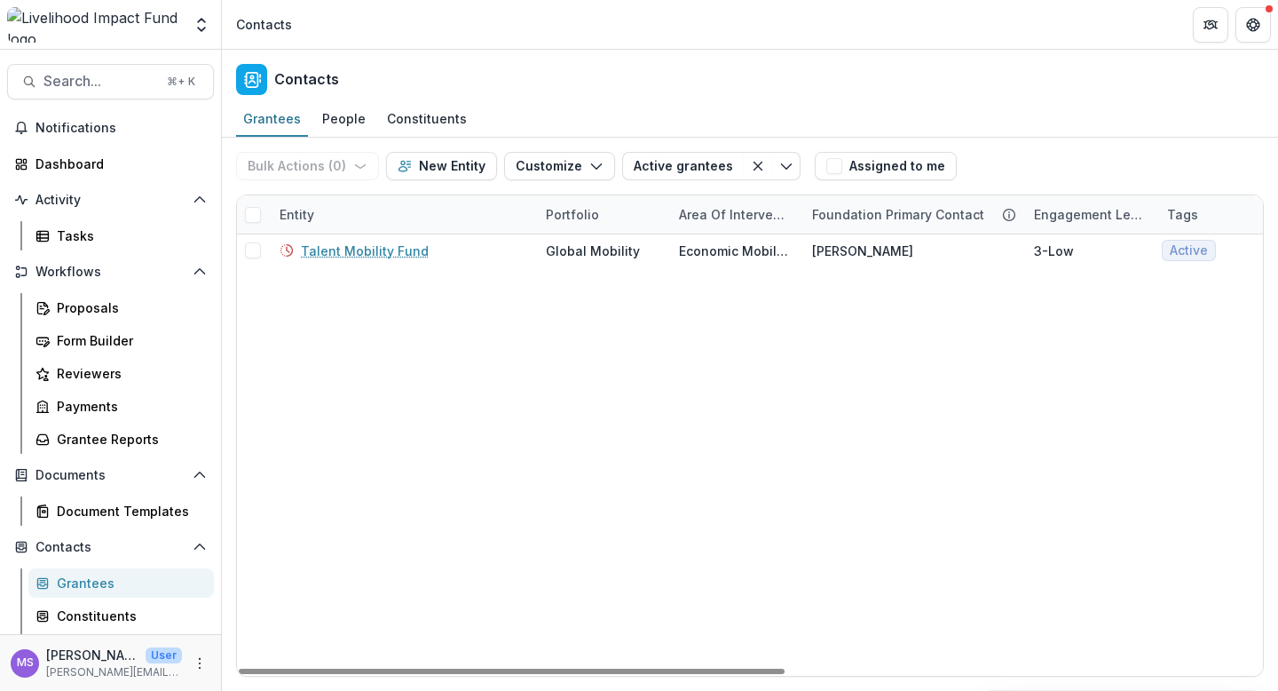
click at [613, 335] on div "Talent Mobility Fund Global Mobility Economic Mobility Jane L 3-Low Active Acti…" at bounding box center [1198, 454] width 1923 height 441
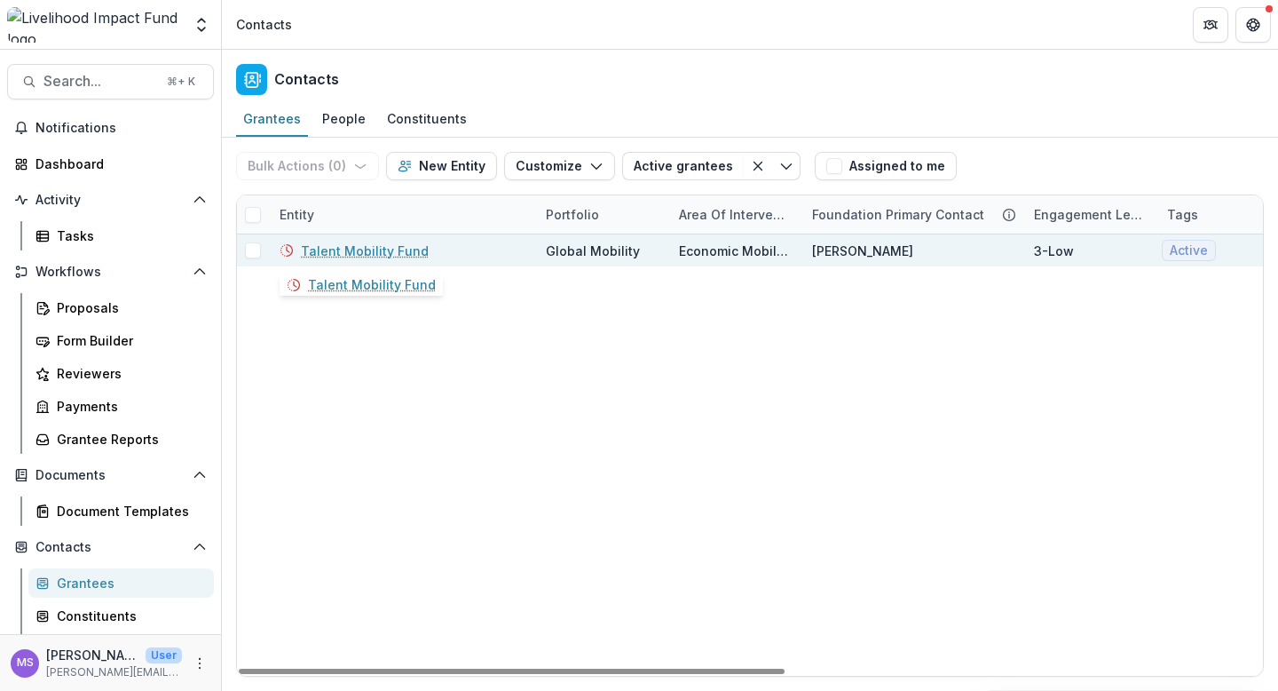
click at [404, 249] on link "Talent Mobility Fund" at bounding box center [365, 250] width 128 height 19
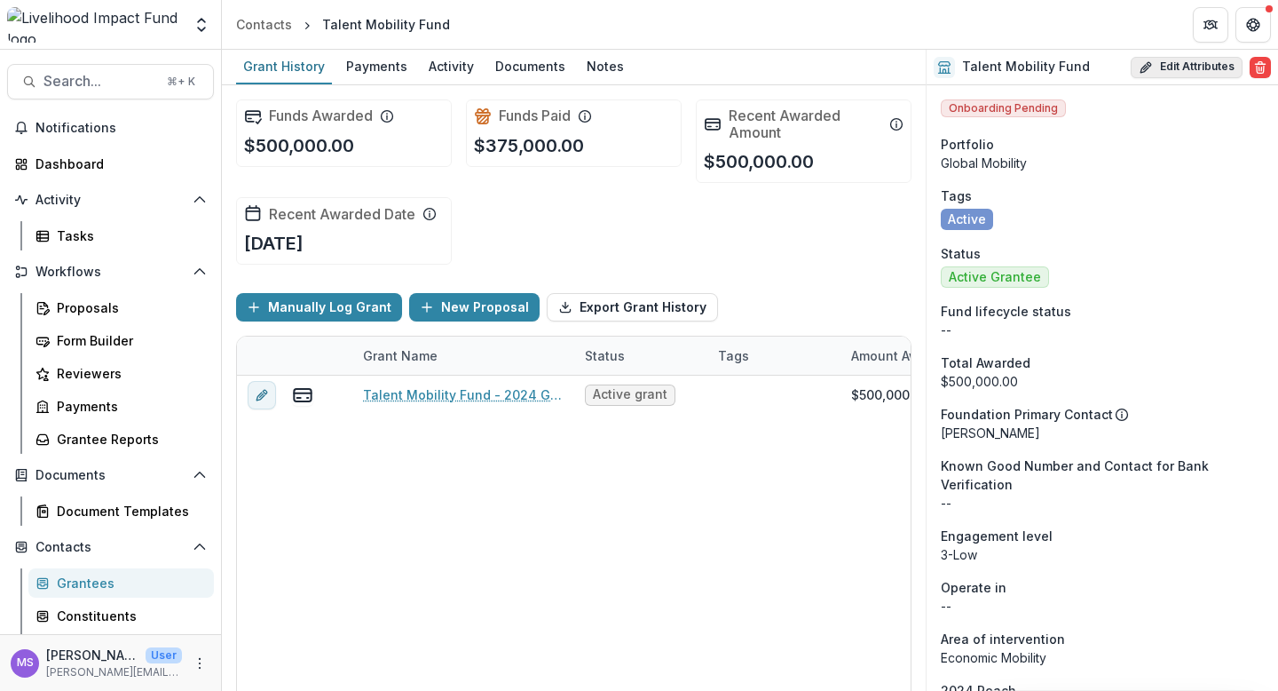
click at [1182, 62] on button "Edit Attributes" at bounding box center [1187, 67] width 112 height 21
select select
select select "**********"
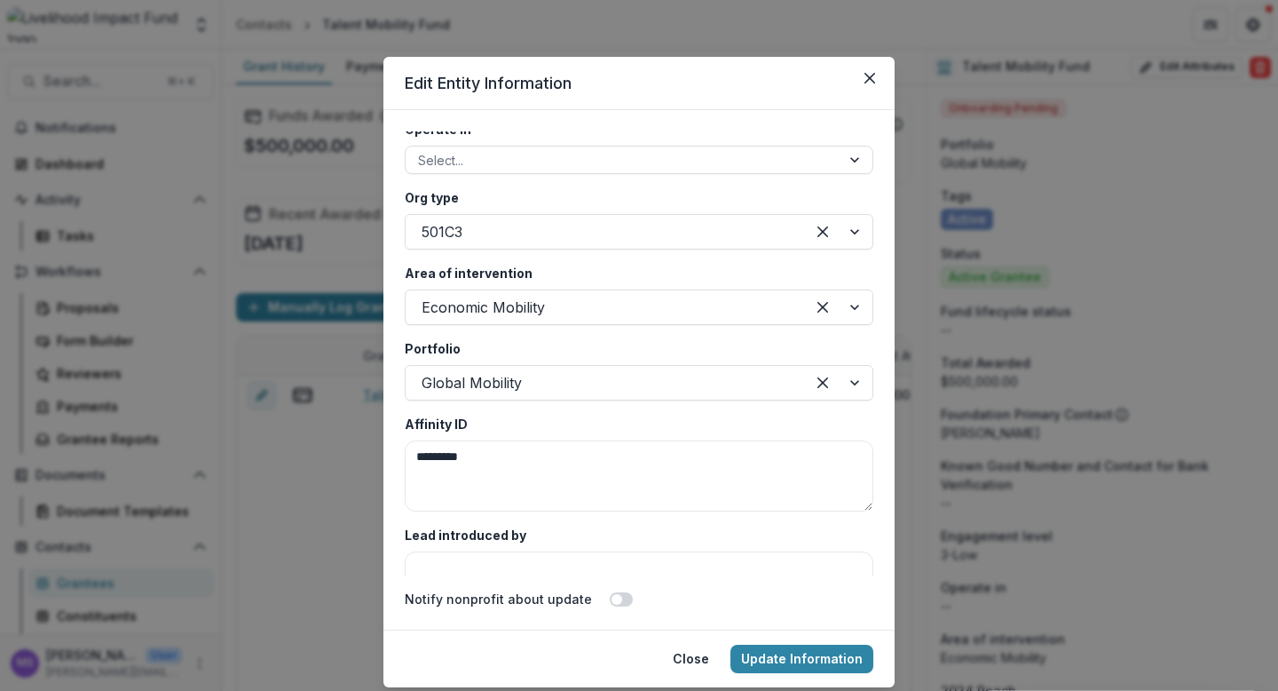
scroll to position [3240, 0]
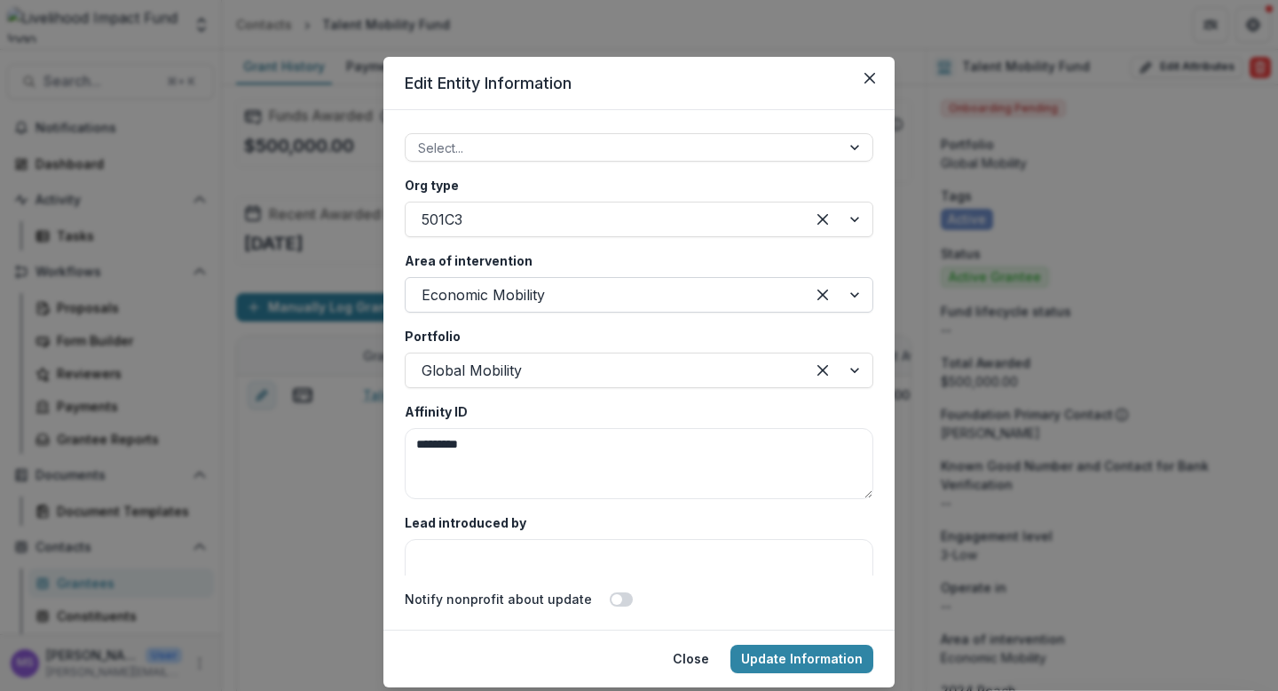
click at [850, 281] on div at bounding box center [838, 295] width 67 height 34
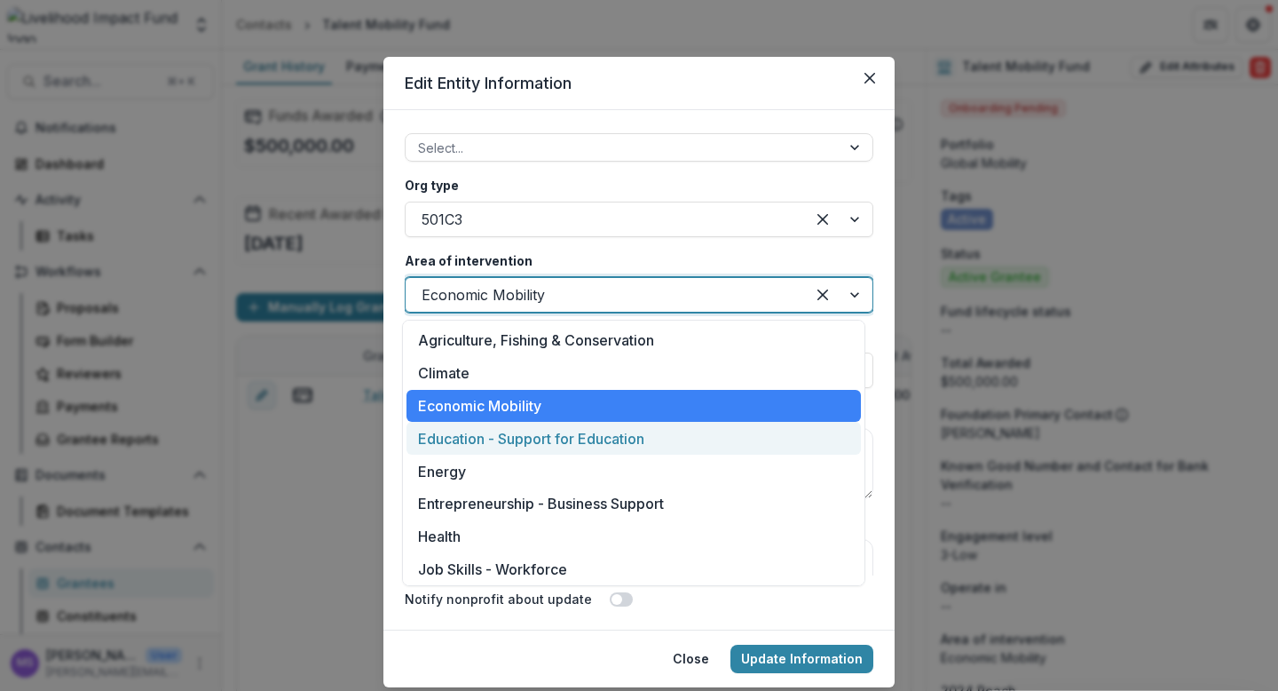
scroll to position [297, 0]
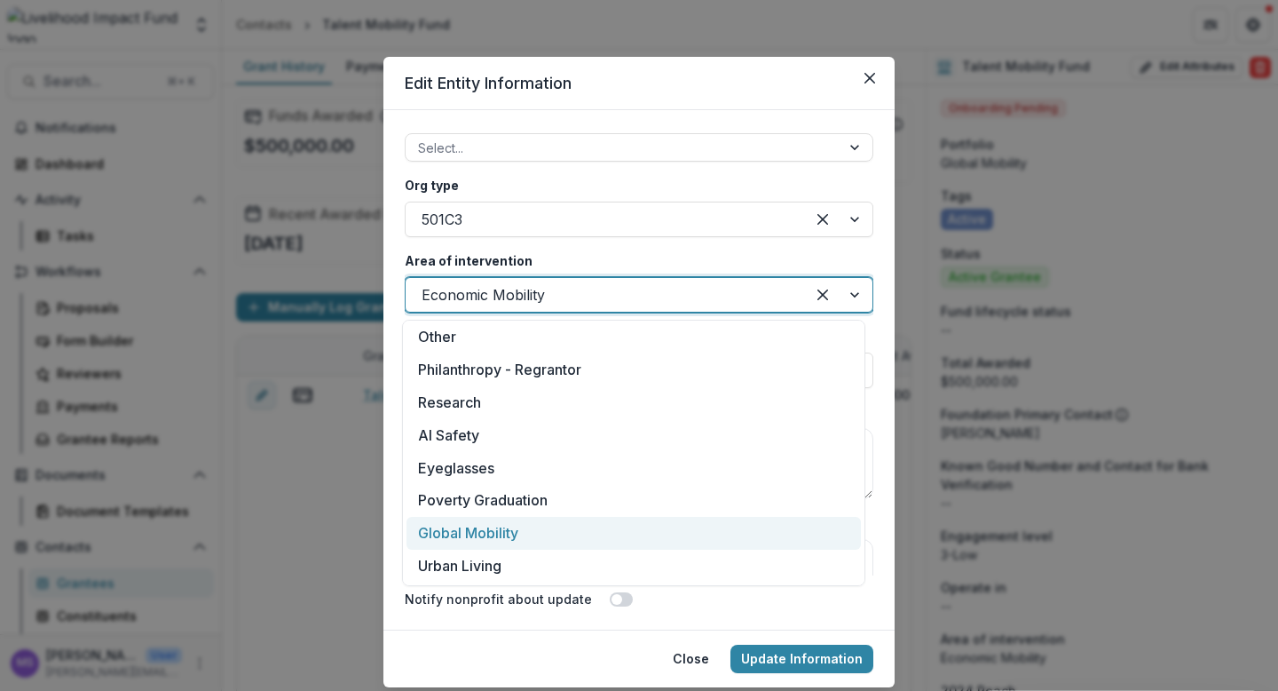
click at [513, 543] on div "Global Mobility" at bounding box center [634, 533] width 455 height 33
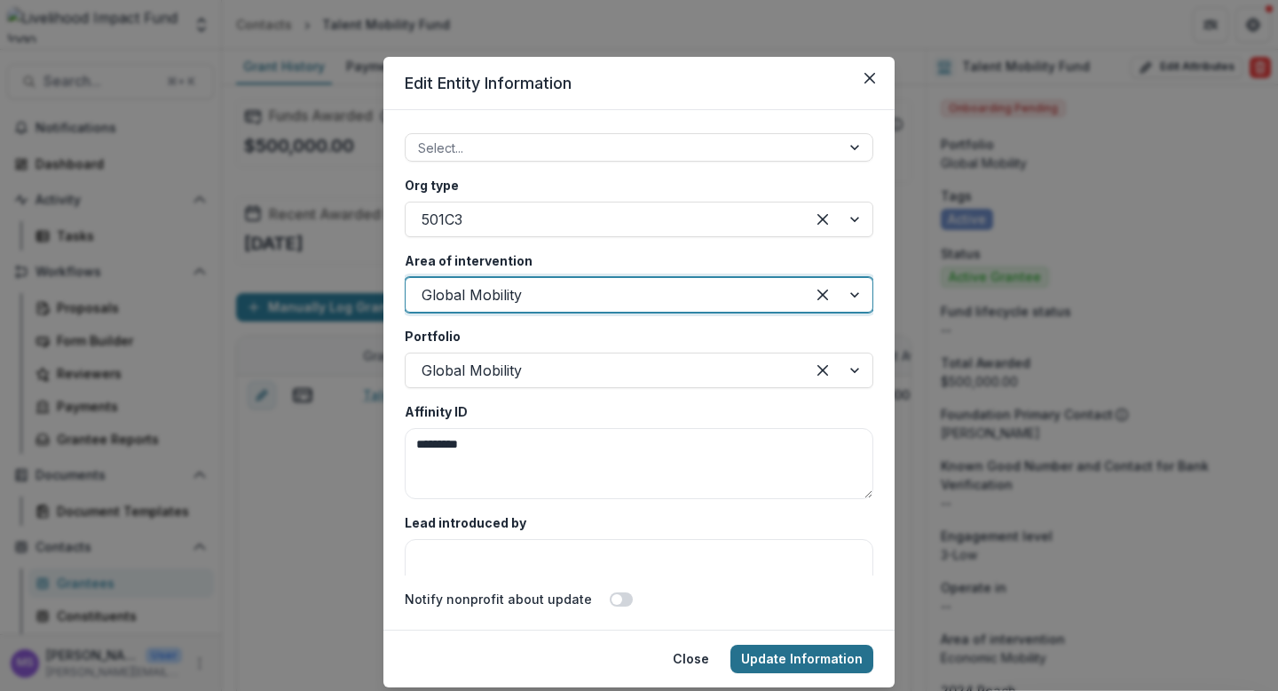
click at [798, 660] on button "Update Information" at bounding box center [802, 658] width 143 height 28
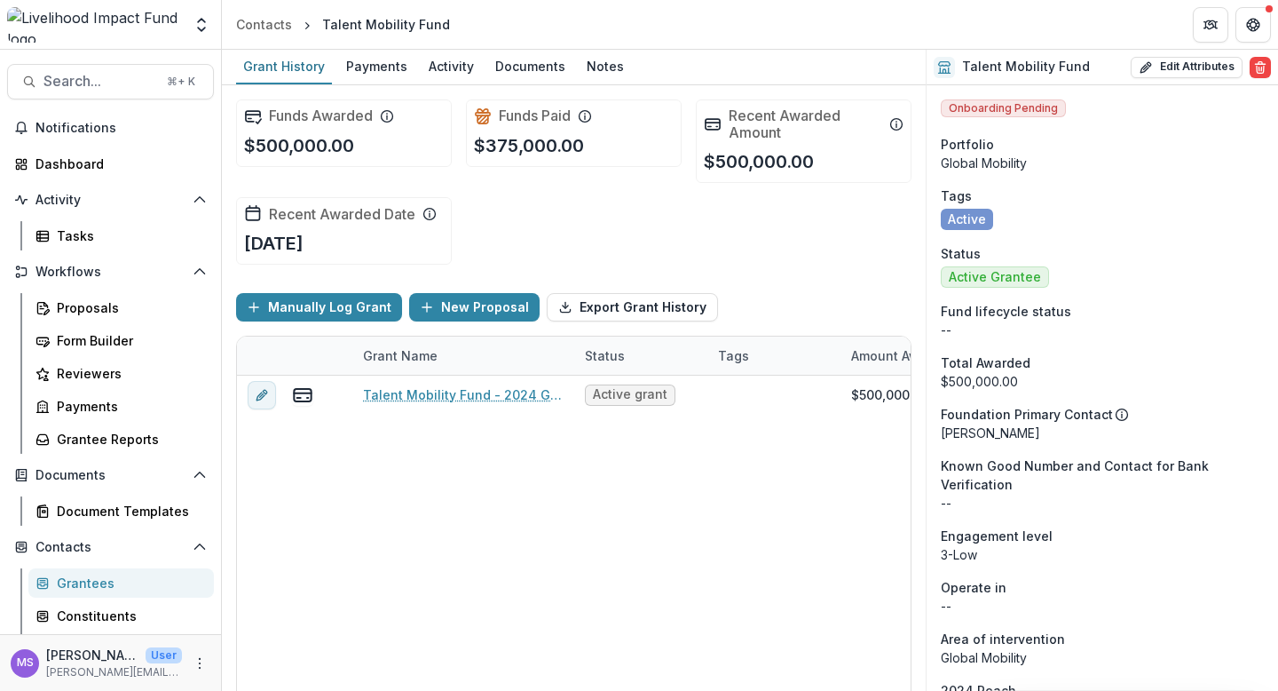
click at [481, 526] on div "Talent Mobility Fund - 2024 Grant Active grant $500,000.00 $375,000.00 Grant $5…" at bounding box center [960, 549] width 1447 height 346
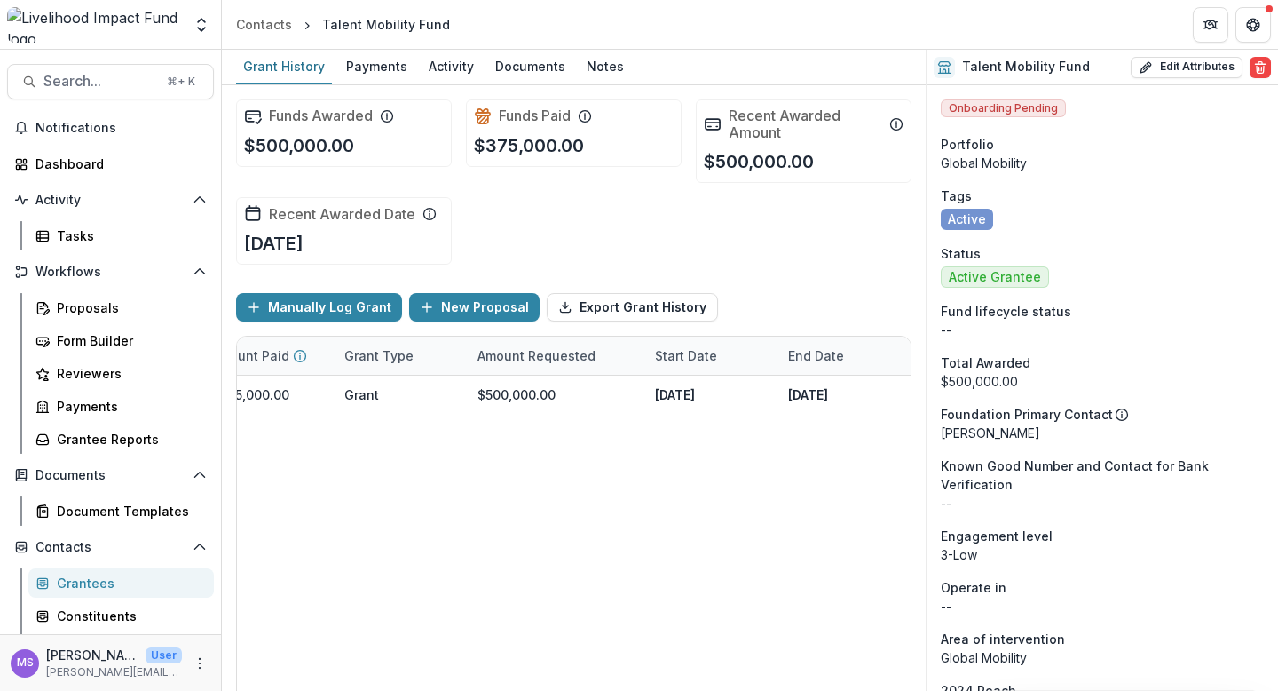
scroll to position [0, 776]
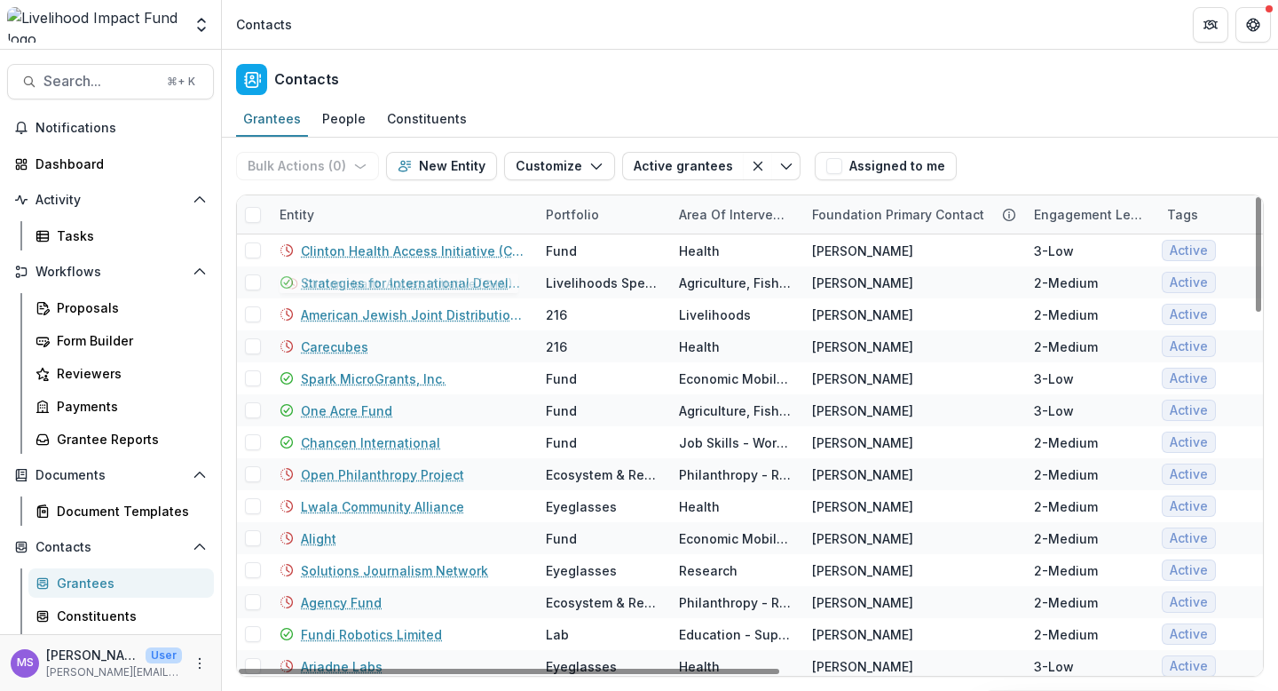
click at [376, 217] on div "Entity" at bounding box center [402, 214] width 266 height 38
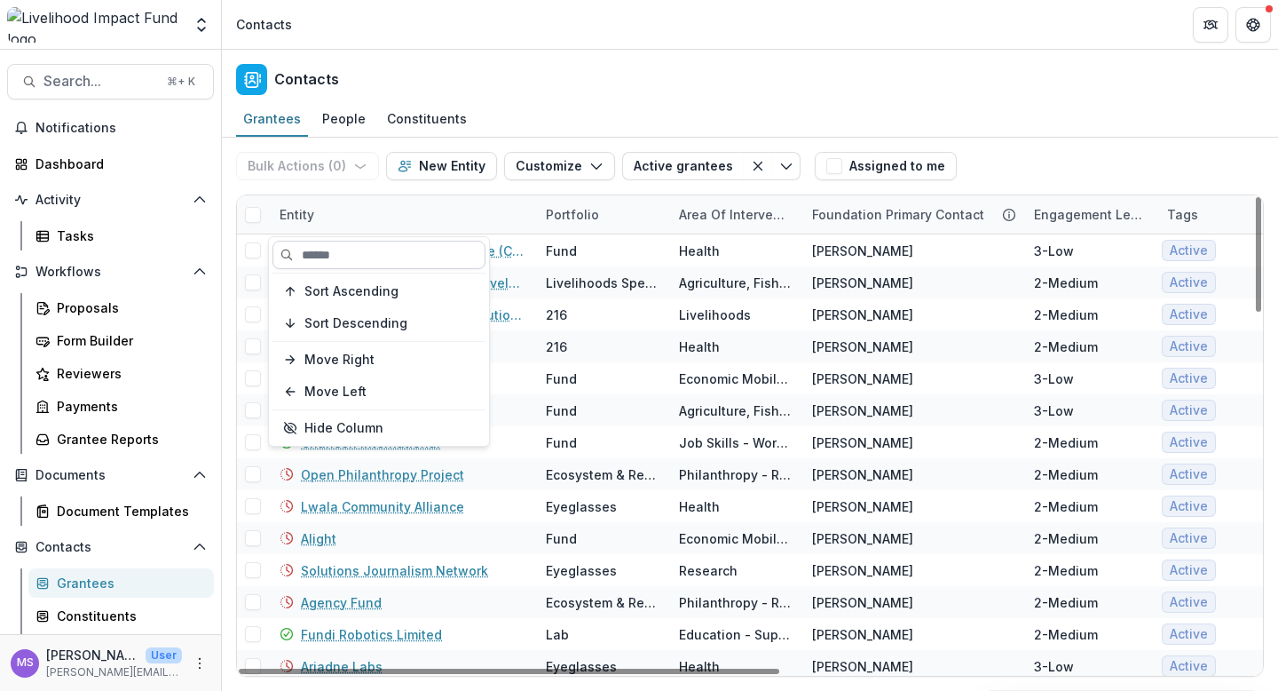
click at [376, 246] on input at bounding box center [379, 255] width 213 height 28
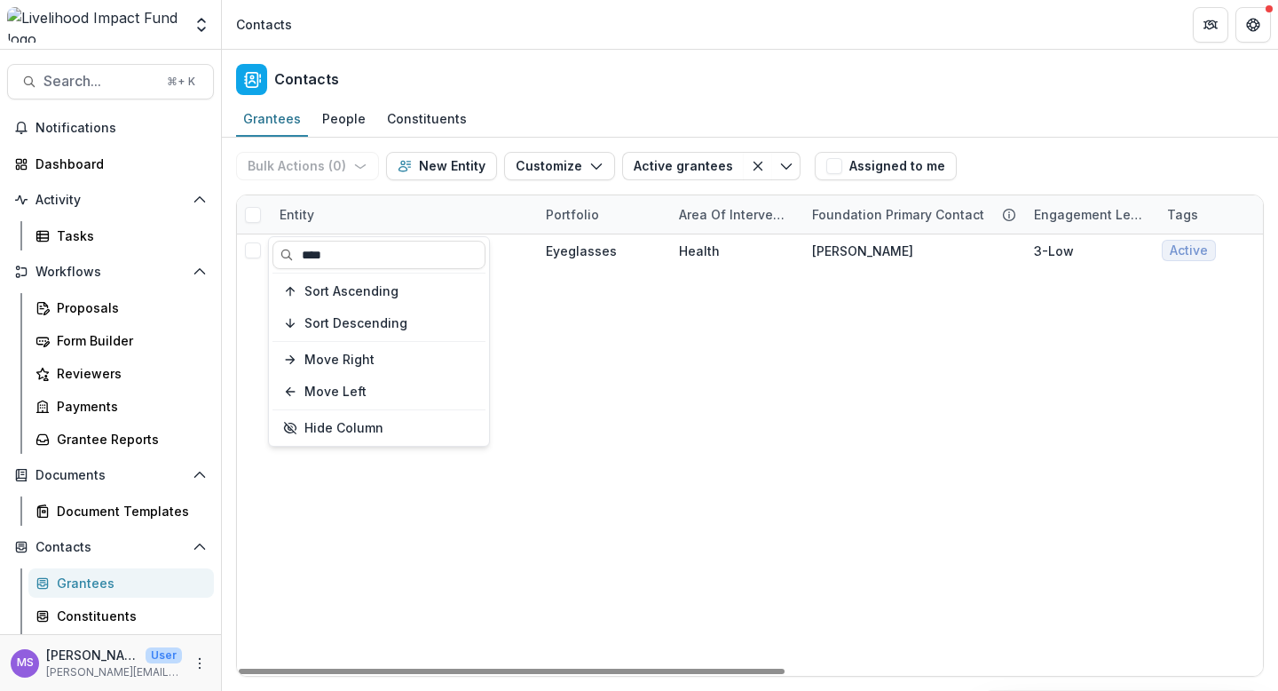
type input "****"
click at [554, 346] on div "Ariadne Labs Eyeglasses Health Abigail S 3-Low Active Active Grantee Previous G…" at bounding box center [1198, 454] width 1923 height 441
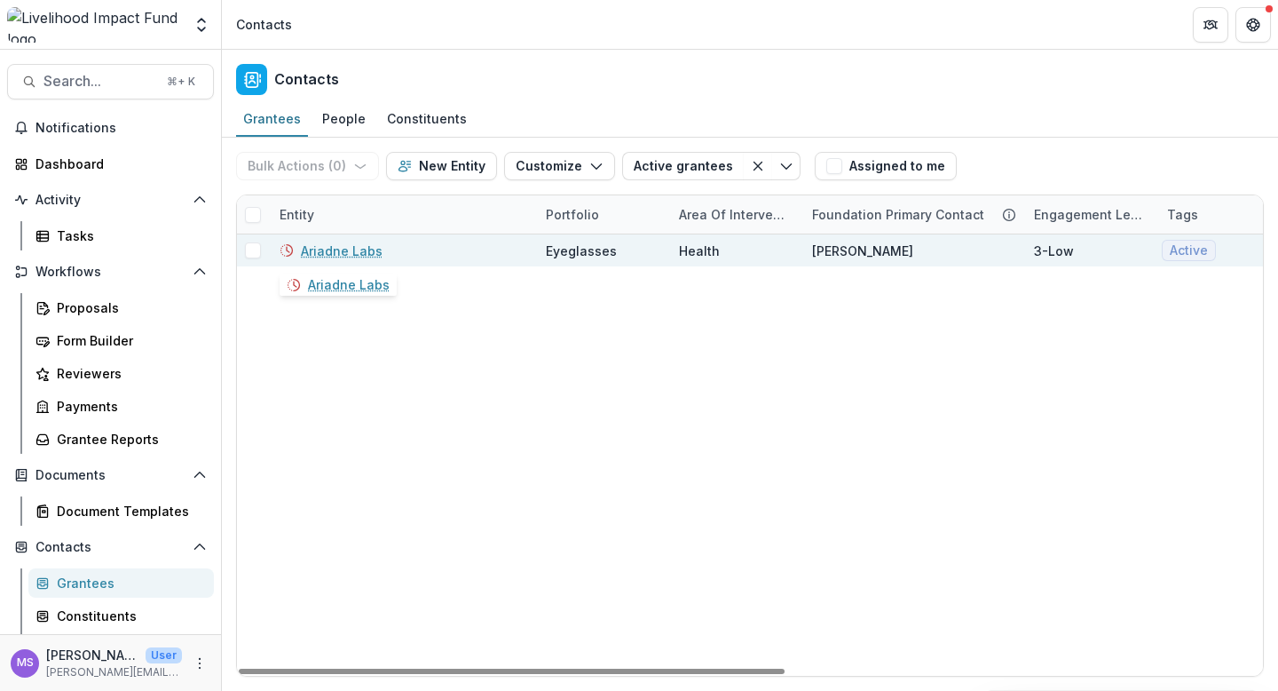
click at [324, 249] on link "Ariadne Labs" at bounding box center [342, 250] width 82 height 19
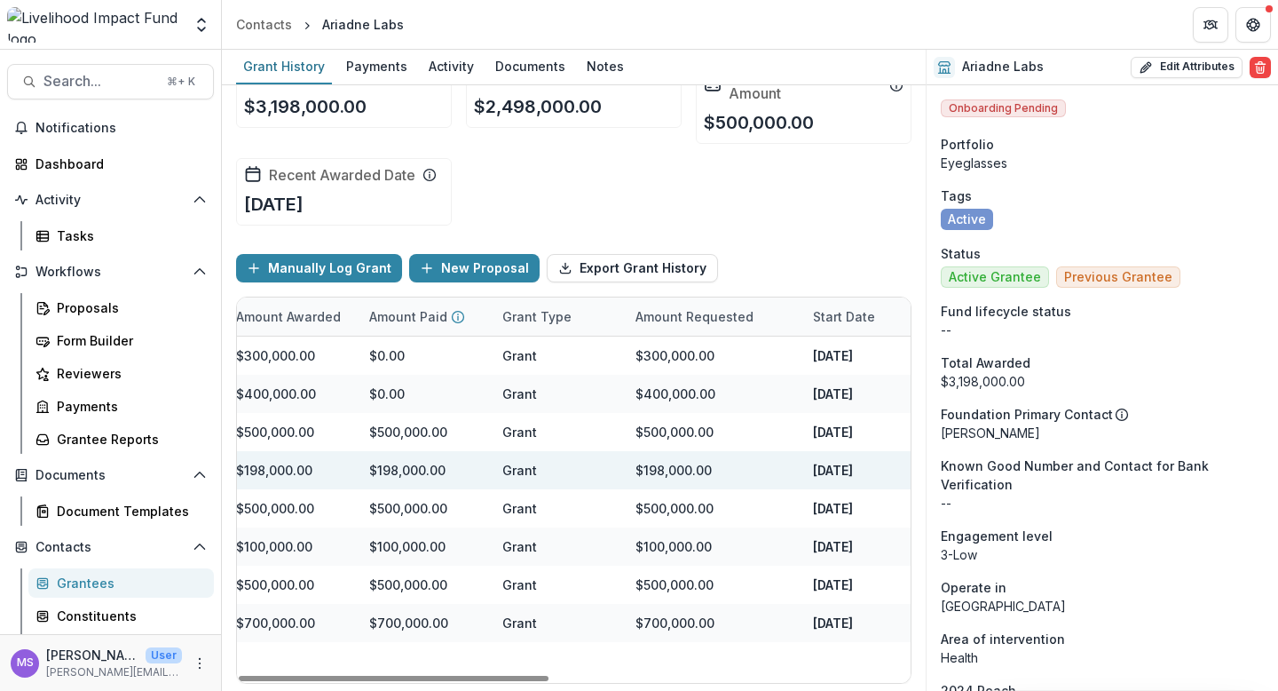
scroll to position [0, 778]
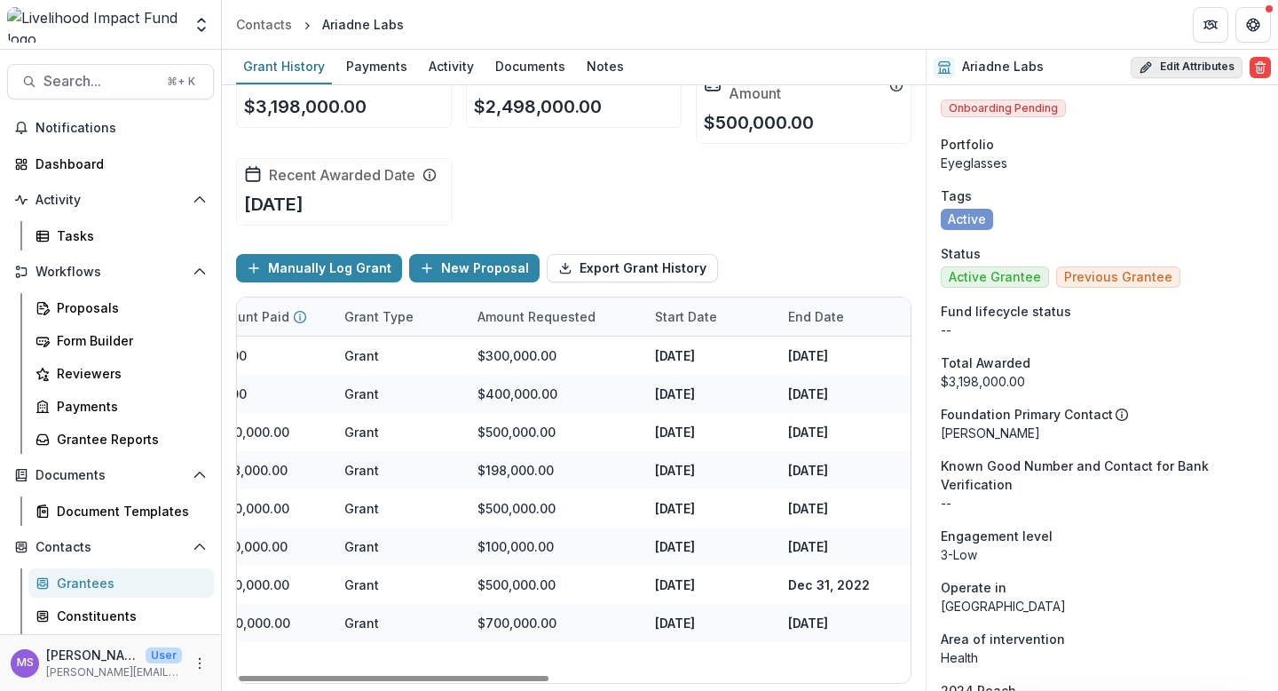
click at [1182, 63] on button "Edit Attributes" at bounding box center [1187, 67] width 112 height 21
select select
select select "**********"
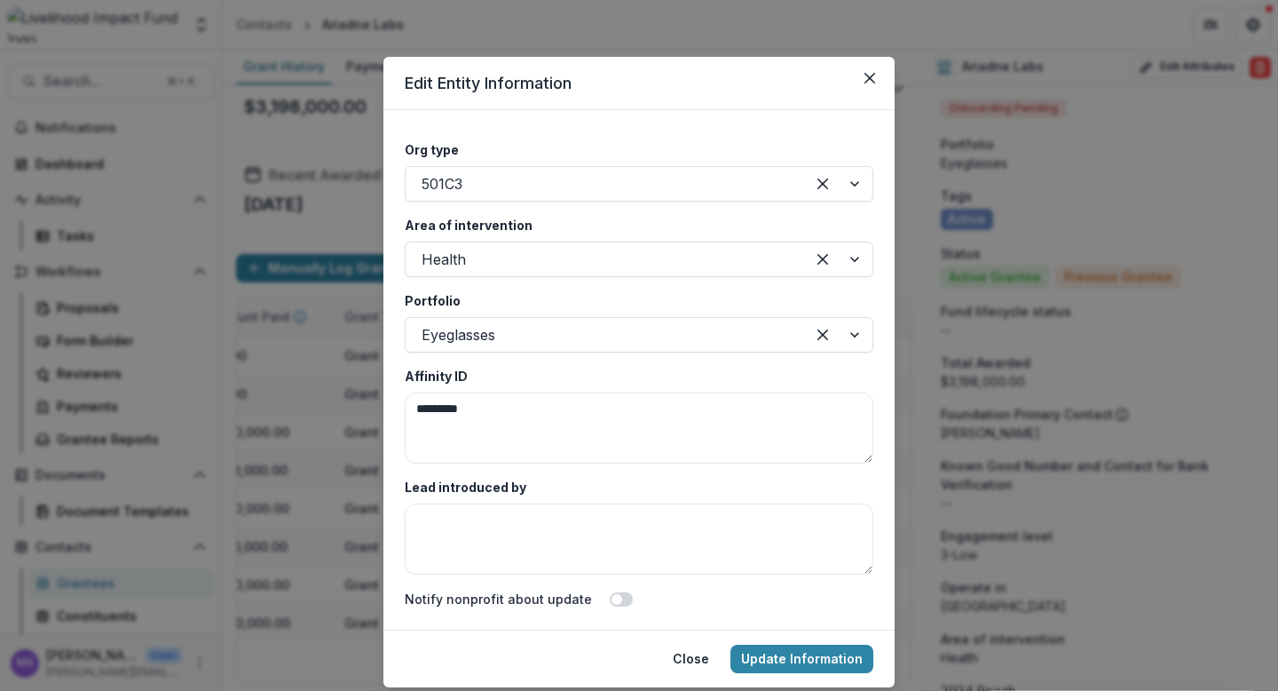
scroll to position [3277, 0]
click at [849, 256] on div at bounding box center [838, 258] width 67 height 34
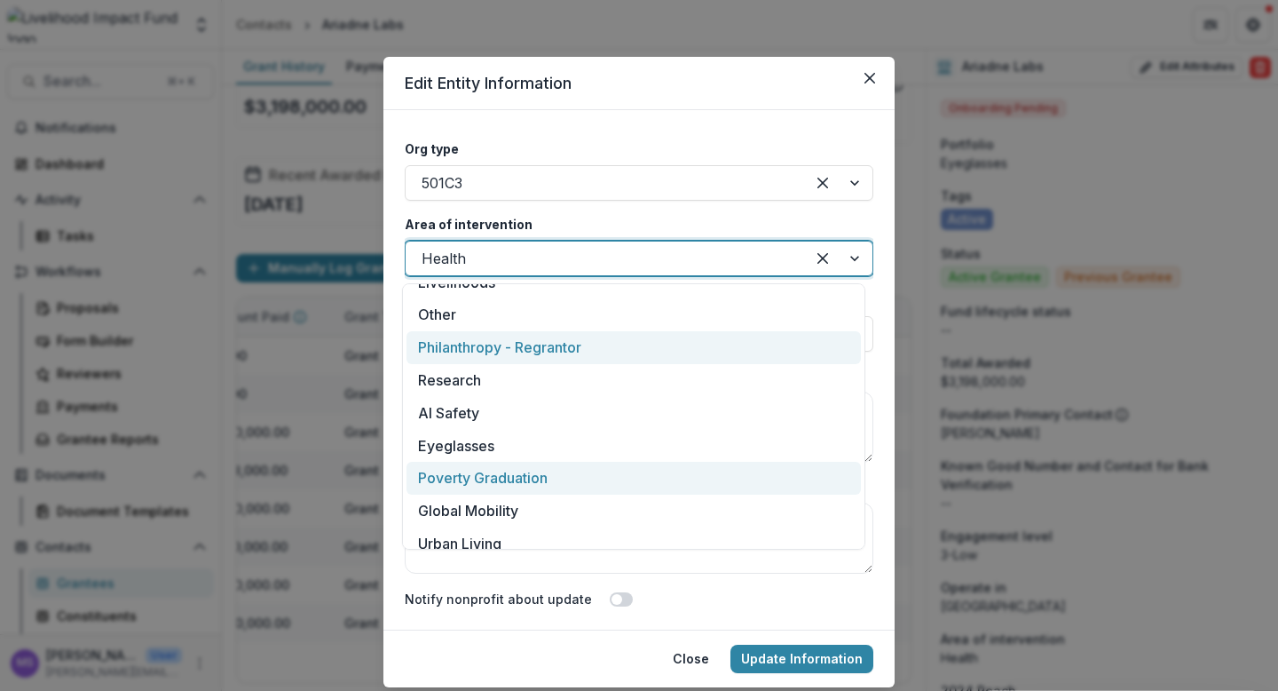
scroll to position [297, 0]
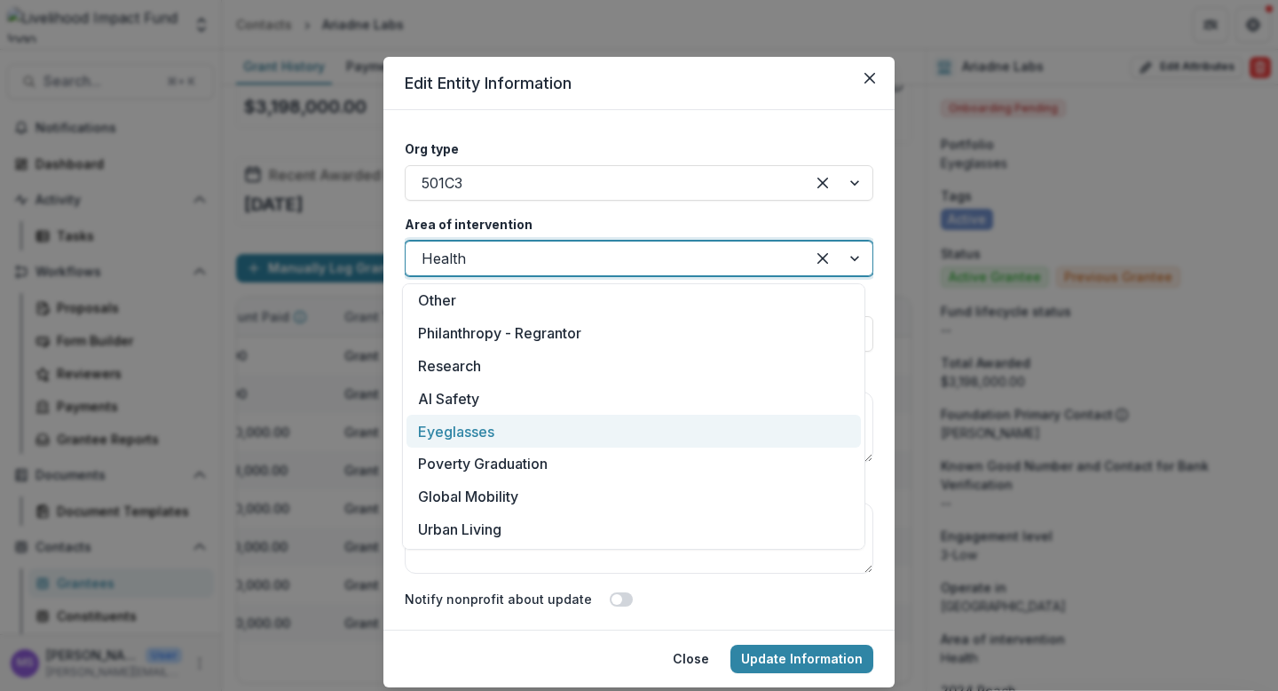
click at [496, 425] on div "Eyeglasses" at bounding box center [634, 431] width 455 height 33
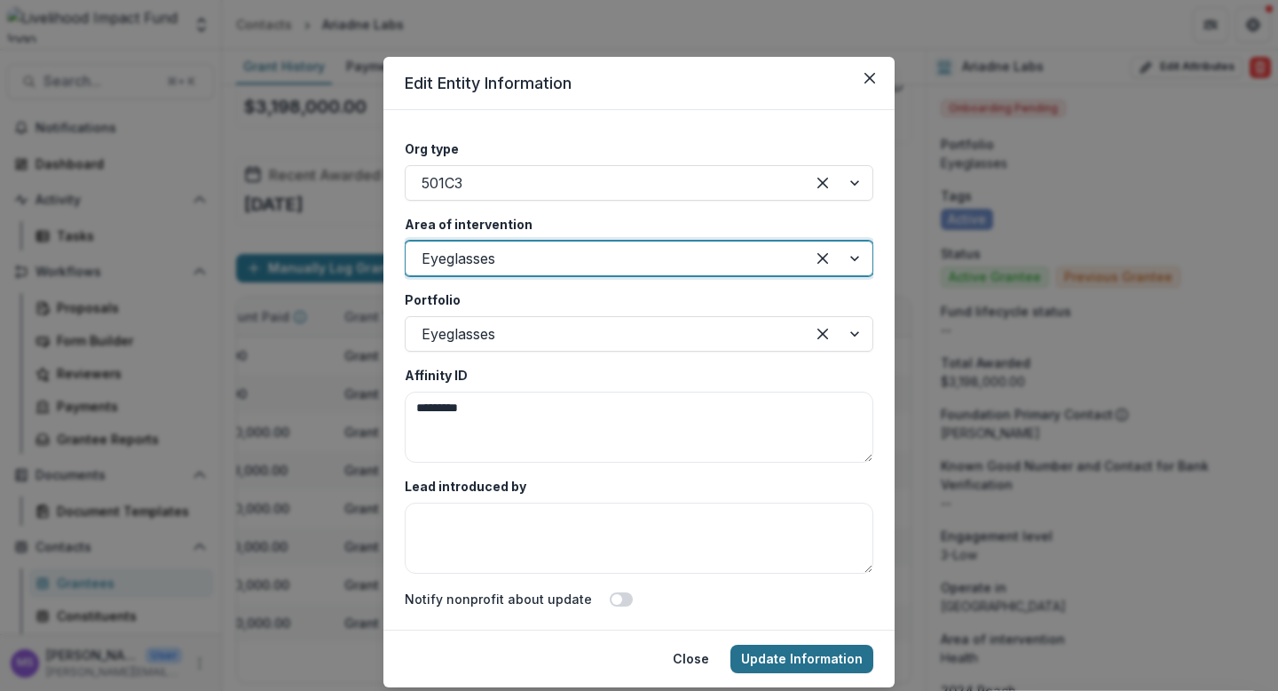
click at [774, 656] on button "Update Information" at bounding box center [802, 658] width 143 height 28
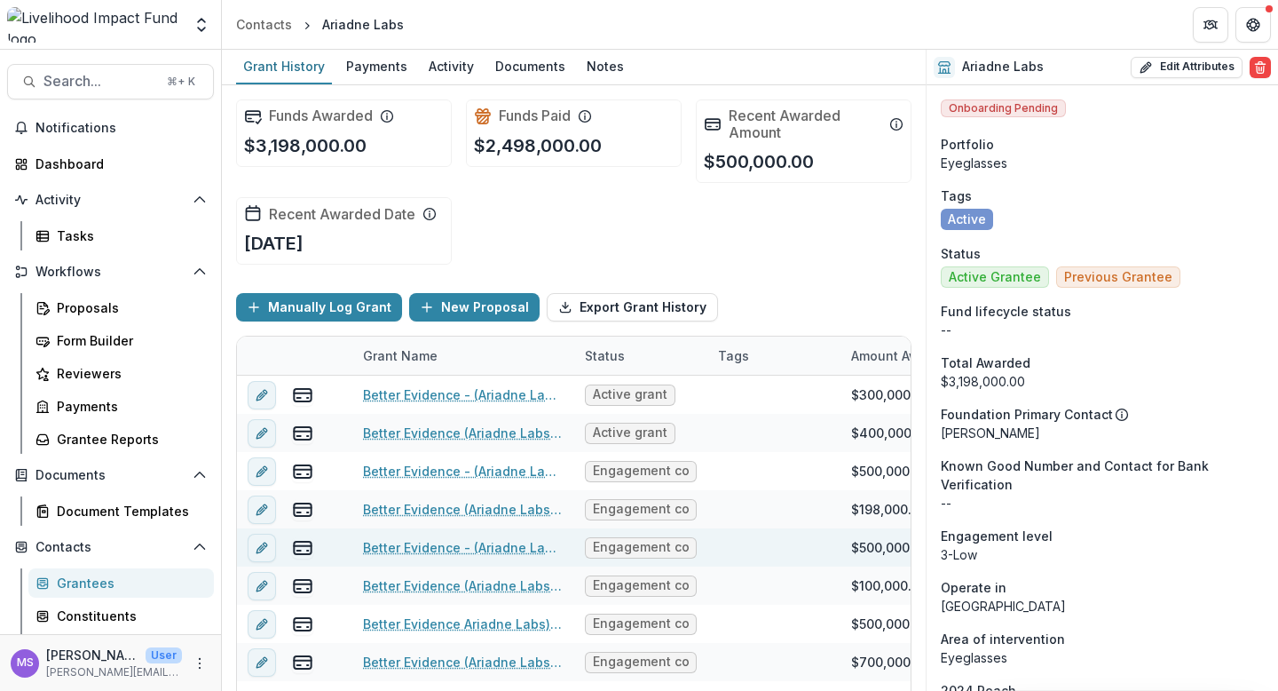
scroll to position [39, 0]
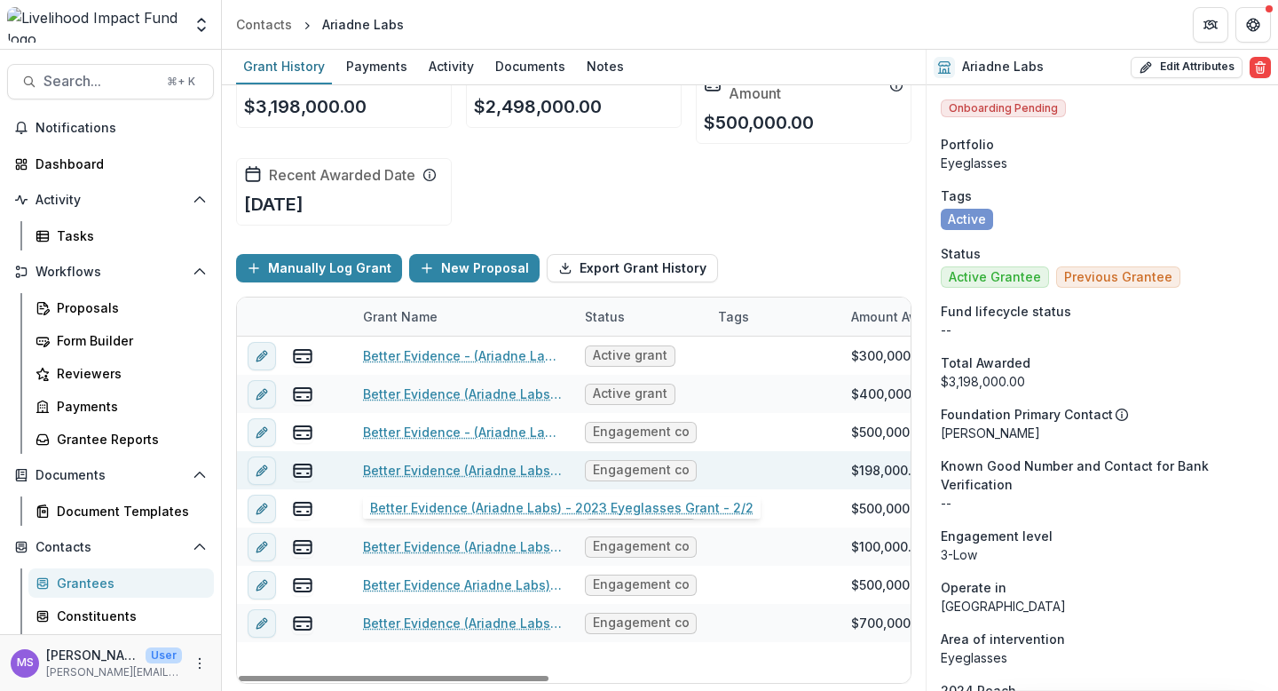
click at [416, 471] on link "Better Evidence (Ariadne Labs) - 2023 Eyeglasses Grant - 2/2" at bounding box center [463, 470] width 201 height 19
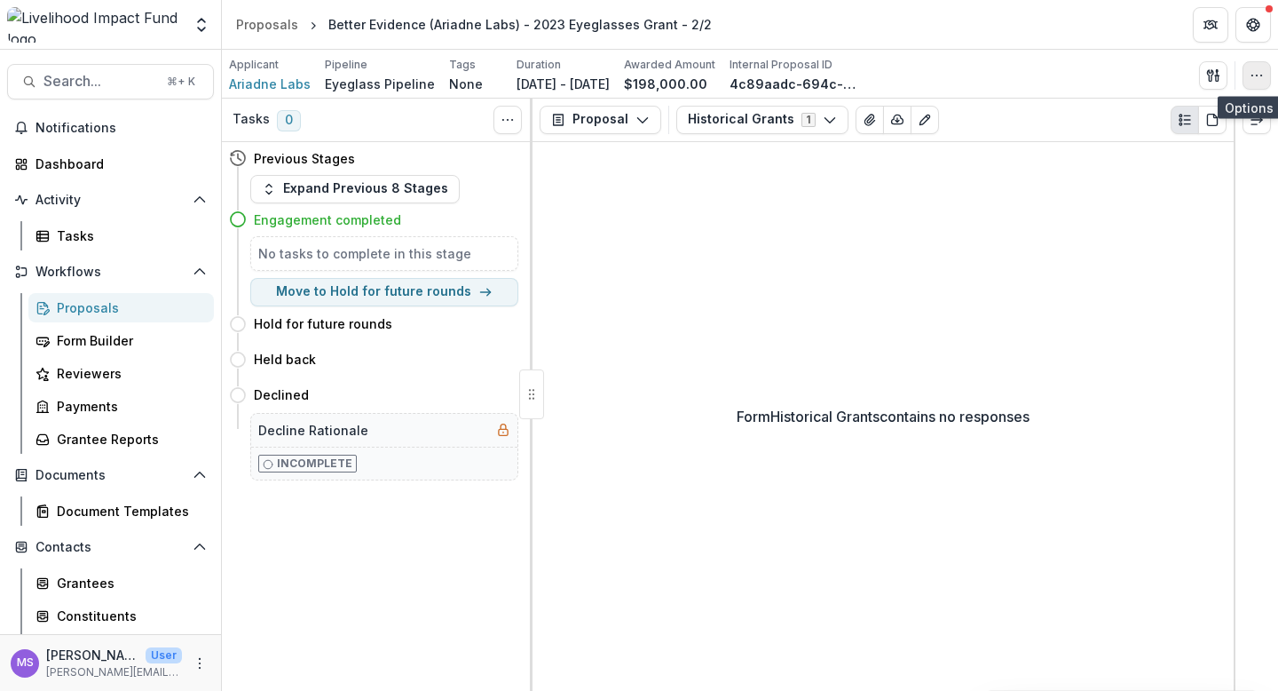
click at [1260, 77] on icon "button" at bounding box center [1257, 75] width 14 height 14
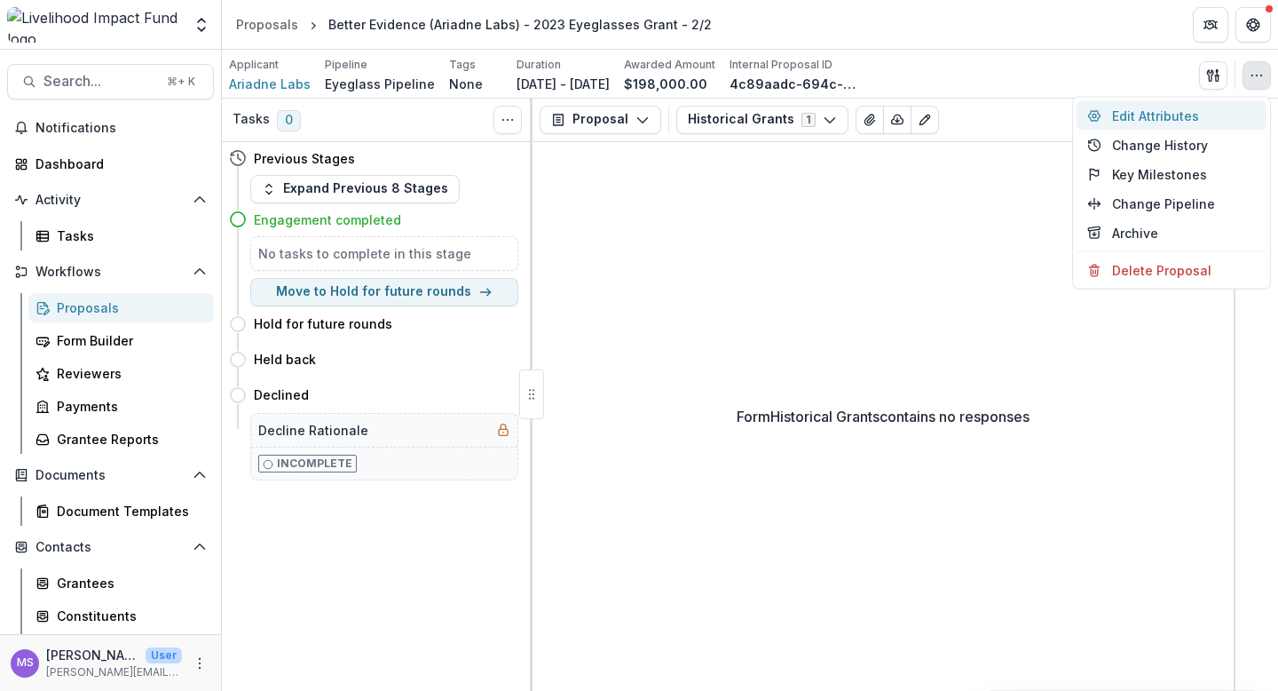
click at [1173, 113] on button "Edit Attributes" at bounding box center [1172, 115] width 190 height 29
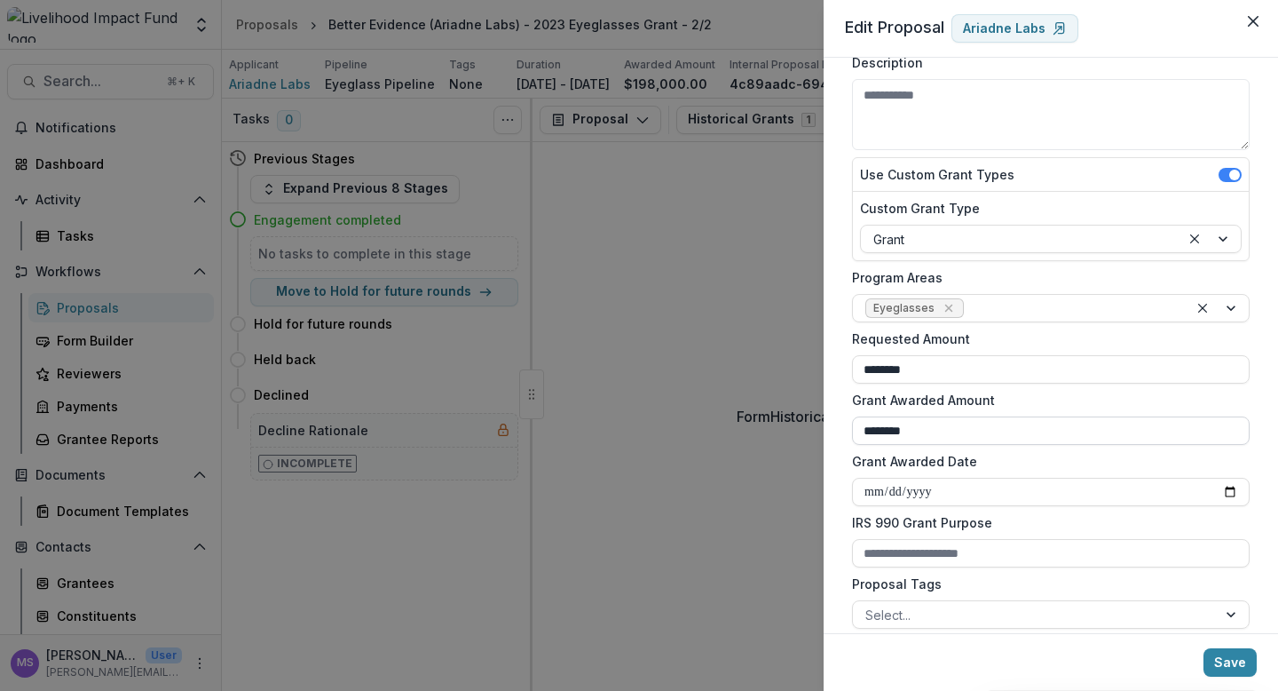
scroll to position [537, 0]
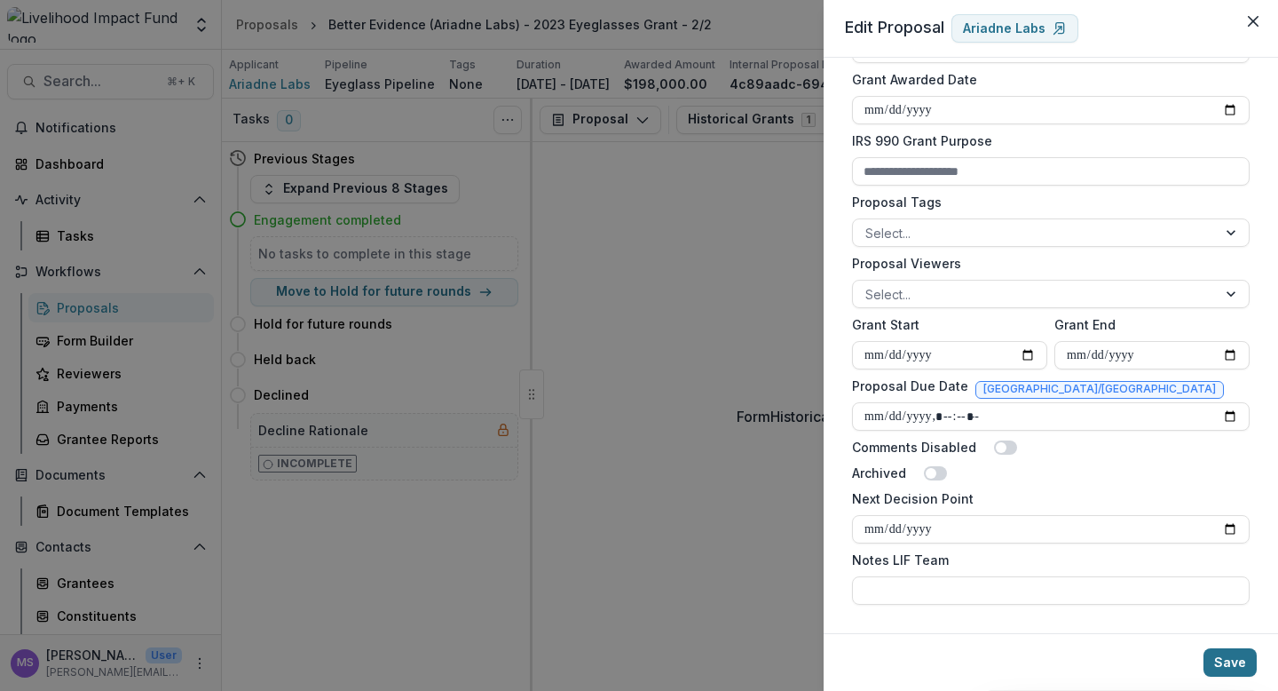
click at [1241, 653] on button "Save" at bounding box center [1230, 662] width 53 height 28
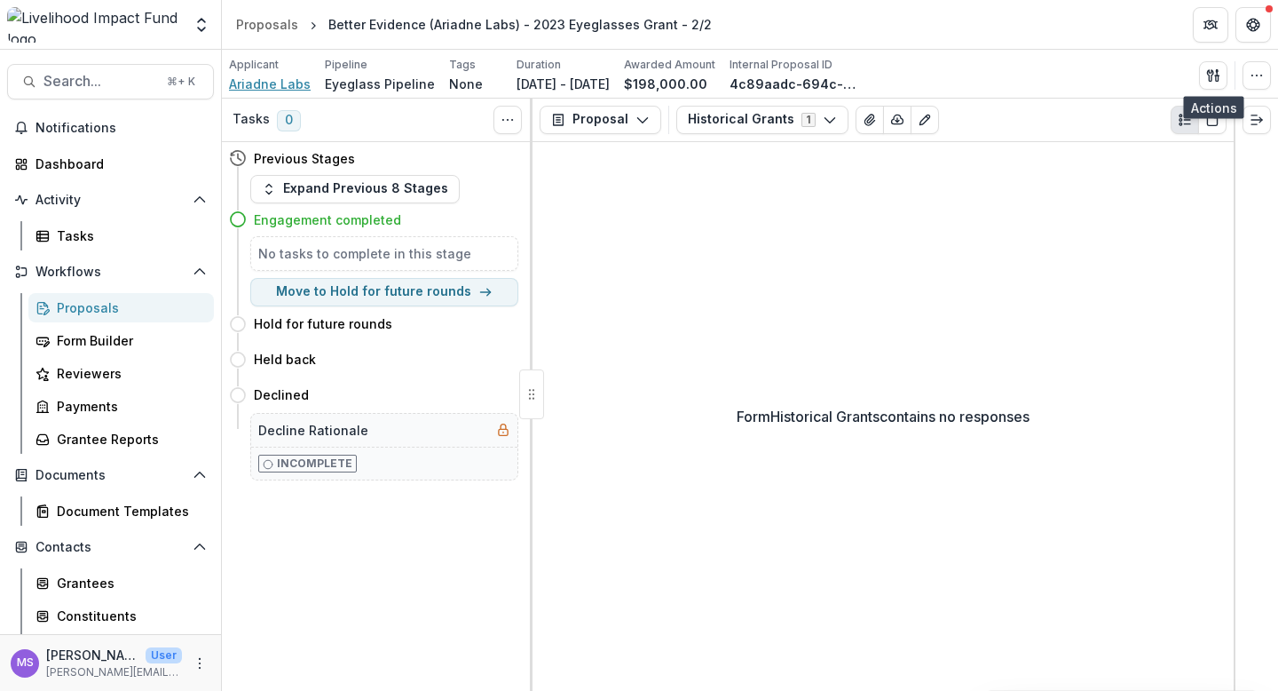
click at [270, 84] on span "Ariadne Labs" at bounding box center [270, 84] width 82 height 19
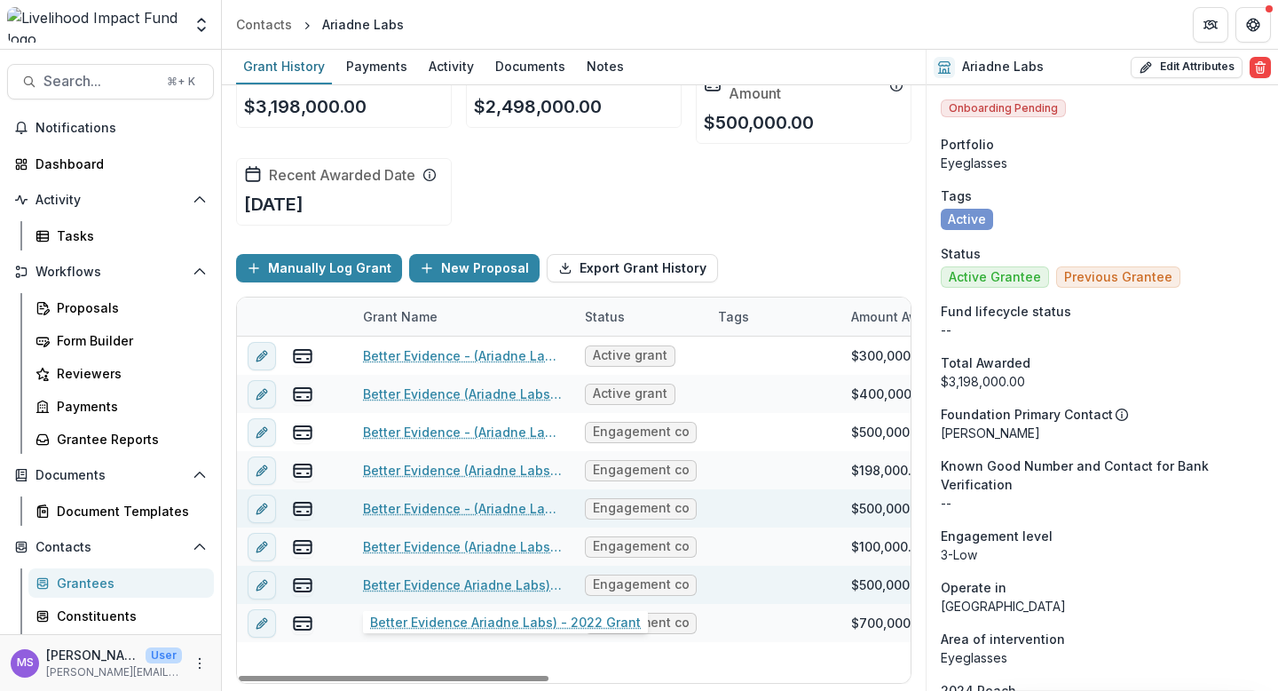
click at [447, 584] on link "Better Evidence Ariadne Labs) - 2022 Grant" at bounding box center [463, 584] width 201 height 19
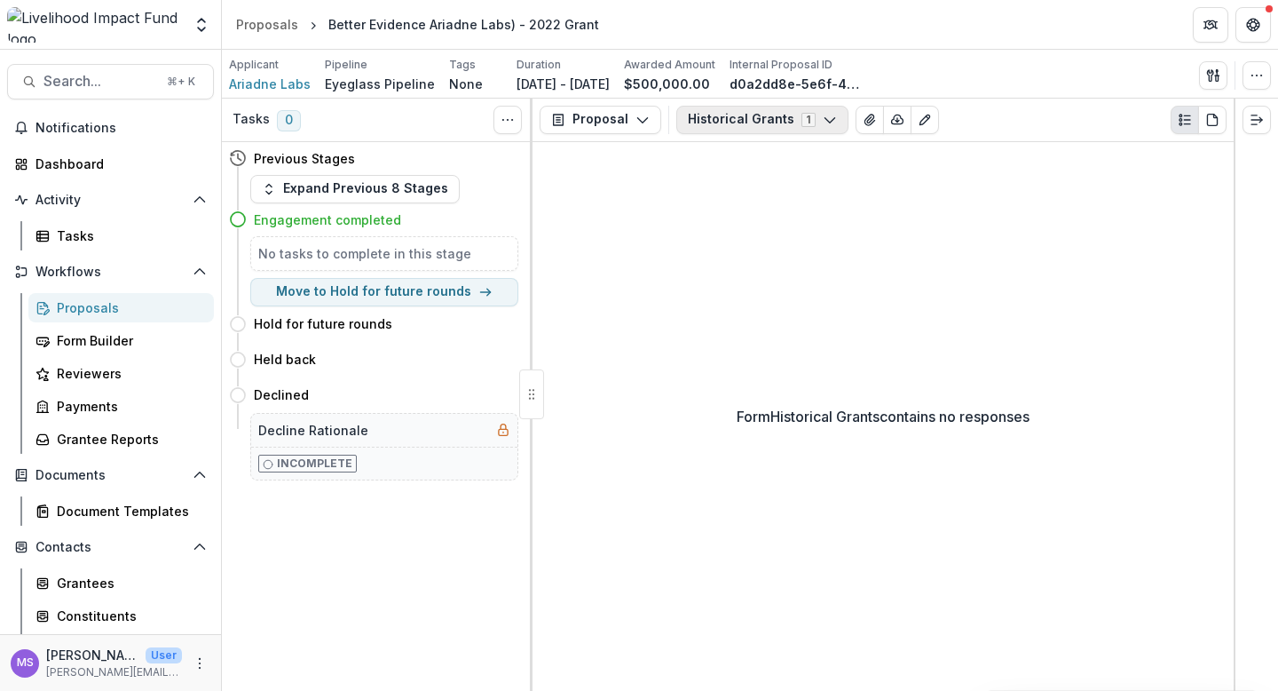
click at [823, 123] on icon "button" at bounding box center [830, 120] width 14 height 14
click at [1253, 69] on icon "button" at bounding box center [1257, 75] width 14 height 14
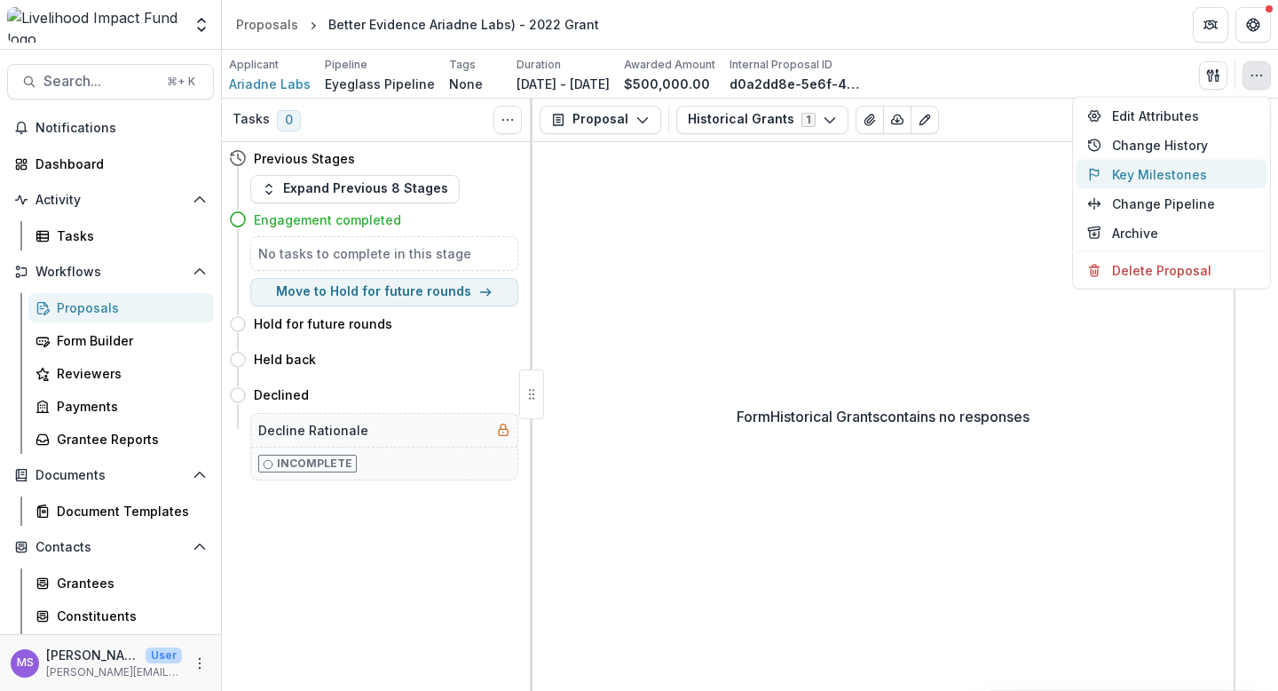
click at [1139, 175] on button "Key Milestones" at bounding box center [1172, 174] width 190 height 29
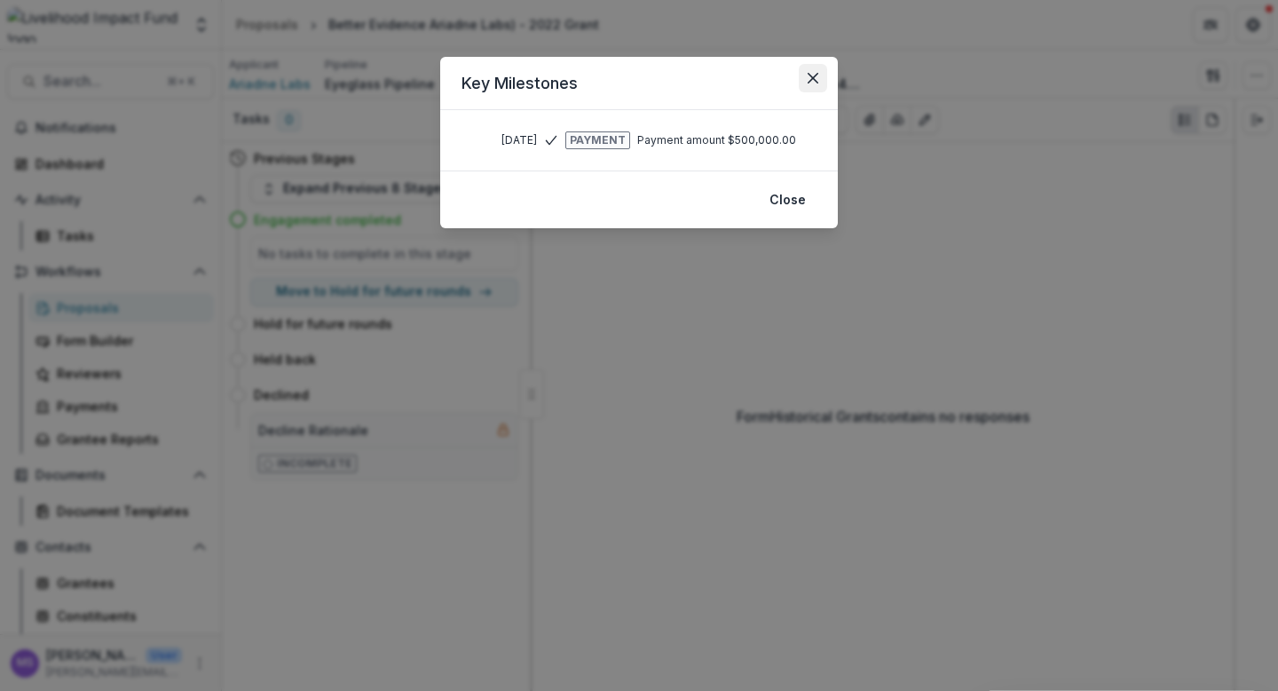
click at [815, 75] on icon "Close" at bounding box center [813, 78] width 11 height 11
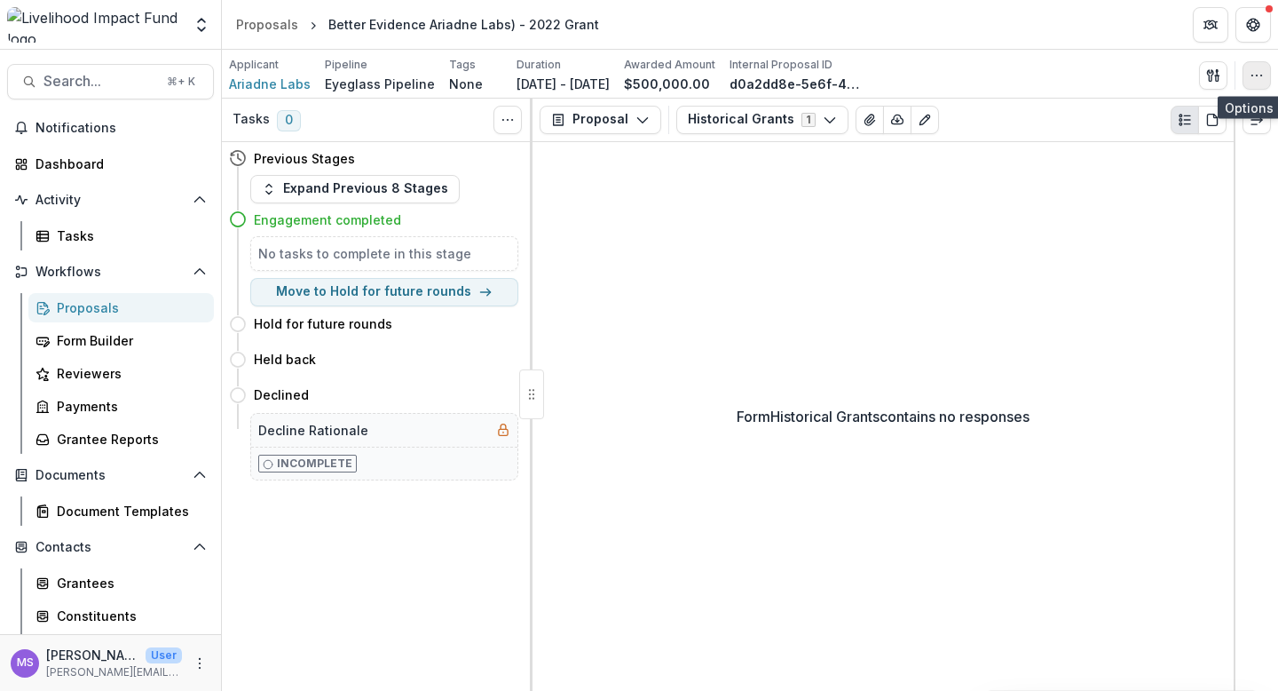
click at [1258, 70] on icon "button" at bounding box center [1257, 75] width 14 height 14
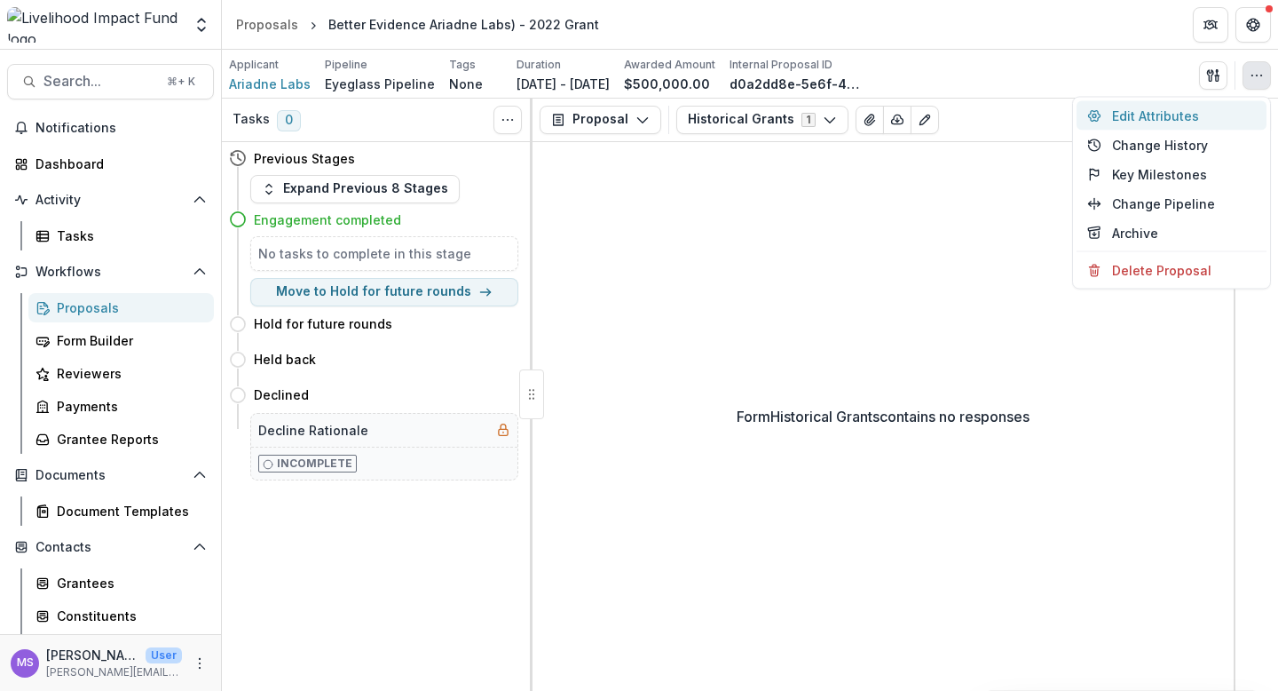
click at [1145, 115] on button "Edit Attributes" at bounding box center [1172, 115] width 190 height 29
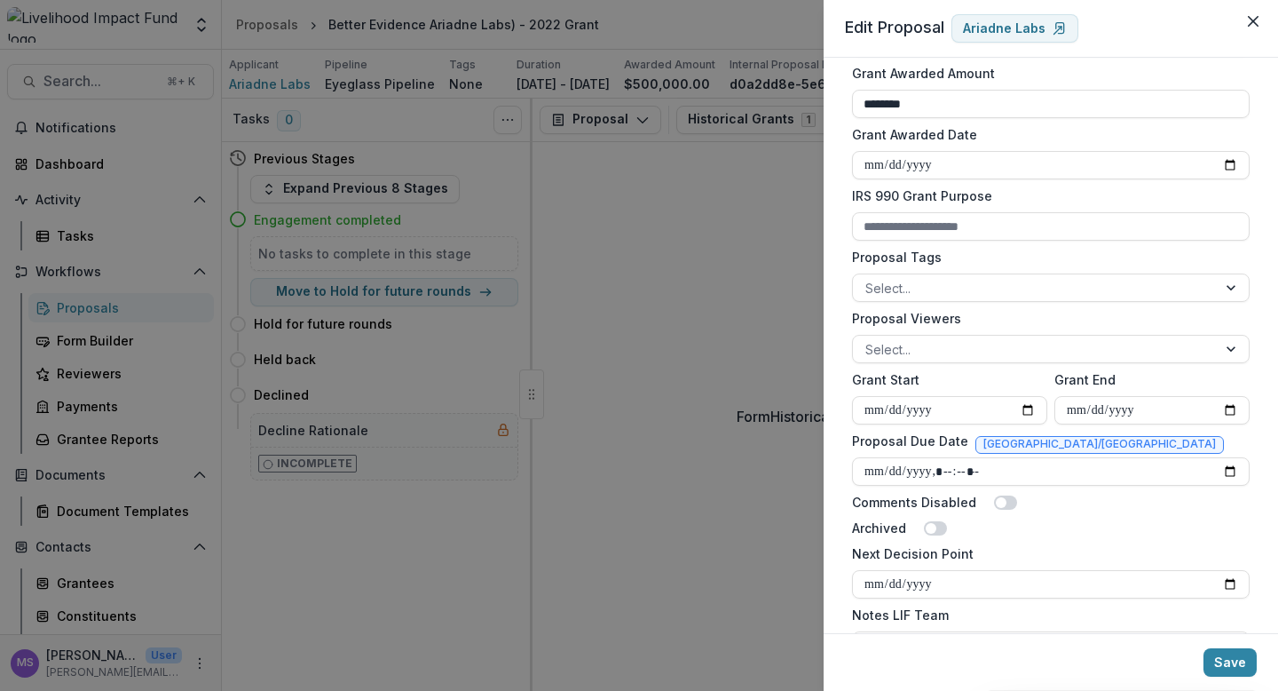
scroll to position [537, 0]
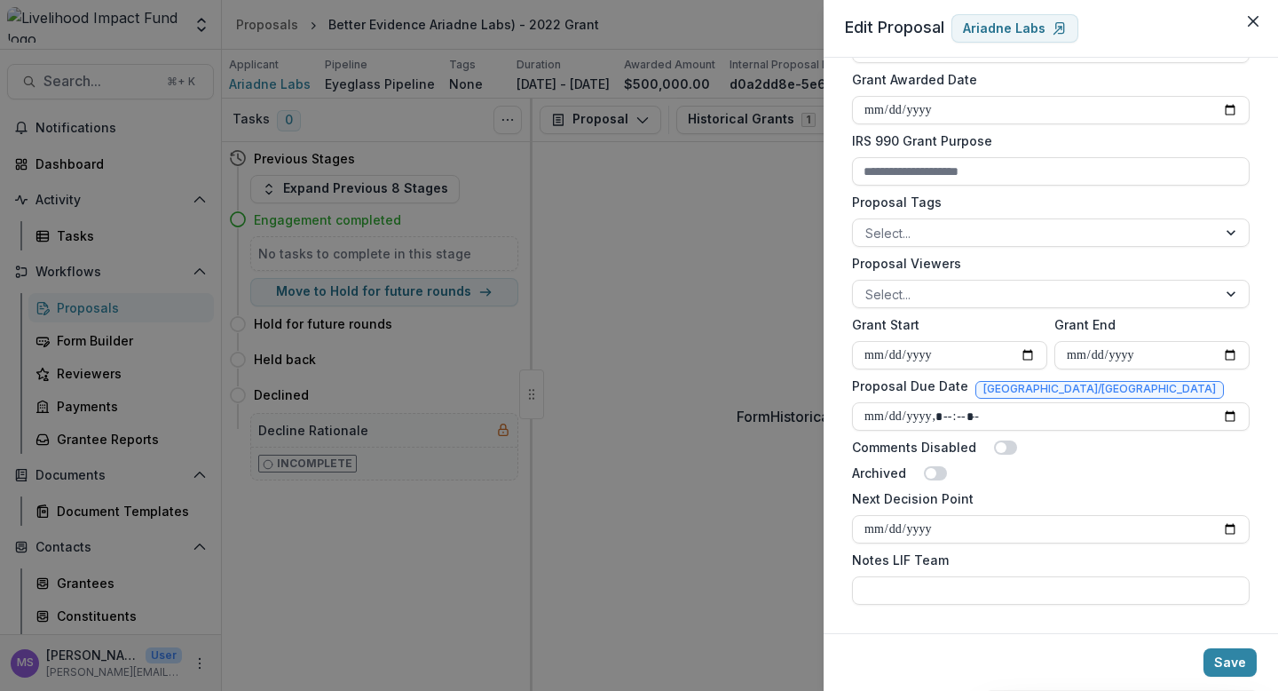
click at [674, 302] on div "**********" at bounding box center [639, 345] width 1278 height 691
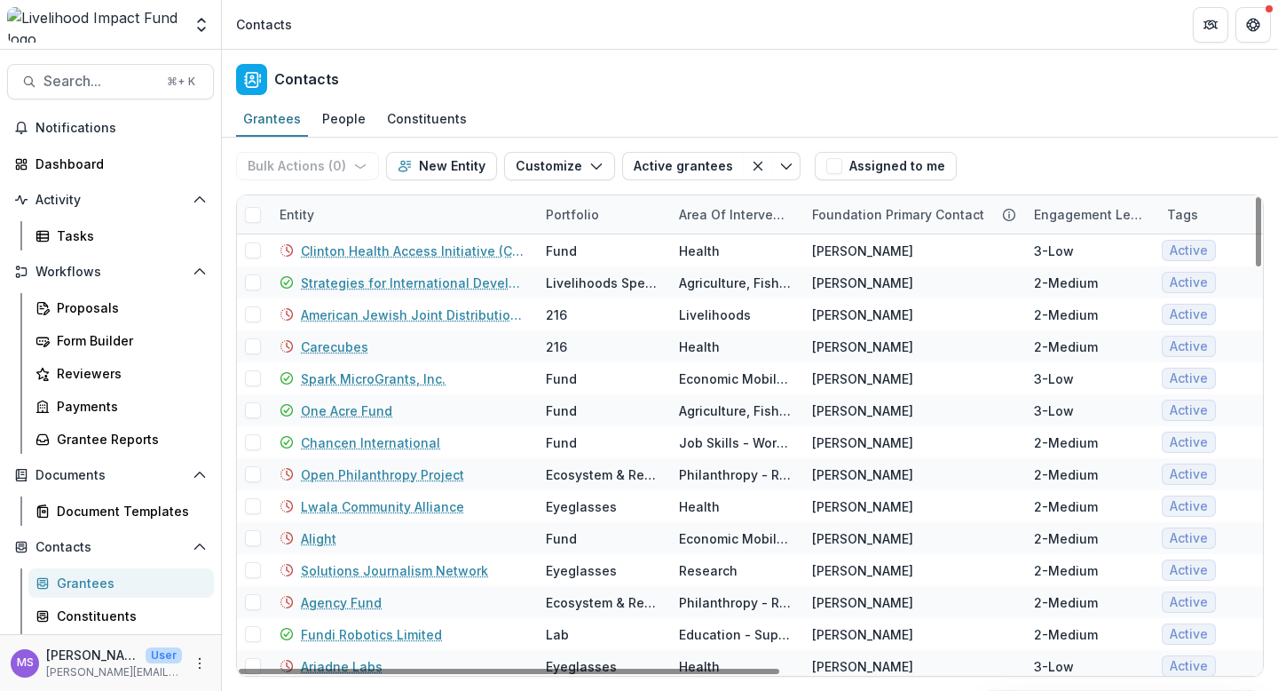
click at [344, 208] on div "Entity" at bounding box center [402, 214] width 266 height 38
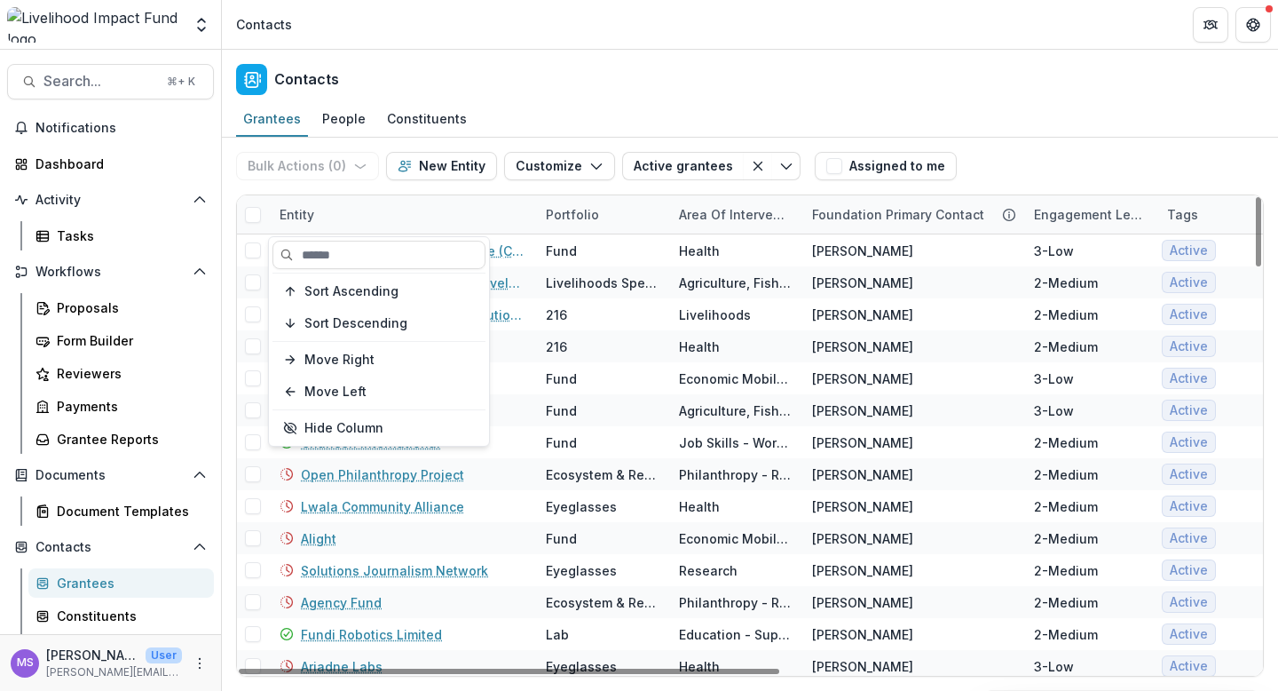
click at [381, 219] on div "Entity" at bounding box center [402, 214] width 266 height 38
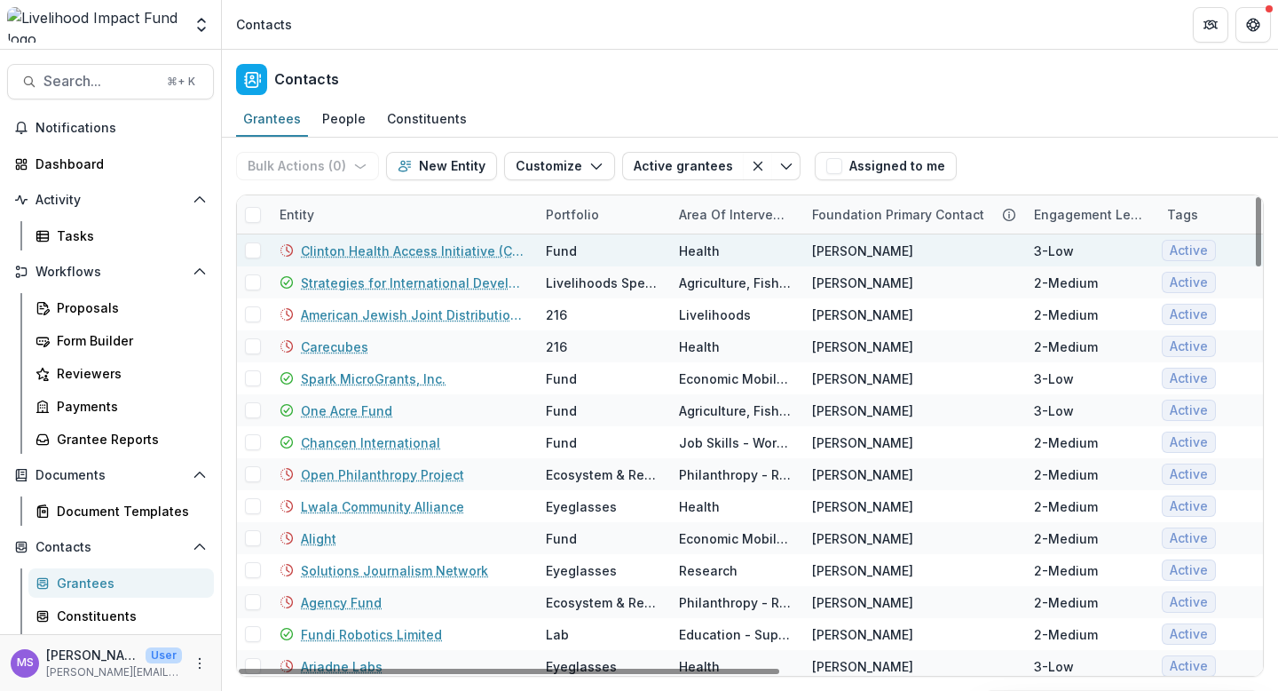
click at [376, 248] on link "Clinton Health Access Initiative (CHAI)" at bounding box center [413, 250] width 224 height 19
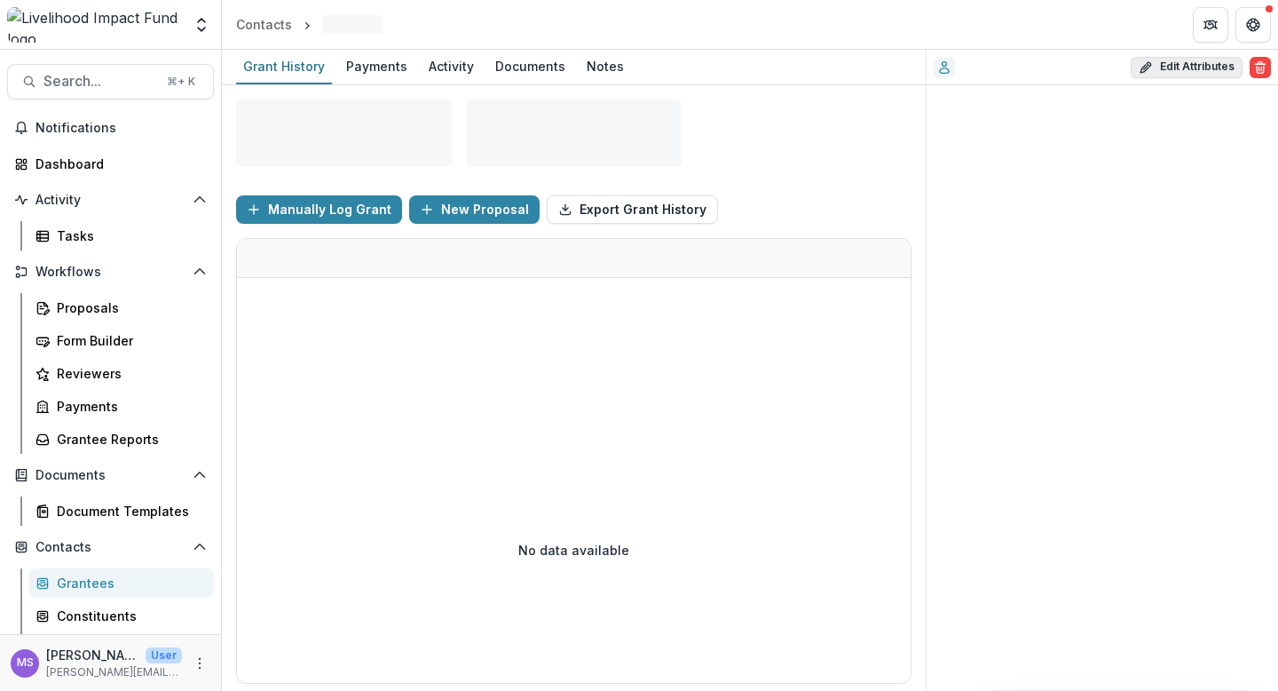
click at [1174, 71] on button "Edit Attributes" at bounding box center [1187, 67] width 112 height 21
select select
select select "**********"
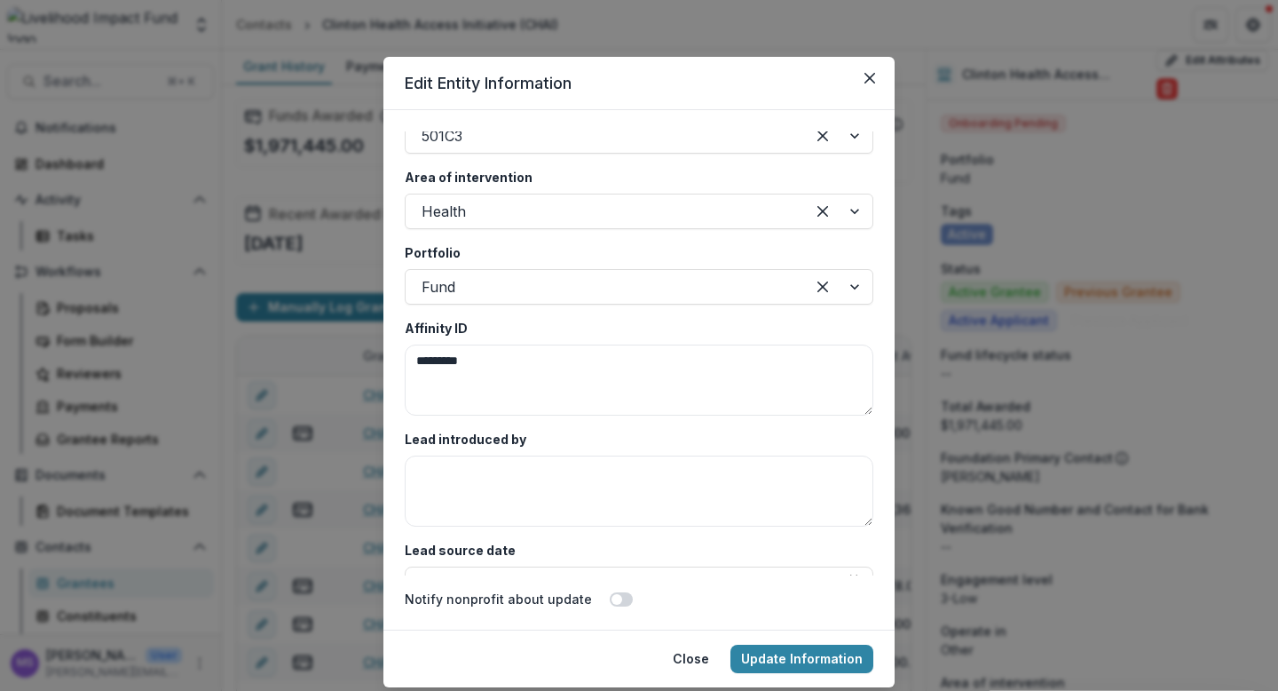
scroll to position [3305, 0]
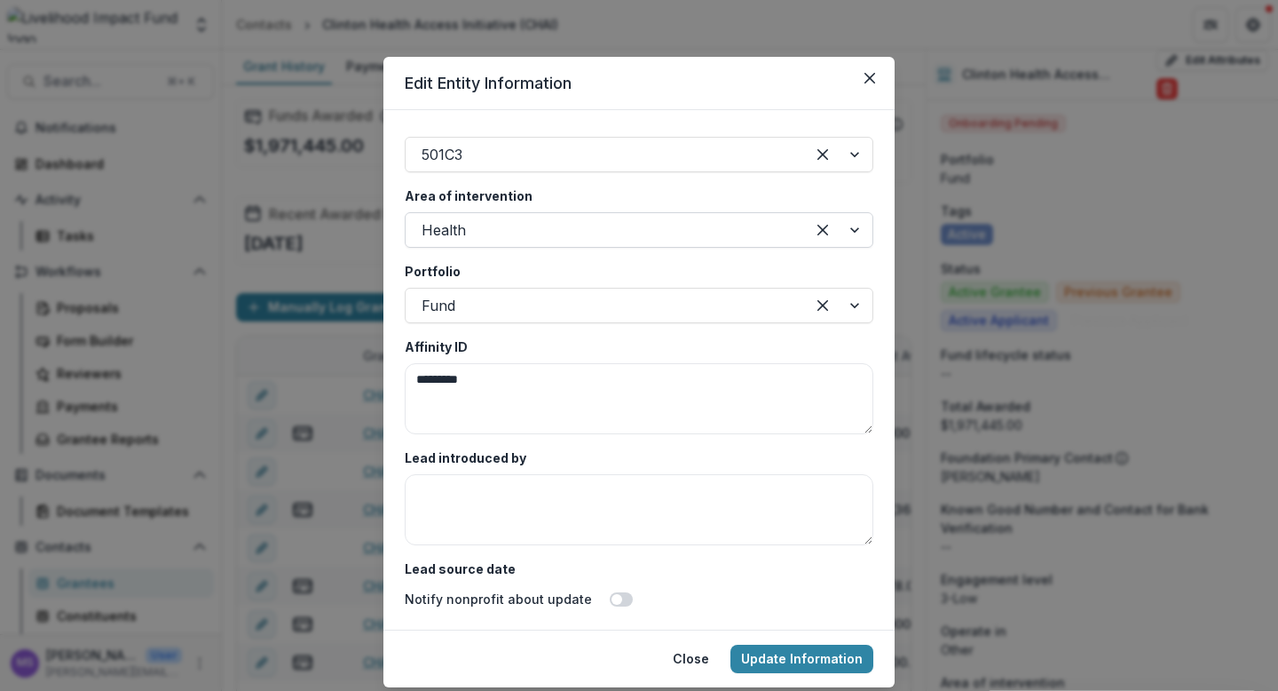
click at [848, 225] on div at bounding box center [838, 230] width 67 height 34
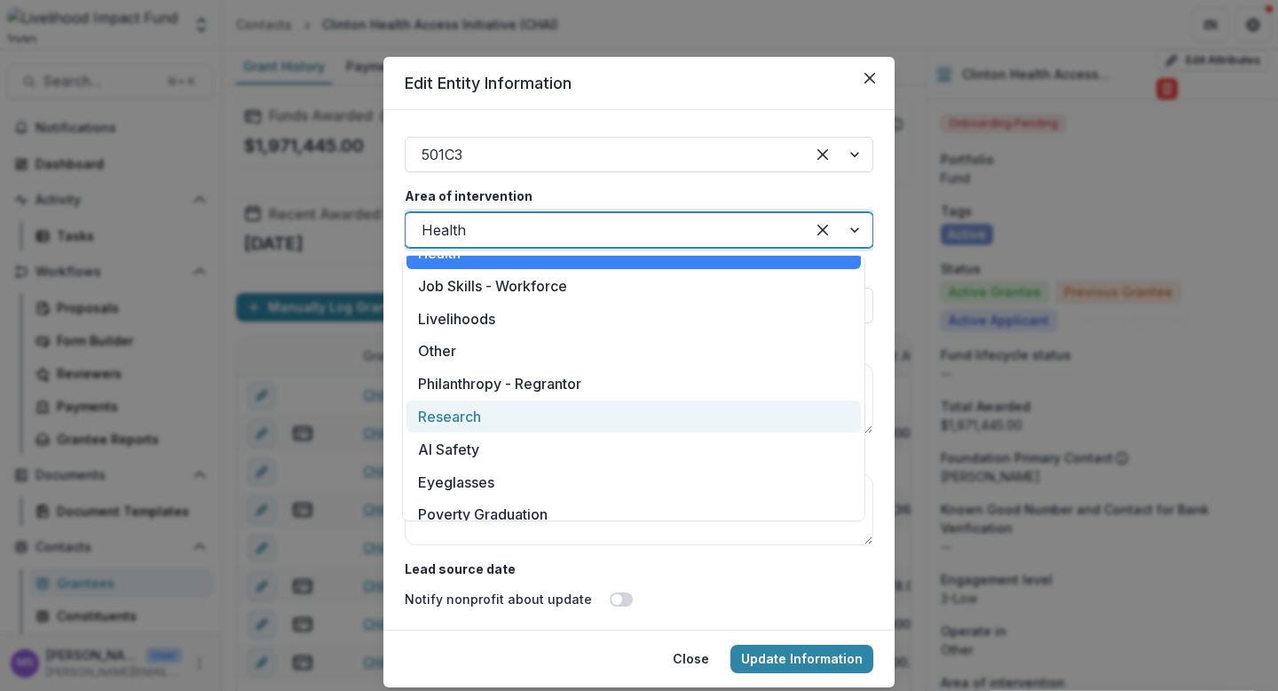
scroll to position [297, 0]
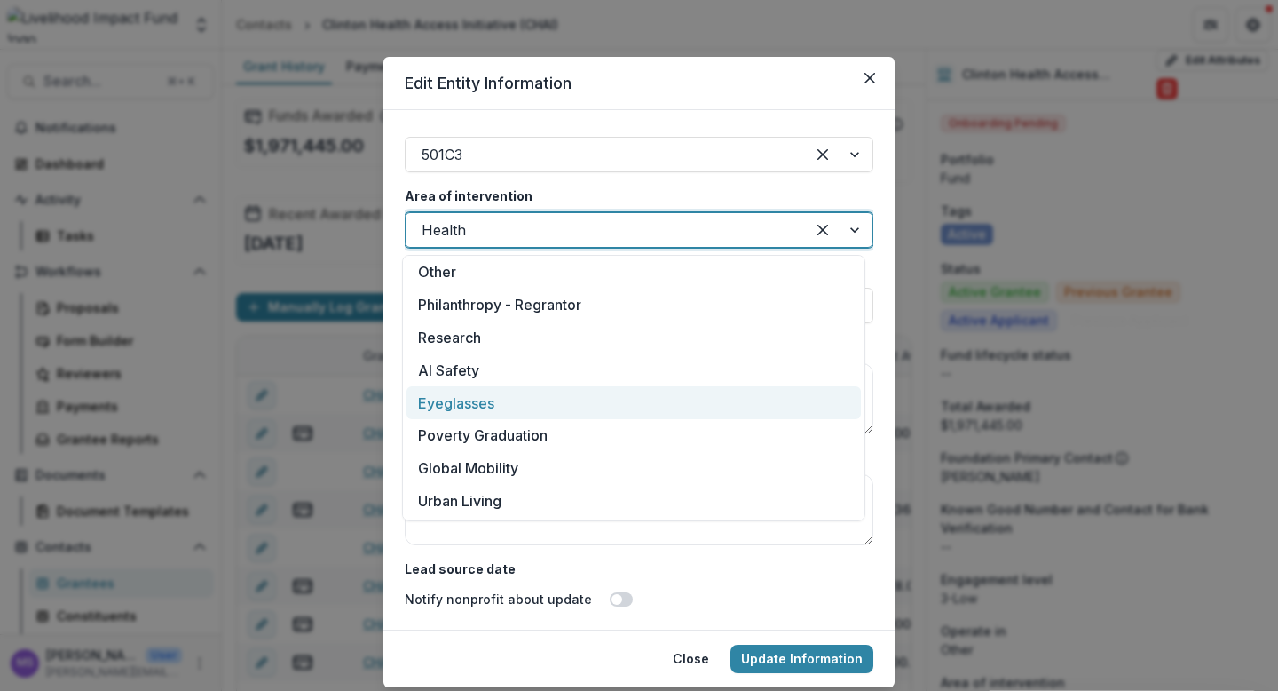
click at [504, 401] on div "Eyeglasses" at bounding box center [634, 402] width 455 height 33
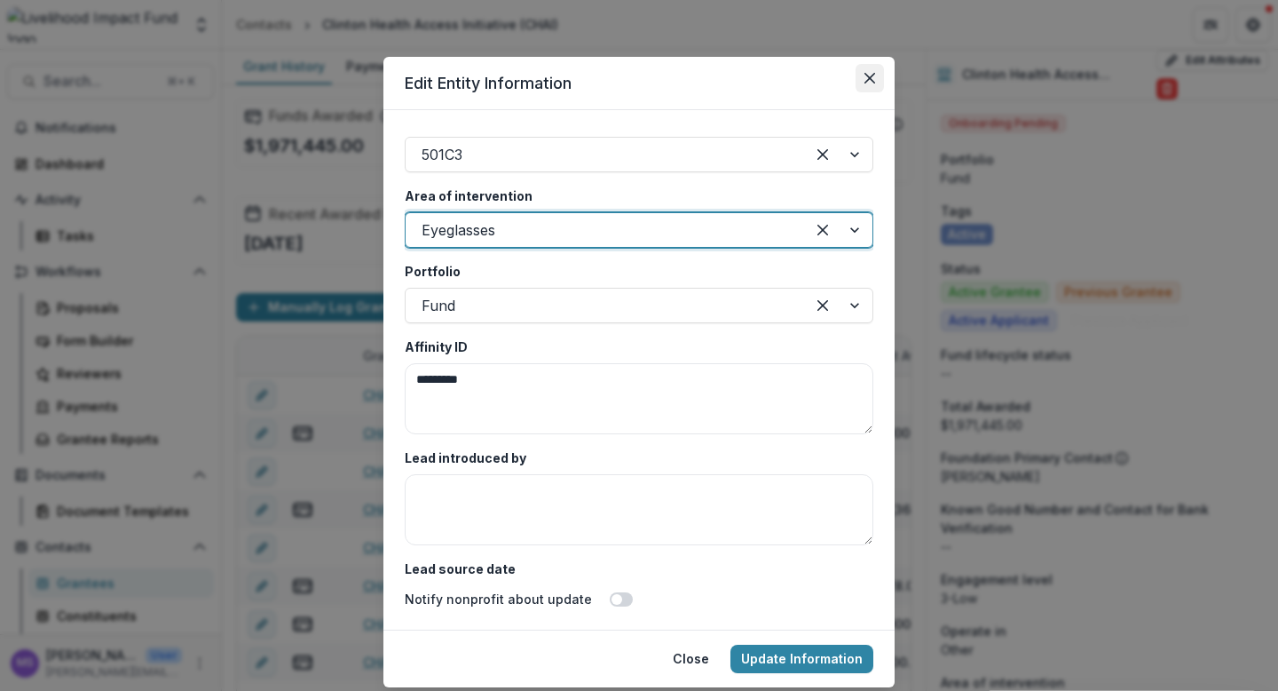
click at [867, 80] on icon "Close" at bounding box center [870, 78] width 11 height 11
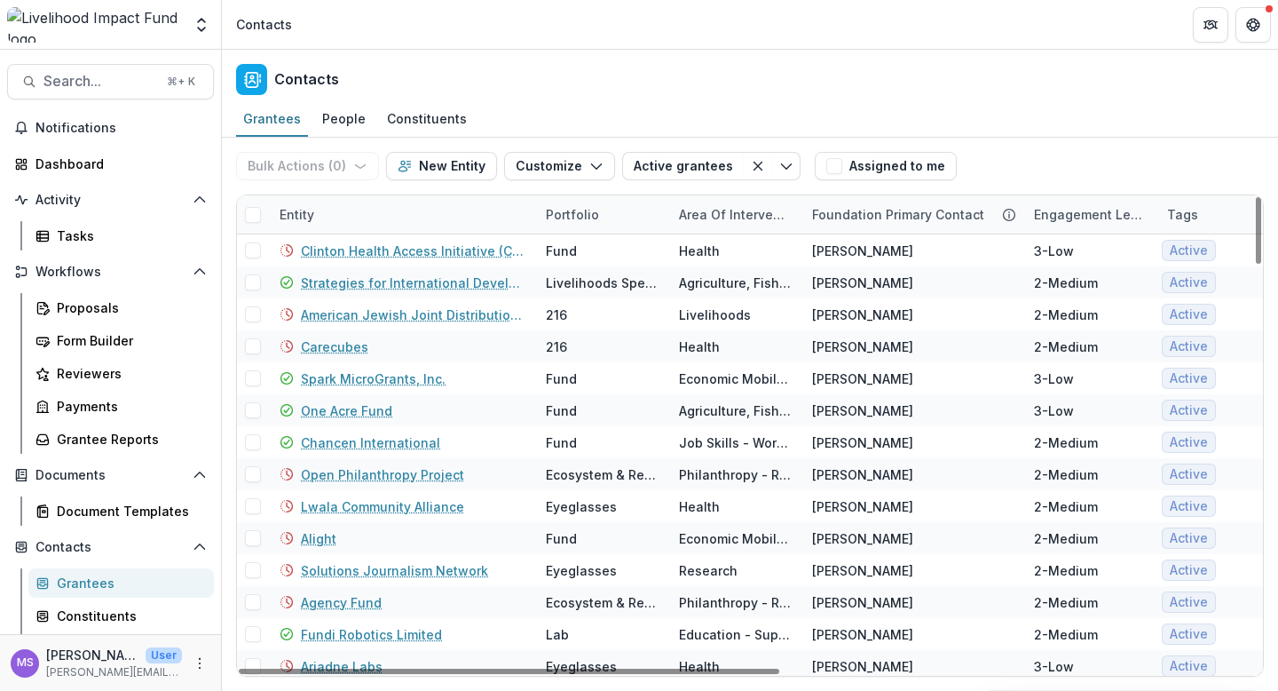
click at [377, 206] on div "Entity" at bounding box center [402, 214] width 266 height 38
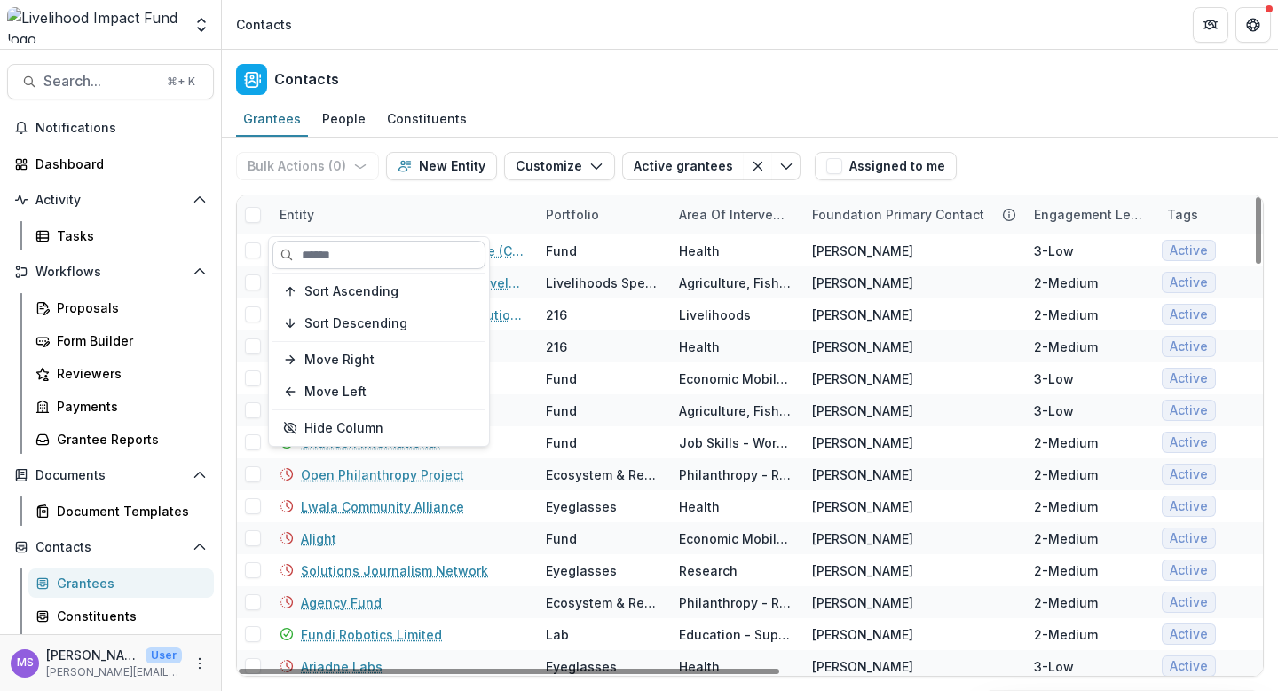
click at [374, 258] on input at bounding box center [379, 255] width 213 height 28
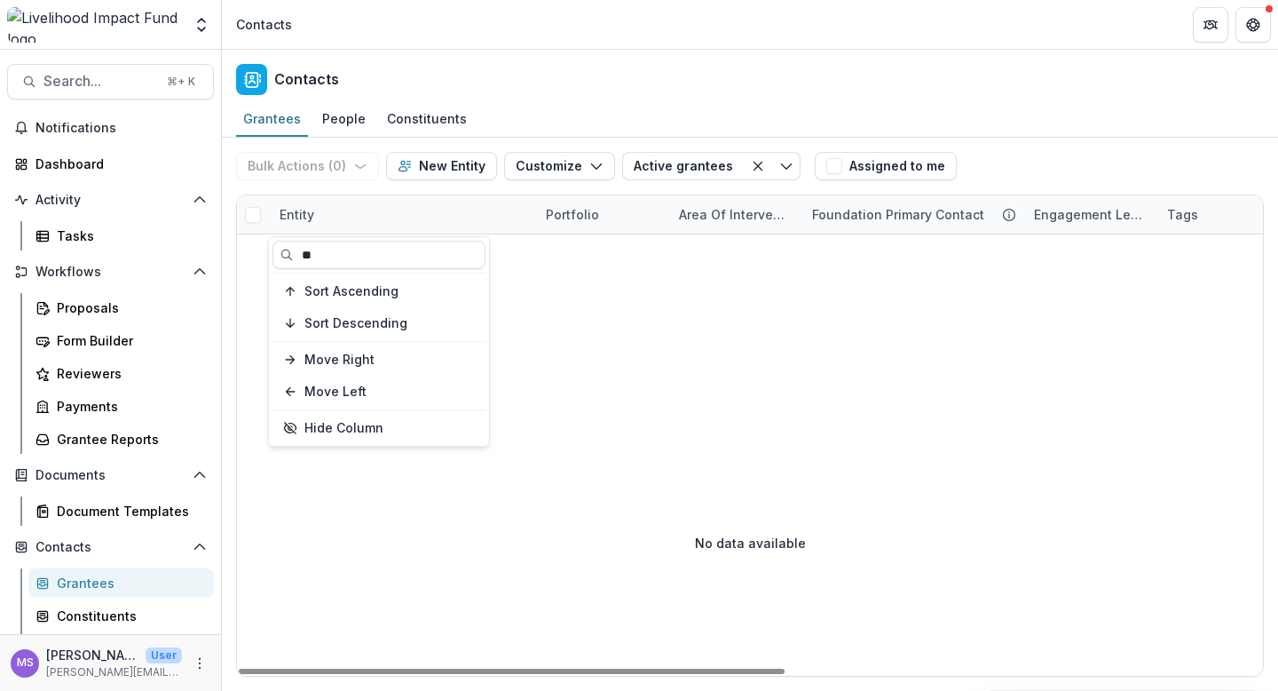
type input "*"
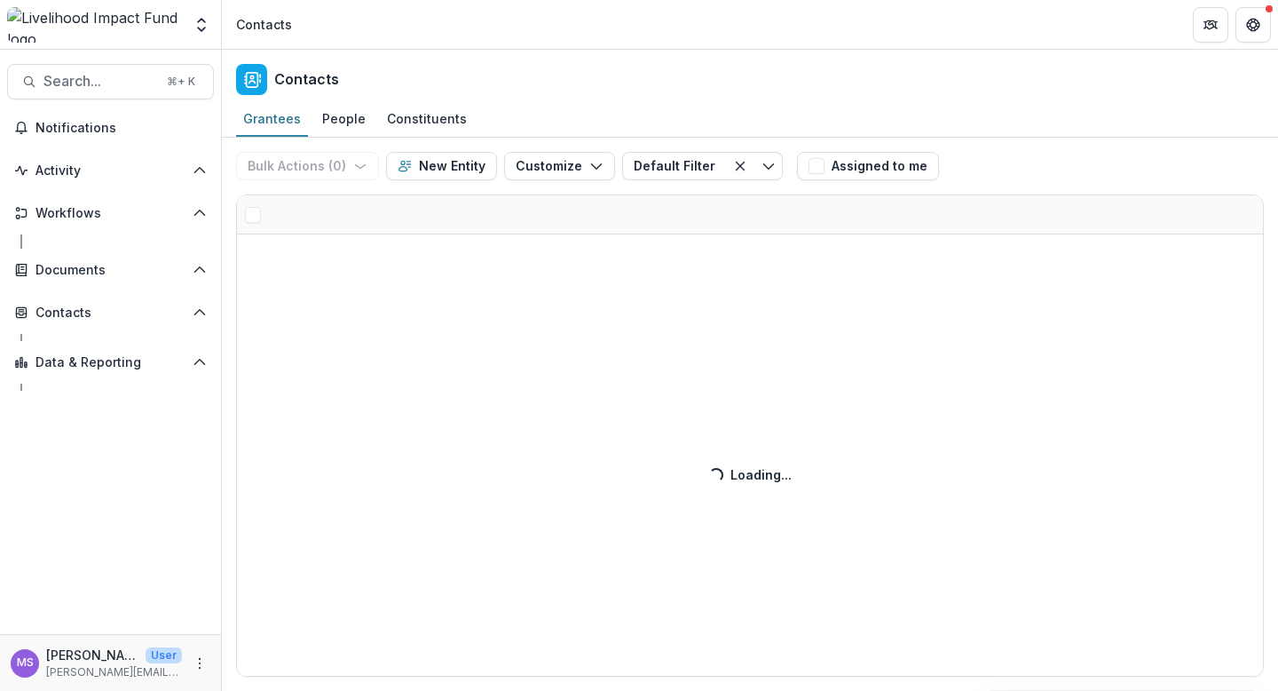
click at [424, 217] on div "Bulk Actions ( 0 ) Send Email Create Proposals Create Tasks New Entity Customiz…" at bounding box center [750, 414] width 1056 height 553
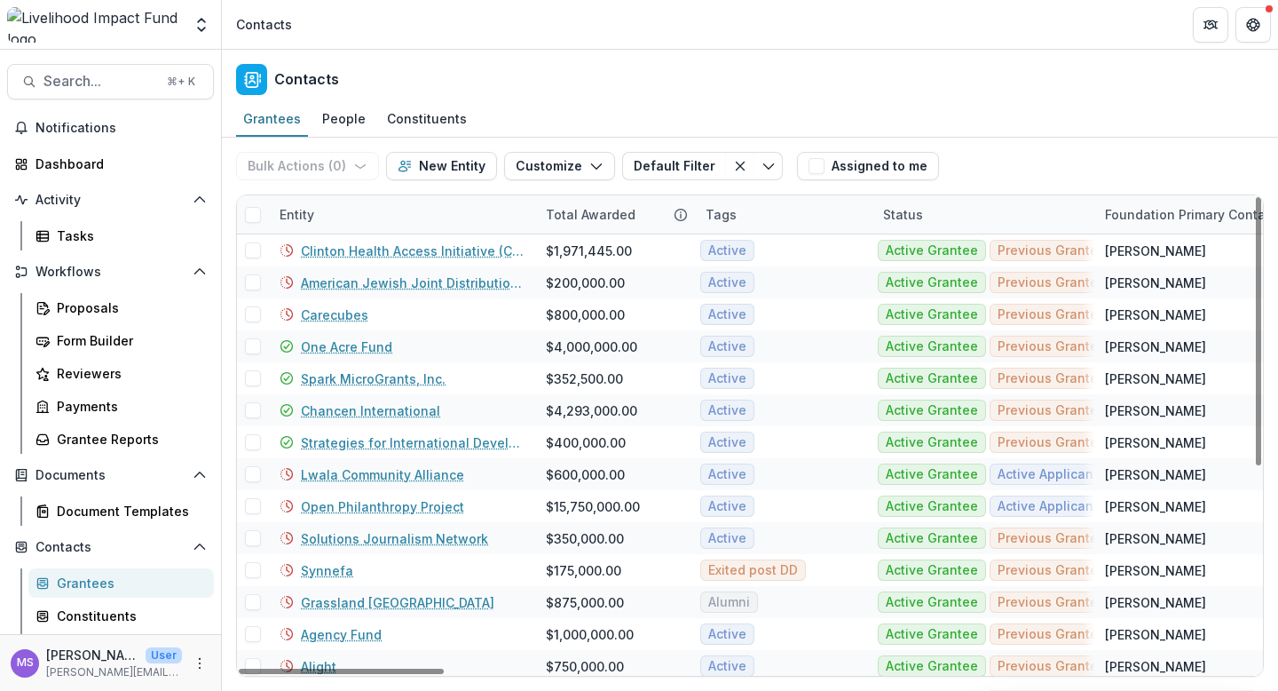
click at [377, 217] on div "Entity" at bounding box center [402, 214] width 266 height 38
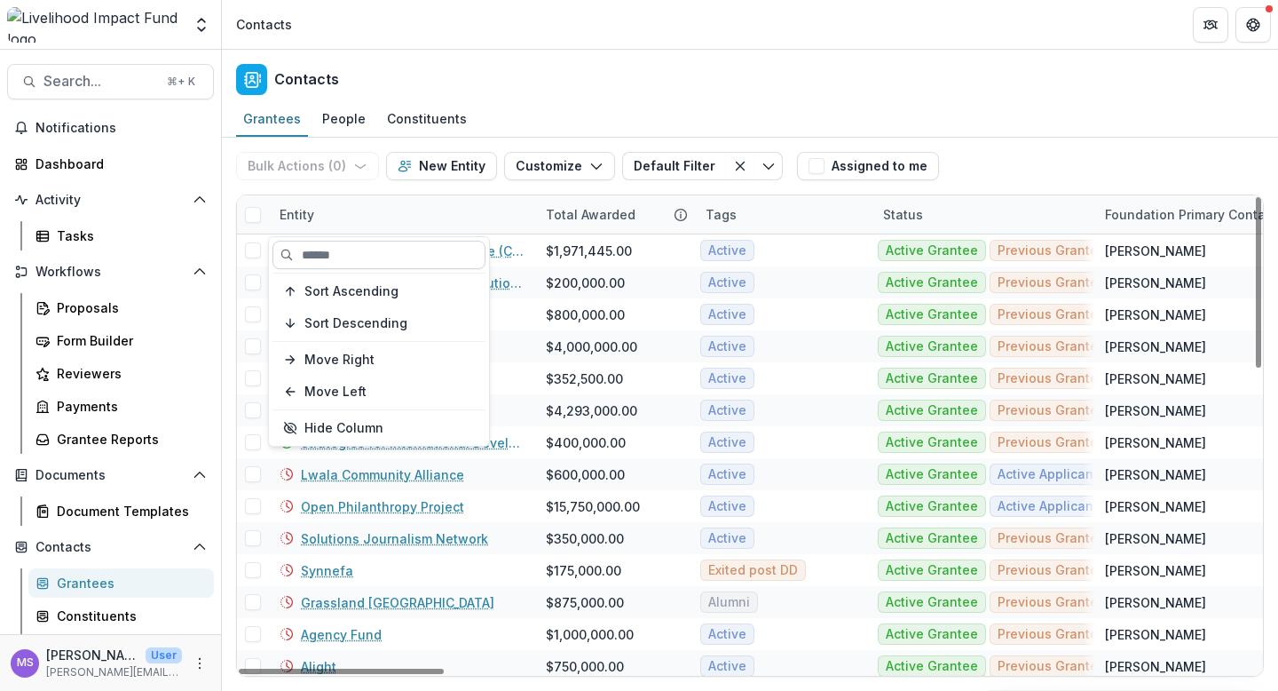
click at [376, 259] on input at bounding box center [379, 255] width 213 height 28
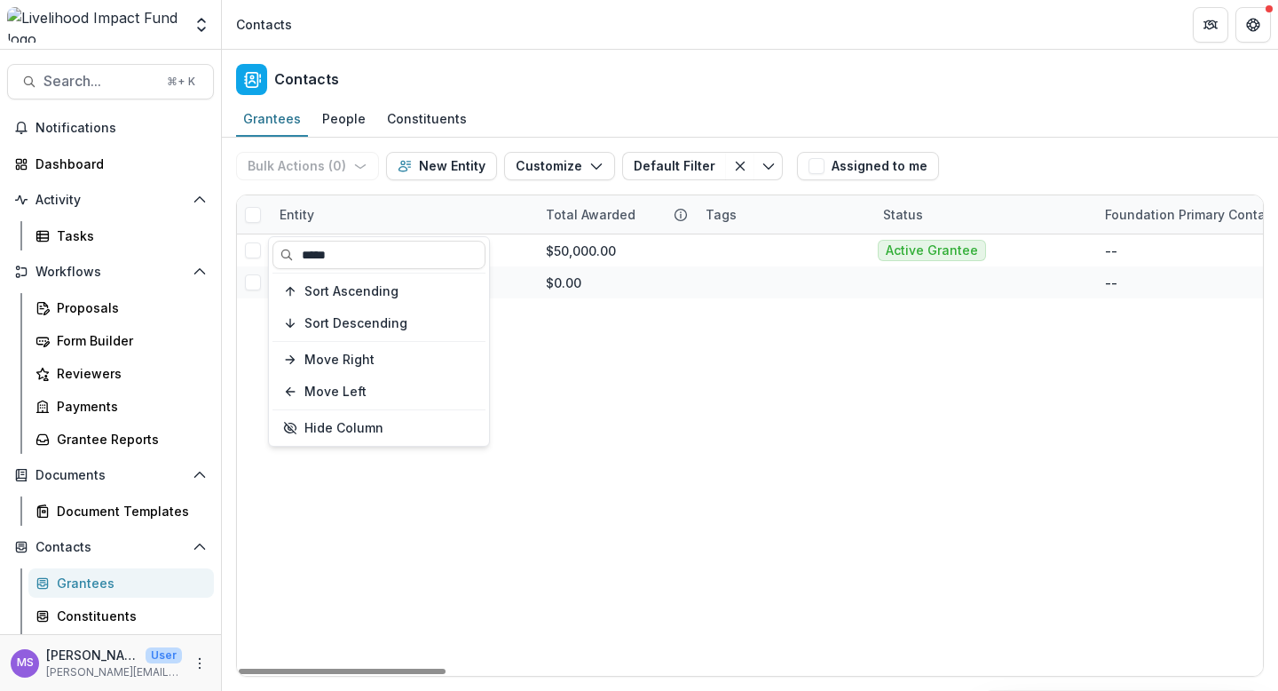
type input "*****"
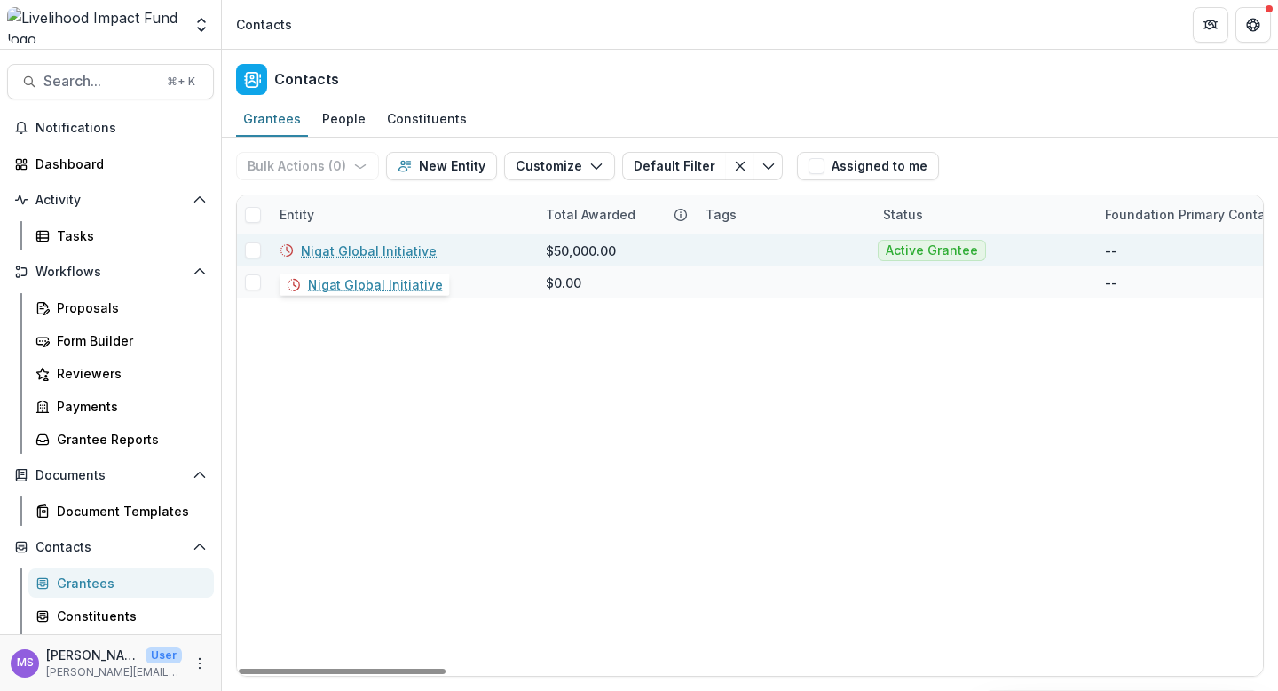
click at [402, 245] on link "Nigat Global Initiative" at bounding box center [369, 250] width 136 height 19
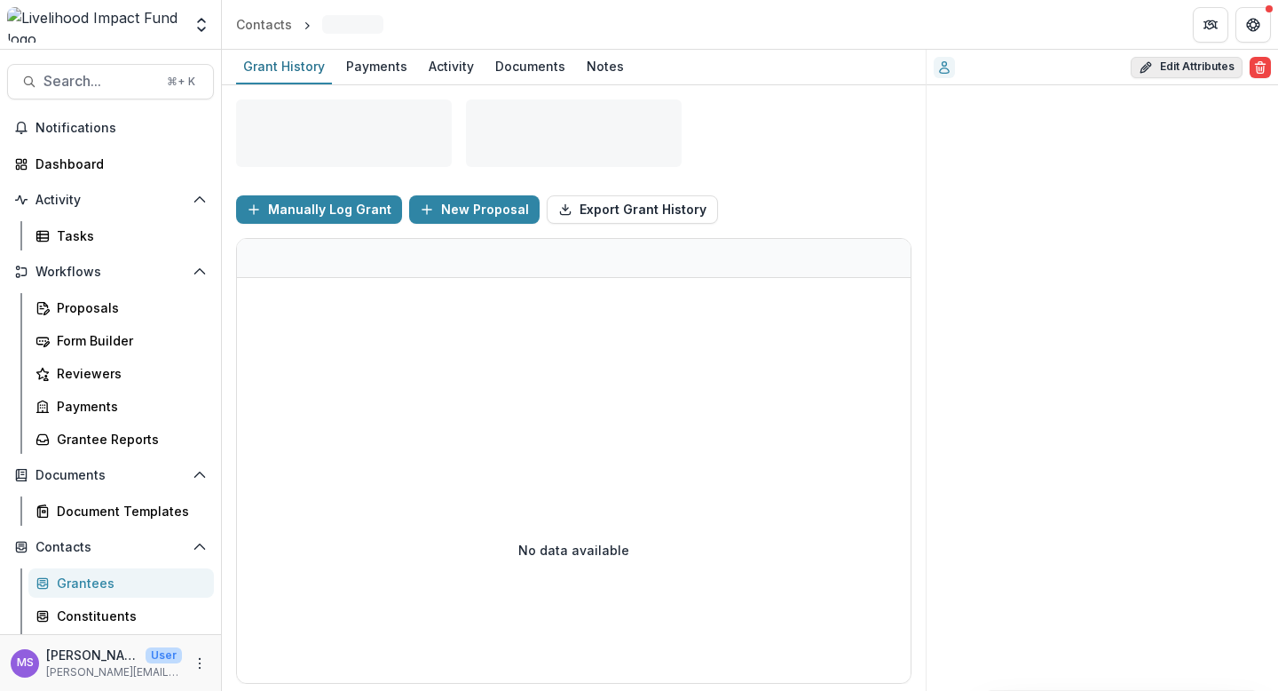
click at [1209, 64] on button "Edit Attributes" at bounding box center [1187, 67] width 112 height 21
select select
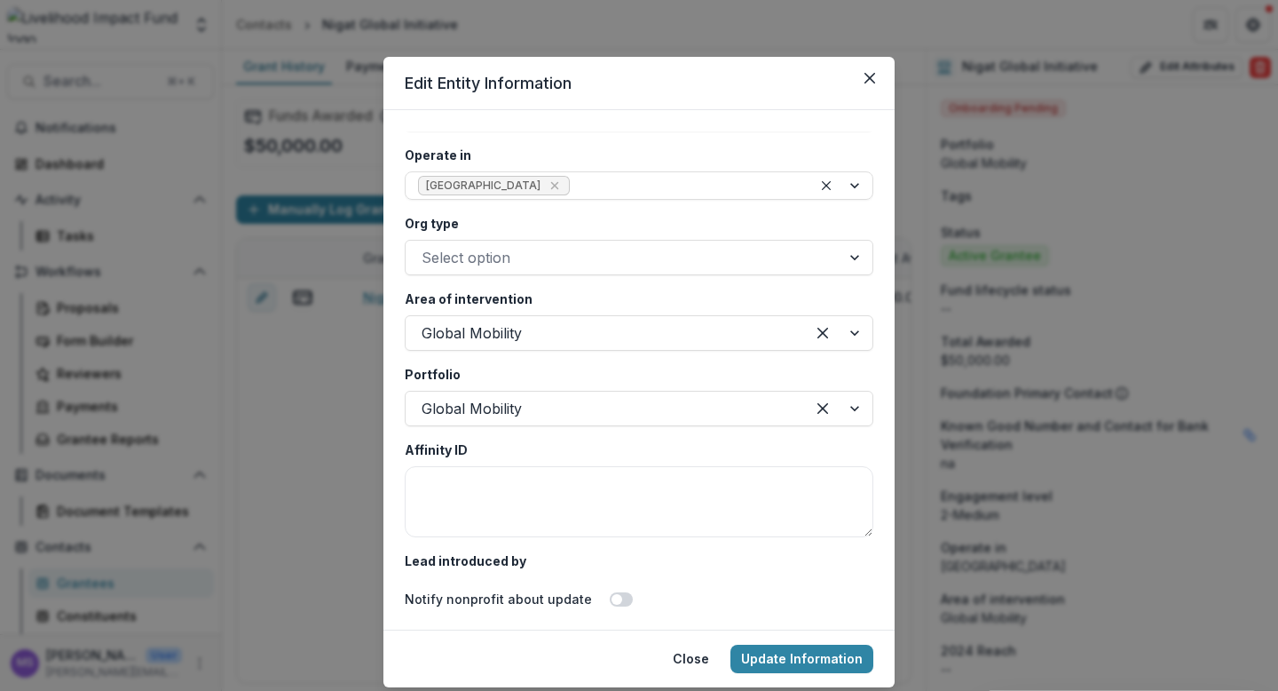
scroll to position [3296, 0]
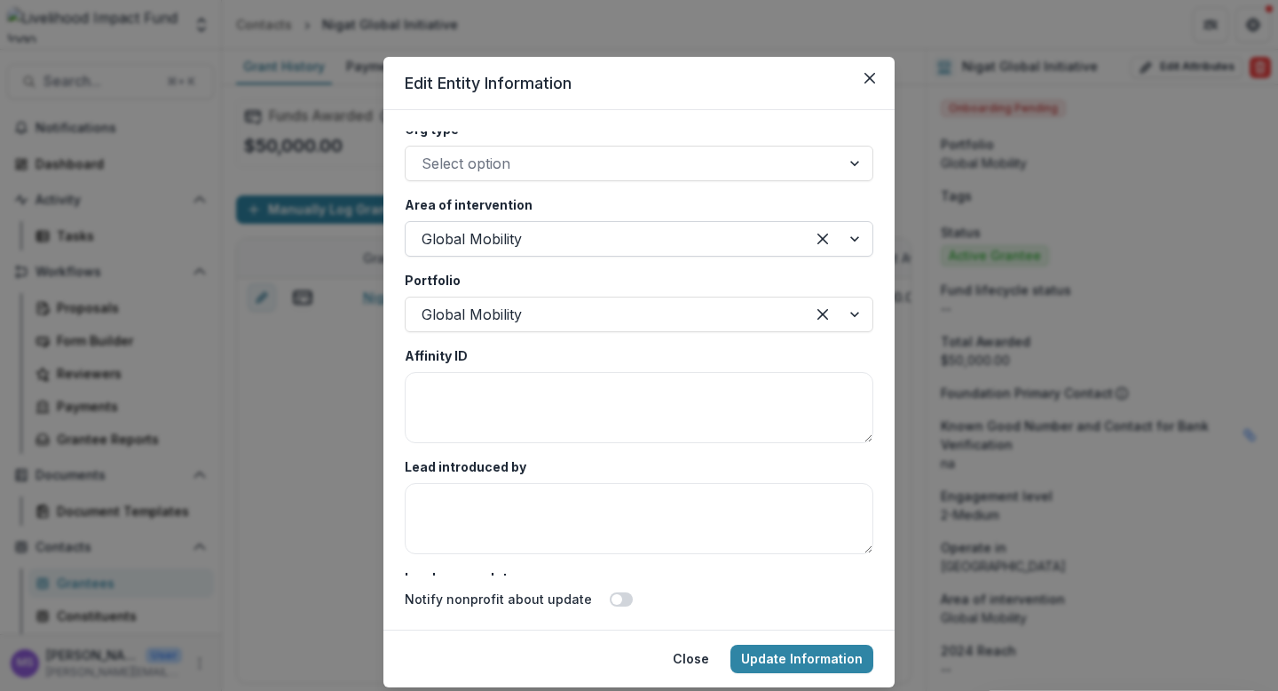
click at [855, 237] on div at bounding box center [838, 239] width 67 height 34
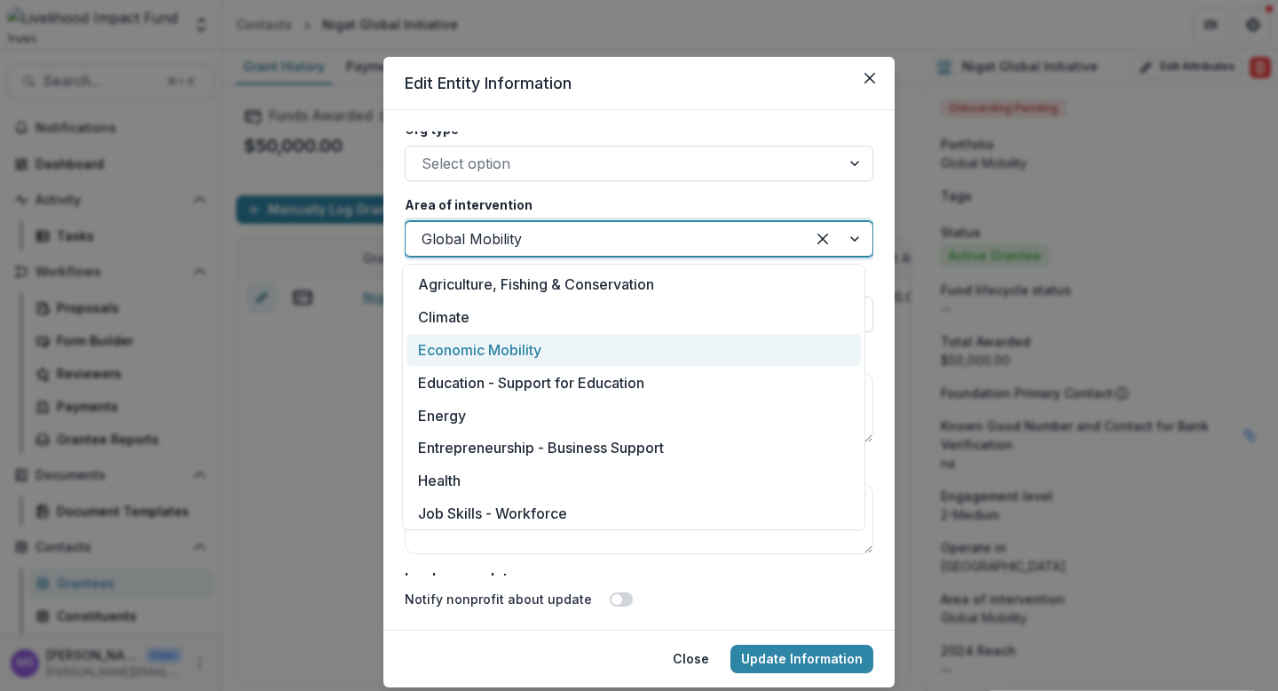
click at [581, 349] on div "Economic Mobility" at bounding box center [634, 350] width 455 height 33
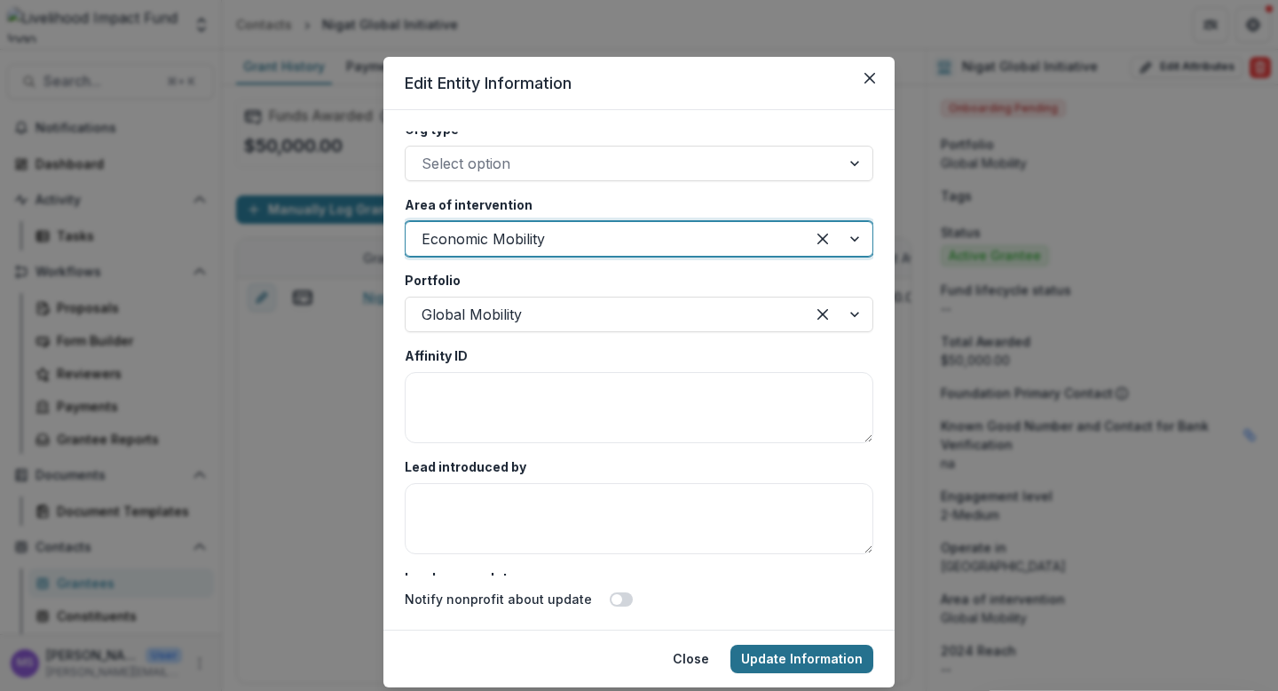
click at [809, 661] on button "Update Information" at bounding box center [802, 658] width 143 height 28
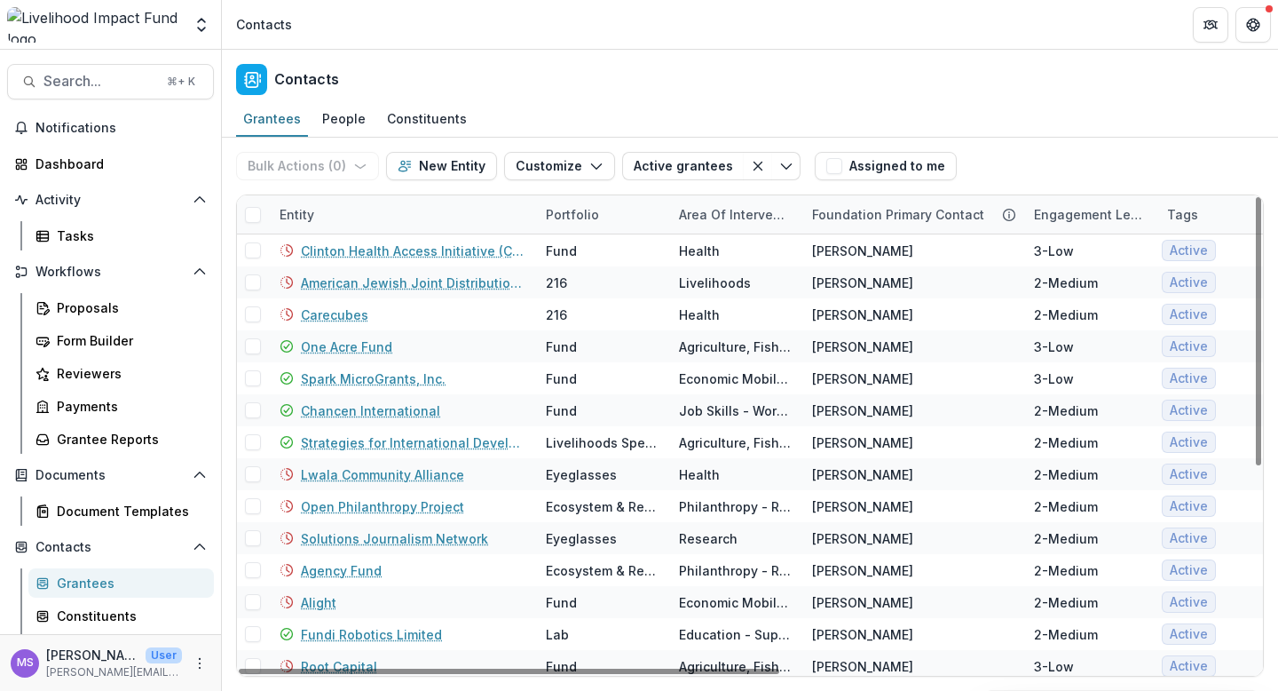
click at [368, 220] on div "Entity" at bounding box center [402, 214] width 266 height 38
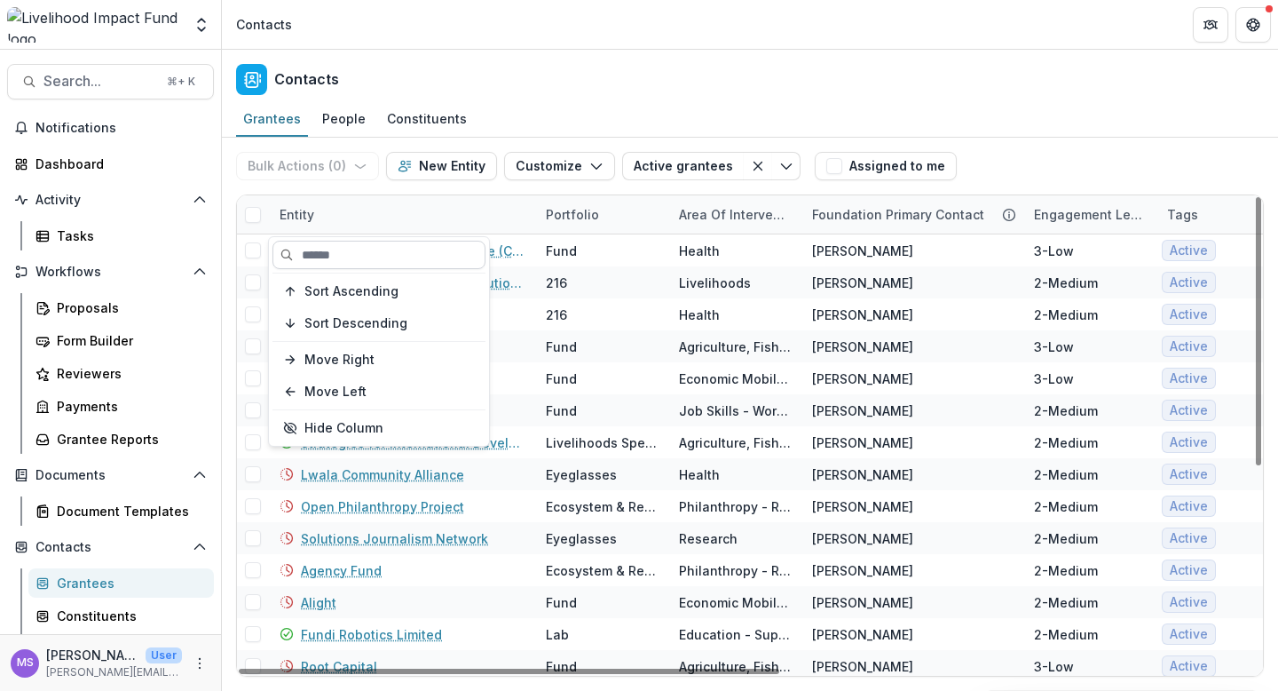
click at [361, 264] on input at bounding box center [379, 255] width 213 height 28
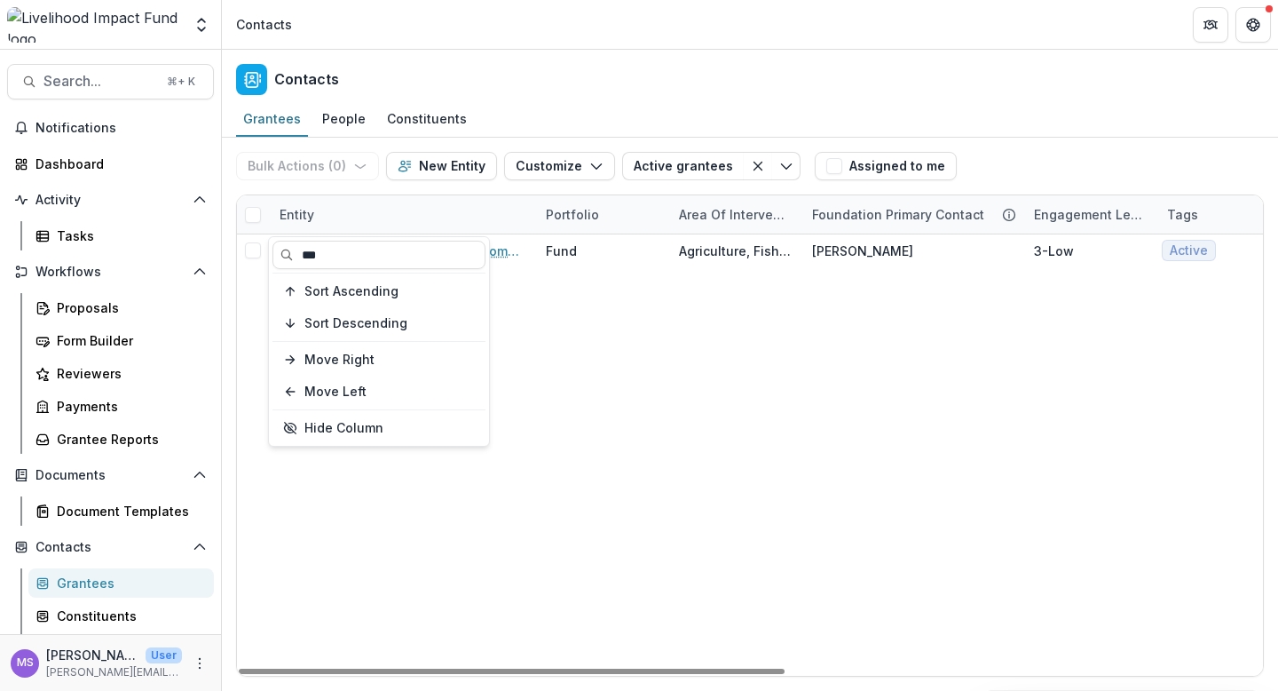
type input "***"
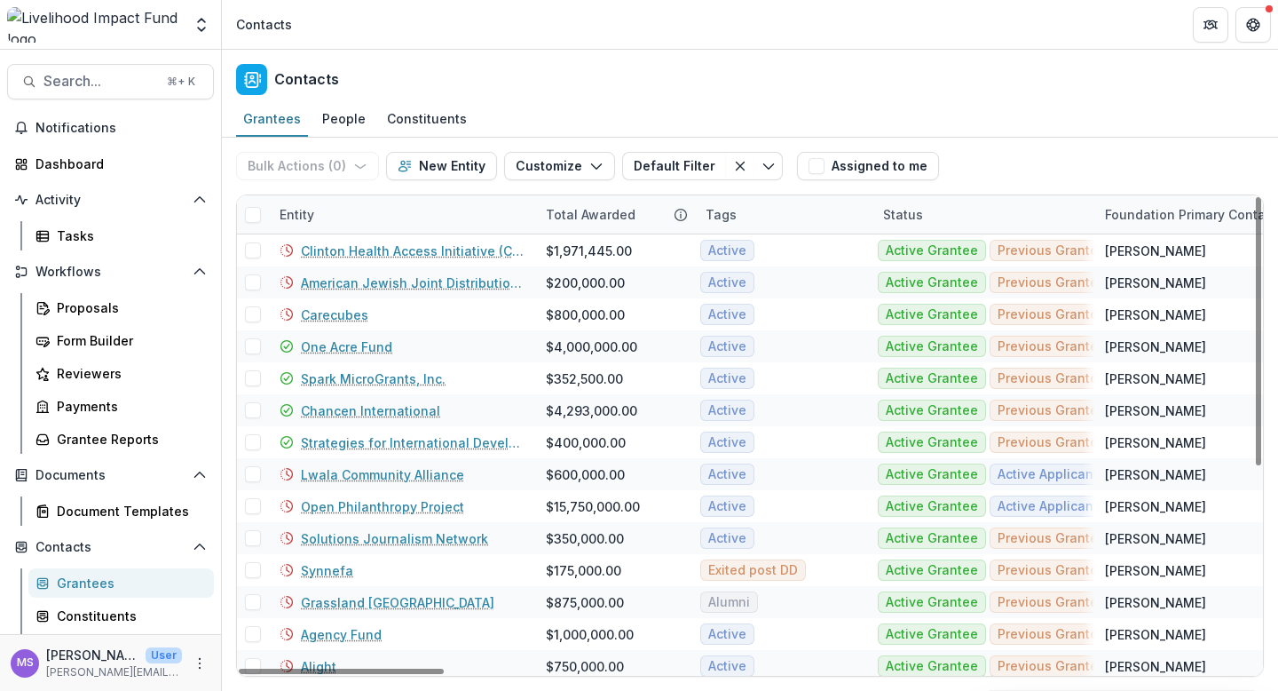
click at [429, 216] on div "Entity" at bounding box center [402, 214] width 266 height 38
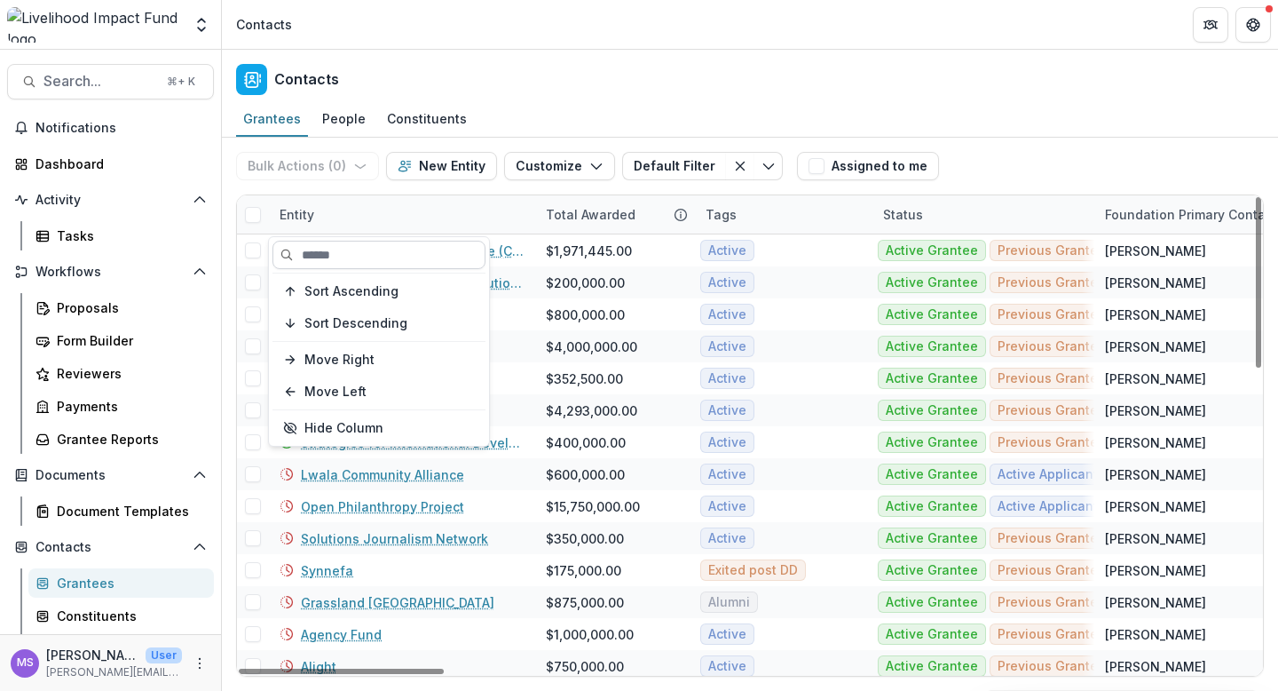
click at [423, 261] on input at bounding box center [379, 255] width 213 height 28
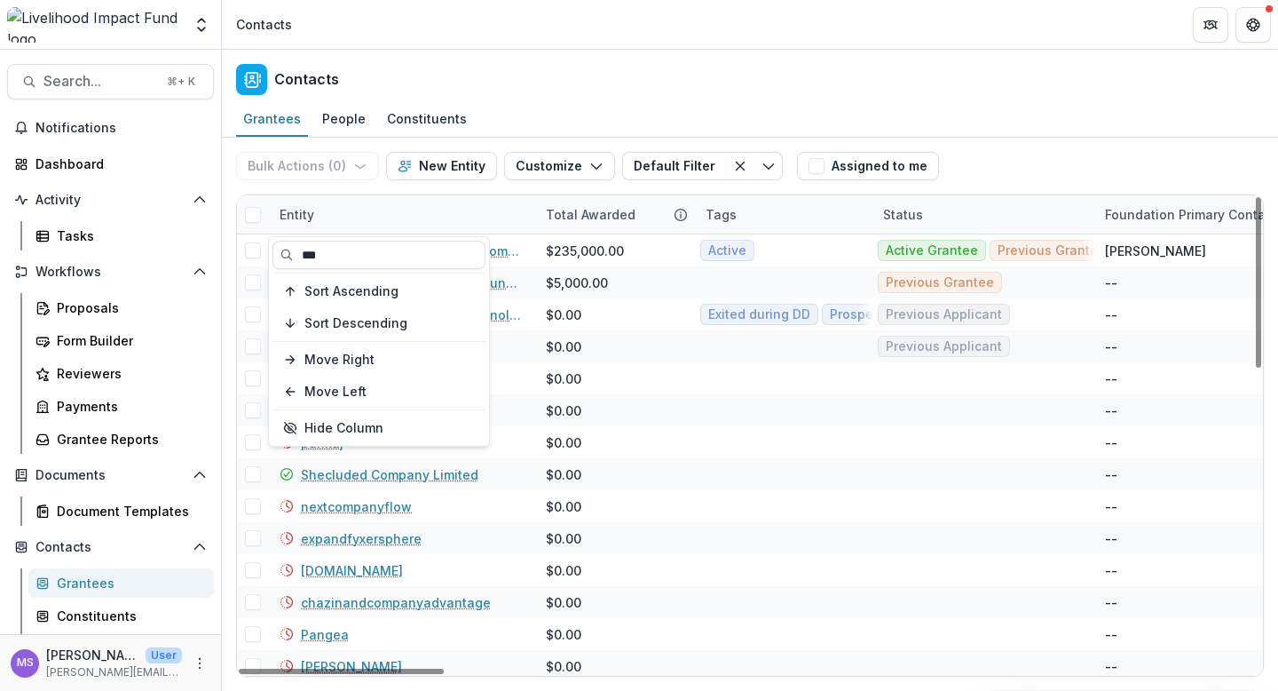
type input "***"
click at [518, 208] on div "Entity" at bounding box center [402, 214] width 266 height 38
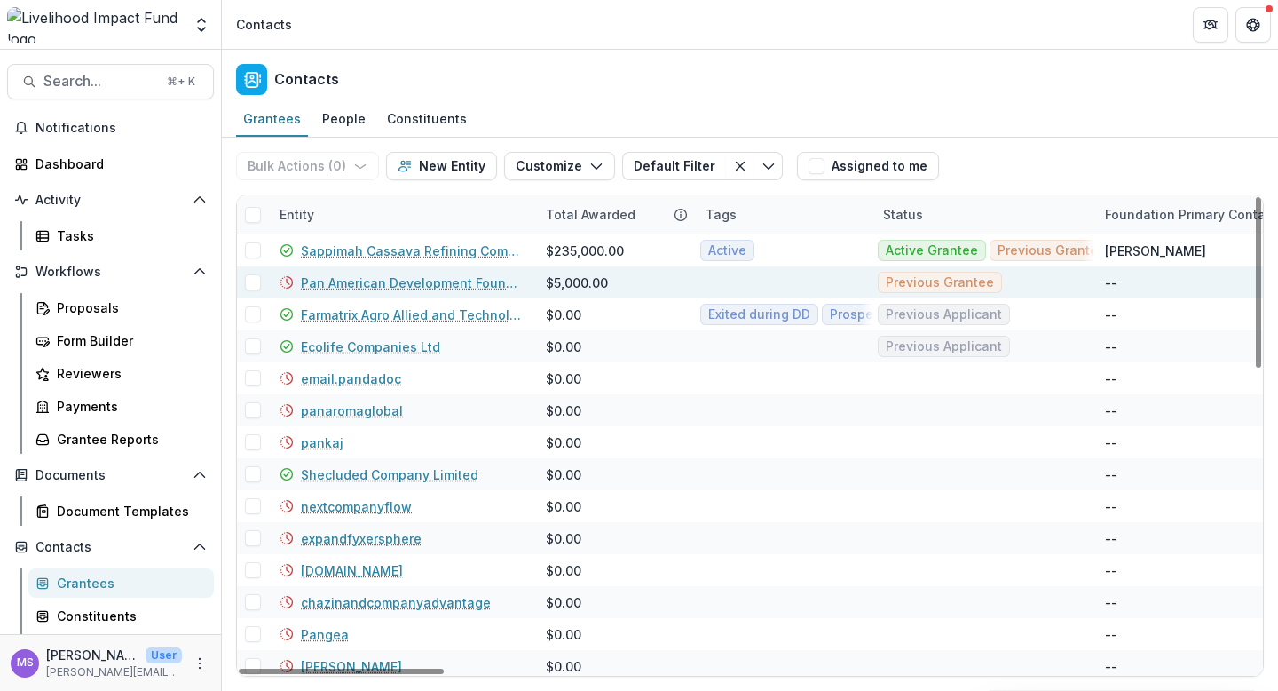
click at [398, 281] on link "Pan American Development Foundation Inc" at bounding box center [413, 282] width 224 height 19
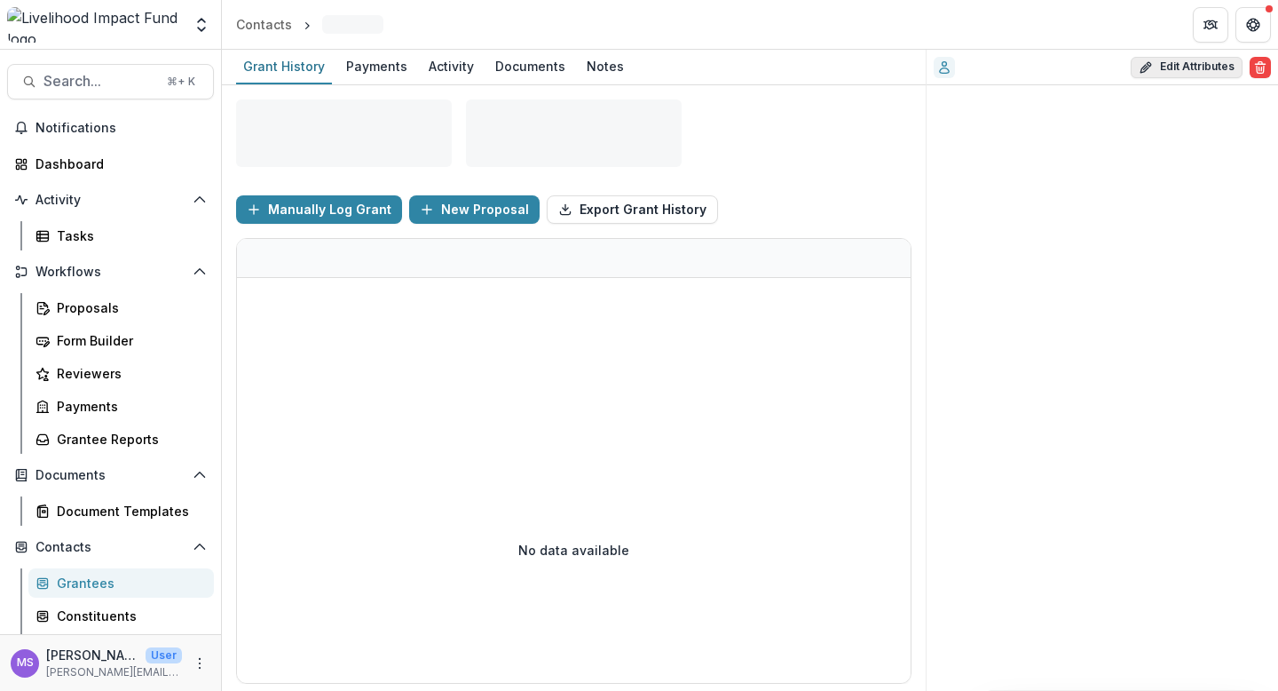
click at [1202, 64] on button "Edit Attributes" at bounding box center [1187, 67] width 112 height 21
select select
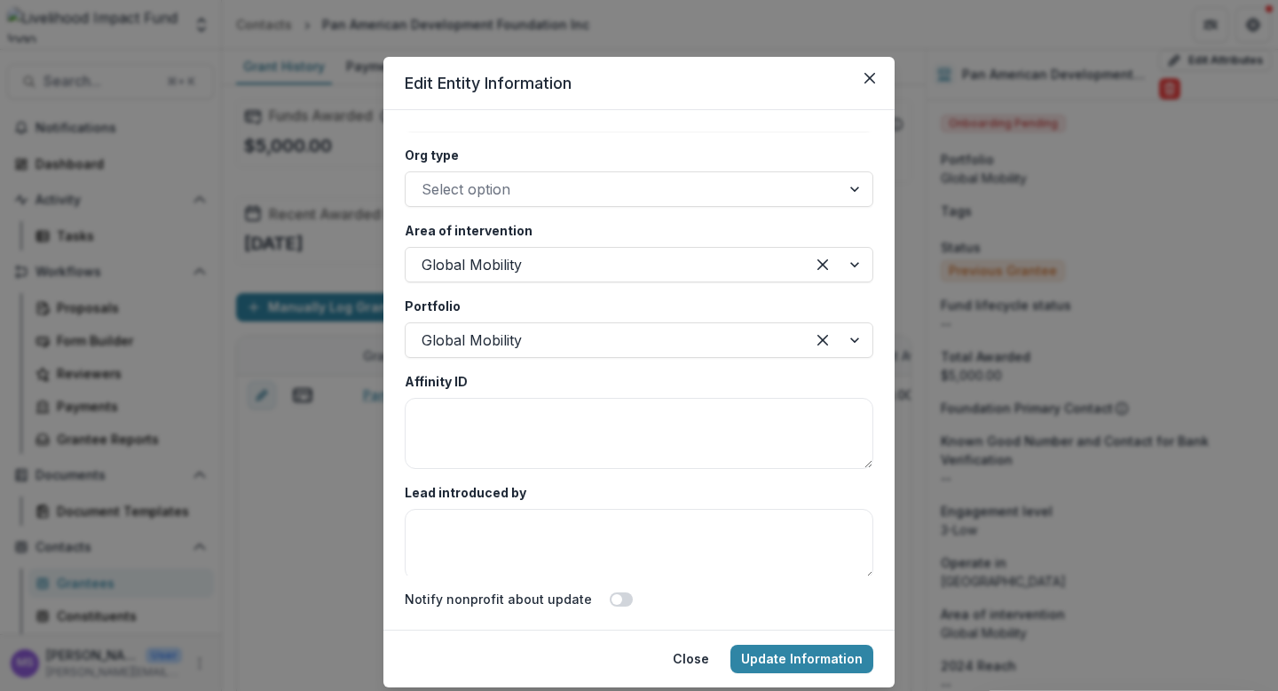
scroll to position [3270, 0]
click at [851, 255] on div at bounding box center [838, 266] width 67 height 34
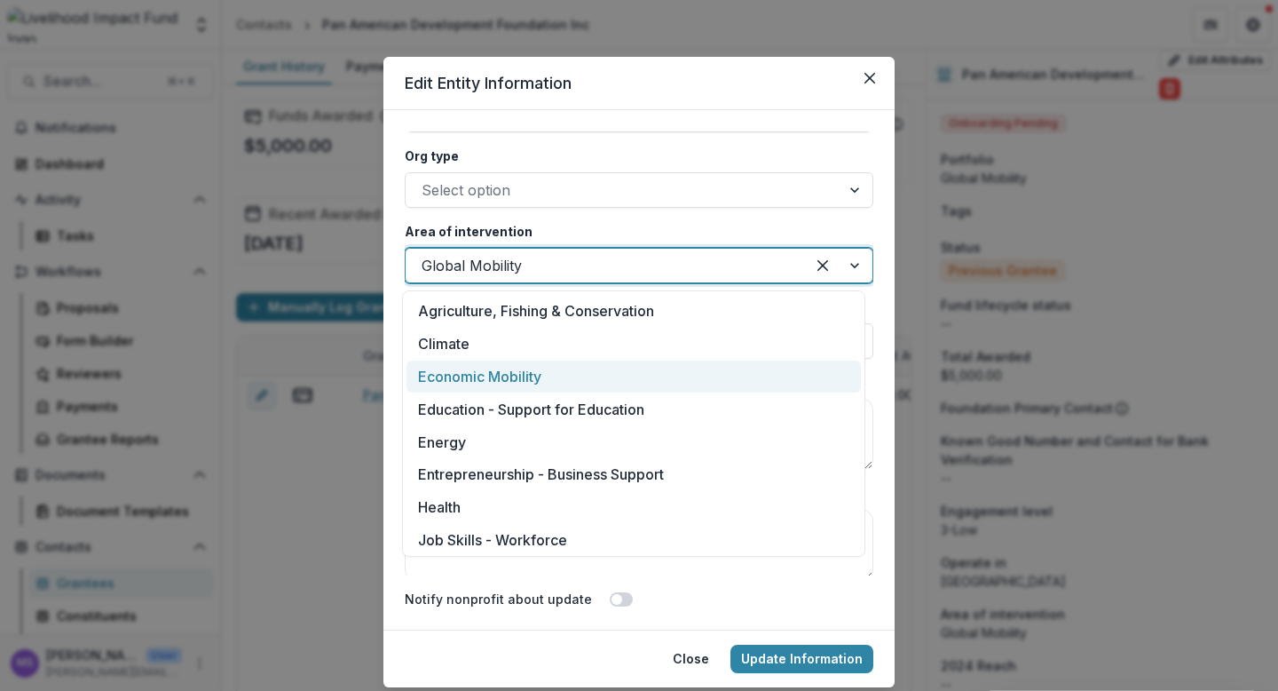
click at [505, 384] on div "Economic Mobility" at bounding box center [634, 376] width 455 height 33
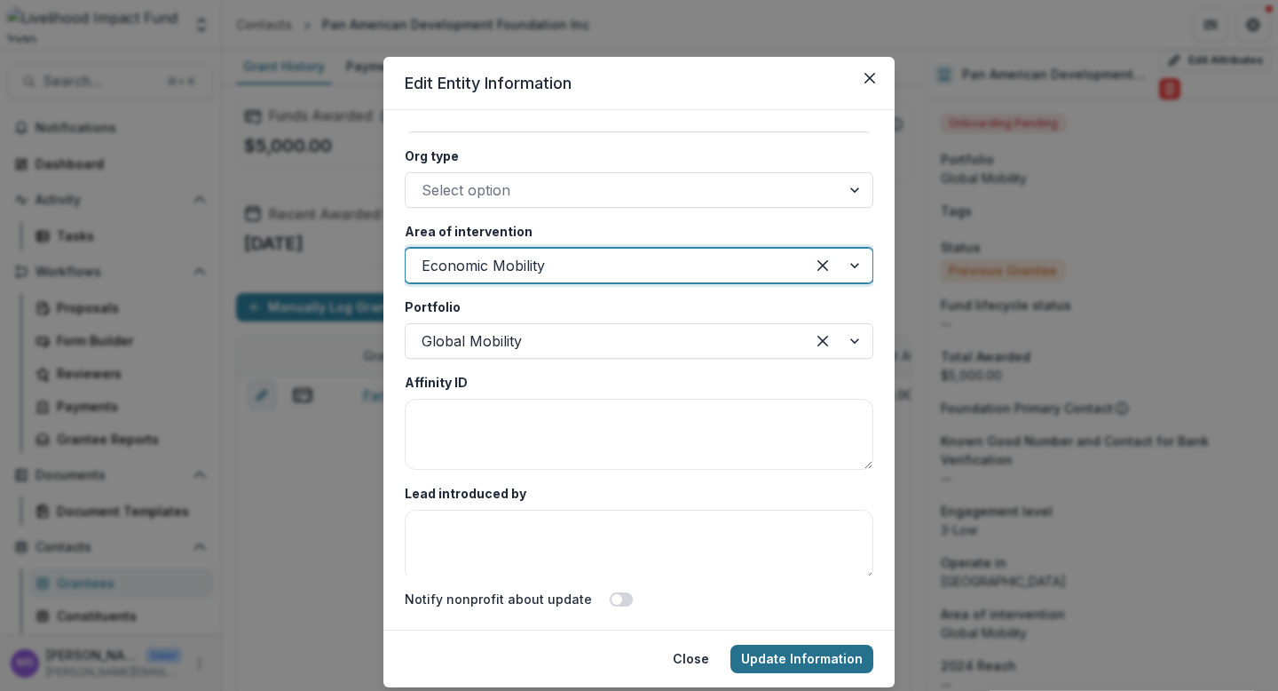
click at [804, 657] on button "Update Information" at bounding box center [802, 658] width 143 height 28
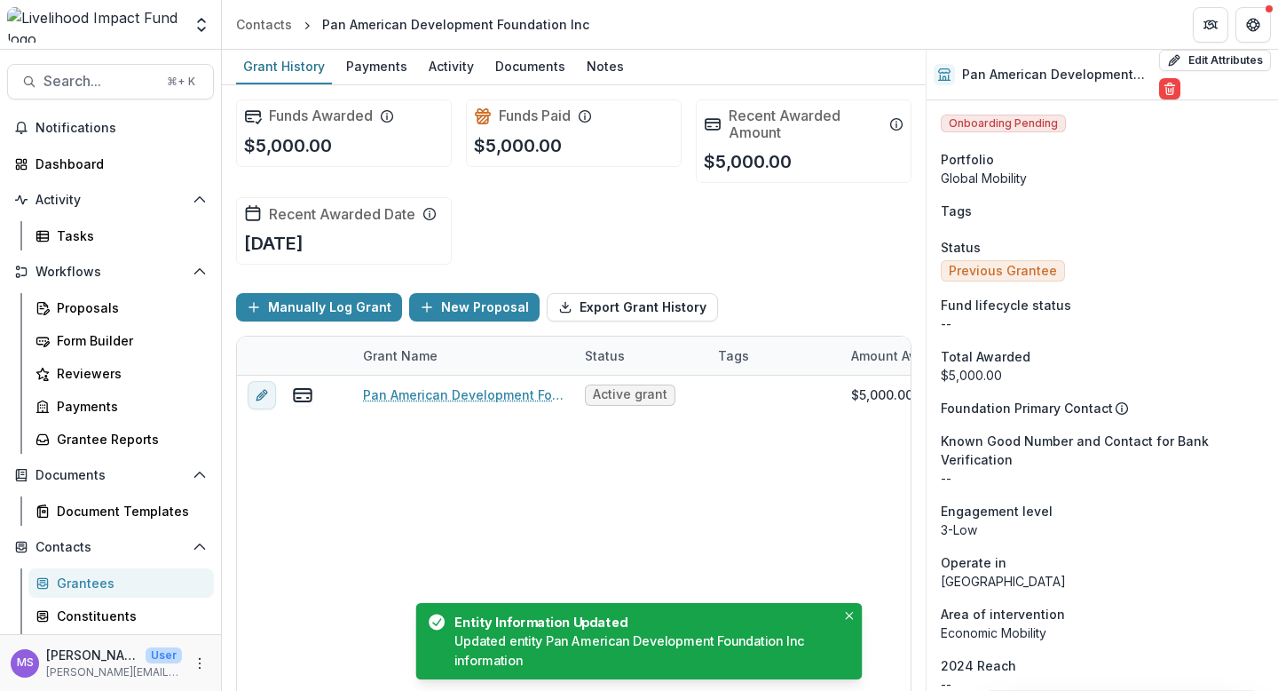
click at [87, 586] on div "Grantees" at bounding box center [128, 582] width 143 height 19
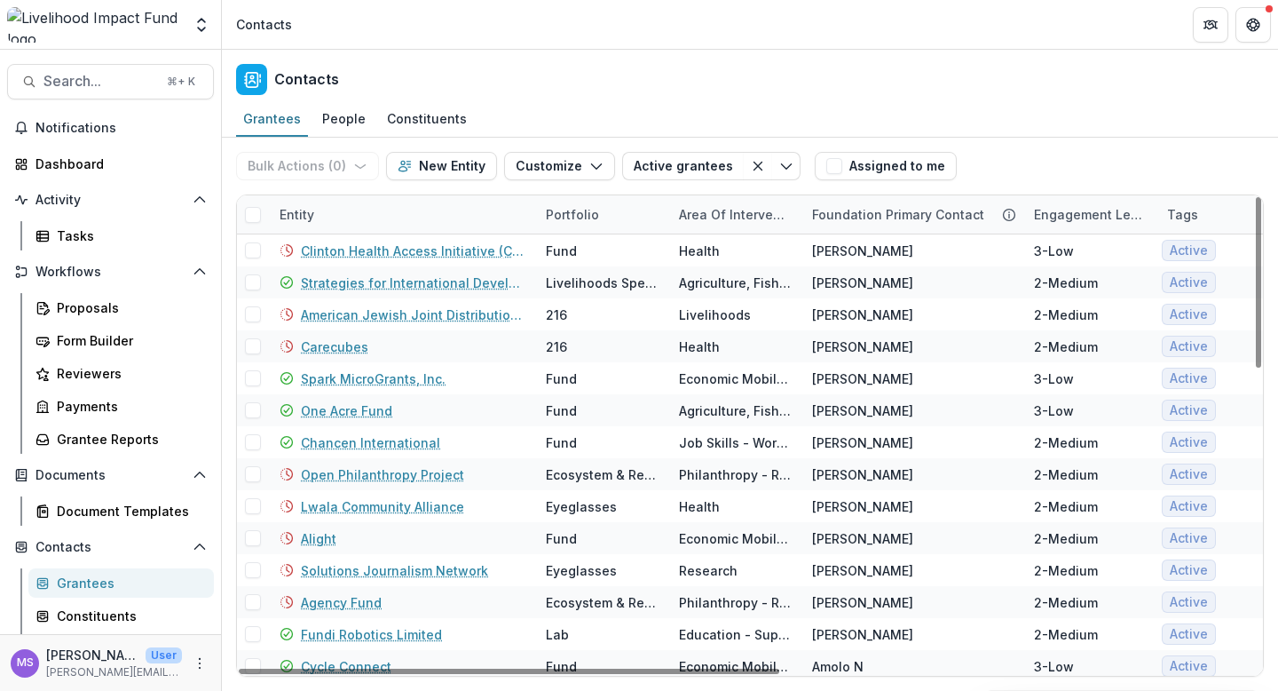
click at [448, 196] on div "Entity" at bounding box center [402, 214] width 266 height 38
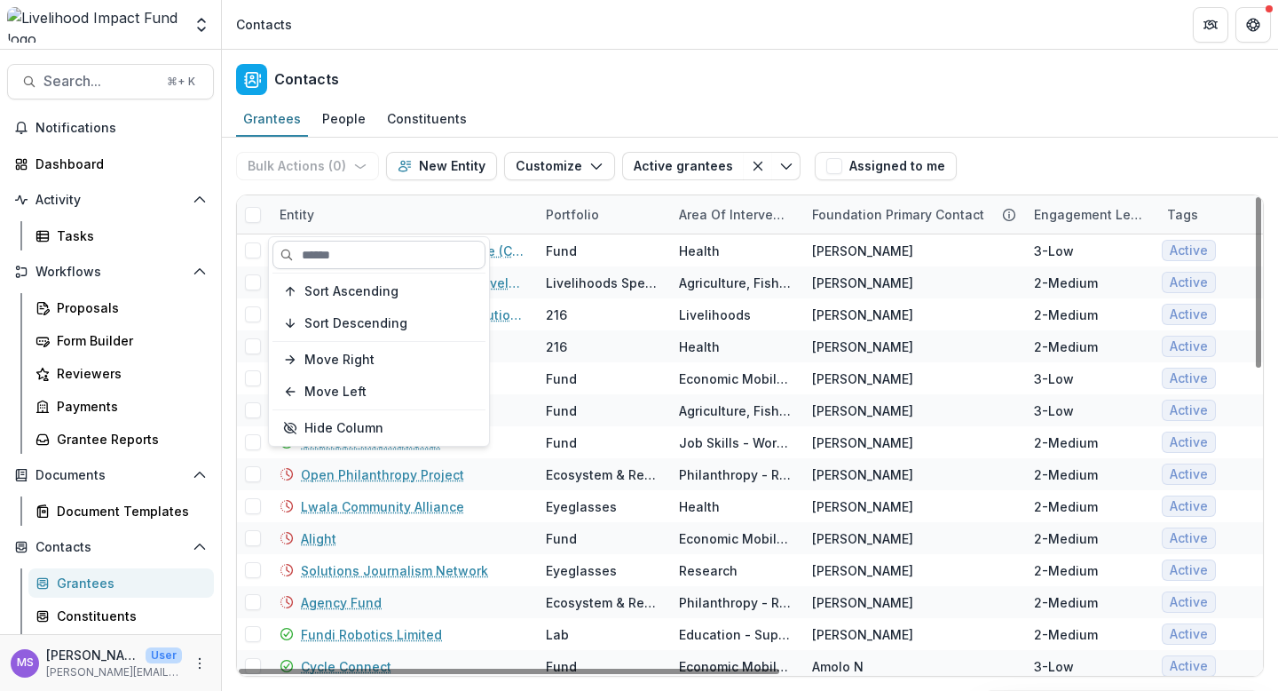
click at [418, 258] on input at bounding box center [379, 255] width 213 height 28
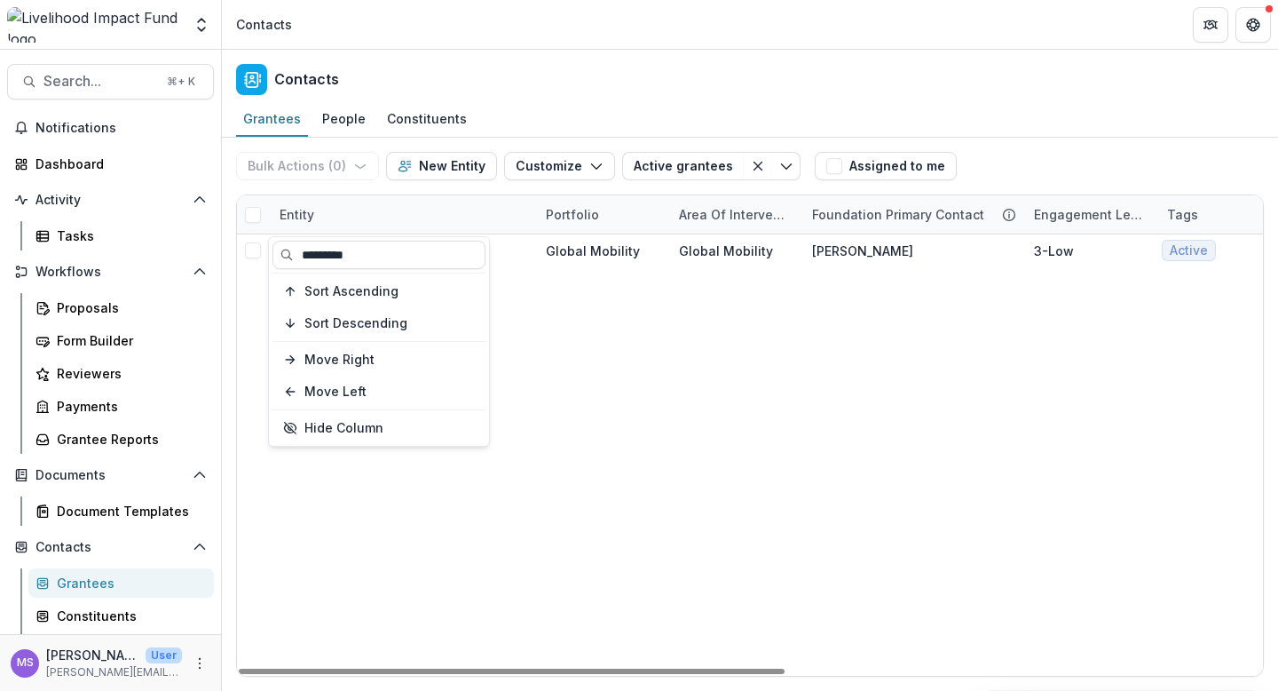
type input "*********"
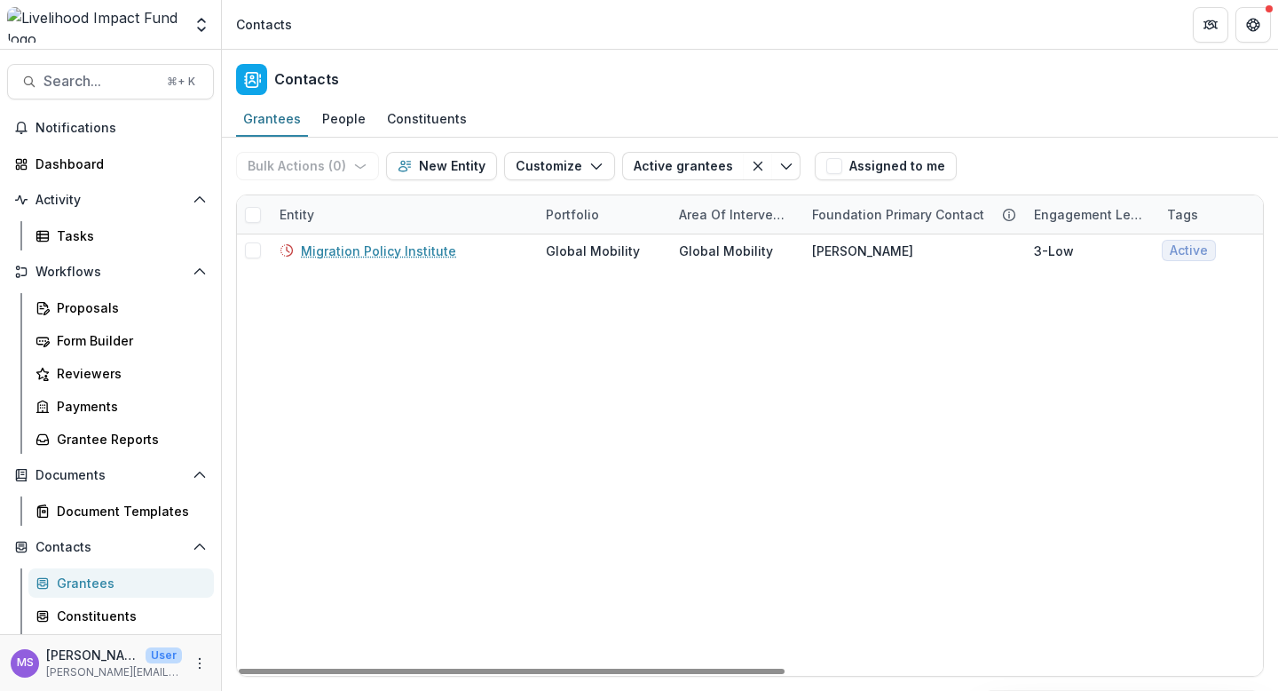
click at [564, 330] on div "Migration Policy Institute Global Mobility Global Mobility [PERSON_NAME] L 3-Lo…" at bounding box center [1198, 454] width 1923 height 441
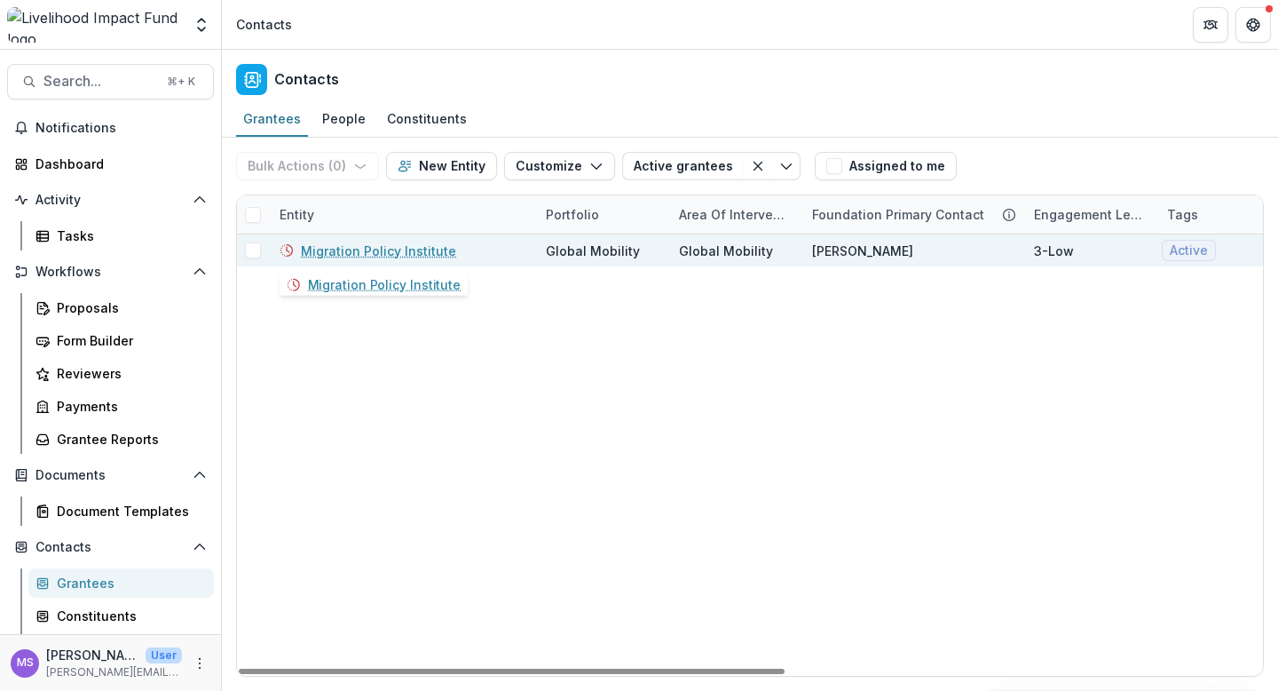
click at [421, 253] on link "Migration Policy Institute" at bounding box center [378, 250] width 155 height 19
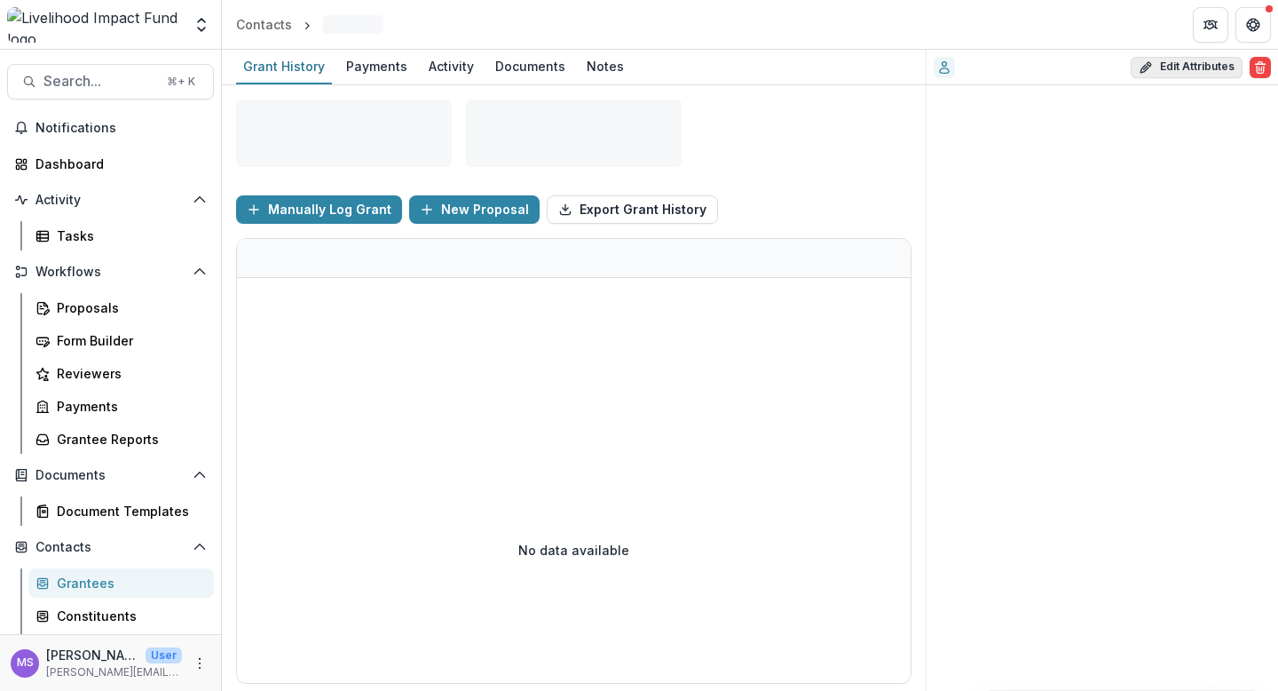
click at [1190, 70] on button "Edit Attributes" at bounding box center [1187, 67] width 112 height 21
select select
select select "**********"
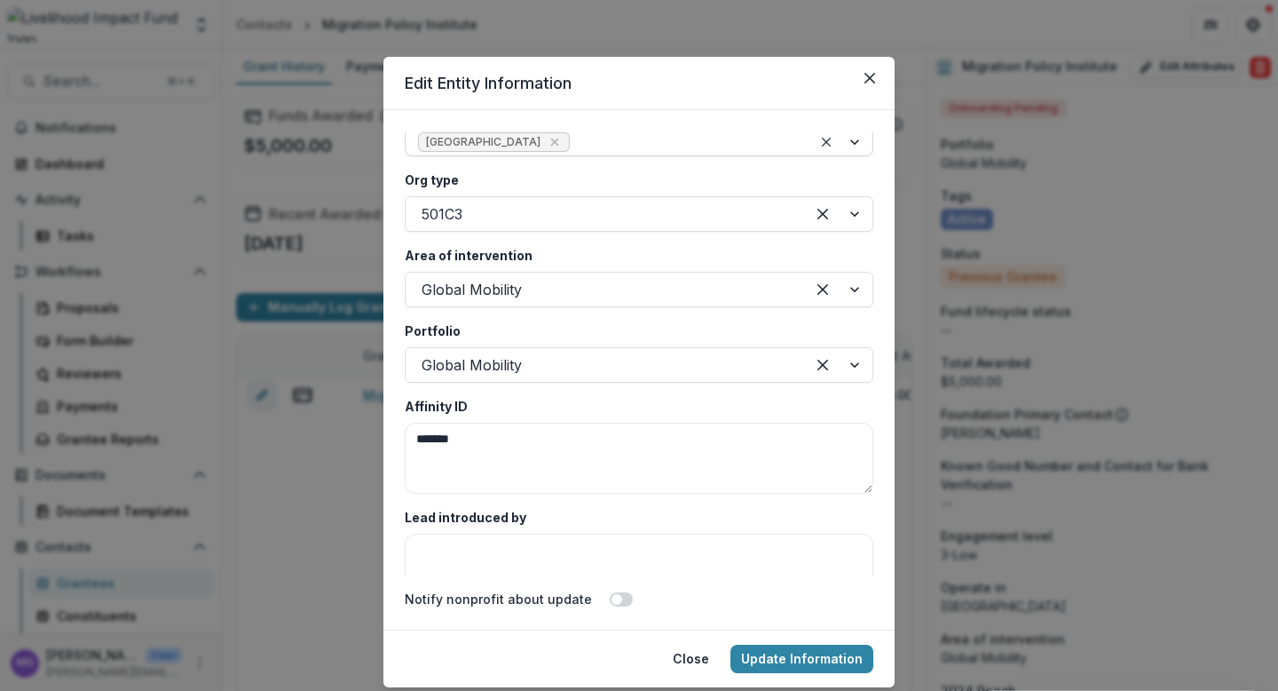
scroll to position [3258, 0]
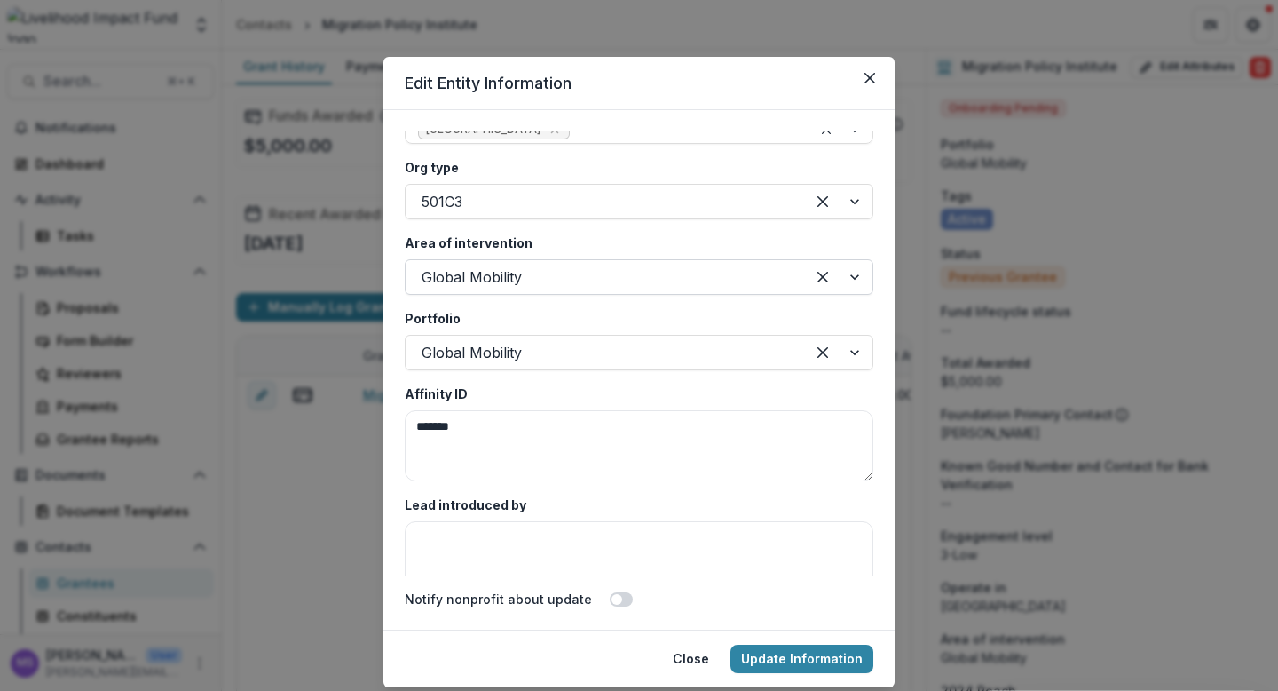
click at [849, 277] on div at bounding box center [838, 277] width 67 height 34
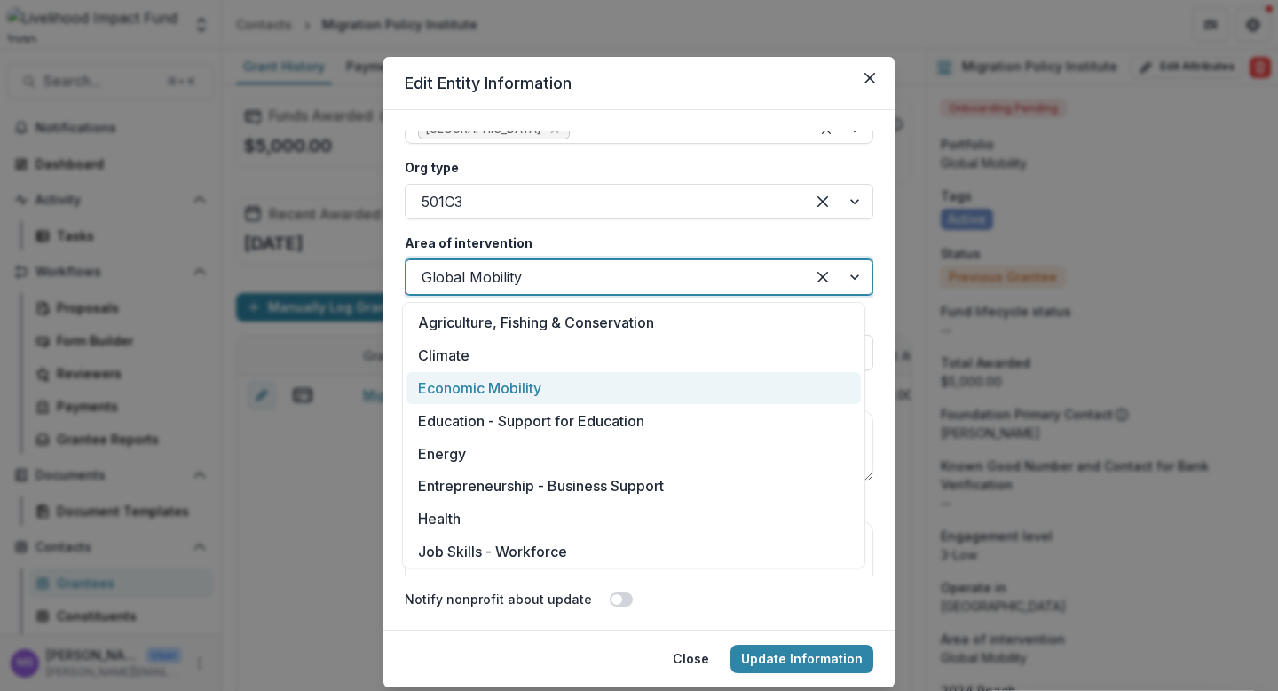
click at [522, 391] on div "Economic Mobility" at bounding box center [634, 388] width 455 height 33
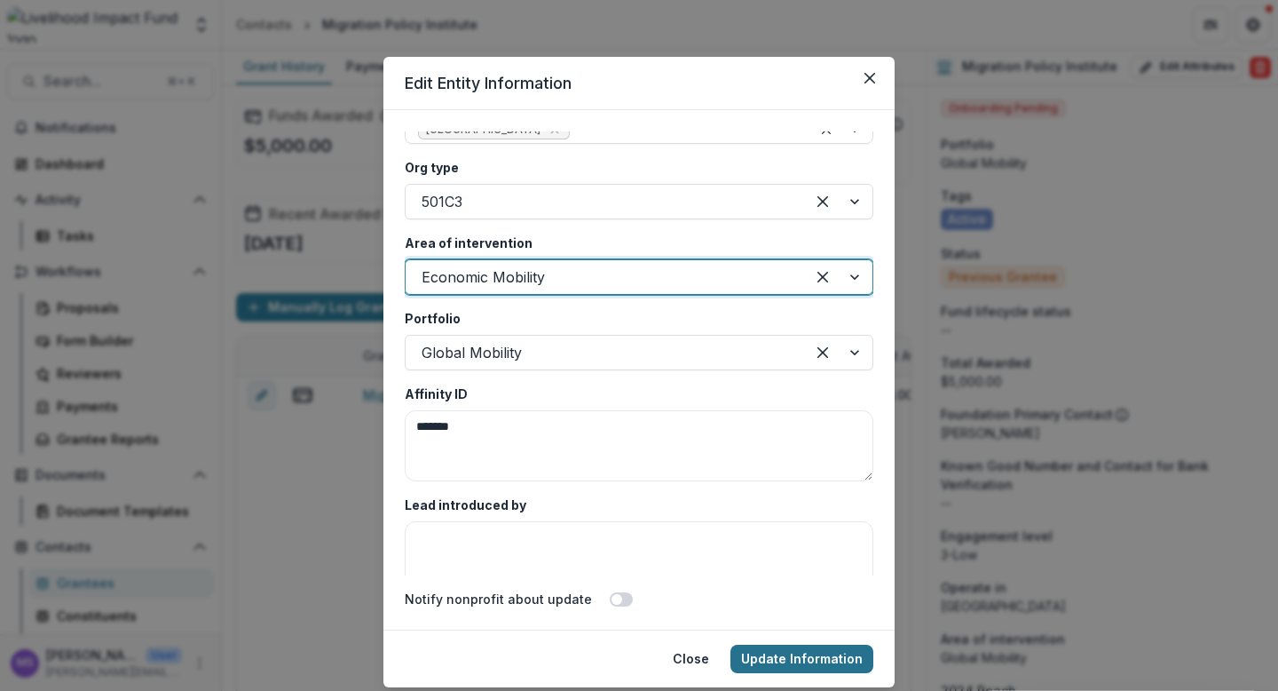
click at [783, 663] on button "Update Information" at bounding box center [802, 658] width 143 height 28
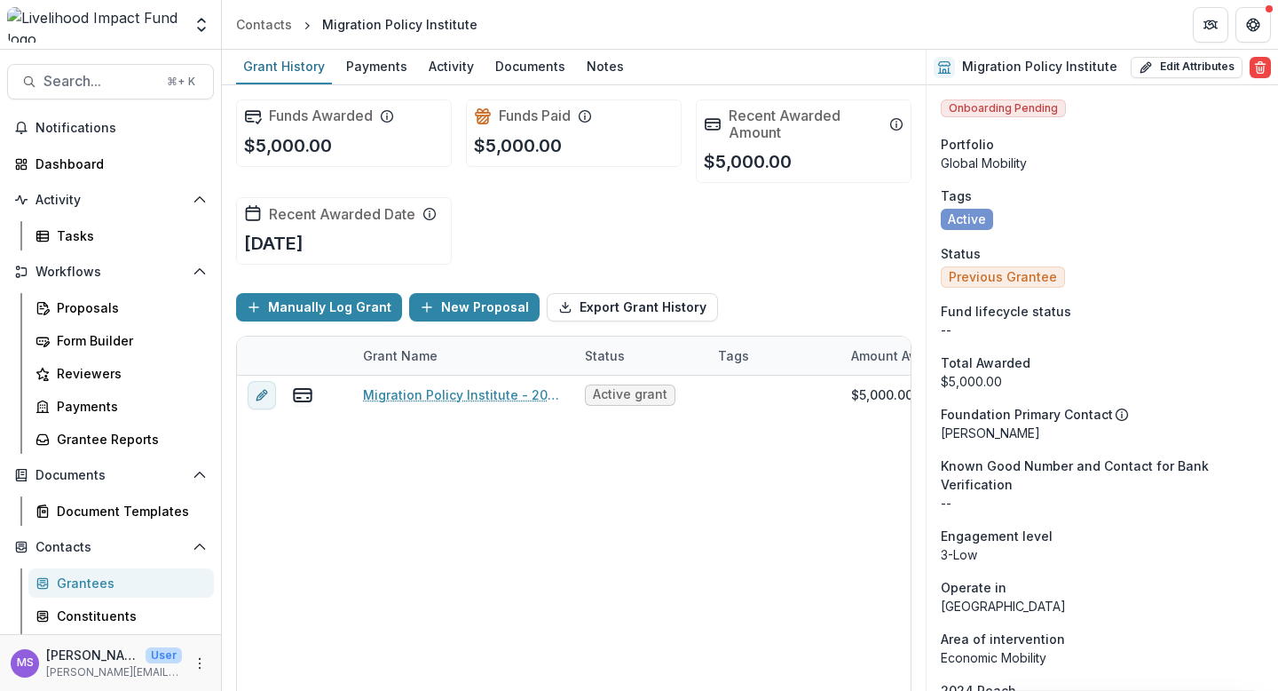
click at [74, 574] on div "Grantees" at bounding box center [128, 582] width 143 height 19
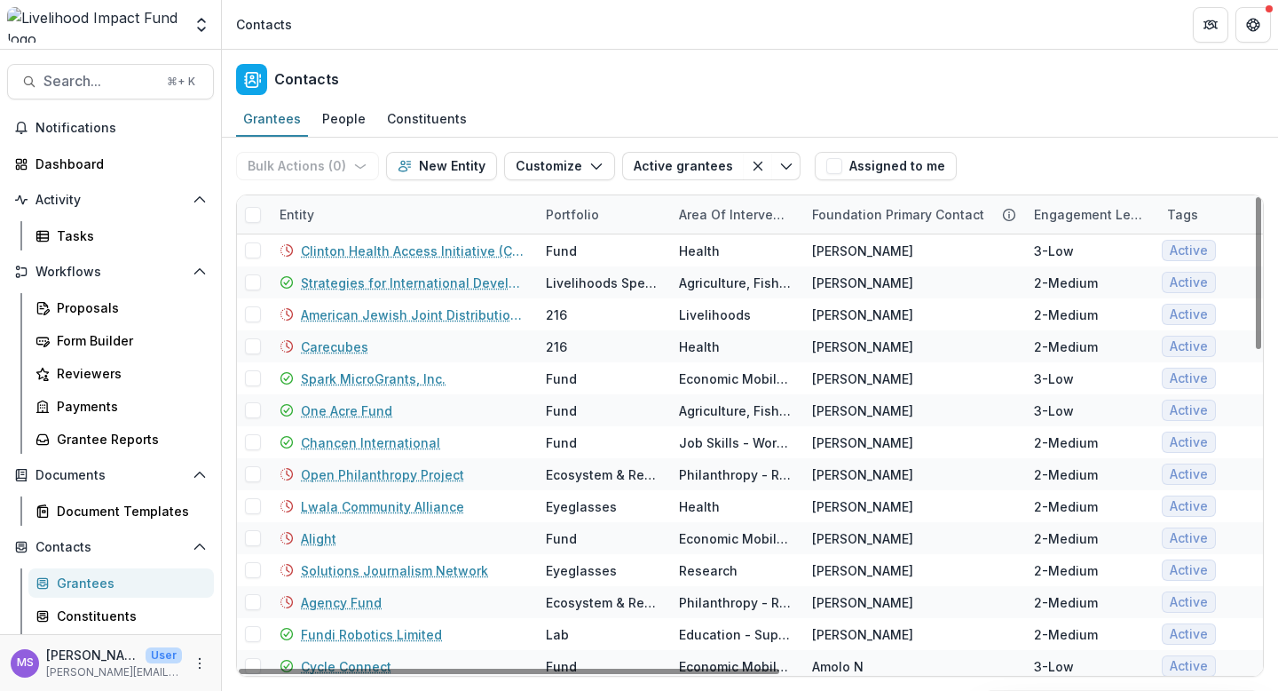
click at [411, 210] on div "Entity" at bounding box center [402, 214] width 266 height 38
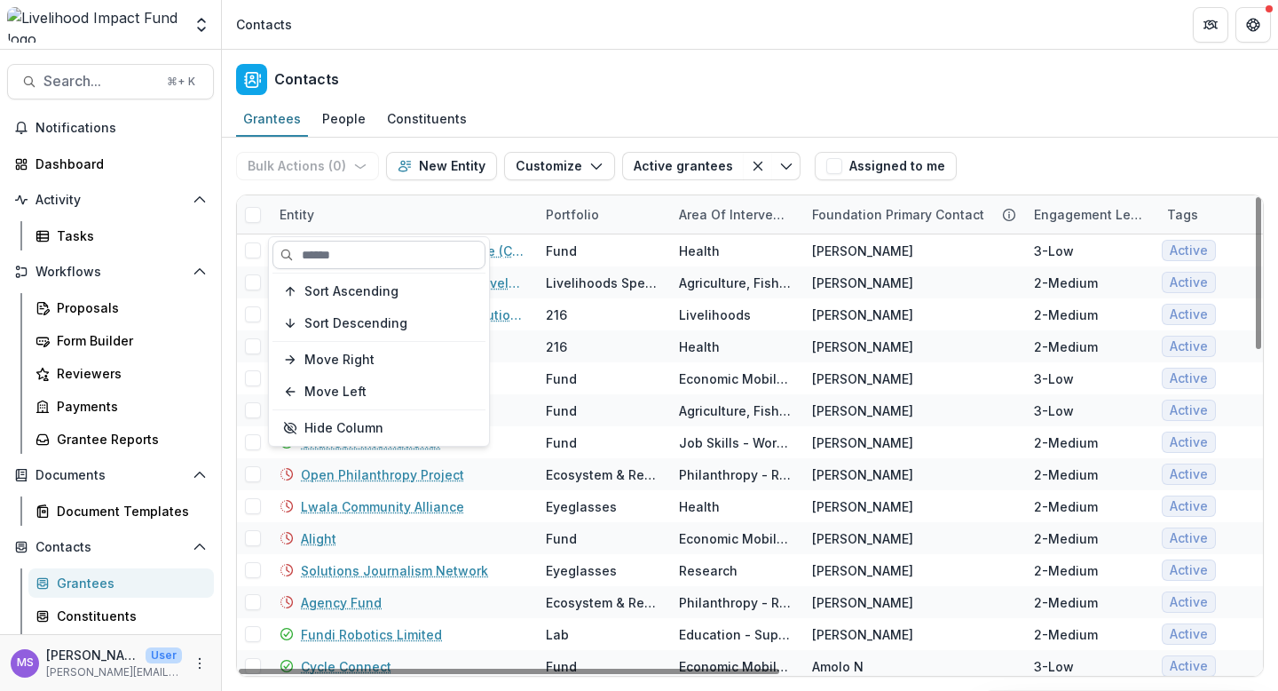
click at [382, 246] on input at bounding box center [379, 255] width 213 height 28
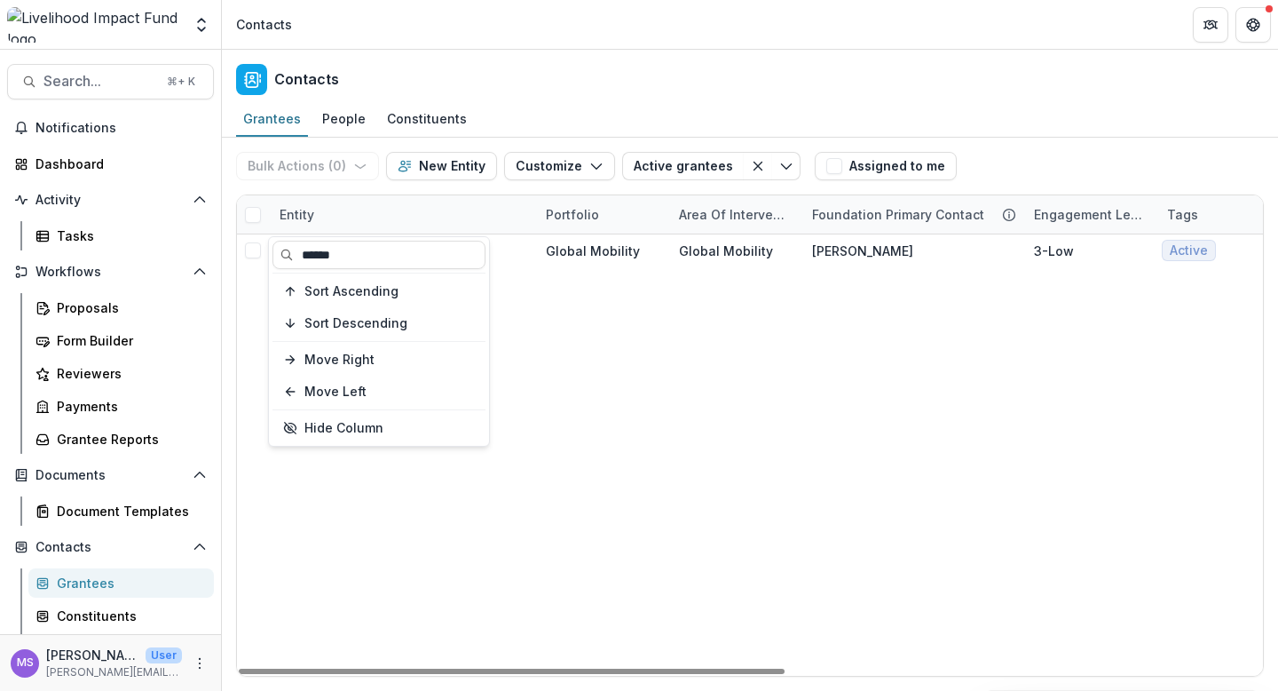
type input "******"
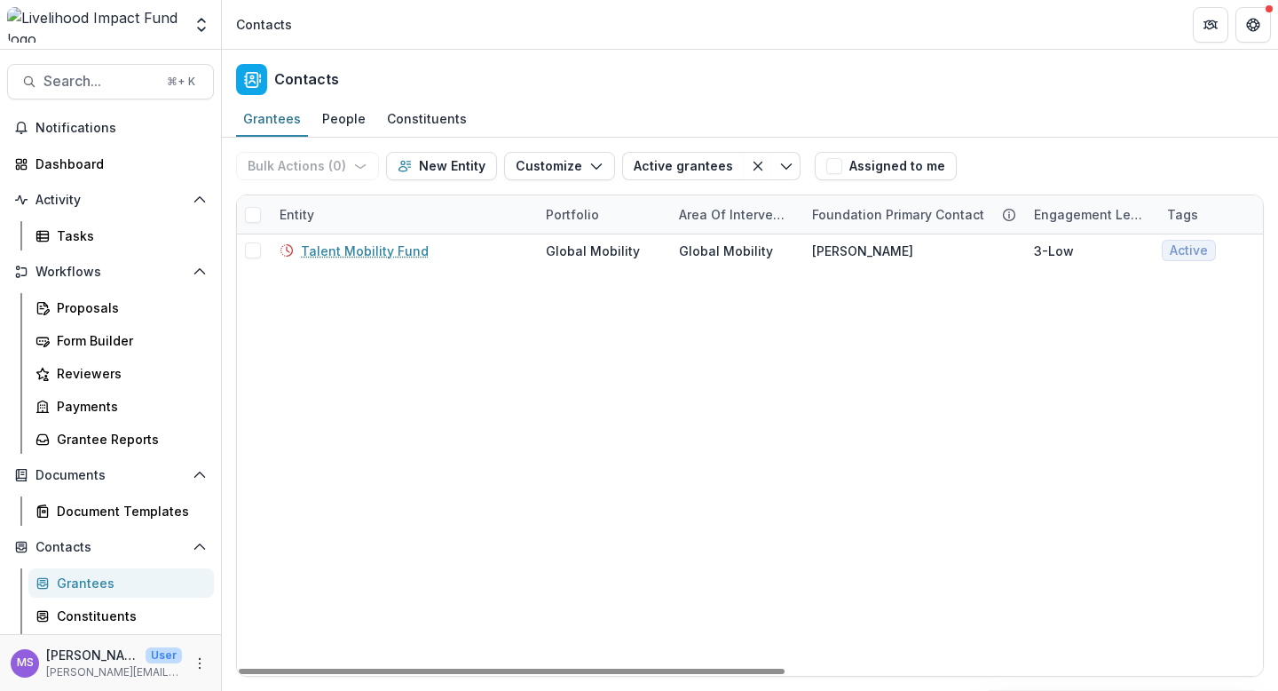
click at [689, 281] on div "Talent Mobility Fund Global Mobility Global Mobility [PERSON_NAME] L 3-Low Acti…" at bounding box center [1198, 454] width 1923 height 441
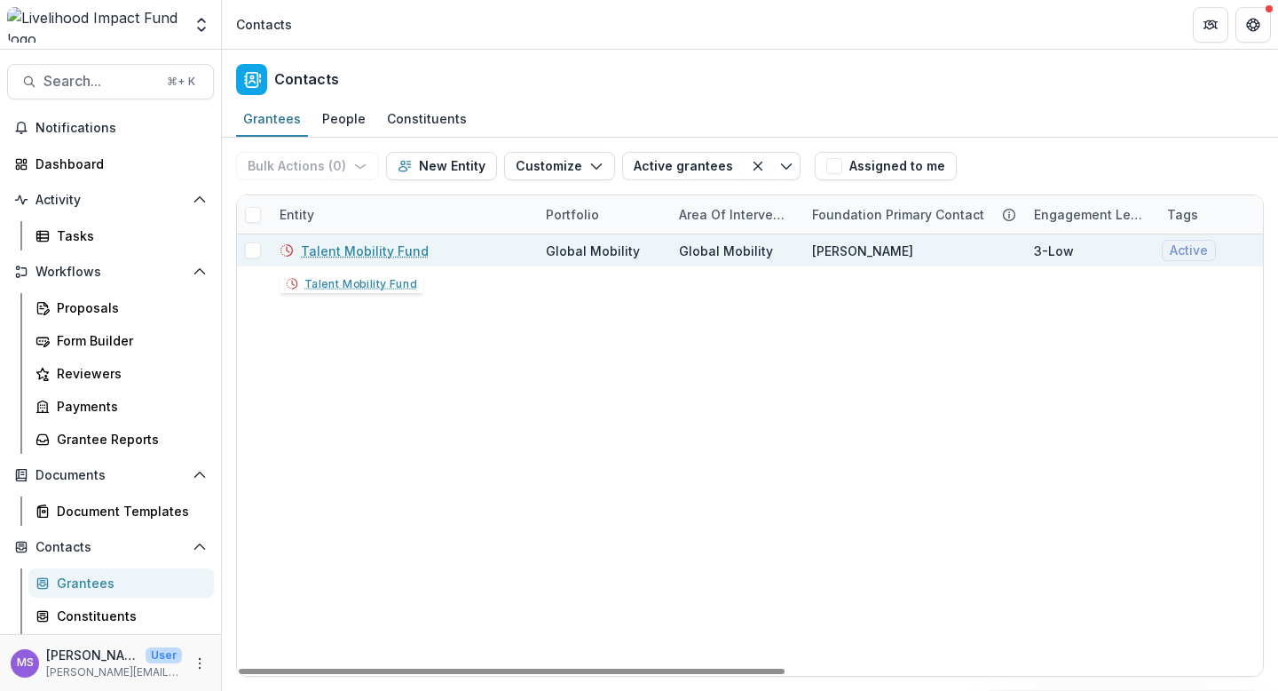
click at [373, 248] on link "Talent Mobility Fund" at bounding box center [365, 250] width 128 height 19
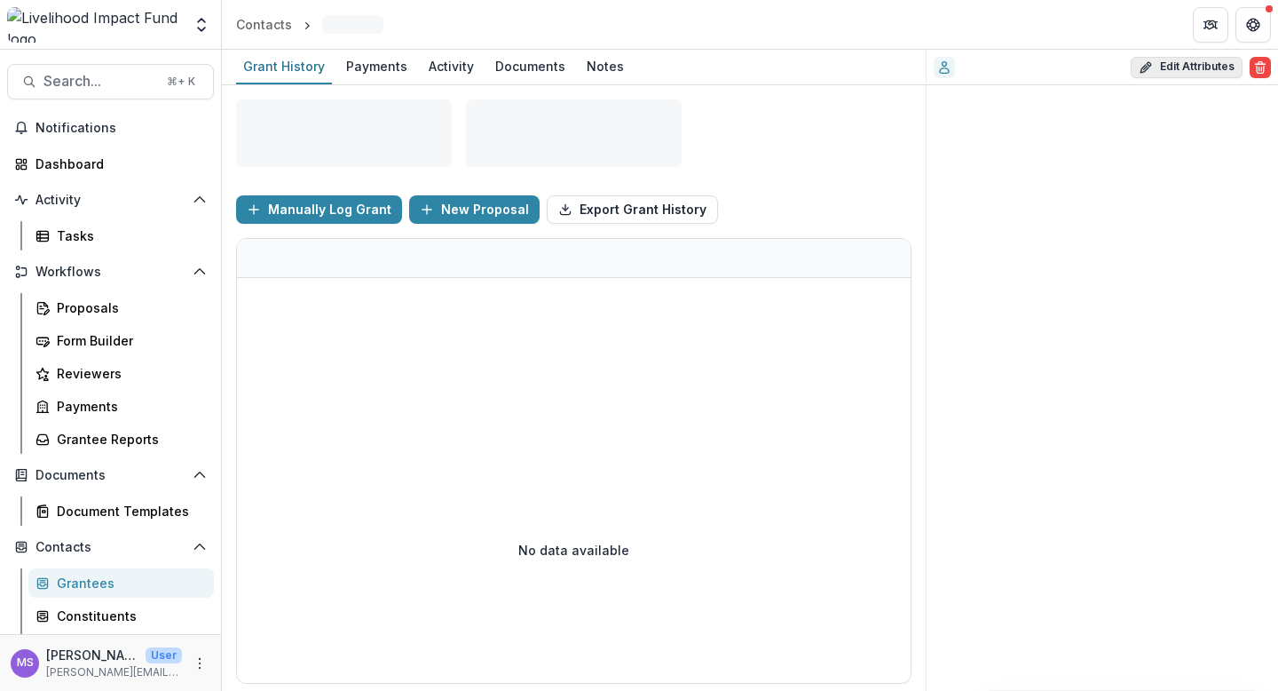
click at [1185, 58] on button "Edit Attributes" at bounding box center [1187, 67] width 112 height 21
select select
select select "**********"
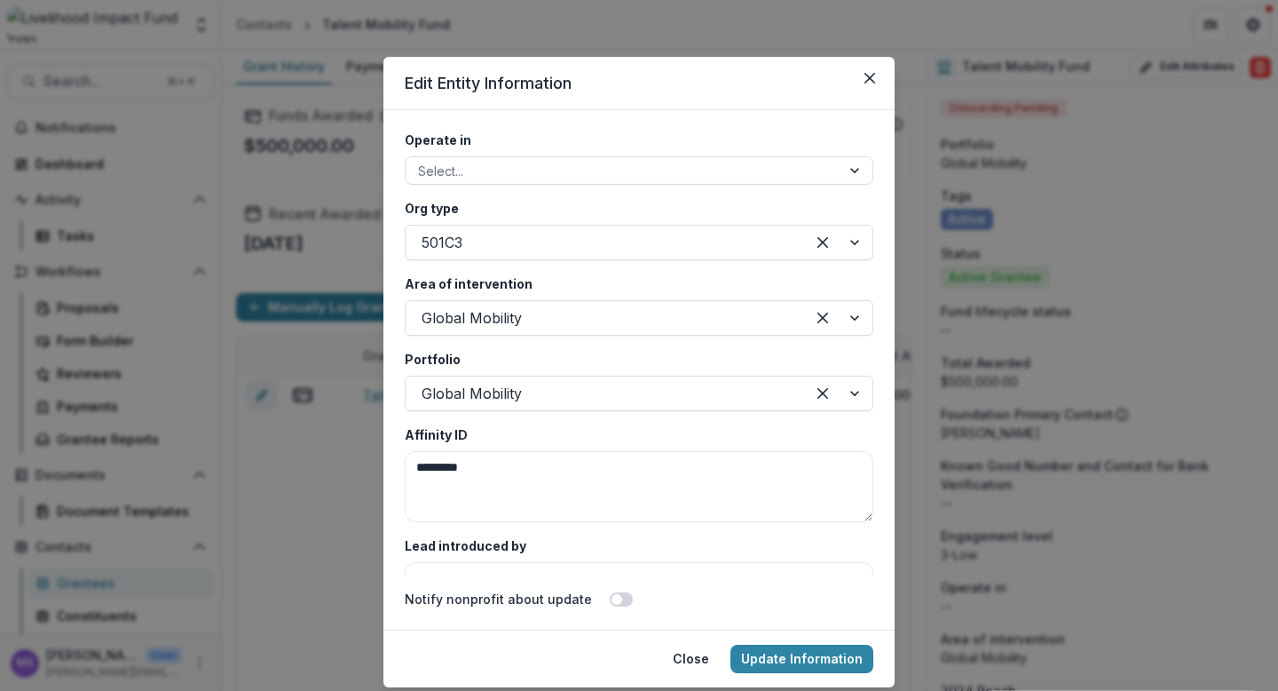
scroll to position [3218, 0]
click at [842, 325] on div at bounding box center [838, 317] width 67 height 34
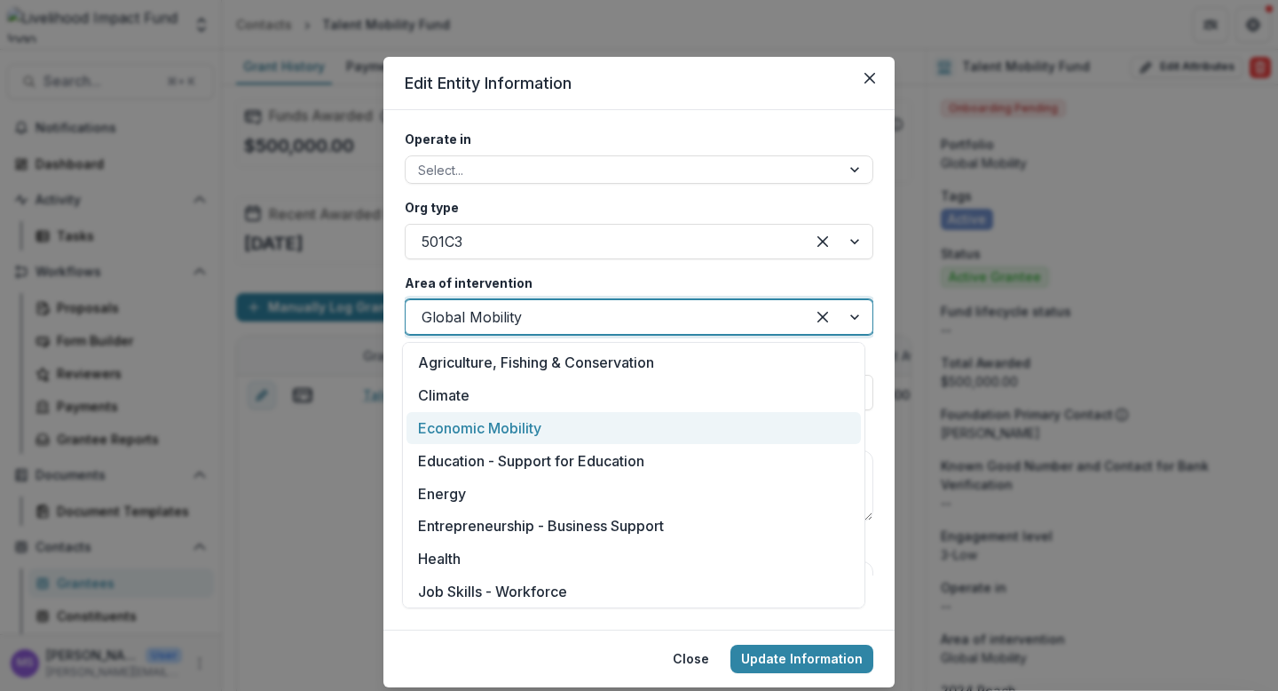
click at [526, 433] on div "Economic Mobility" at bounding box center [634, 428] width 455 height 33
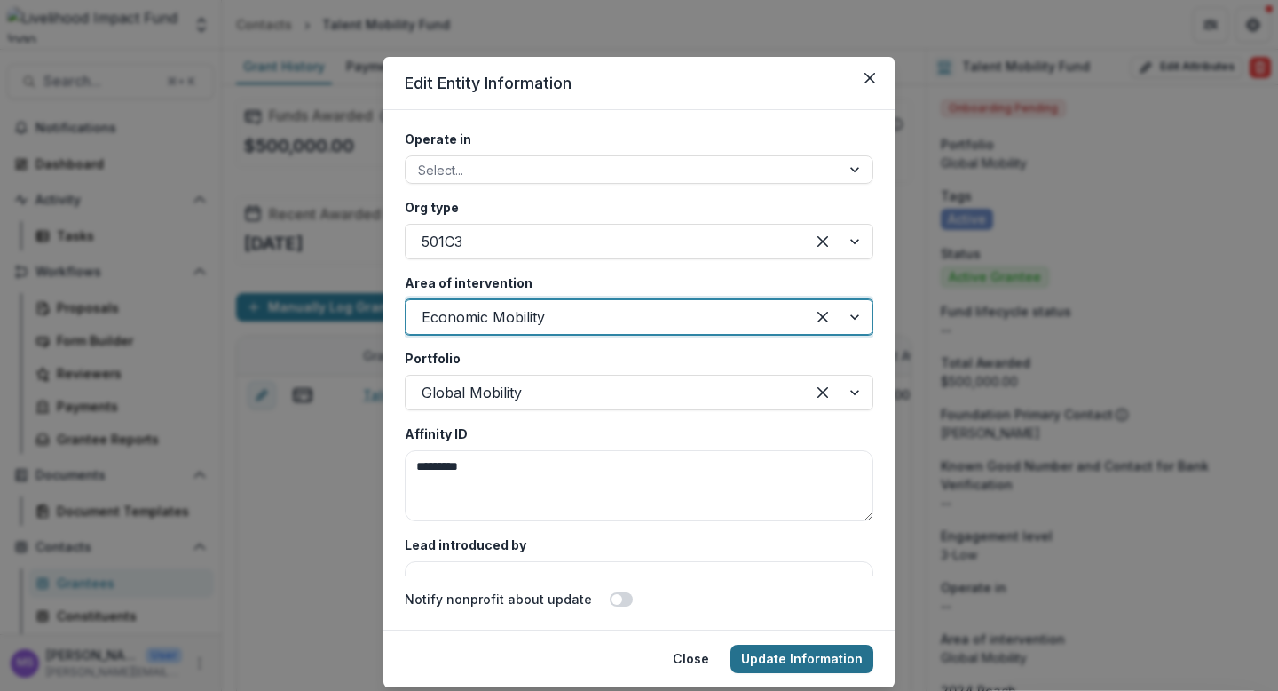
click at [782, 656] on button "Update Information" at bounding box center [802, 658] width 143 height 28
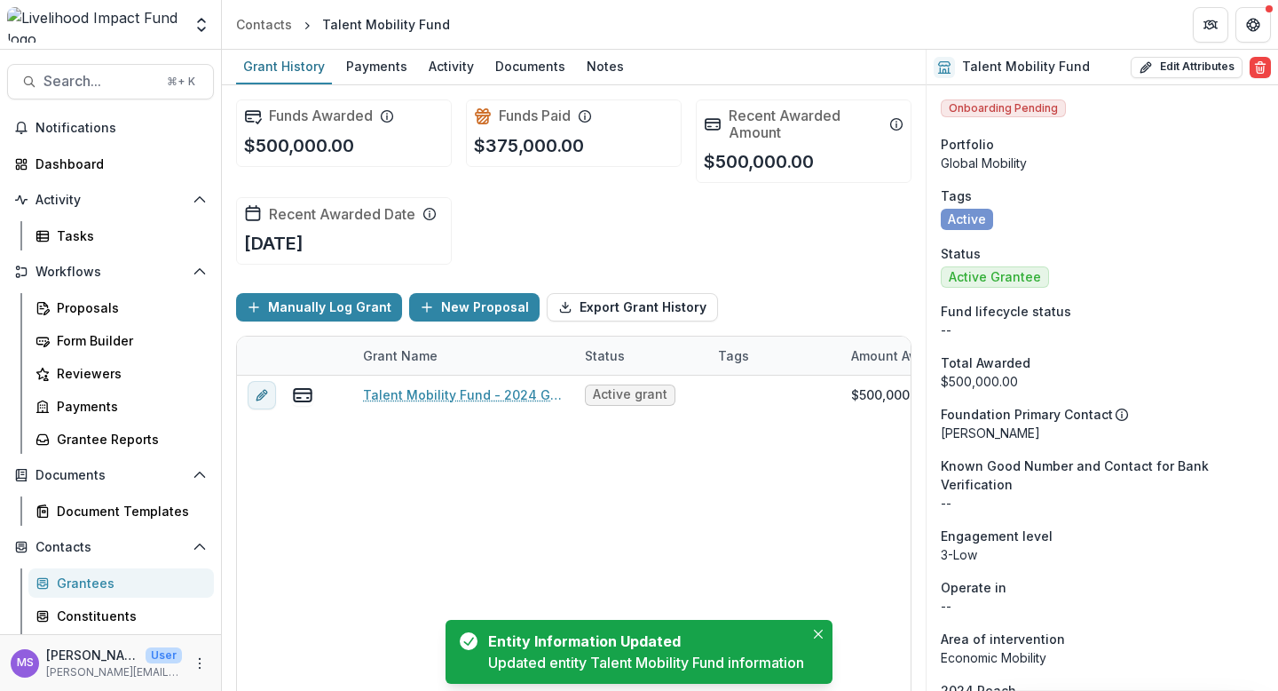
click at [91, 581] on div "Grantees" at bounding box center [128, 582] width 143 height 19
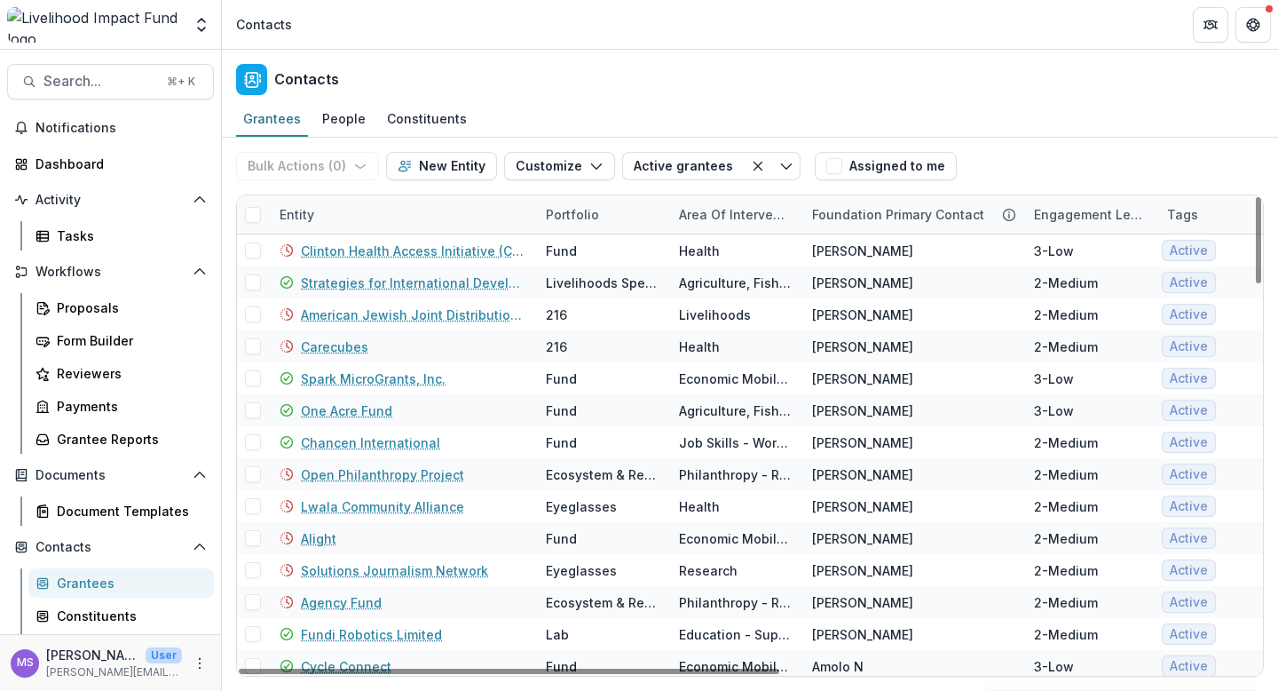
click at [391, 205] on div "Entity" at bounding box center [402, 214] width 266 height 38
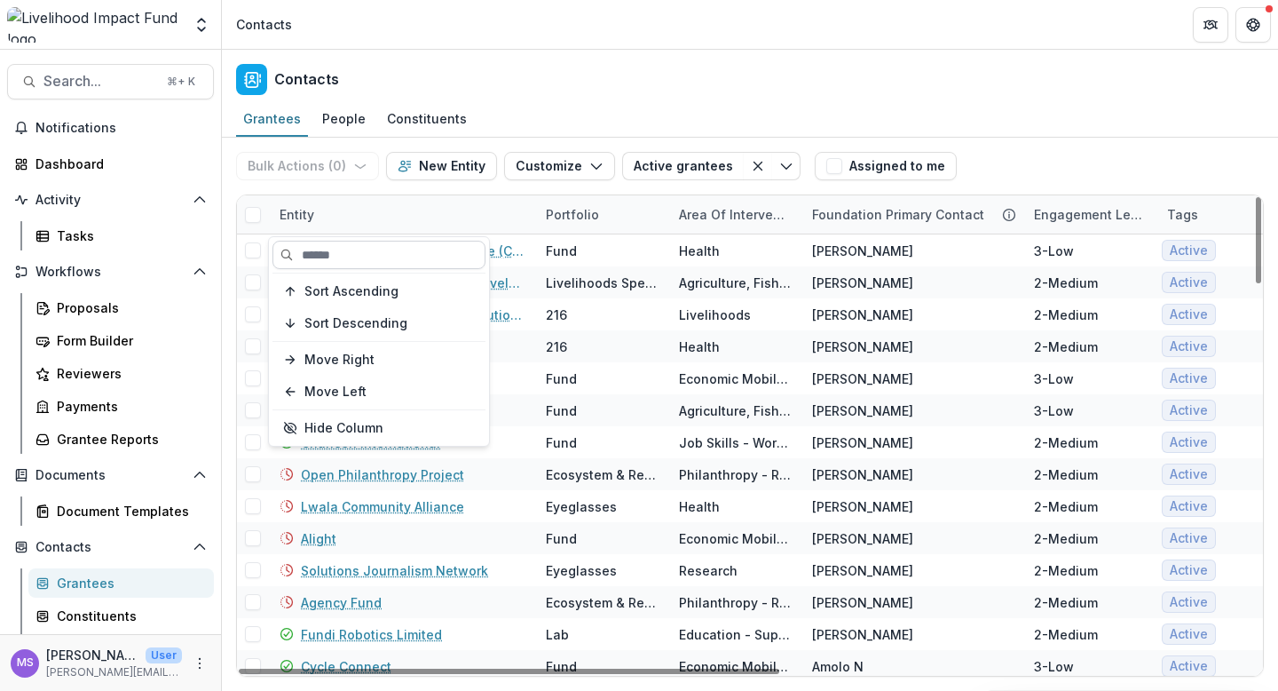
click at [379, 265] on input at bounding box center [379, 255] width 213 height 28
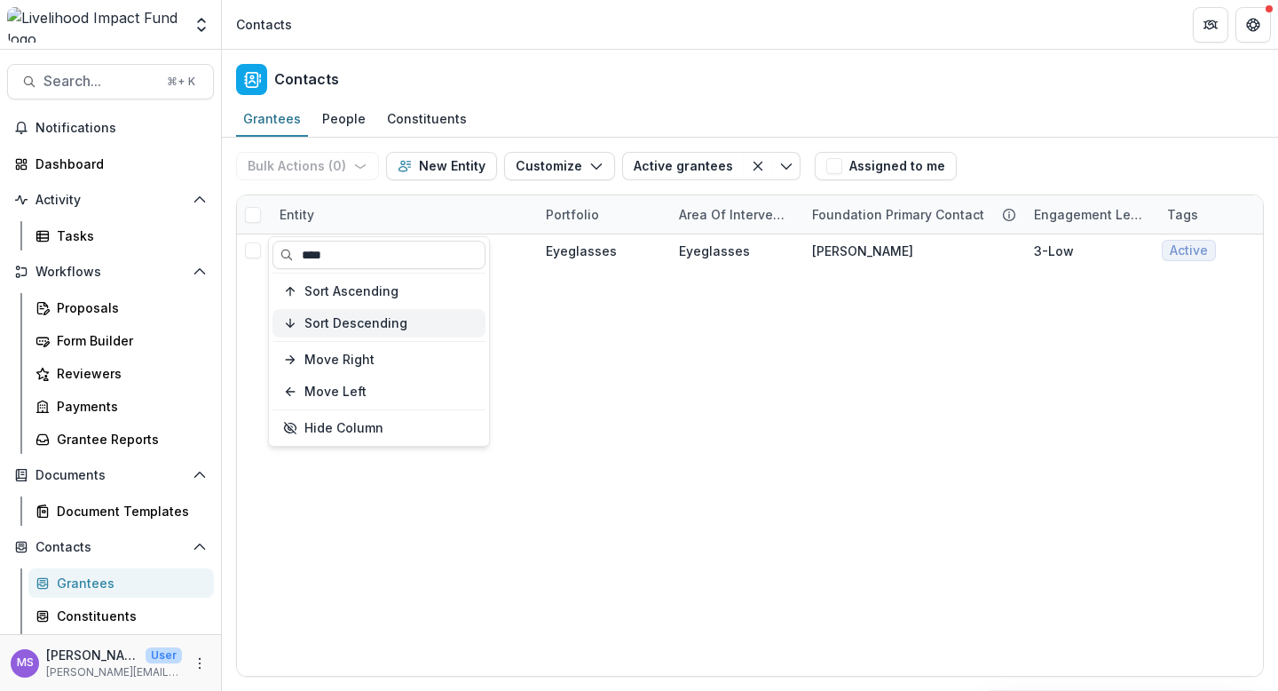
type input "****"
click at [470, 333] on button "Sort Descending" at bounding box center [379, 323] width 213 height 28
click at [381, 253] on input "****" at bounding box center [379, 255] width 213 height 28
click at [585, 338] on div "Ariadne Labs Eyeglasses Eyeglasses [PERSON_NAME] S 3-Low Active Active Grantee …" at bounding box center [1198, 454] width 1923 height 441
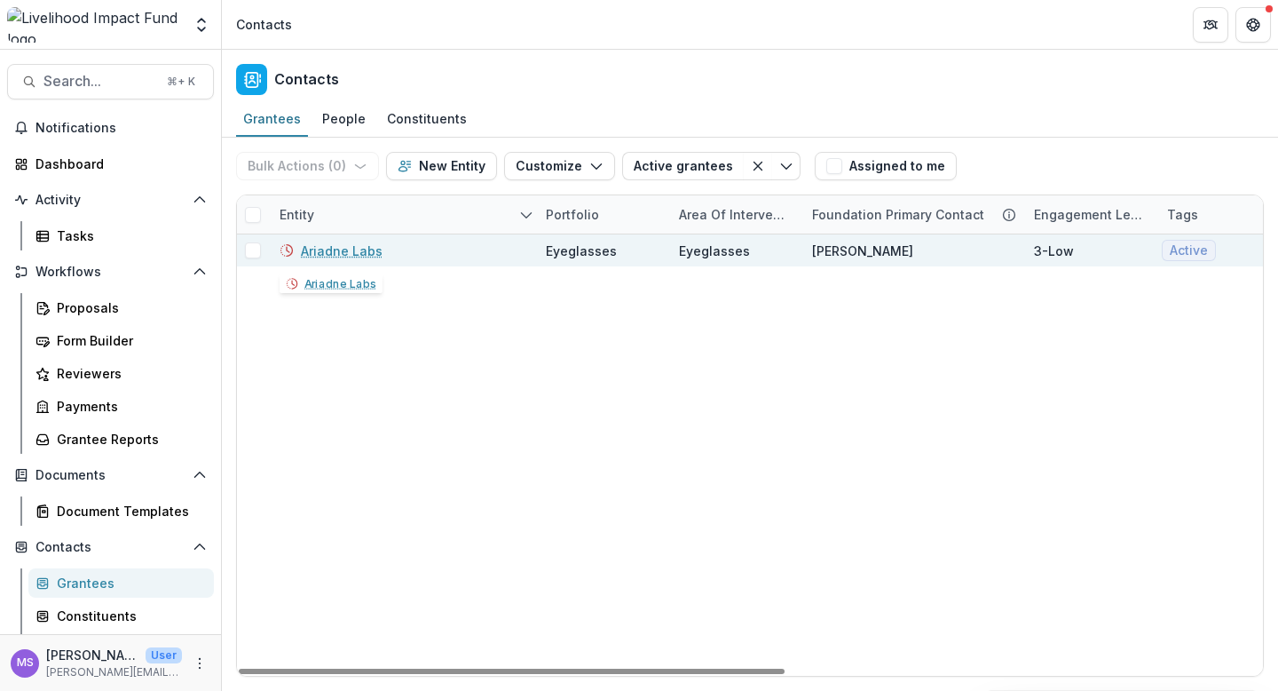
click at [359, 250] on link "Ariadne Labs" at bounding box center [342, 250] width 82 height 19
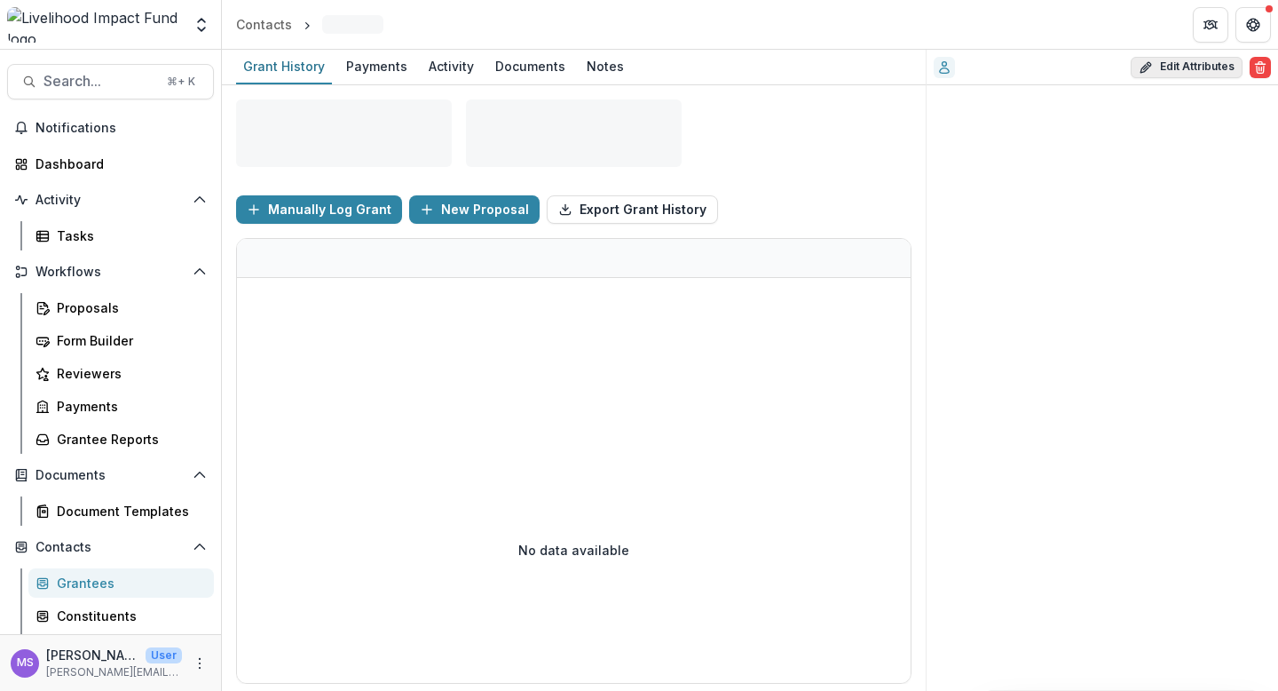
click at [1198, 67] on button "Edit Attributes" at bounding box center [1187, 67] width 112 height 21
select select
select select "**********"
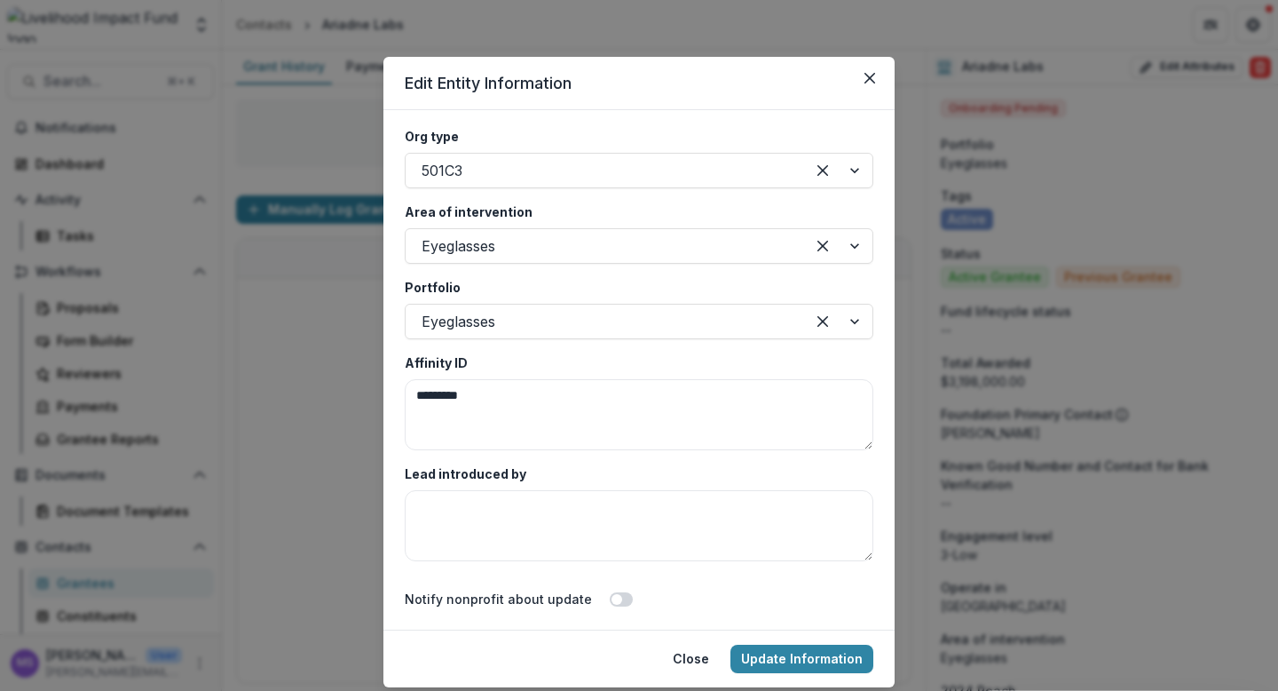
scroll to position [3309, 0]
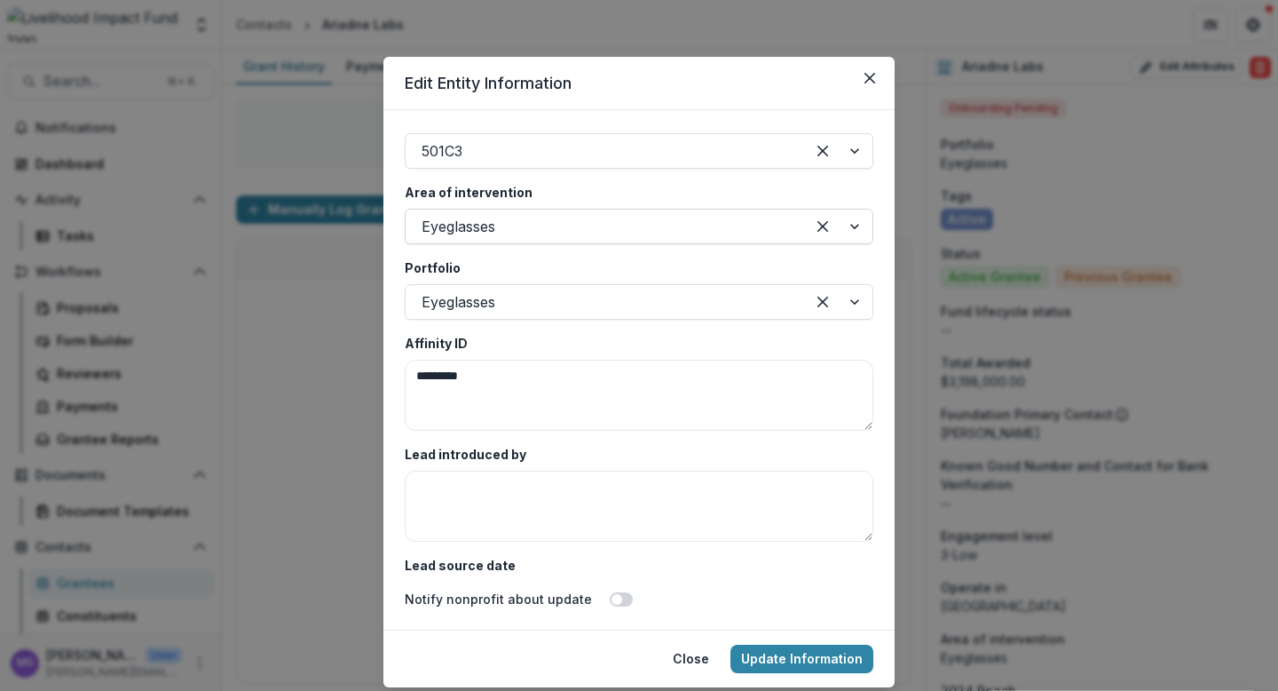
click at [850, 227] on div at bounding box center [838, 227] width 67 height 34
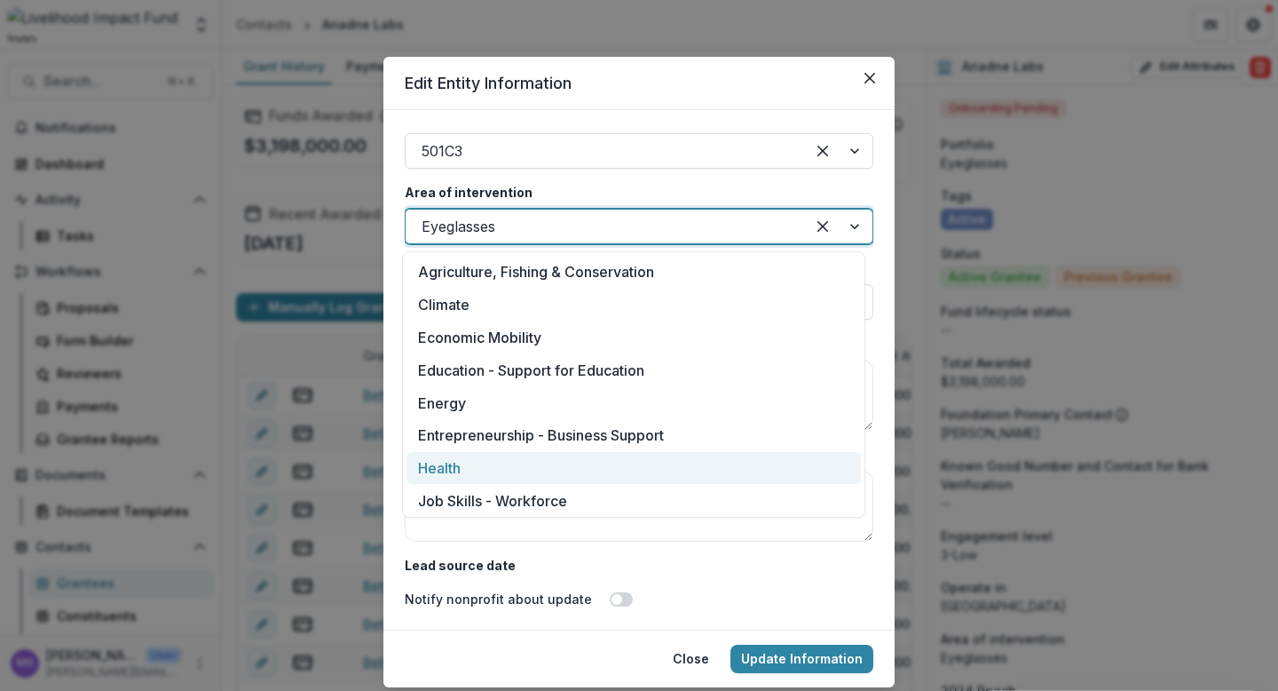
click at [529, 467] on div "Health" at bounding box center [634, 468] width 455 height 33
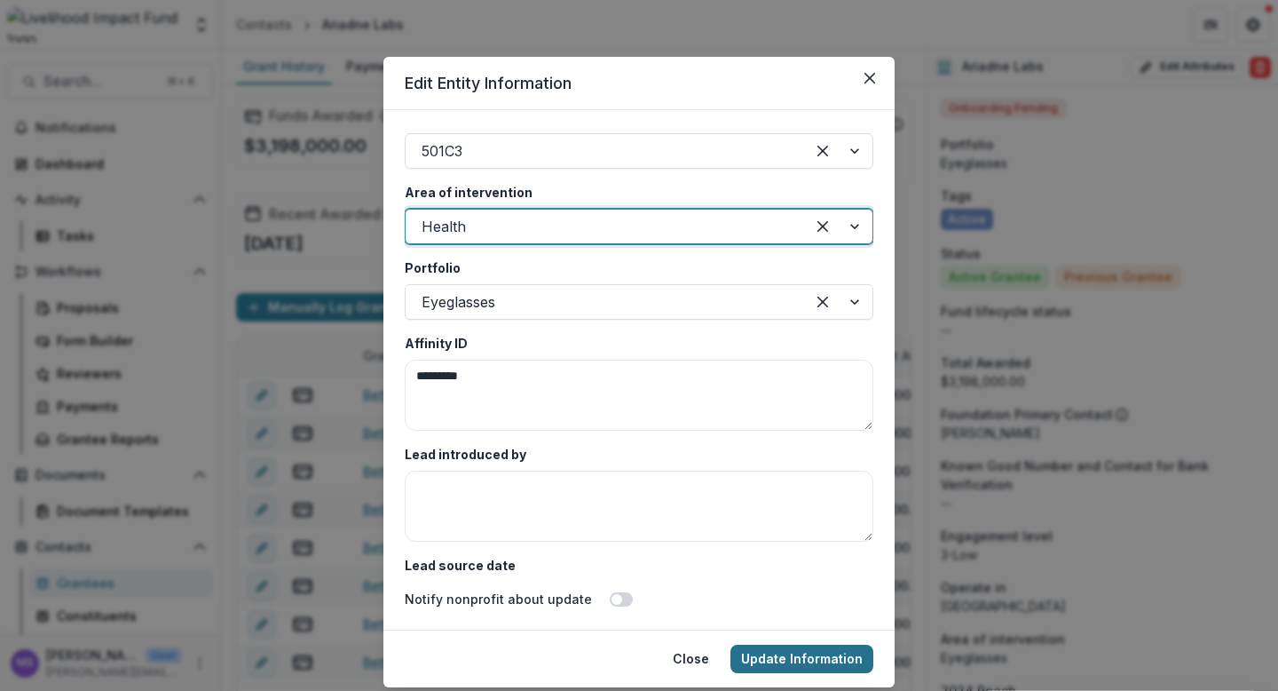
click at [809, 650] on button "Update Information" at bounding box center [802, 658] width 143 height 28
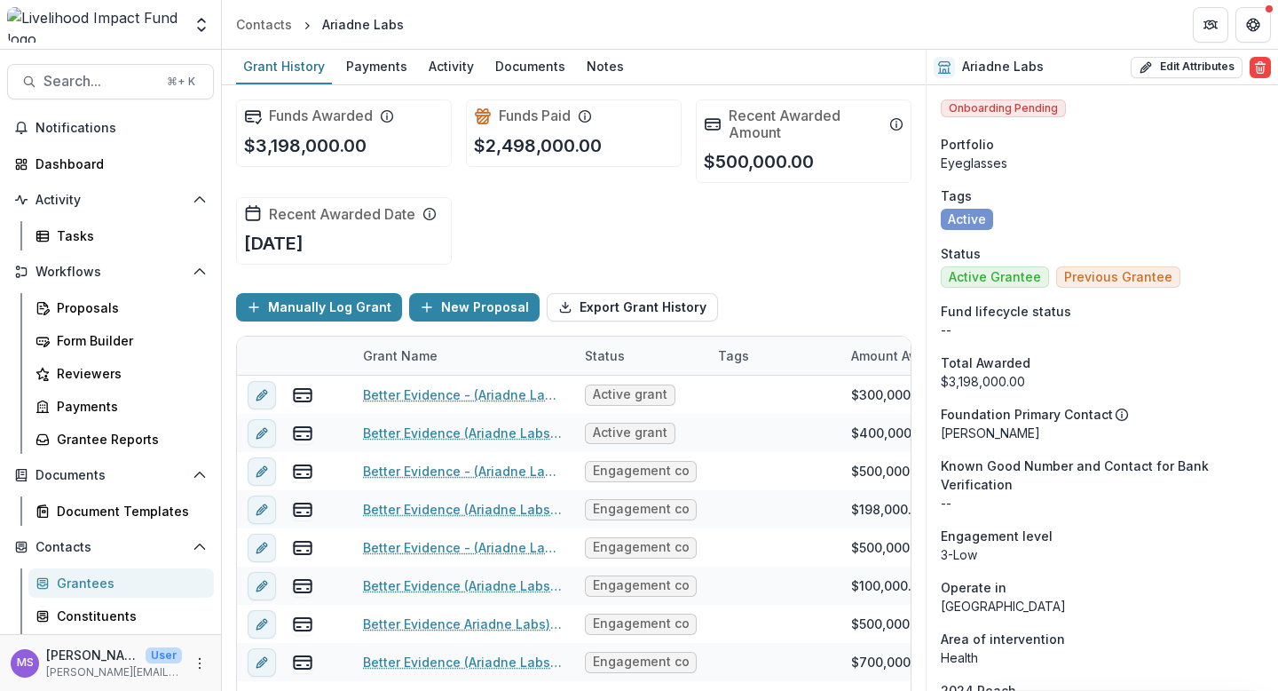
click at [93, 575] on div "Grantees" at bounding box center [128, 582] width 143 height 19
